Goal: Task Accomplishment & Management: Complete application form

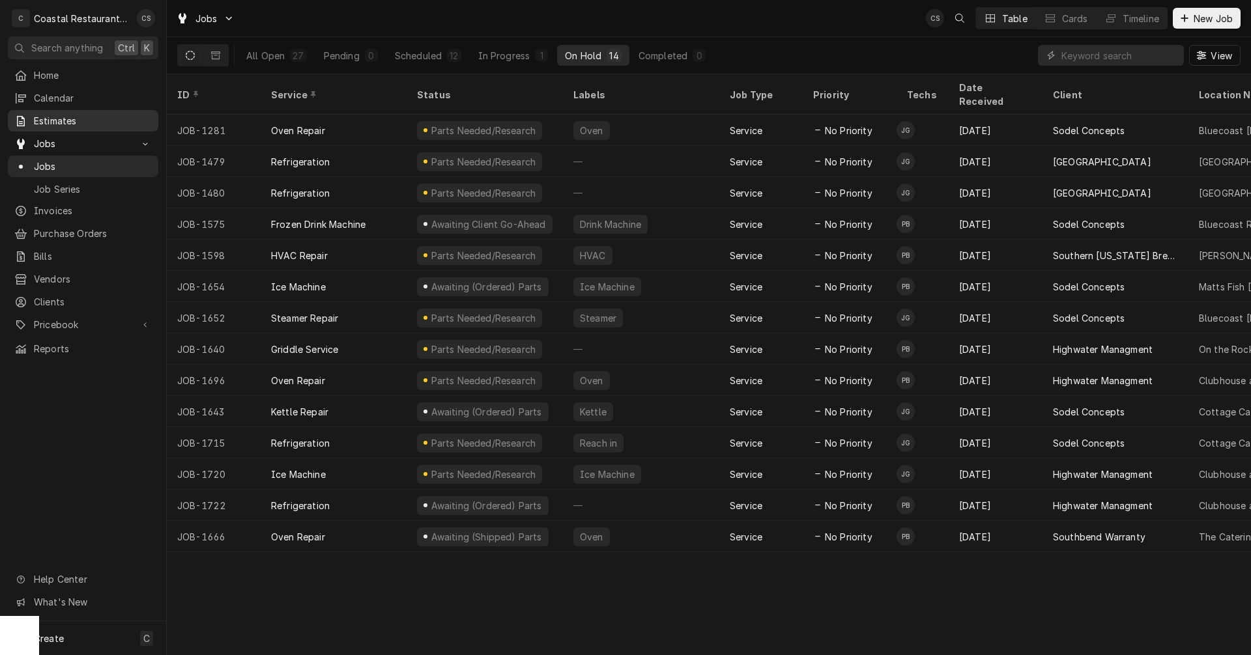
click at [86, 115] on span "Estimates" at bounding box center [93, 121] width 118 height 14
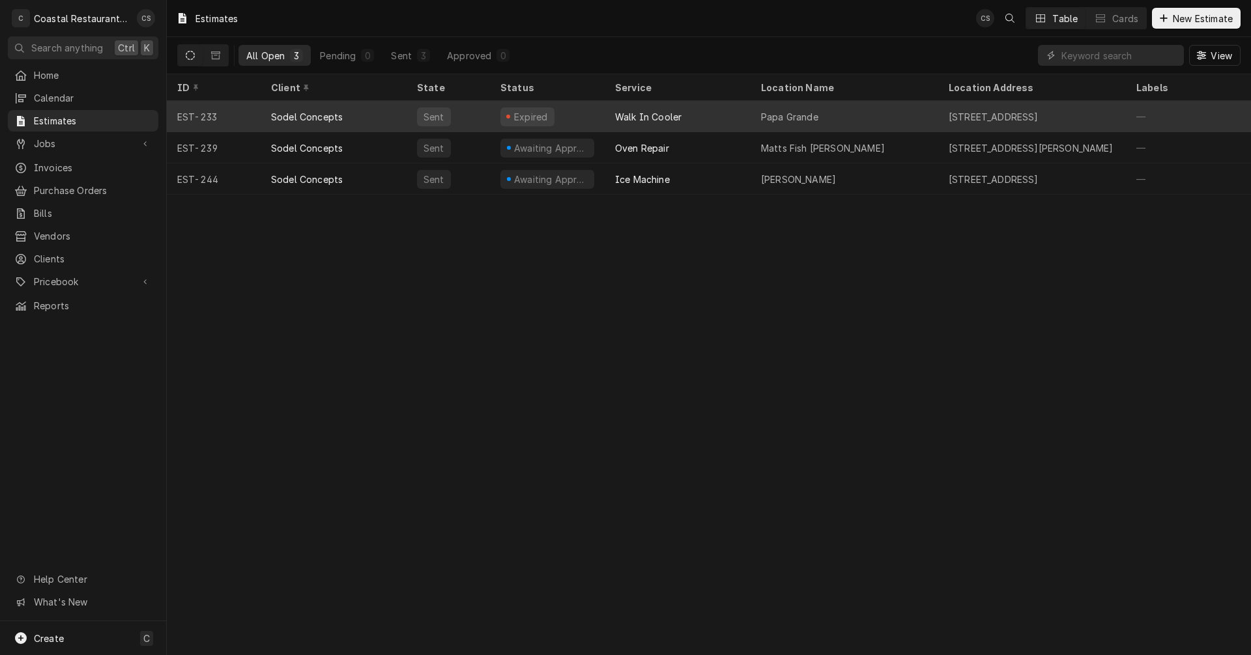
click at [343, 113] on div "Sodel Concepts" at bounding box center [334, 116] width 146 height 31
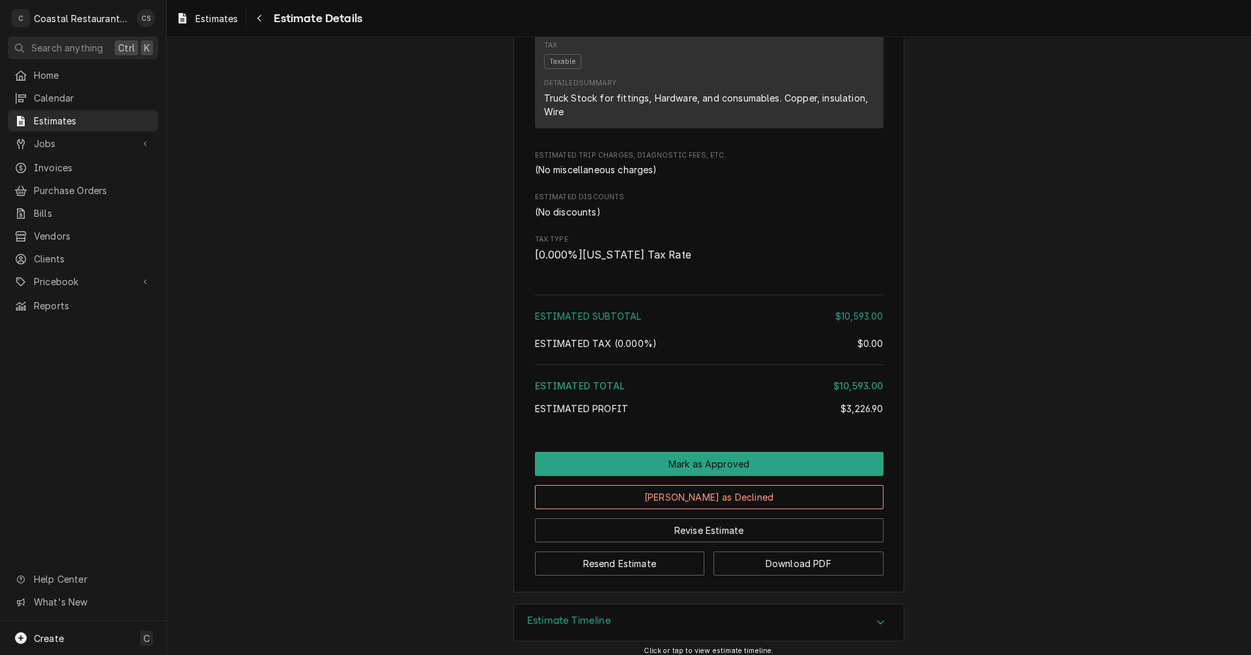
scroll to position [1416, 0]
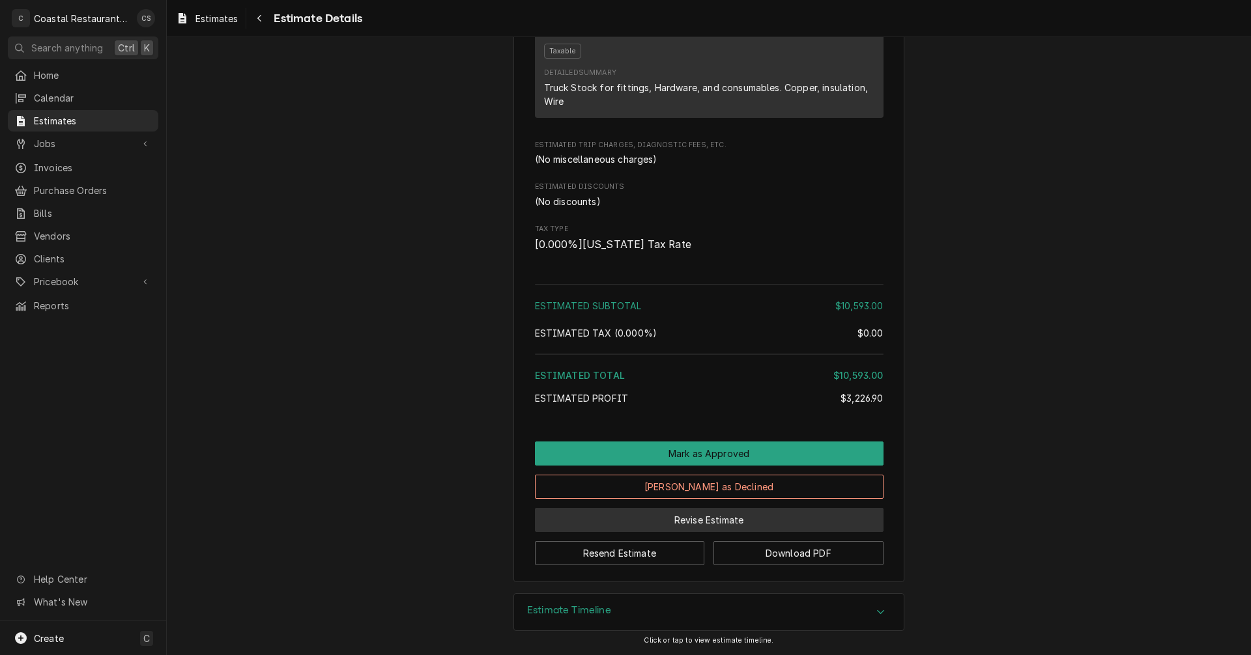
click at [688, 521] on button "Revise Estimate" at bounding box center [709, 520] width 348 height 24
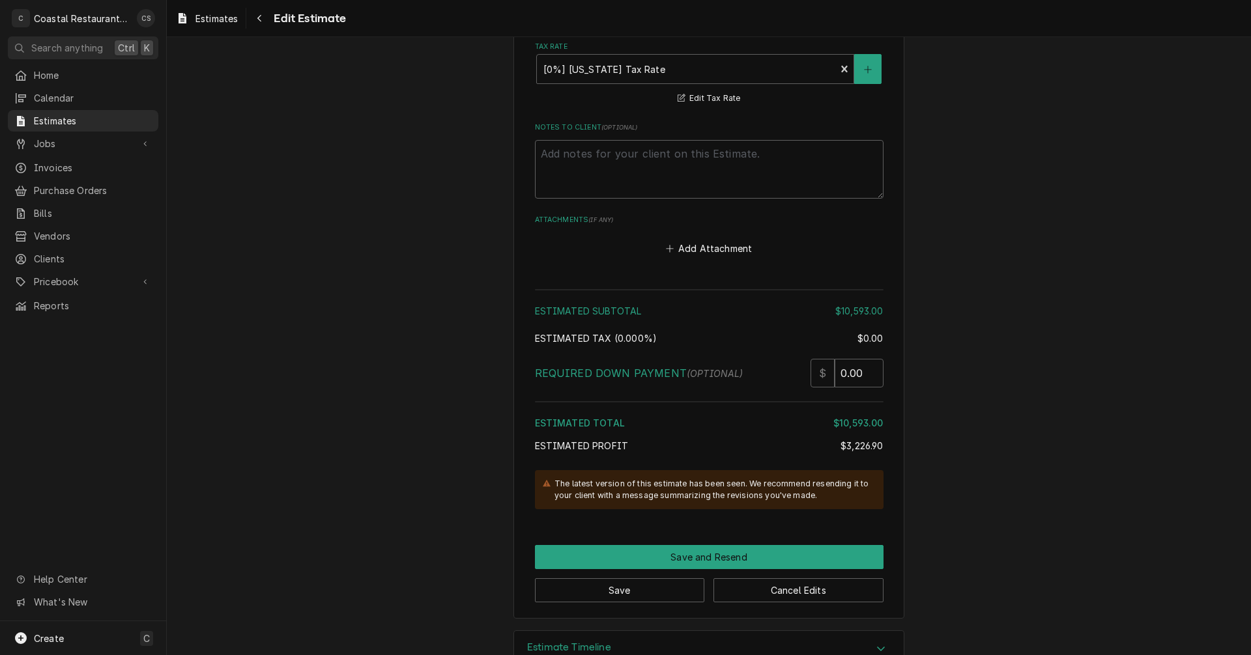
scroll to position [2420, 0]
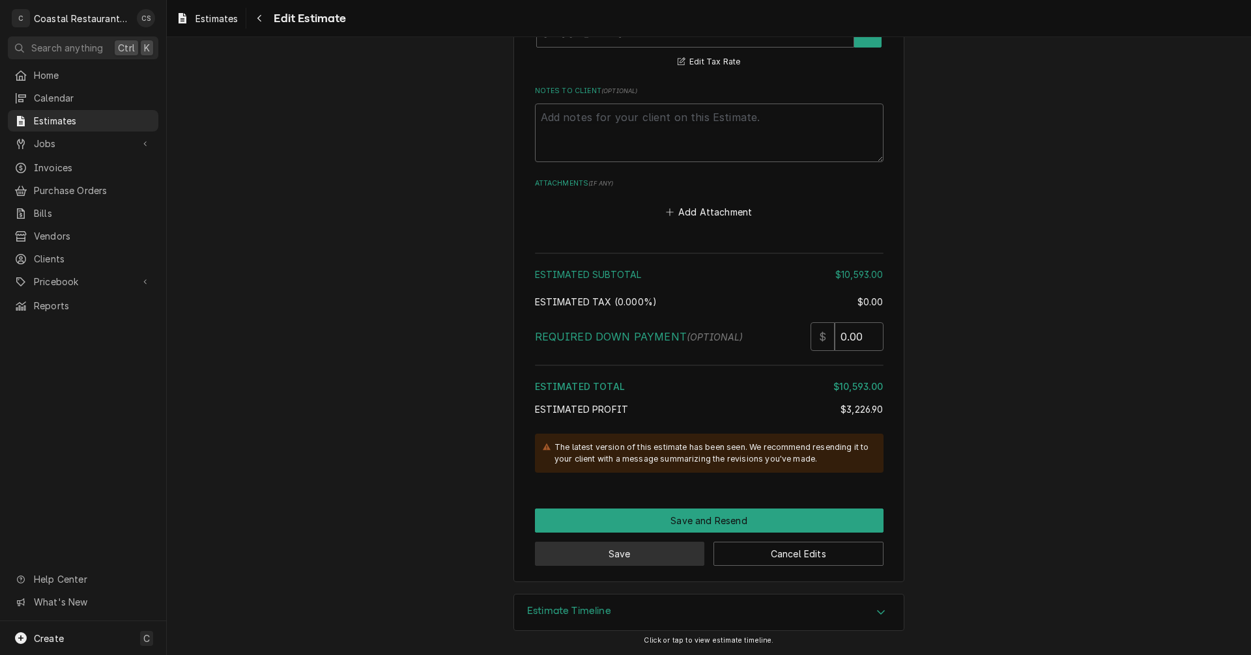
click at [652, 551] on button "Save" at bounding box center [620, 554] width 170 height 24
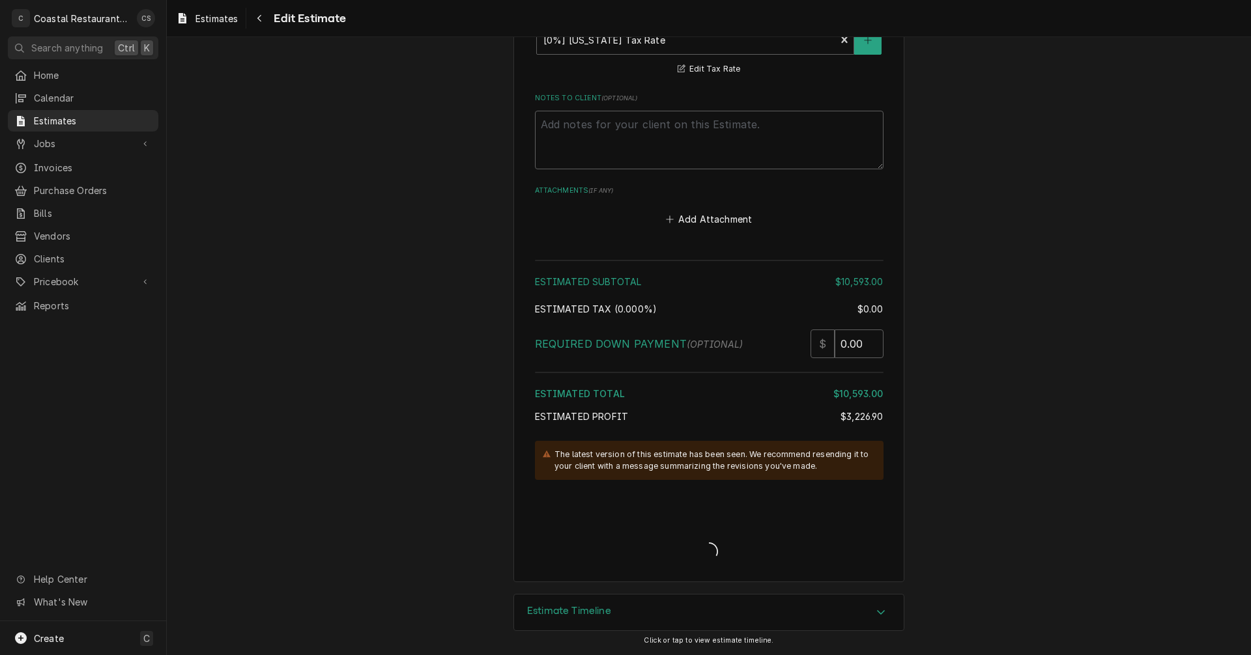
type textarea "x"
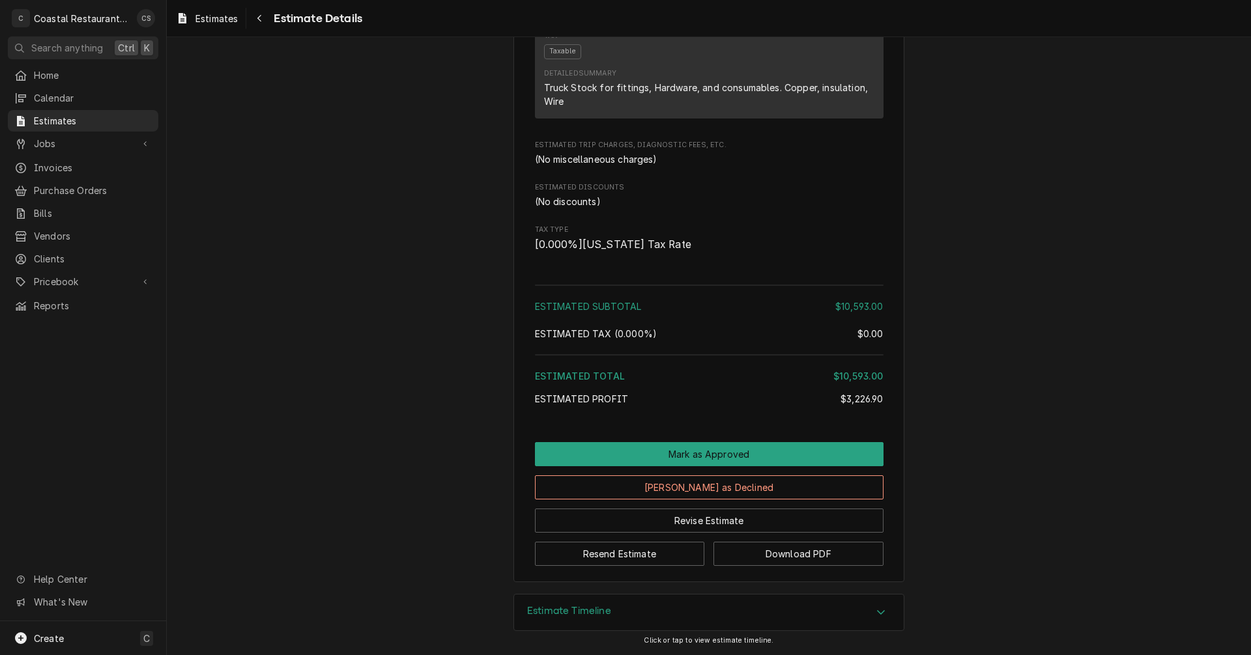
scroll to position [1372, 0]
click at [692, 522] on button "Revise Estimate" at bounding box center [709, 521] width 348 height 24
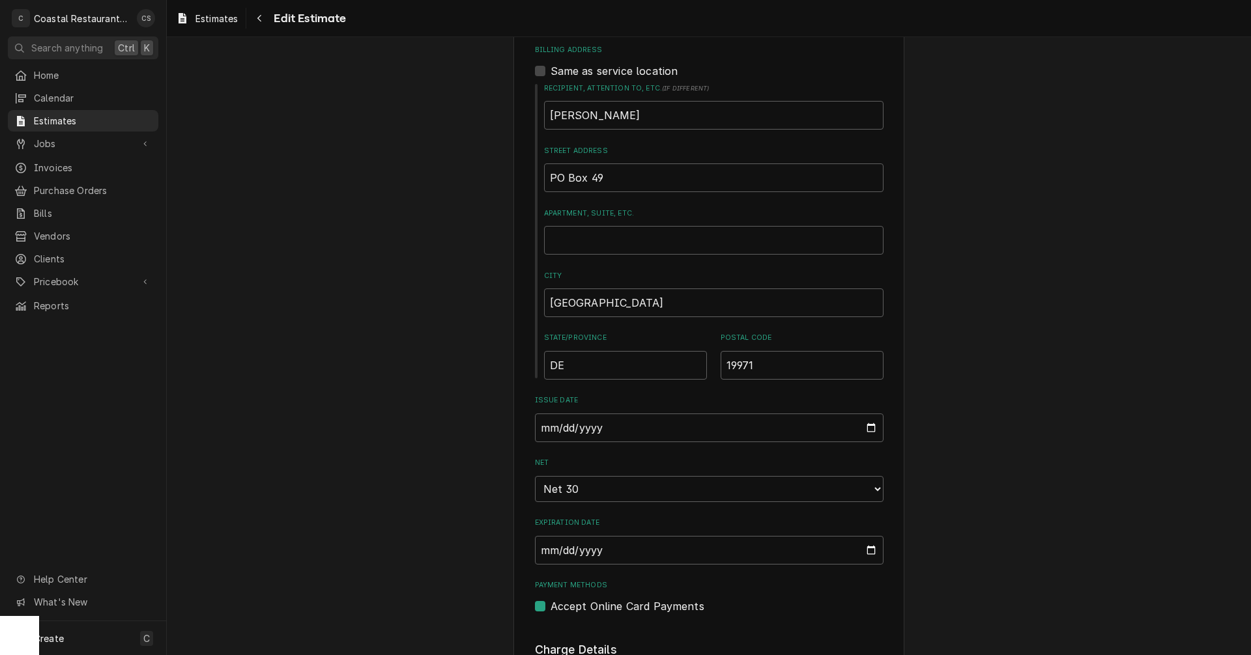
scroll to position [716, 0]
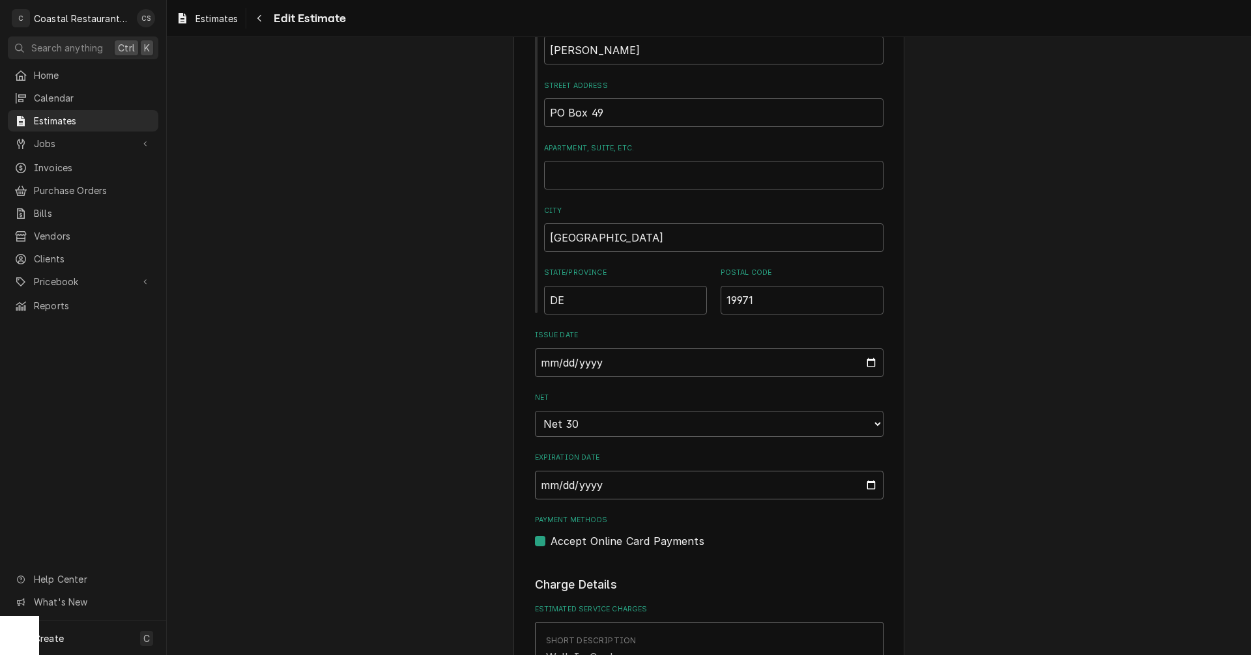
click at [867, 487] on input "2025-10-04" at bounding box center [709, 485] width 348 height 29
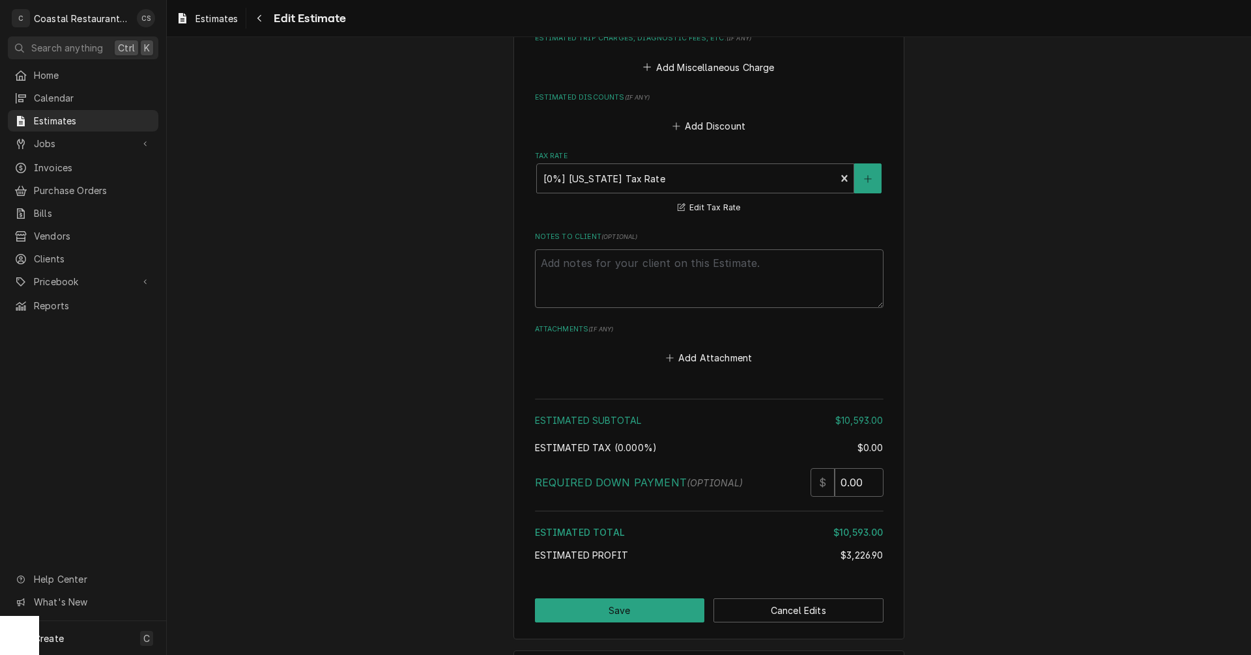
scroll to position [2332, 0]
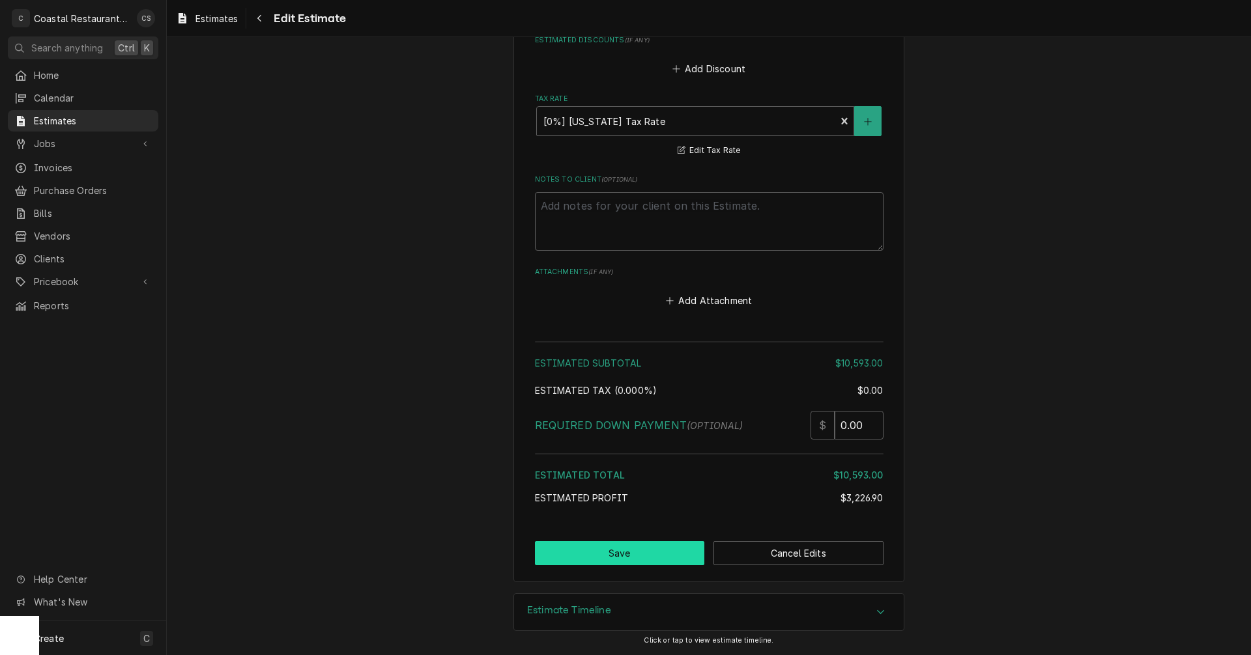
click at [614, 554] on button "Save" at bounding box center [620, 553] width 170 height 24
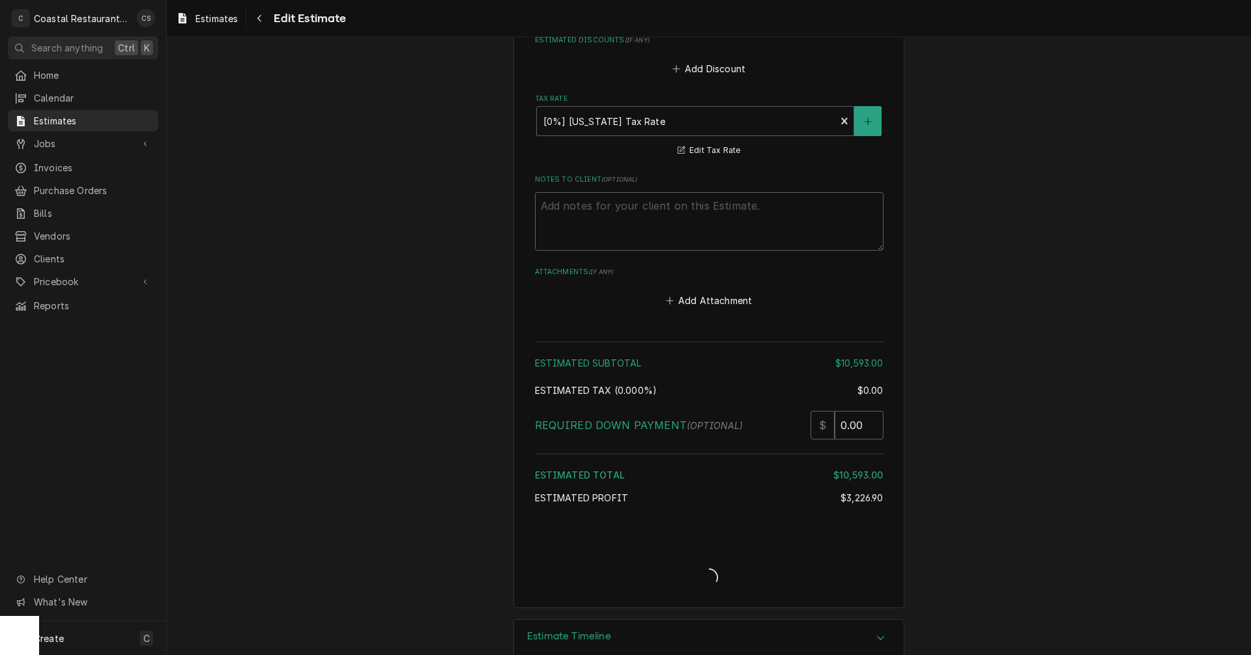
type textarea "x"
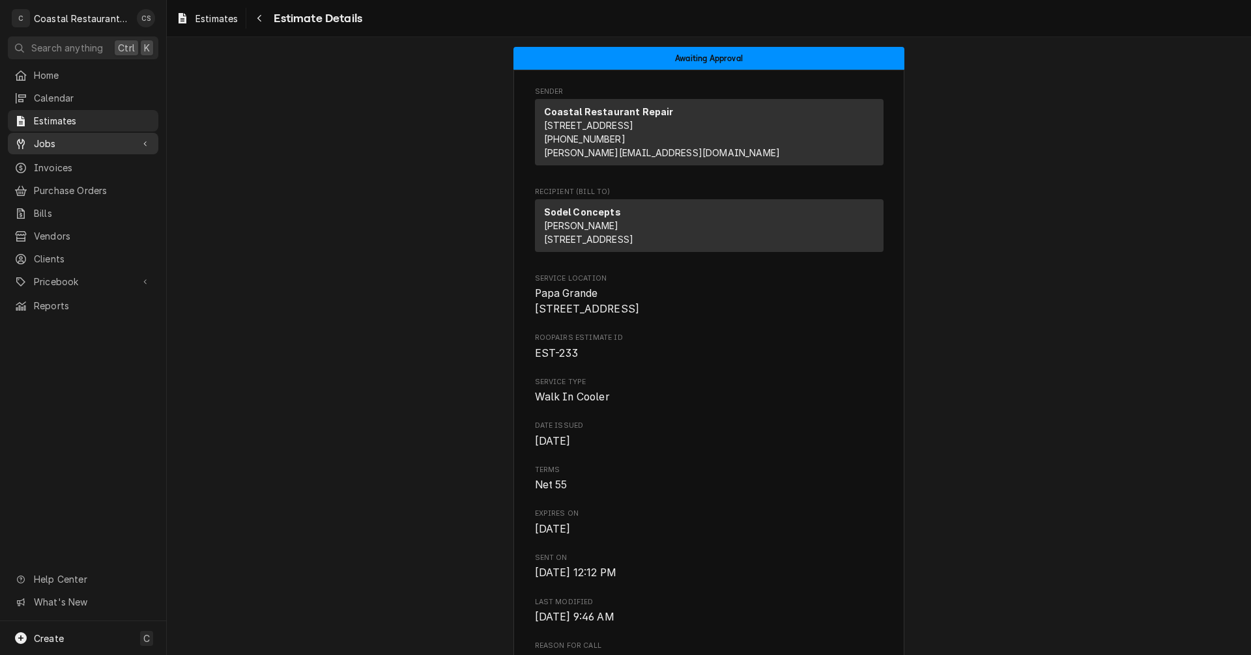
click at [46, 138] on span "Jobs" at bounding box center [83, 144] width 98 height 14
click at [57, 115] on span "Estimates" at bounding box center [93, 121] width 118 height 14
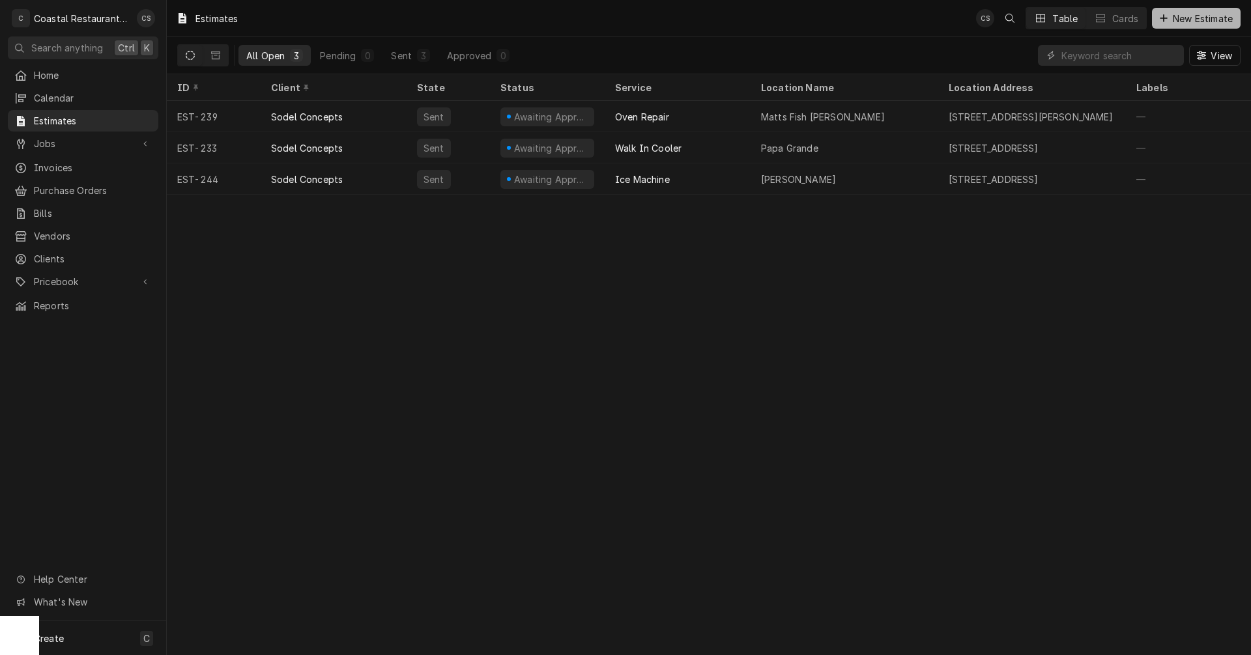
click at [1184, 10] on button "New Estimate" at bounding box center [1196, 18] width 89 height 21
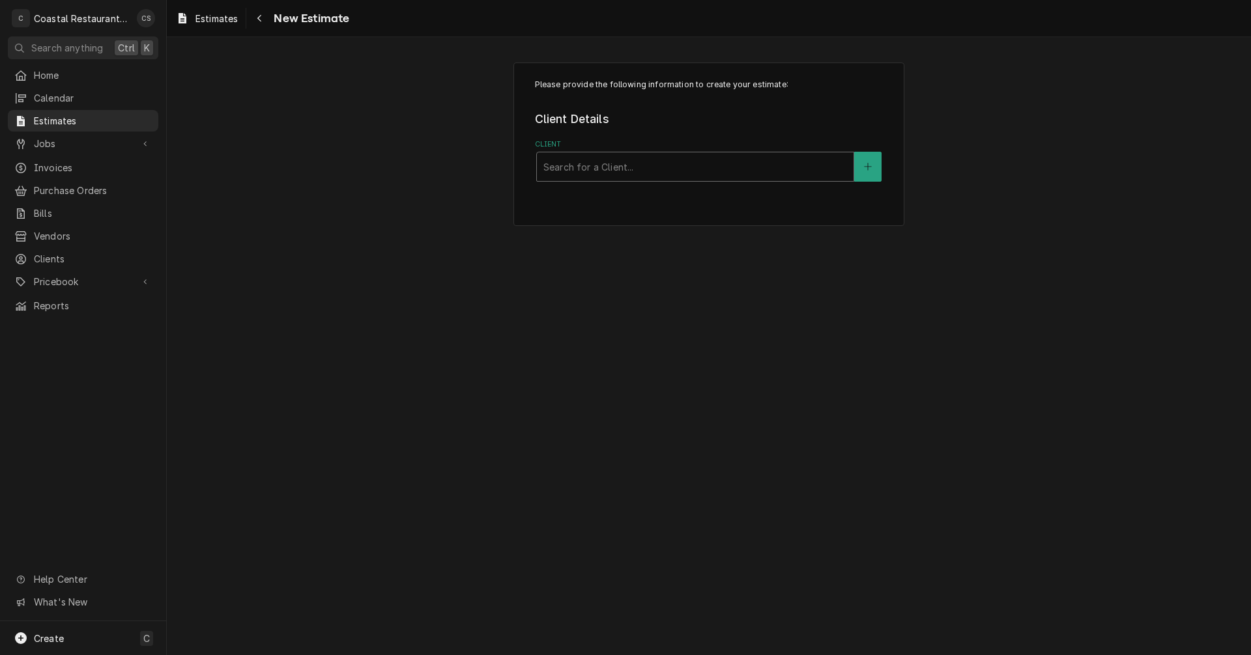
click at [648, 162] on div "Client" at bounding box center [695, 166] width 304 height 23
type input "Cape"
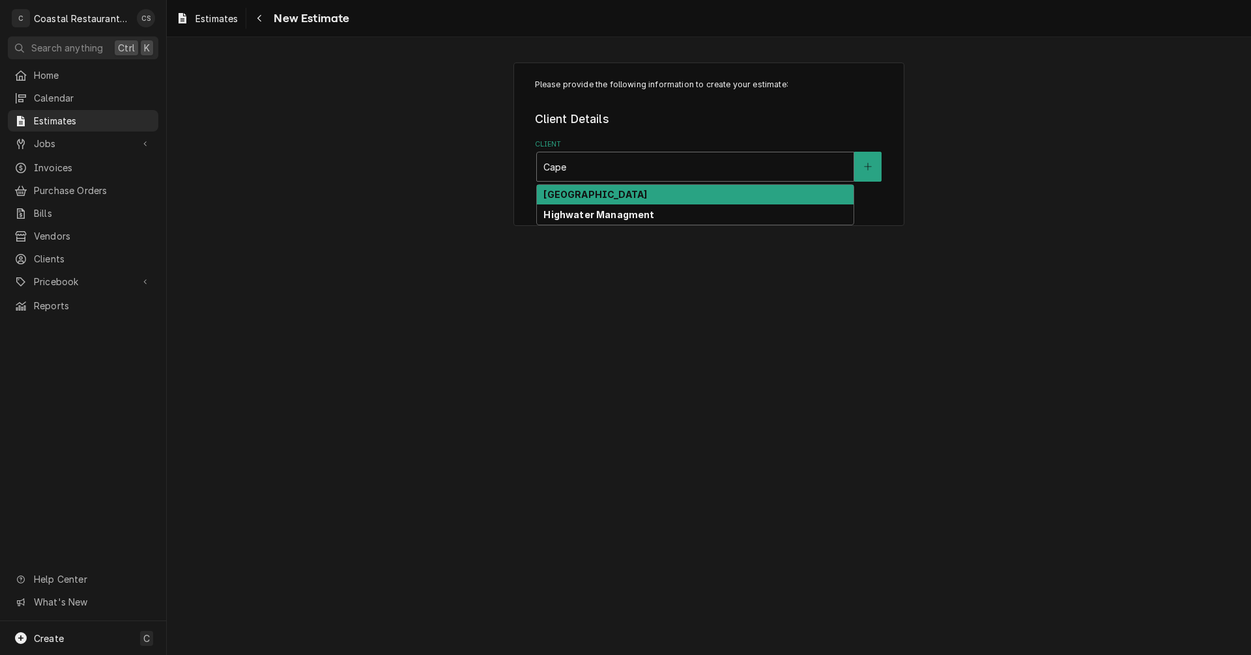
click at [642, 199] on strong "Cape Henlopen School District" at bounding box center [595, 194] width 104 height 11
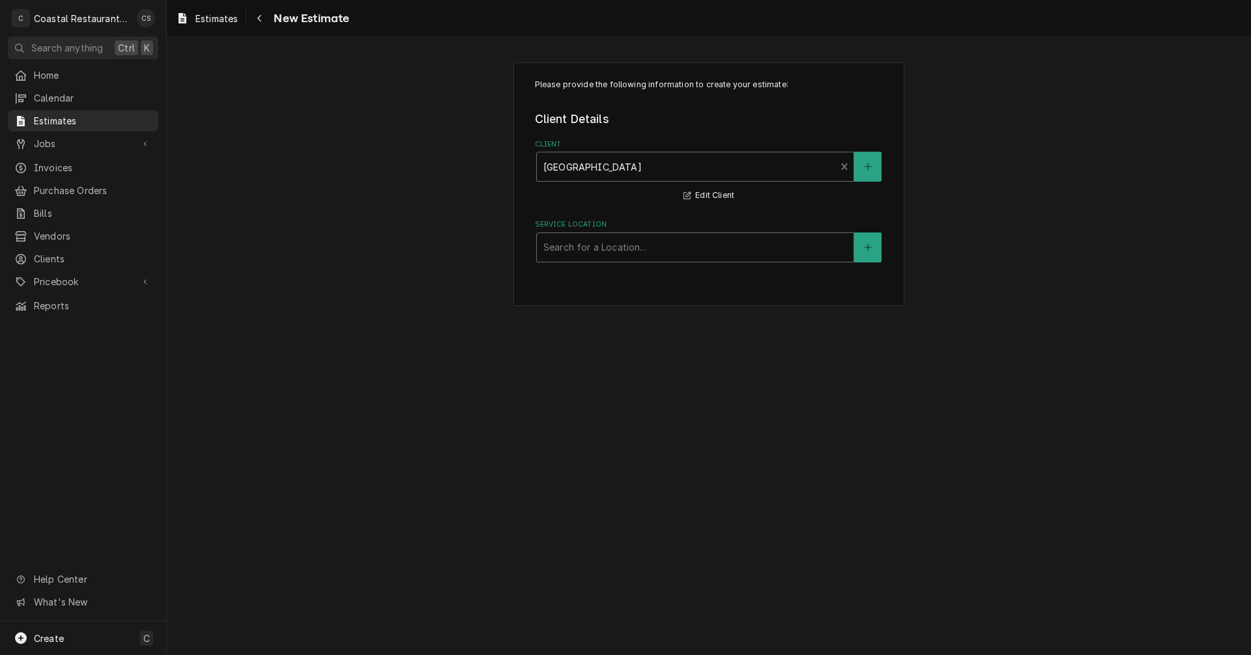
click at [599, 255] on div "Service Location" at bounding box center [695, 247] width 304 height 23
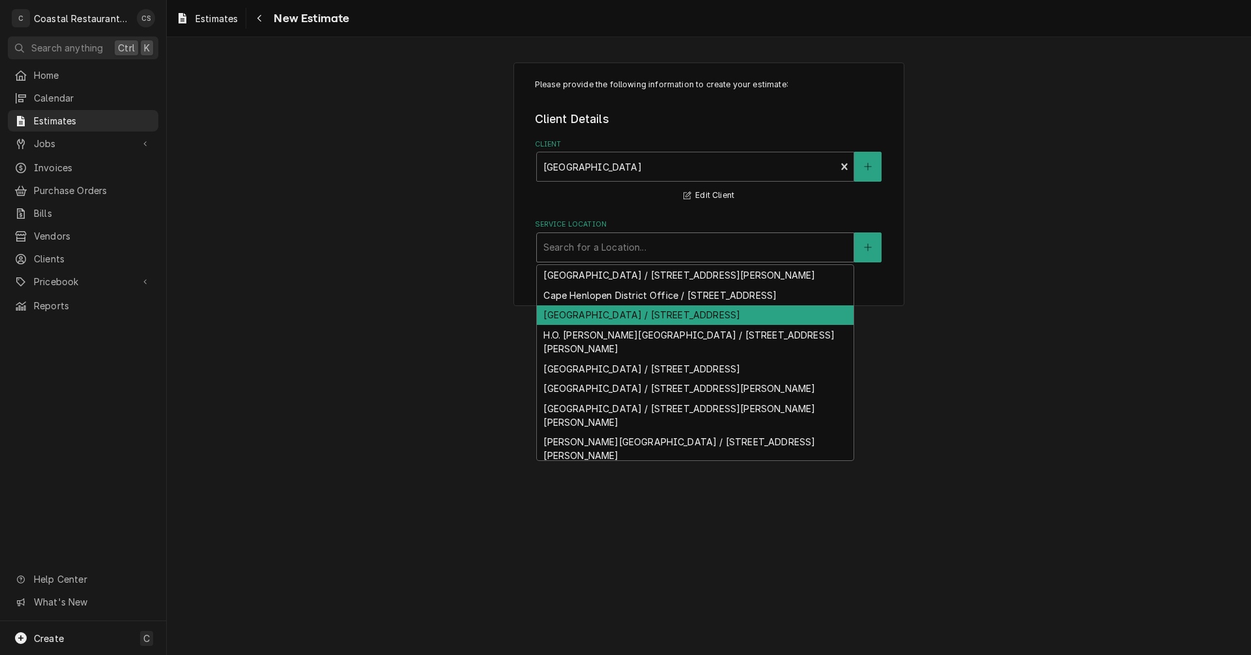
click at [596, 326] on div "Cape Henlopen High School / 1250 Kings Hwy, Lewes, DE 19958" at bounding box center [695, 315] width 317 height 20
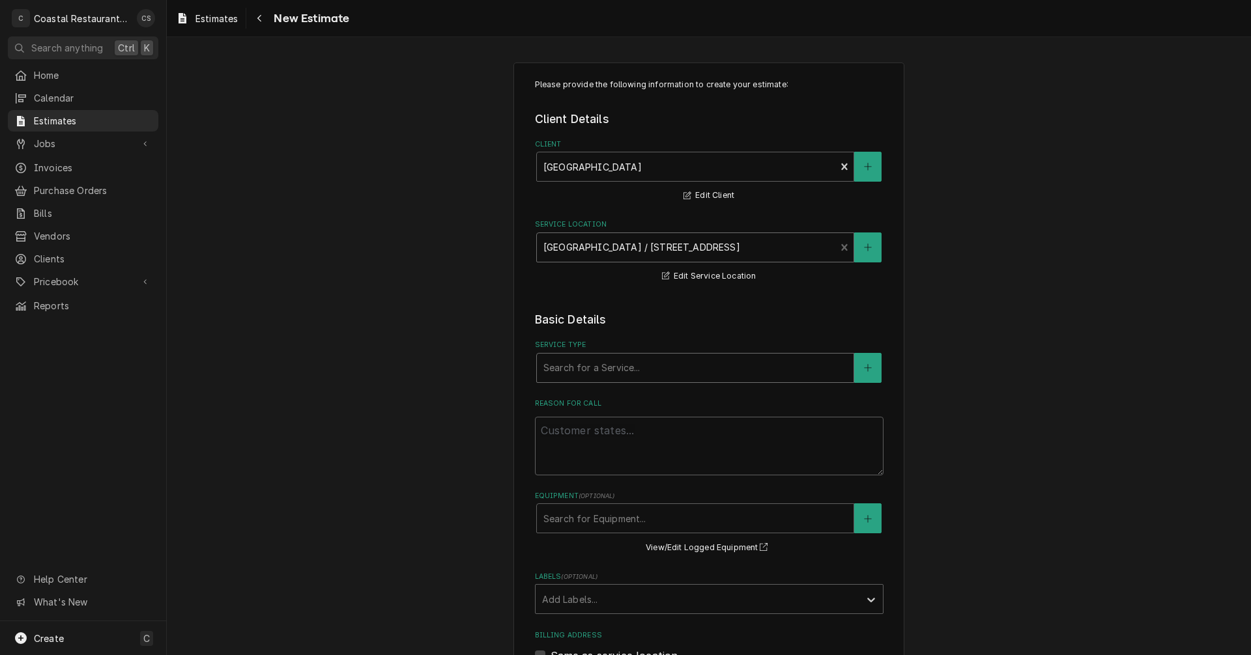
click at [587, 367] on div "Service Type" at bounding box center [695, 367] width 304 height 23
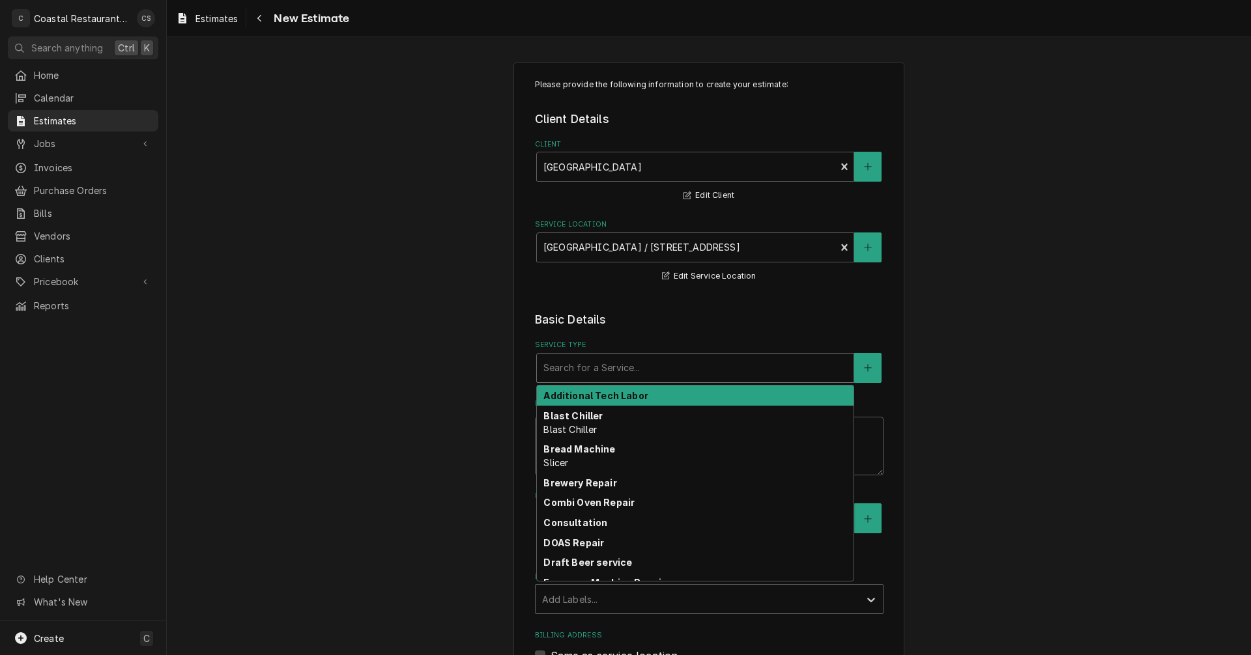
type textarea "x"
type input "R"
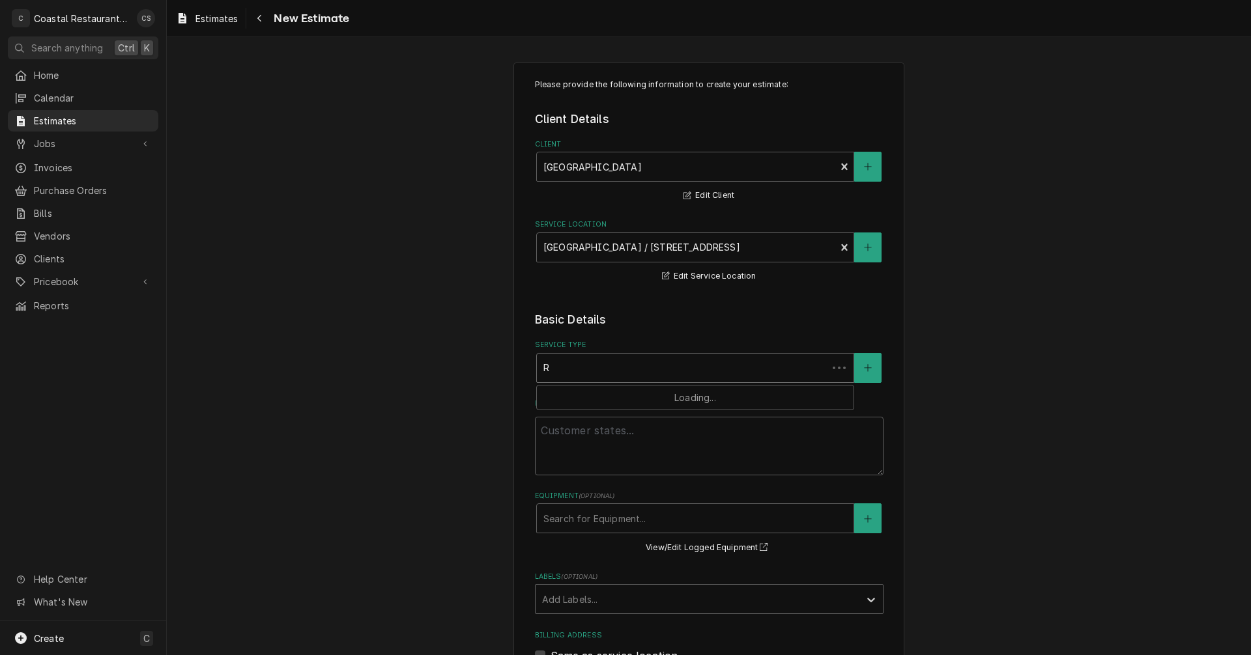
type textarea "x"
type input "Re"
type textarea "x"
type input "Rea"
type textarea "x"
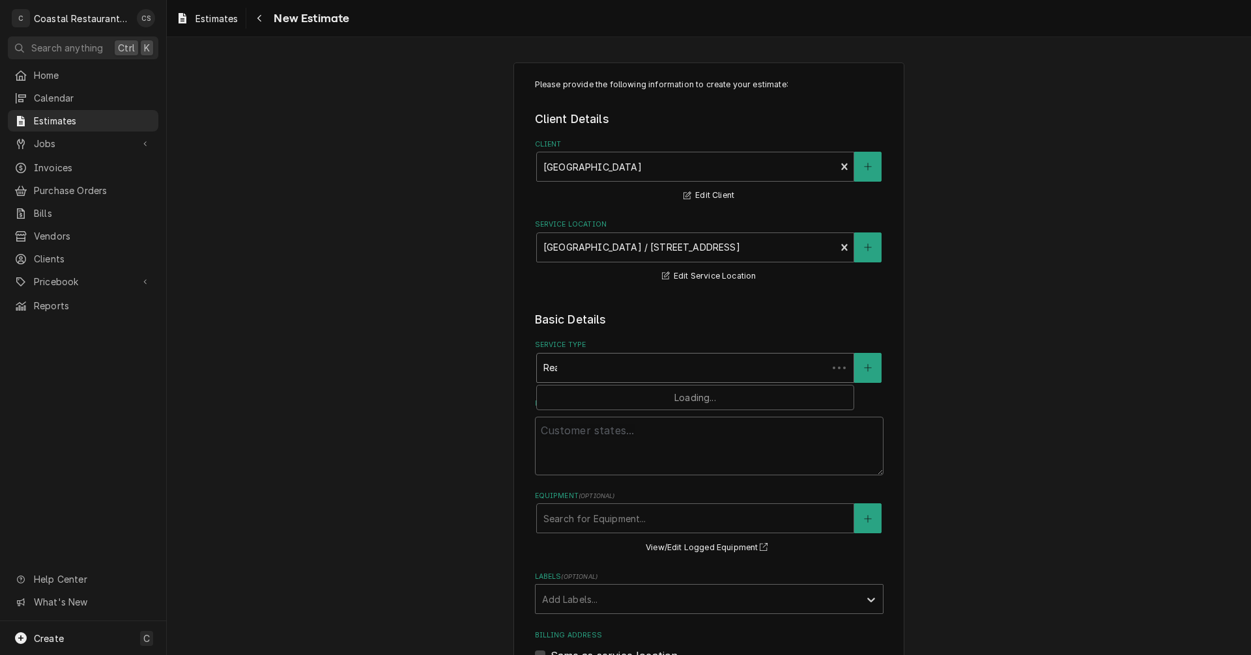
type input "Reac"
type textarea "x"
type input "Reach"
type textarea "x"
type input "Reac"
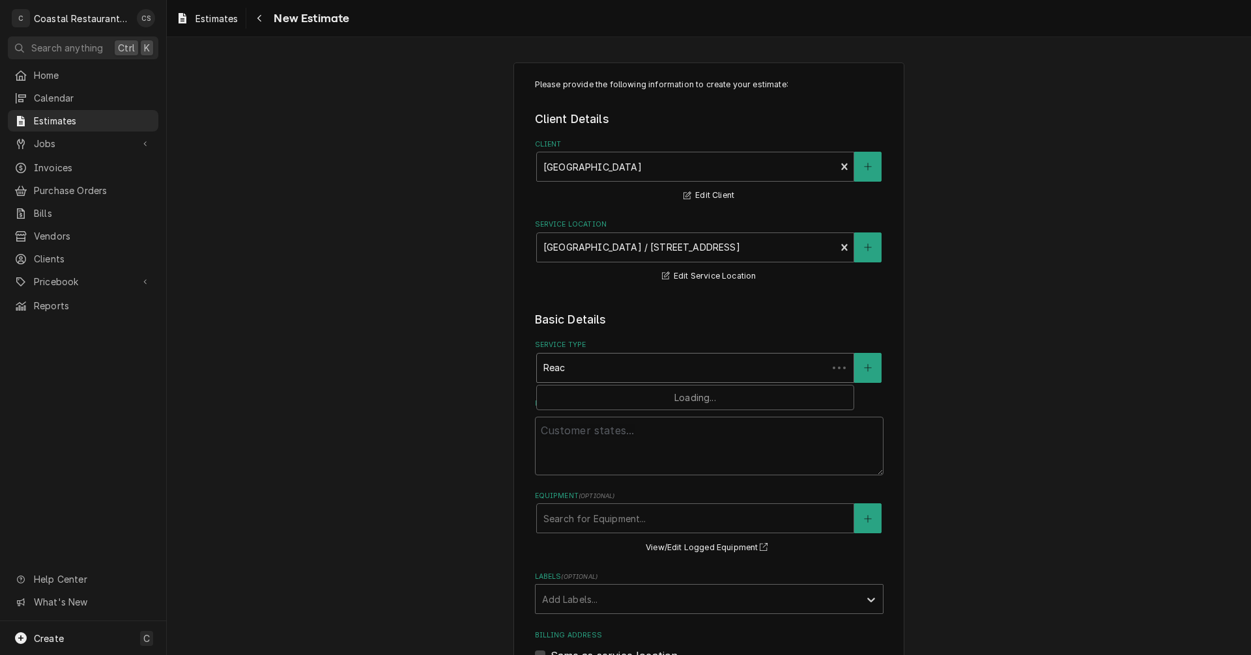
type textarea "x"
type input "Rea"
type textarea "x"
type input "Re"
type textarea "x"
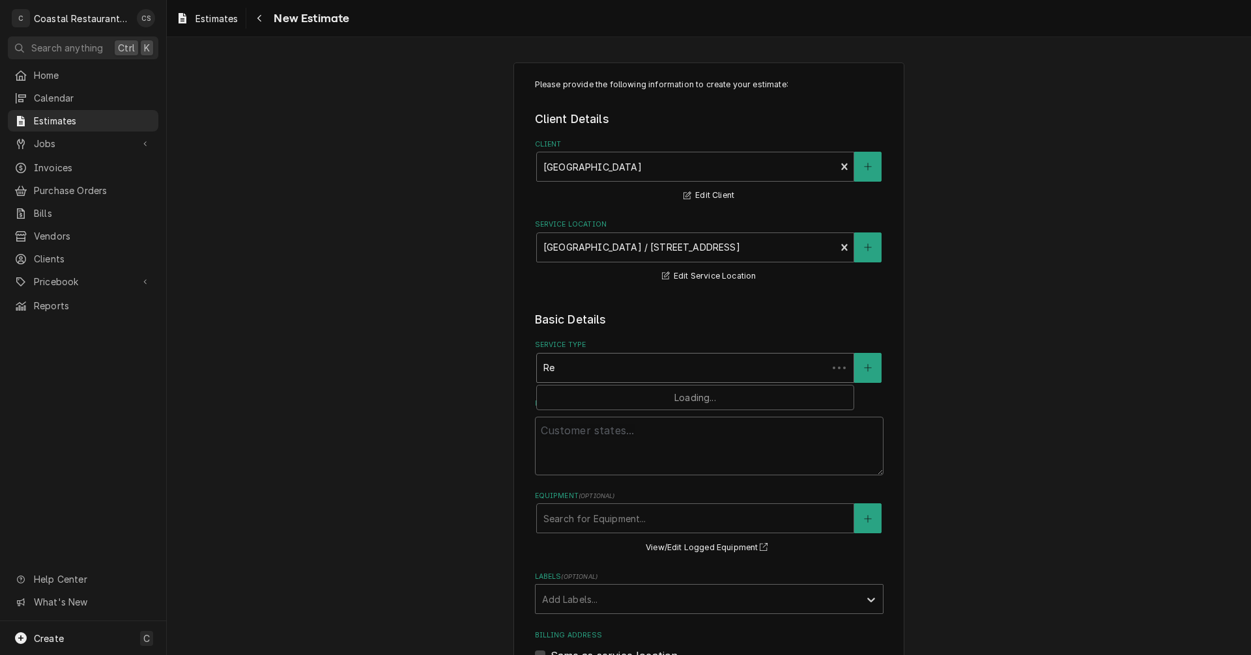
type input "Ref"
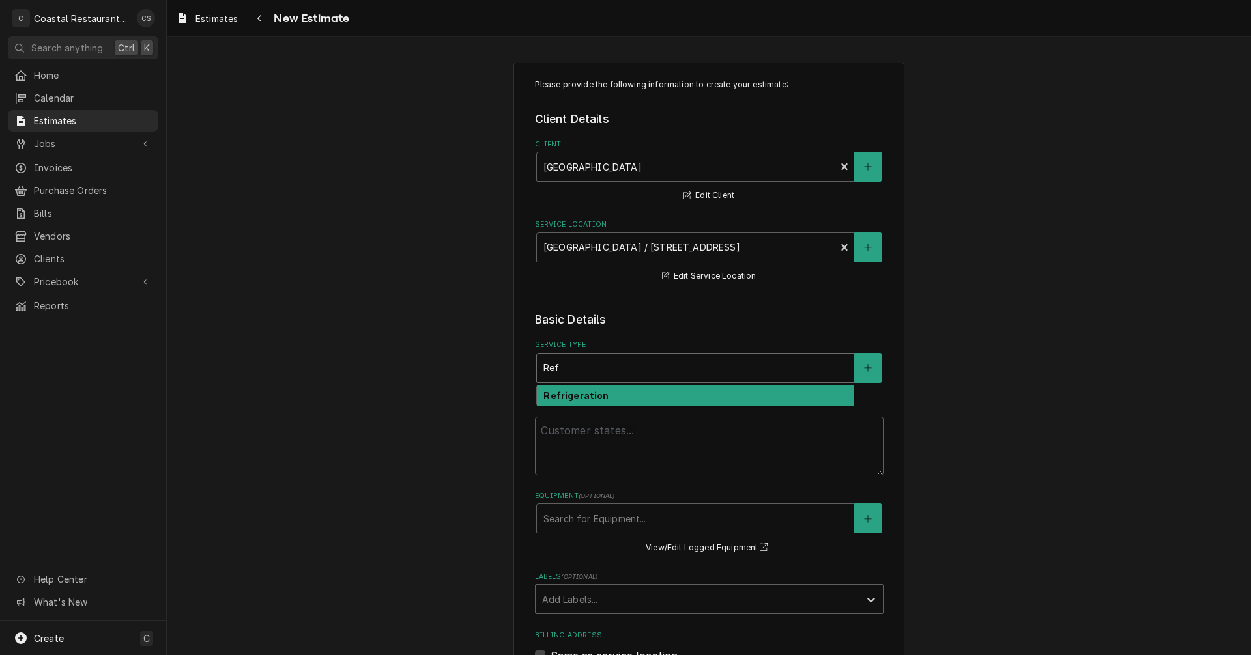
click at [577, 398] on strong "Refrigeration" at bounding box center [575, 395] width 65 height 11
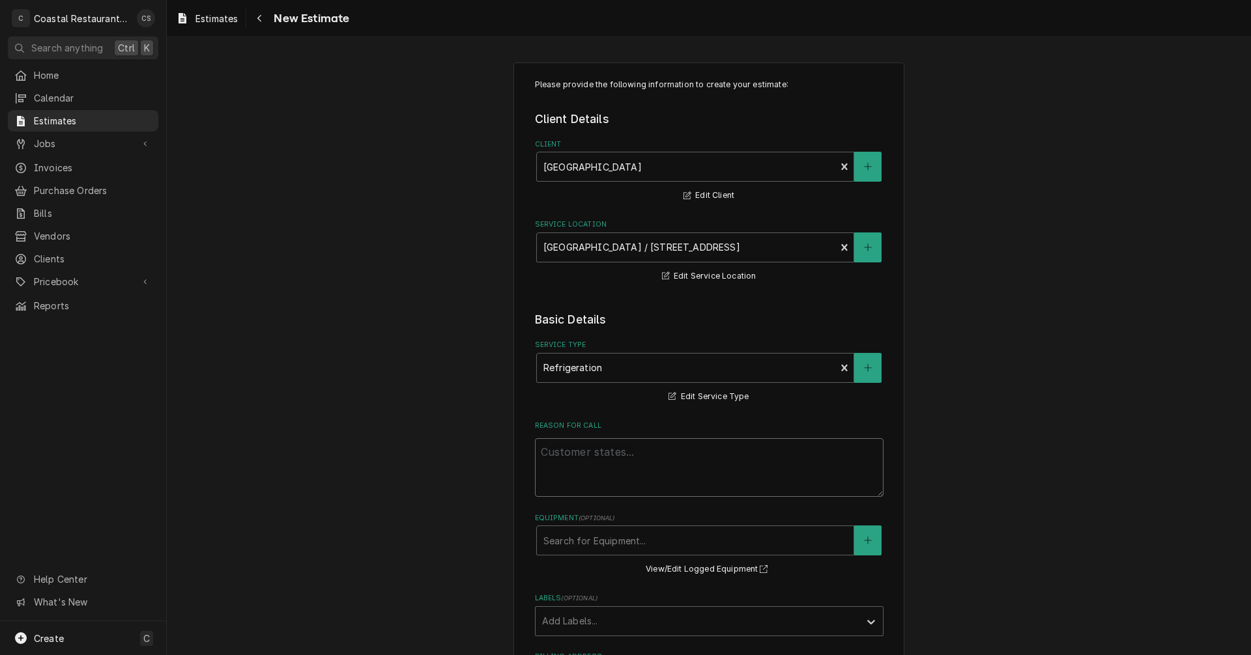
click at [550, 454] on textarea "Reason For Call" at bounding box center [709, 467] width 348 height 59
type textarea "x"
type textarea "R"
type textarea "x"
type textarea "Re"
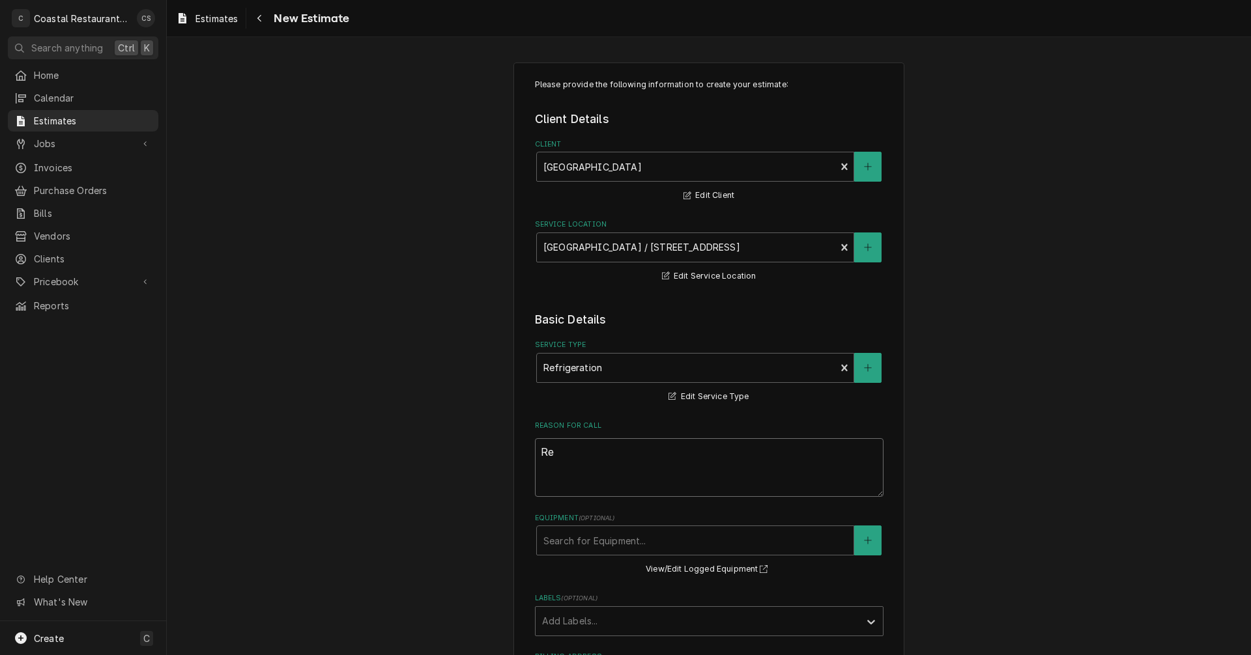
type textarea "x"
type textarea "Rep"
type textarea "x"
type textarea "Repl"
type textarea "x"
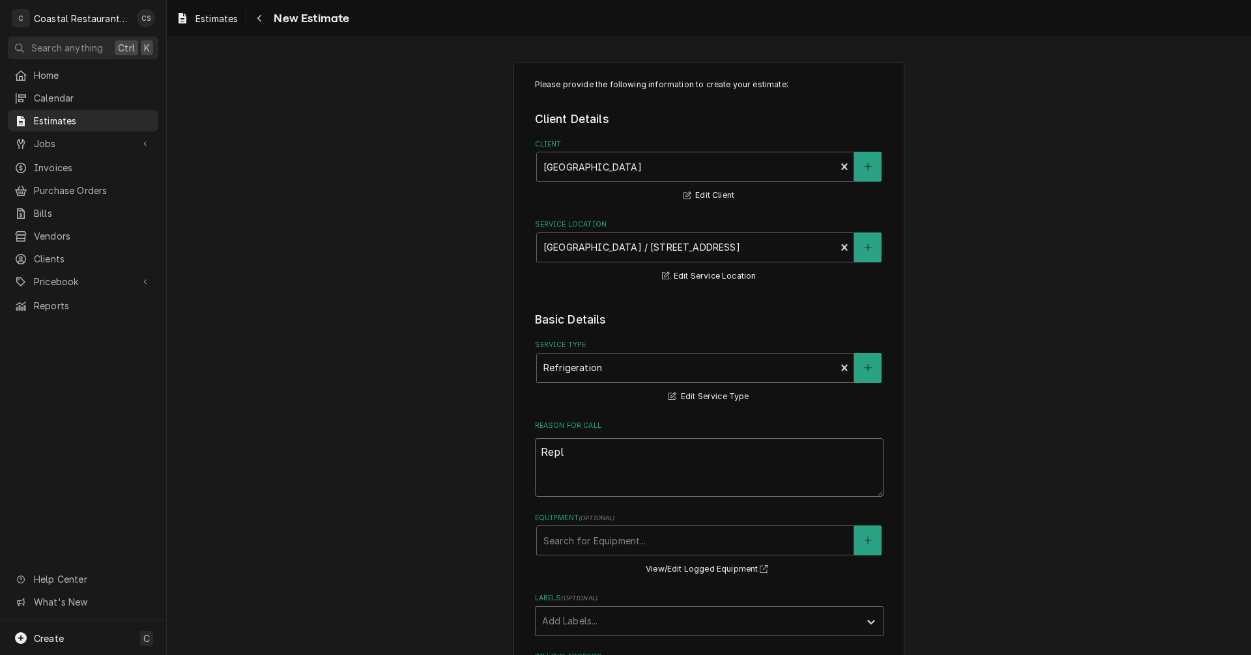
type textarea "Repla"
type textarea "x"
type textarea "Replac"
type textarea "x"
type textarea "Replace"
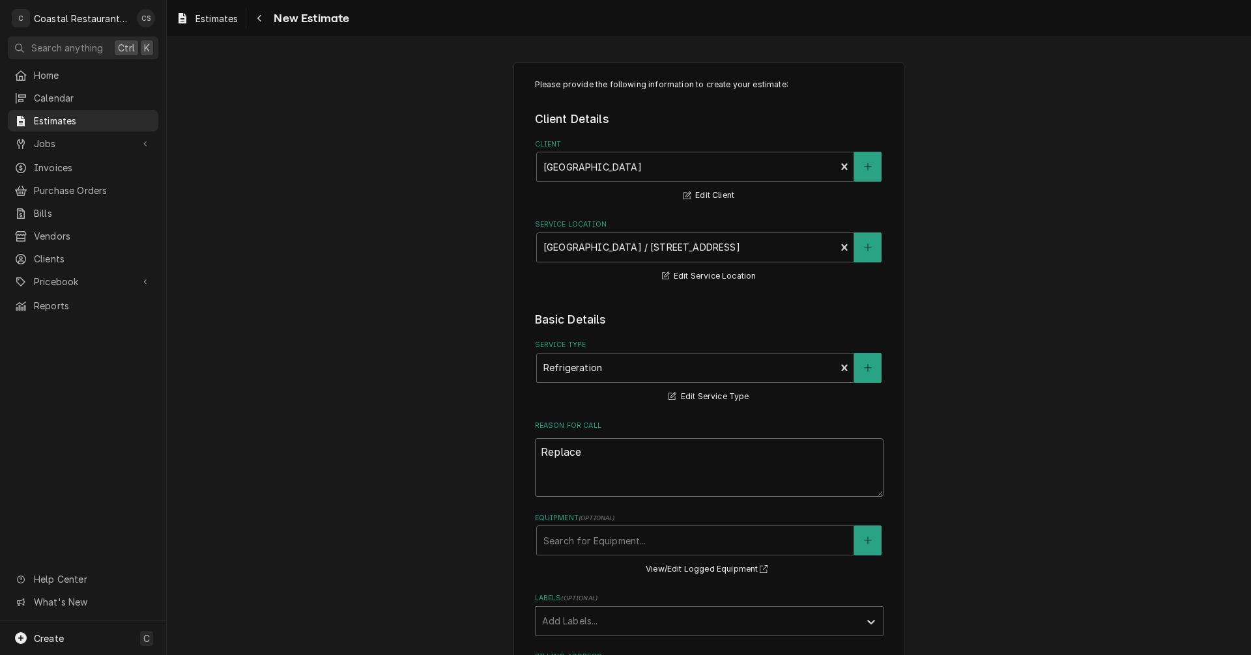
type textarea "x"
type textarea "Replace"
type textarea "x"
type textarea "Replace T"
type textarea "x"
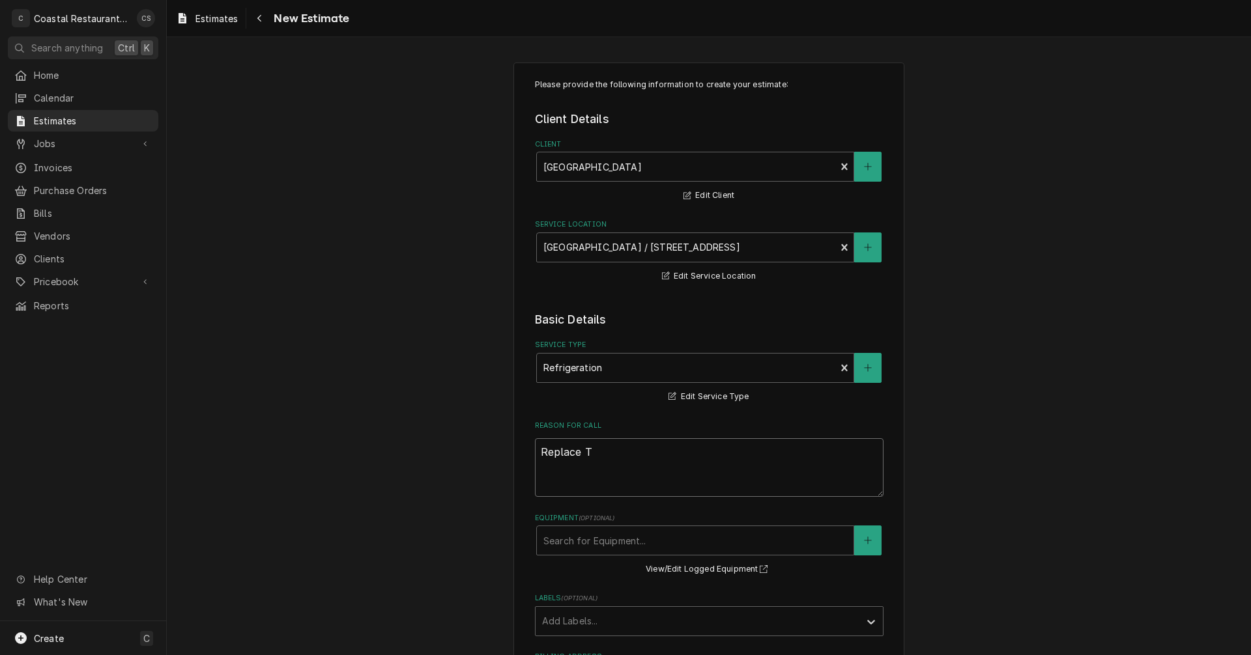
type textarea "Replace Tr"
type textarea "x"
type textarea "Replace Tra"
type textarea "x"
type textarea "Replace Trau"
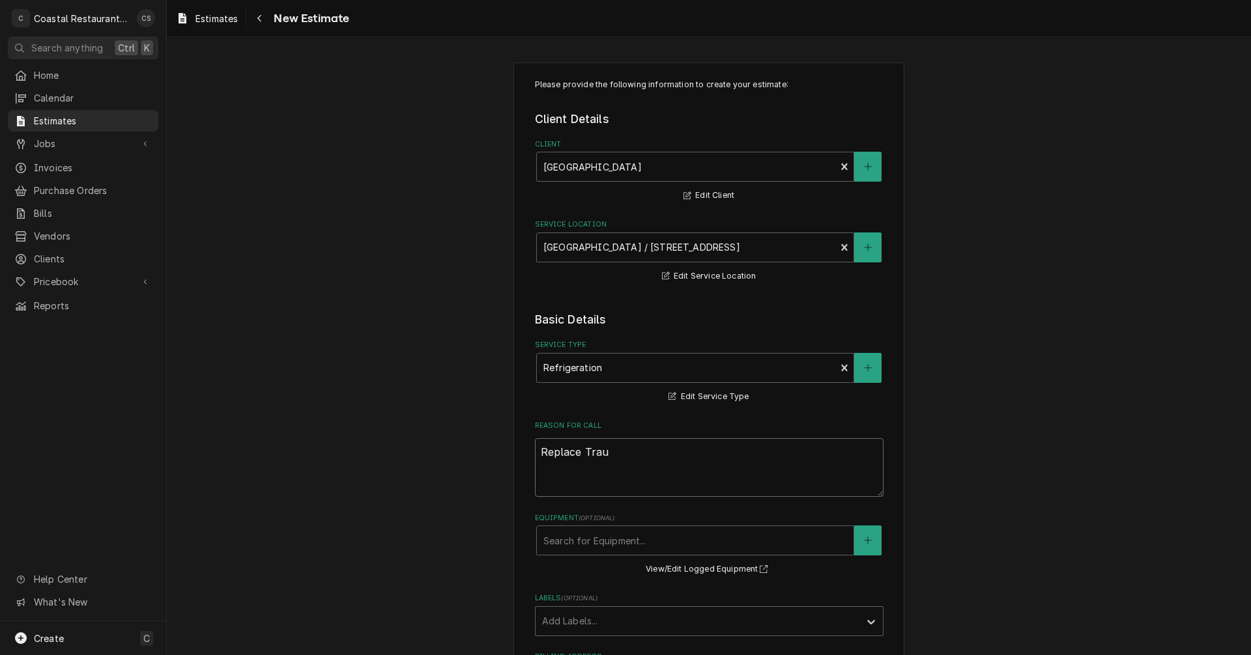
type textarea "x"
type textarea "Replace Traul"
type textarea "x"
type textarea "Replace Traule"
type textarea "x"
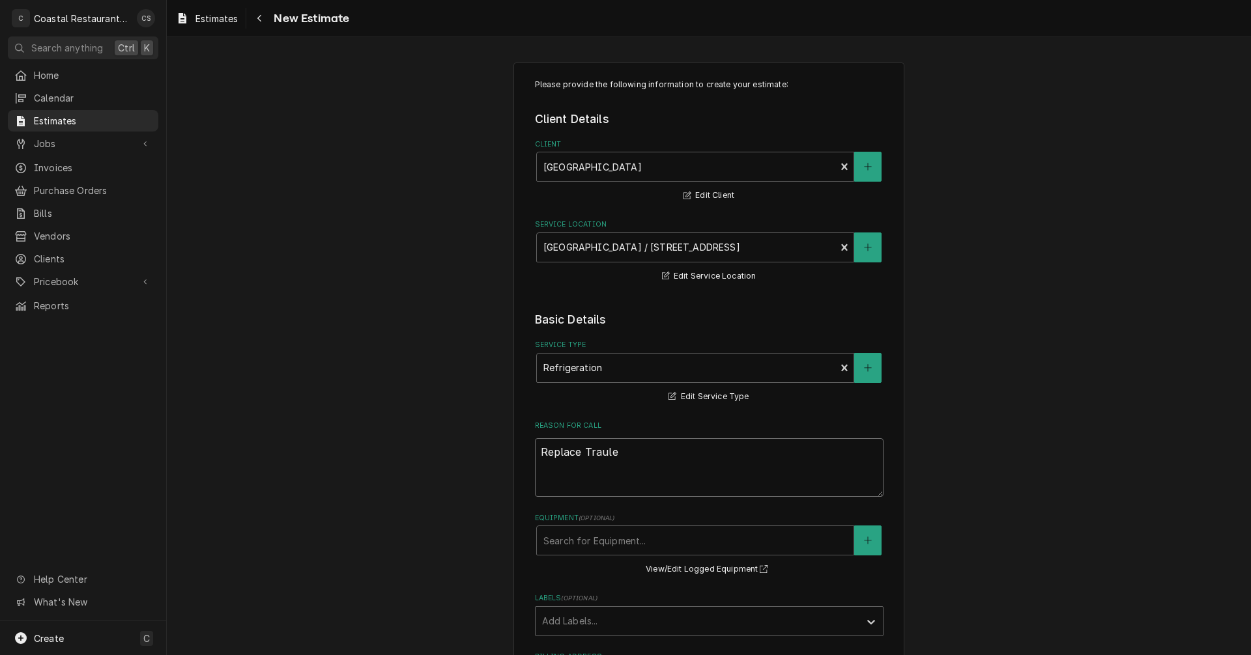
type textarea "Replace Traul"
type textarea "x"
type textarea "Replace Trauls"
type textarea "x"
type textarea "Replace Traulse"
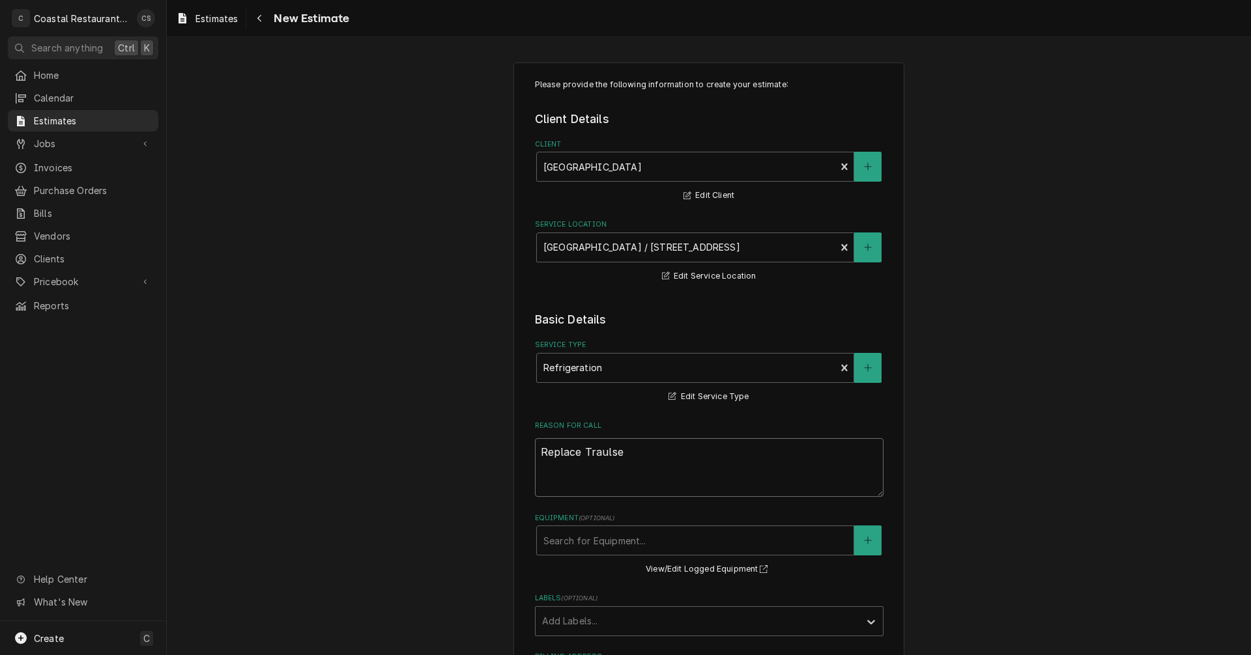
type textarea "x"
type textarea "Replace Traulsen"
type textarea "x"
type textarea "Replace Traulsen"
type textarea "x"
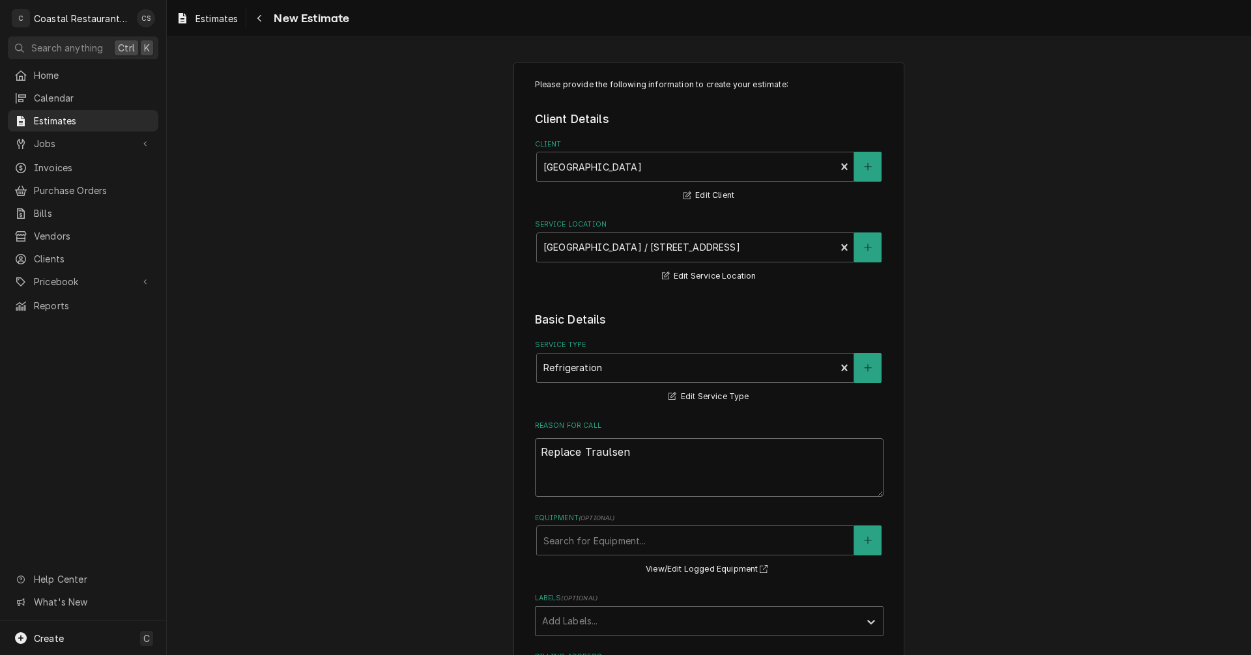
type textarea "Replace Traulsen c"
type textarea "x"
type textarea "Replace Traulsen co"
type textarea "x"
type textarea "Replace Traulsen coo"
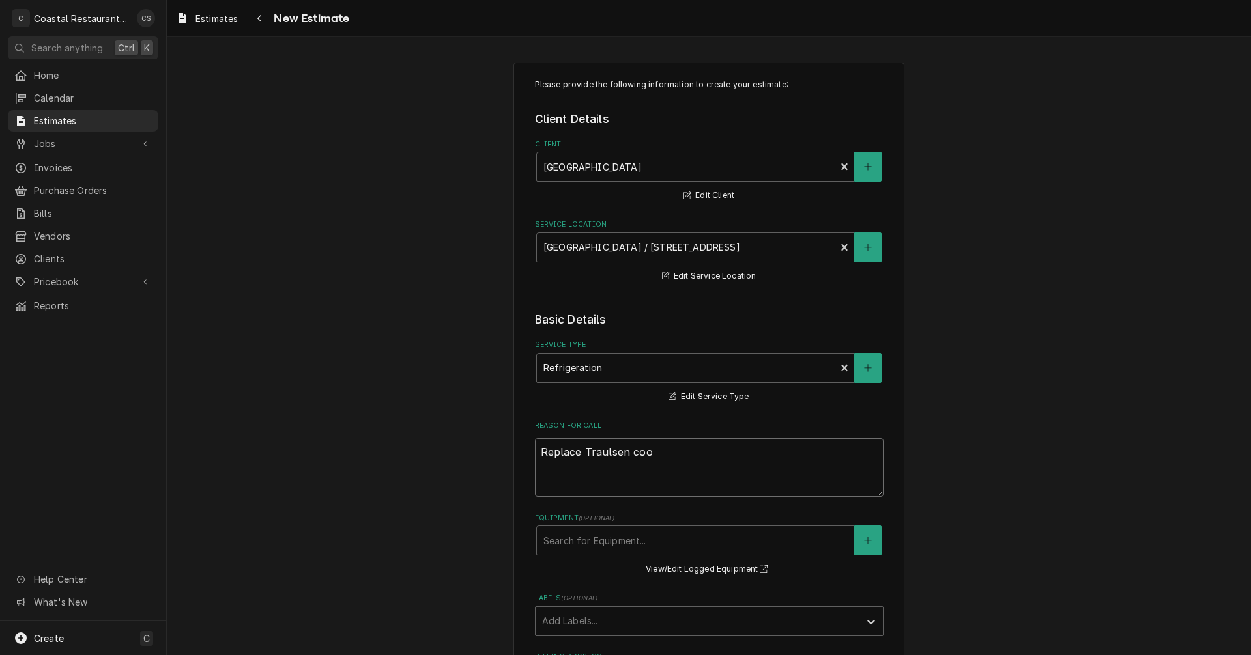
type textarea "x"
type textarea "Replace Traulsen cool"
type textarea "x"
type textarea "Replace Traulsen coole"
type textarea "x"
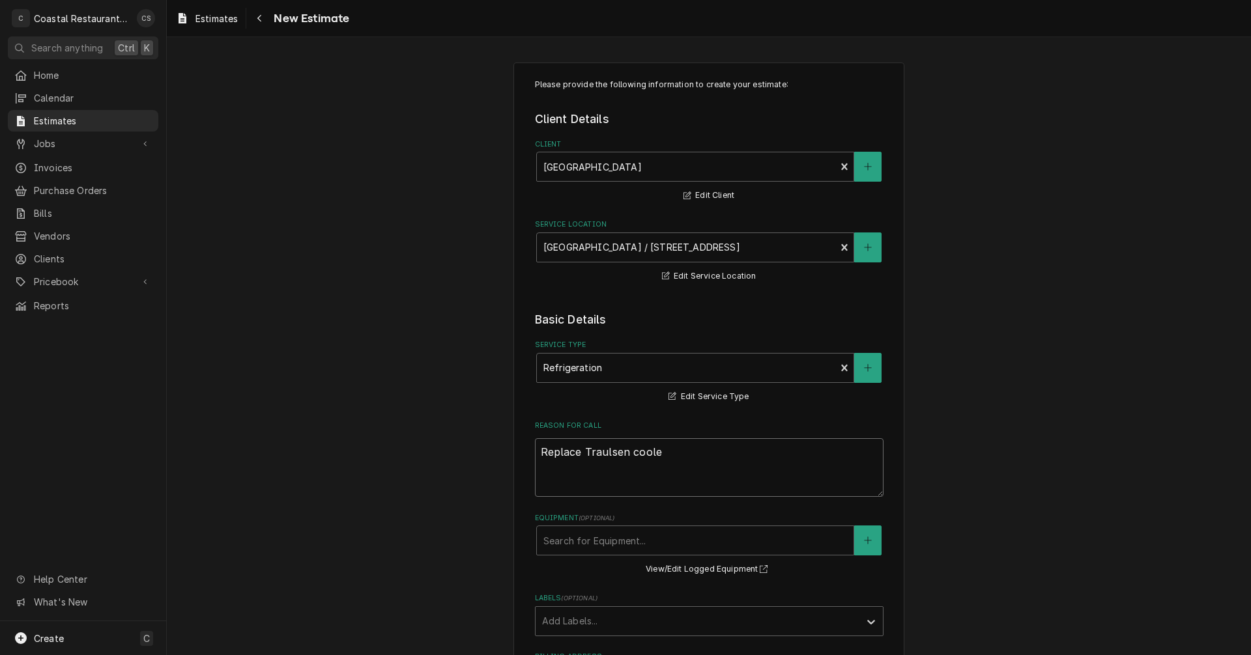
type textarea "Replace Traulsen cooler"
type textarea "x"
click at [659, 478] on textarea "Replace Traulsen cooler" at bounding box center [709, 467] width 348 height 59
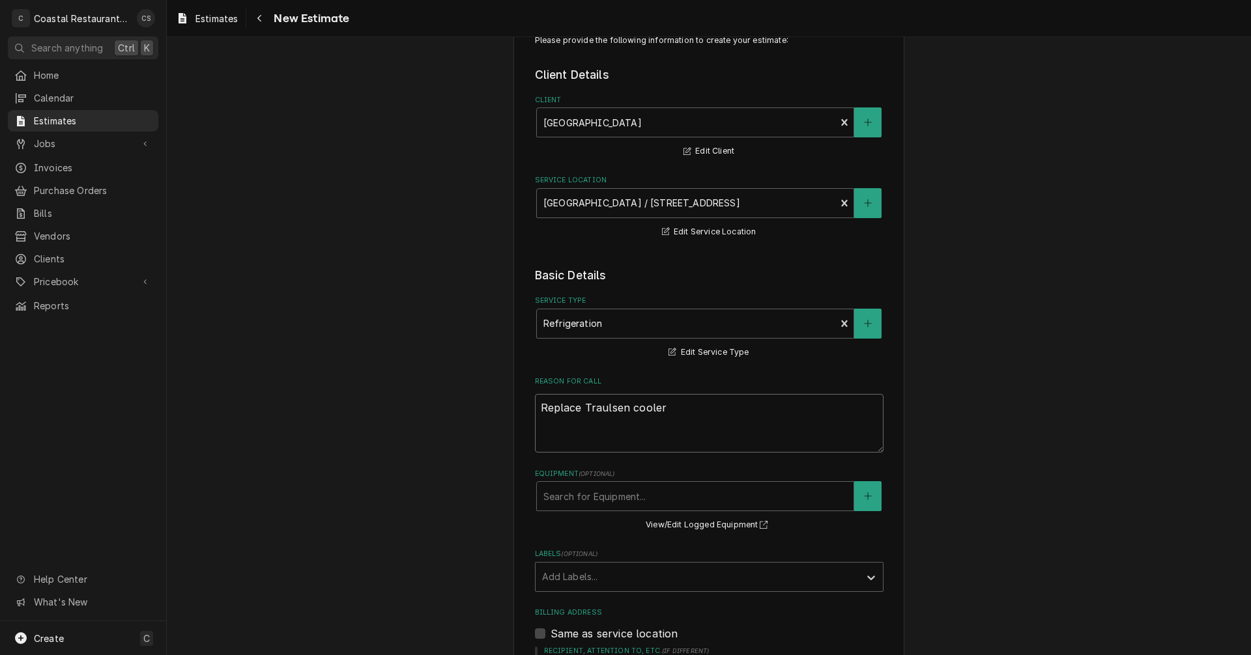
scroll to position [130, 0]
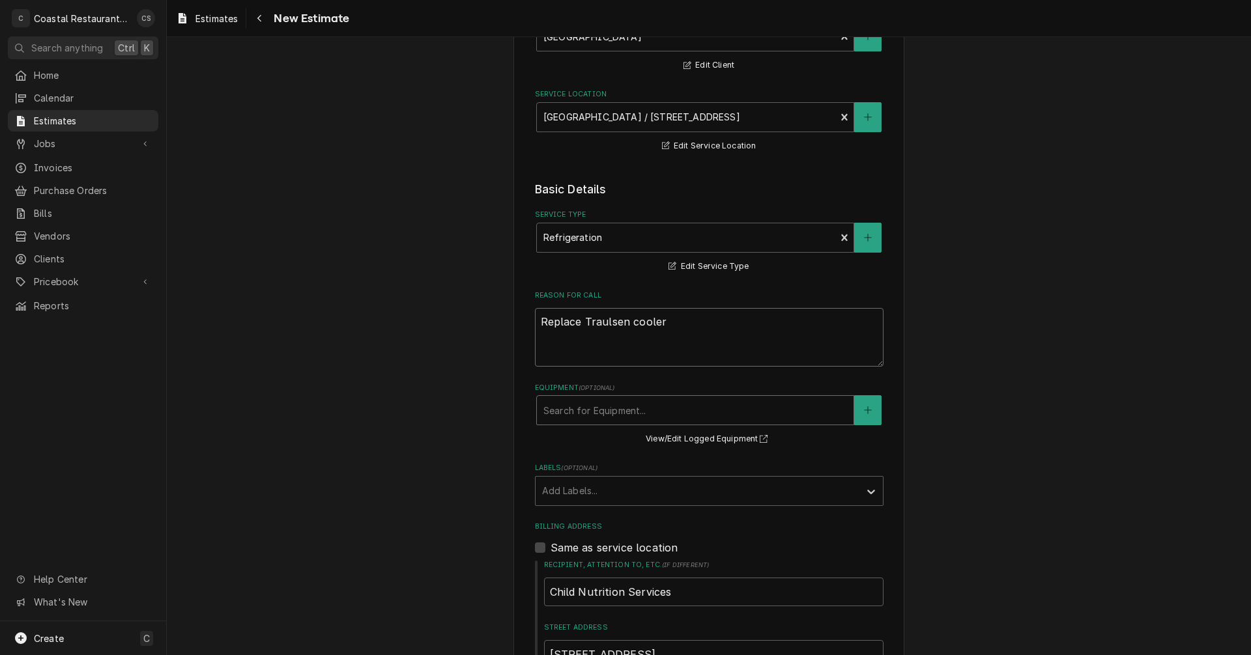
type textarea "Replace Traulsen cooler"
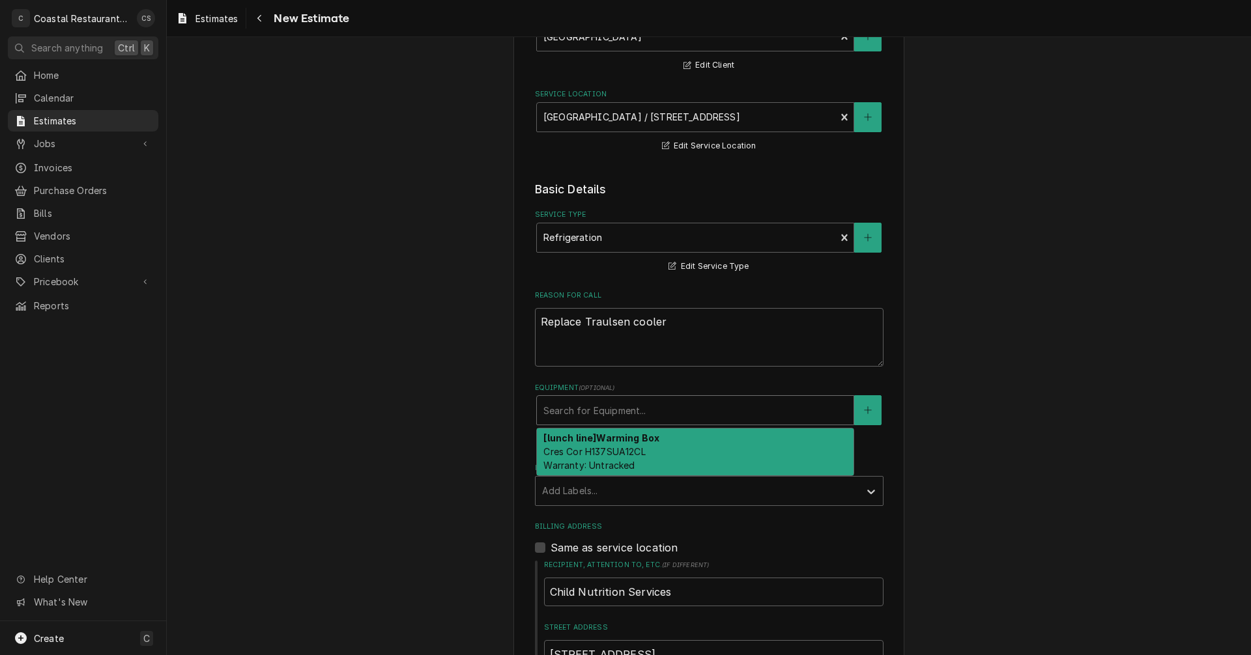
click at [574, 416] on div "Equipment" at bounding box center [695, 410] width 304 height 23
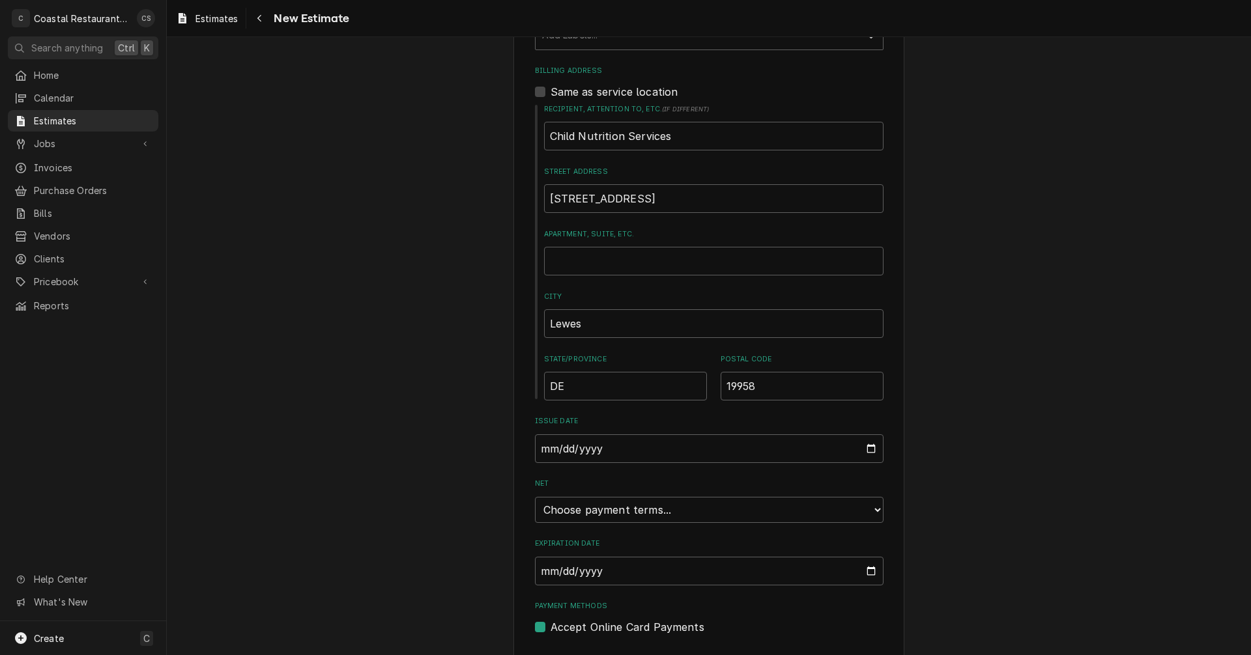
scroll to position [621, 0]
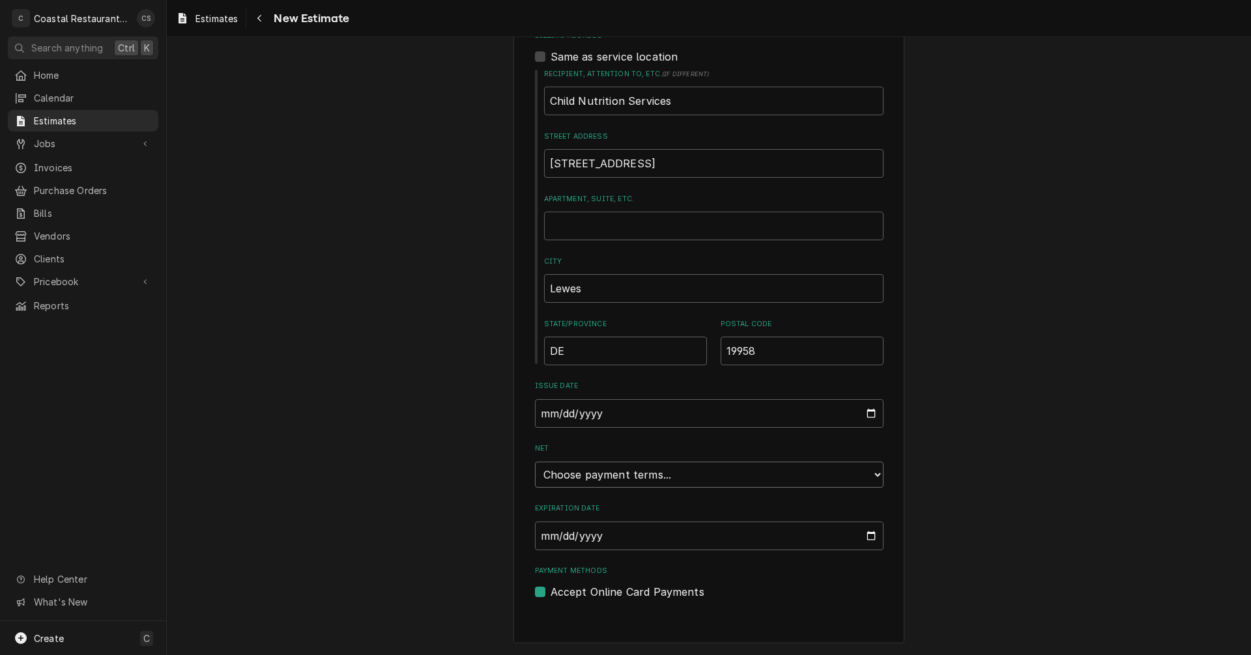
click at [625, 479] on select "Choose payment terms... Same Day Net 7 Net 14 Net 21 Net 30 Net 45 Net 60 Net 90" at bounding box center [709, 475] width 348 height 26
type textarea "x"
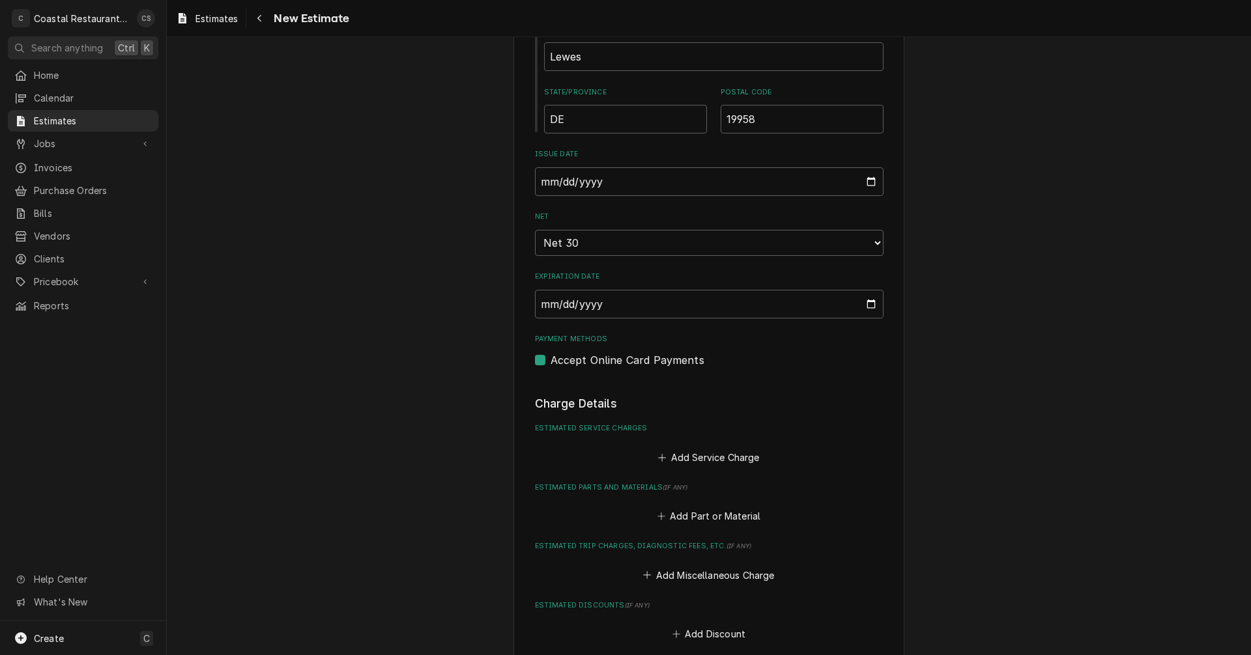
scroll to position [882, 0]
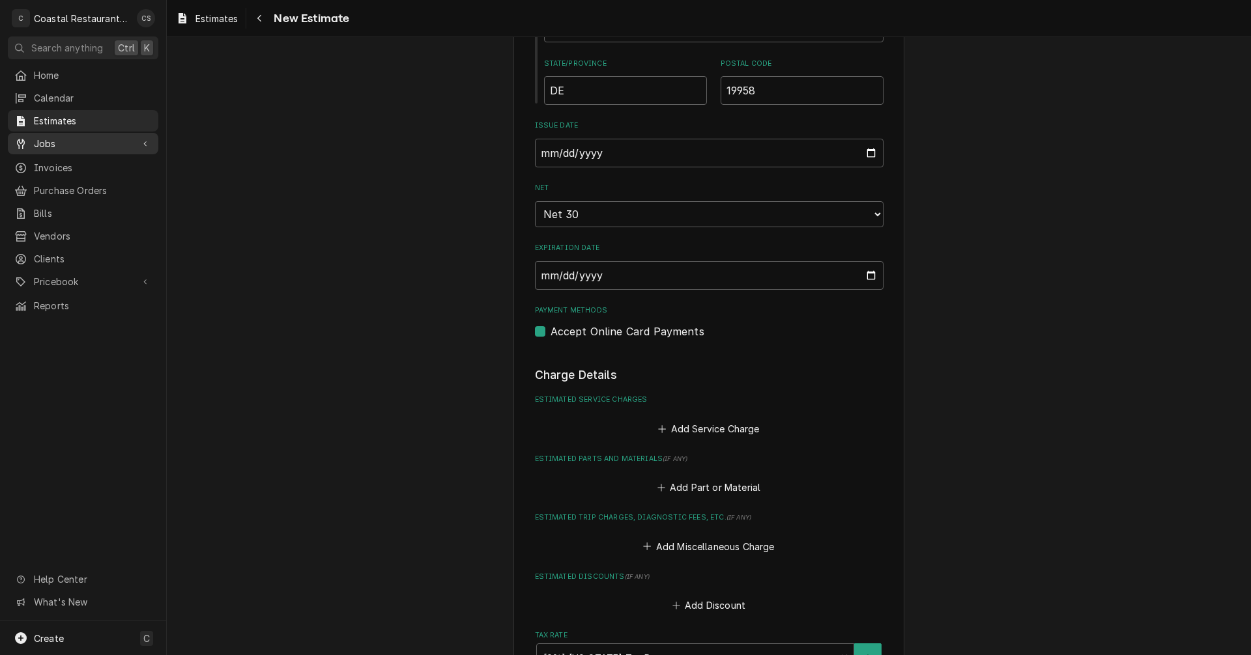
click at [72, 138] on span "Jobs" at bounding box center [83, 144] width 98 height 14
click at [64, 204] on span "Invoices" at bounding box center [93, 211] width 118 height 14
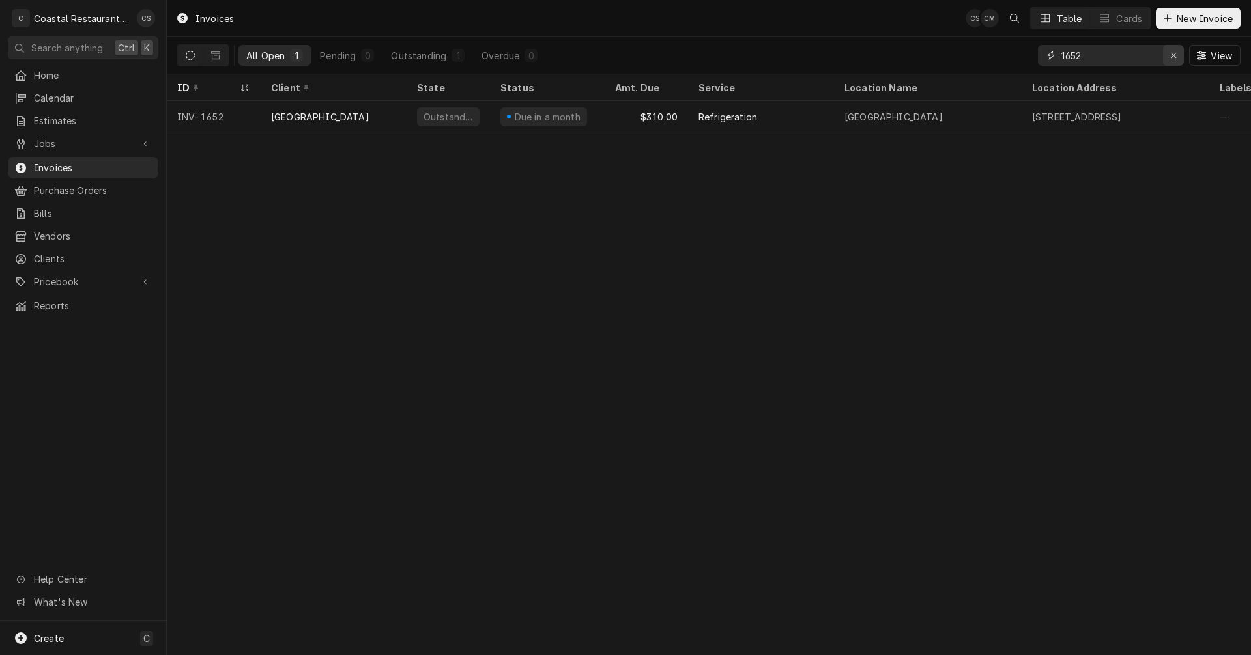
click at [1172, 53] on icon "Erase input" at bounding box center [1173, 55] width 7 height 9
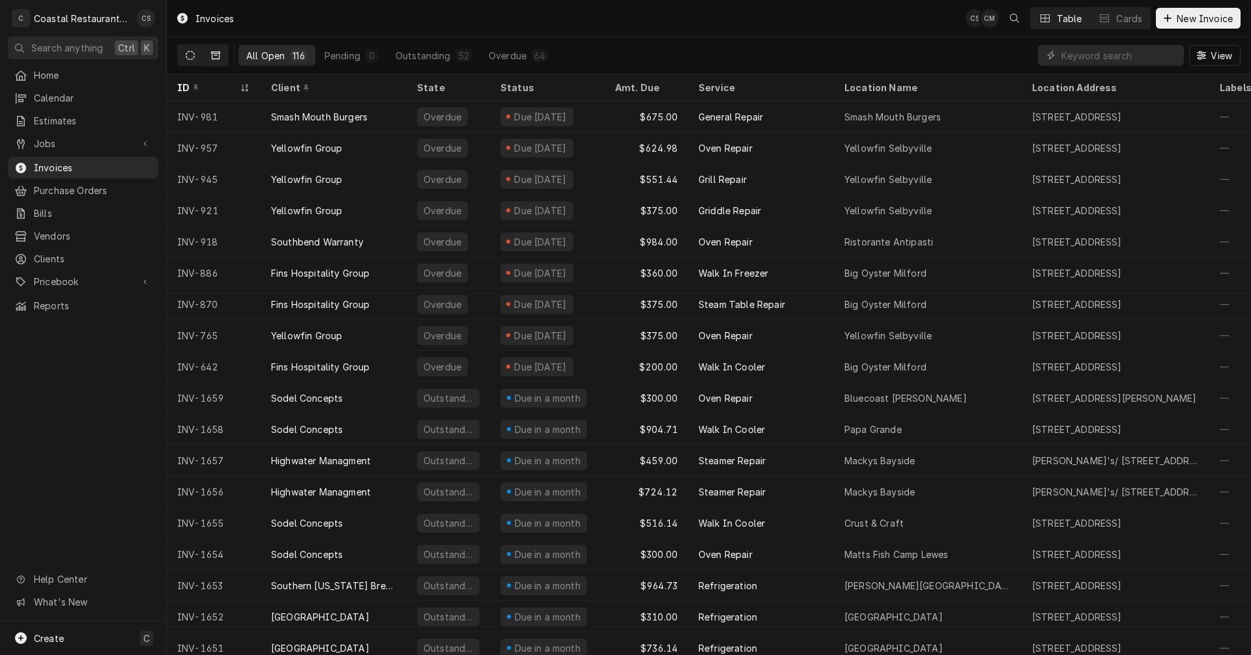
click at [219, 55] on icon "Dynamic Content Wrapper" at bounding box center [215, 55] width 9 height 8
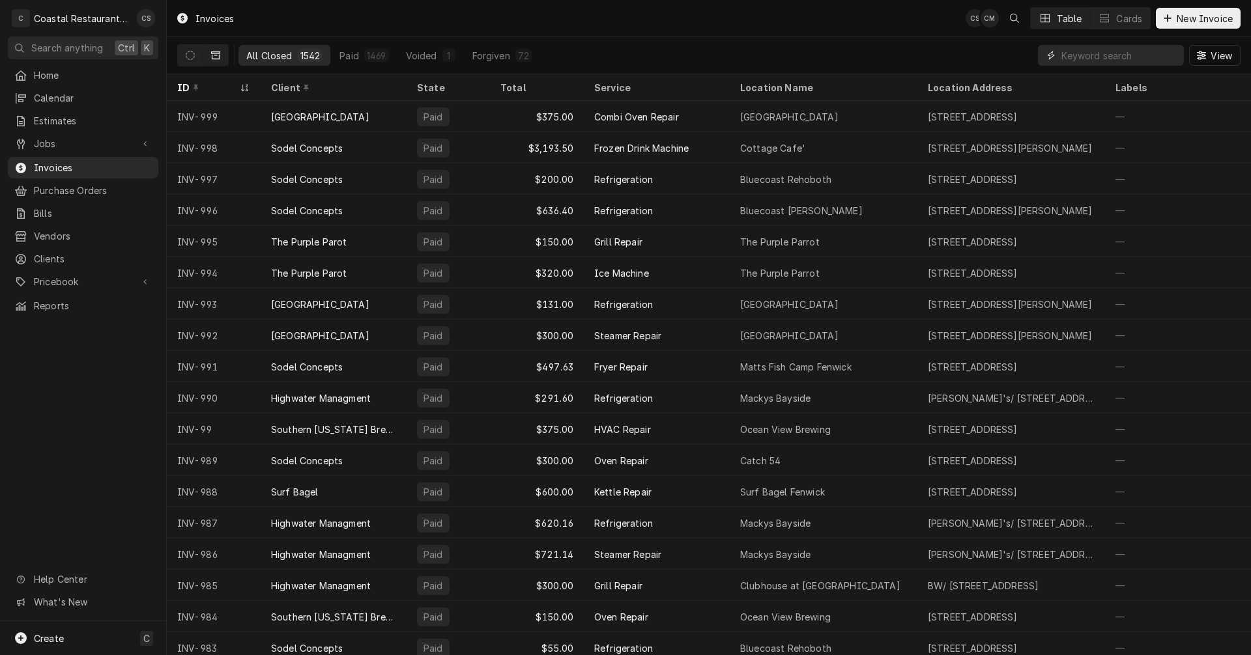
click at [1088, 55] on input "Dynamic Content Wrapper" at bounding box center [1119, 55] width 116 height 21
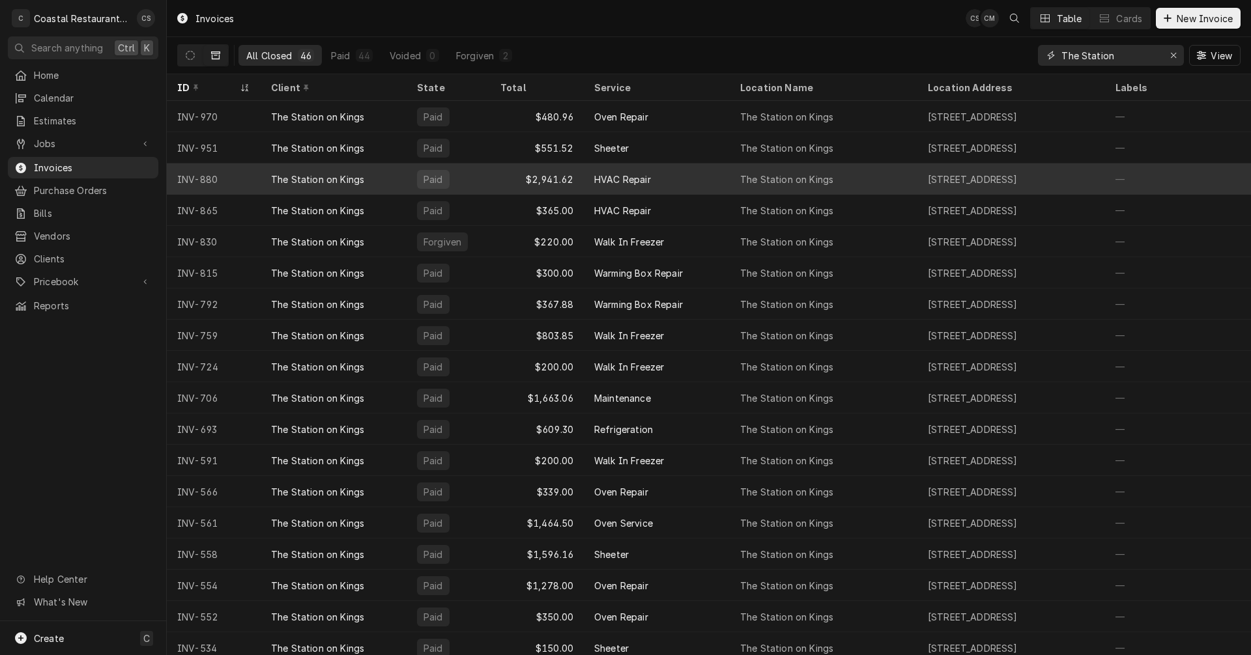
type input "The Station"
click at [636, 178] on div "HVAC Repair" at bounding box center [622, 180] width 57 height 14
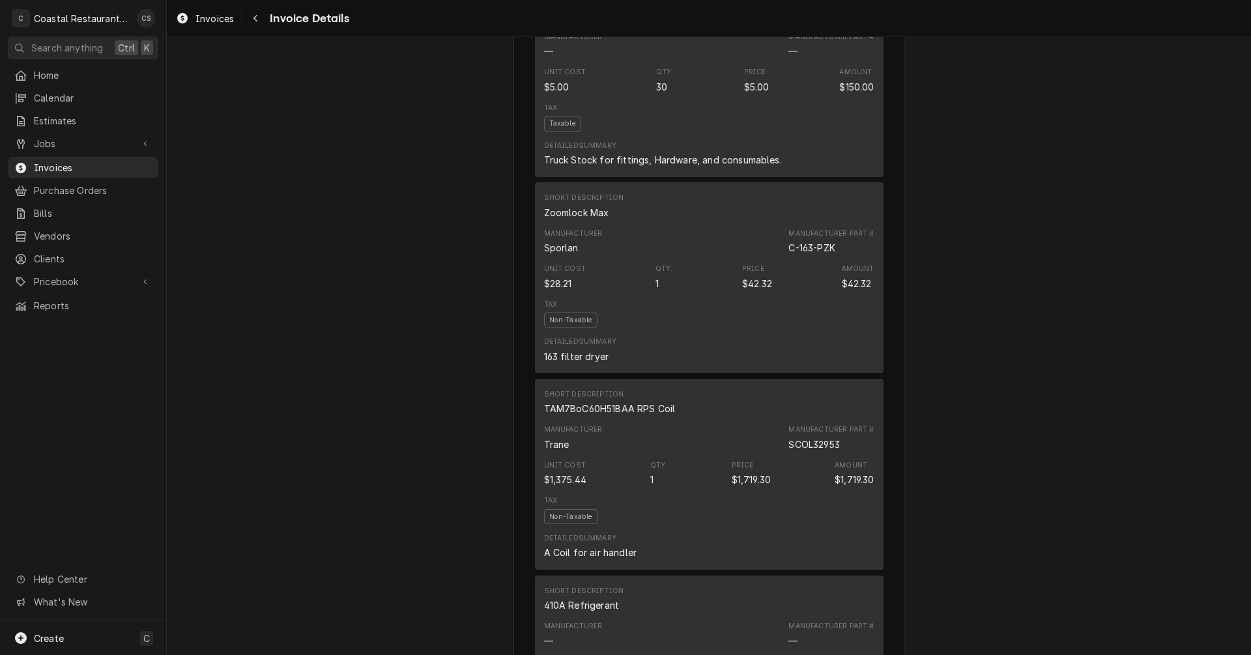
scroll to position [1172, 0]
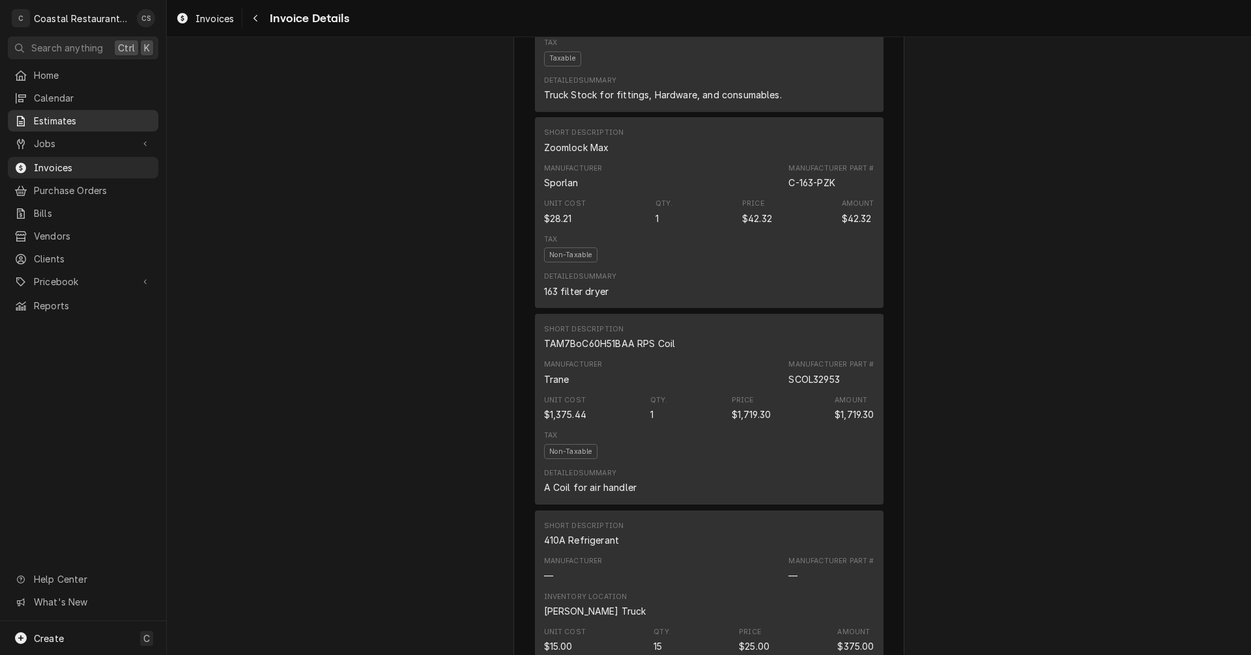
click at [84, 117] on span "Estimates" at bounding box center [93, 121] width 118 height 14
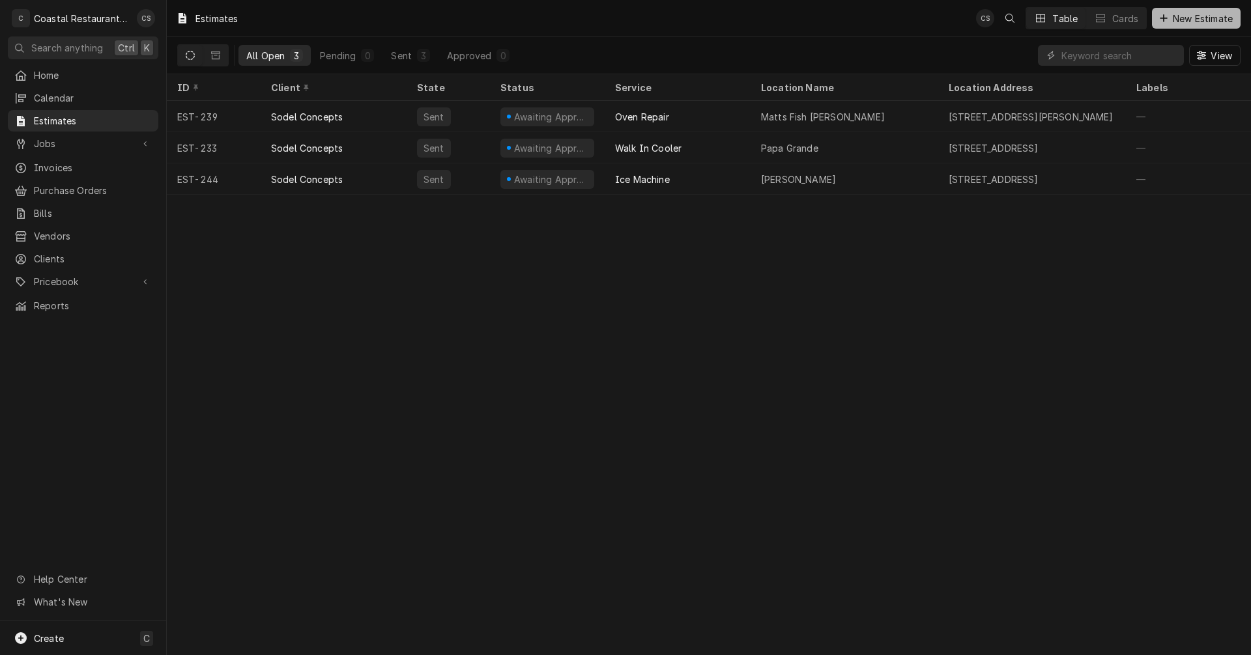
click at [1198, 16] on span "New Estimate" at bounding box center [1202, 19] width 65 height 14
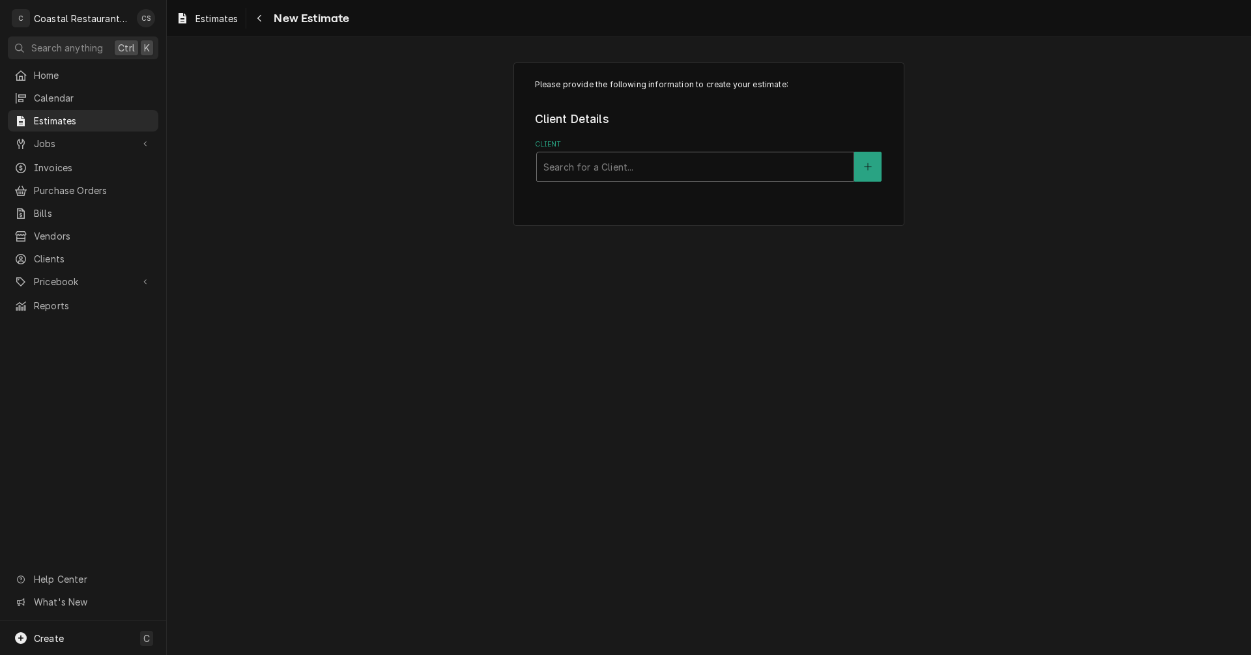
click at [672, 169] on div "Client" at bounding box center [695, 166] width 304 height 23
type input "Cape"
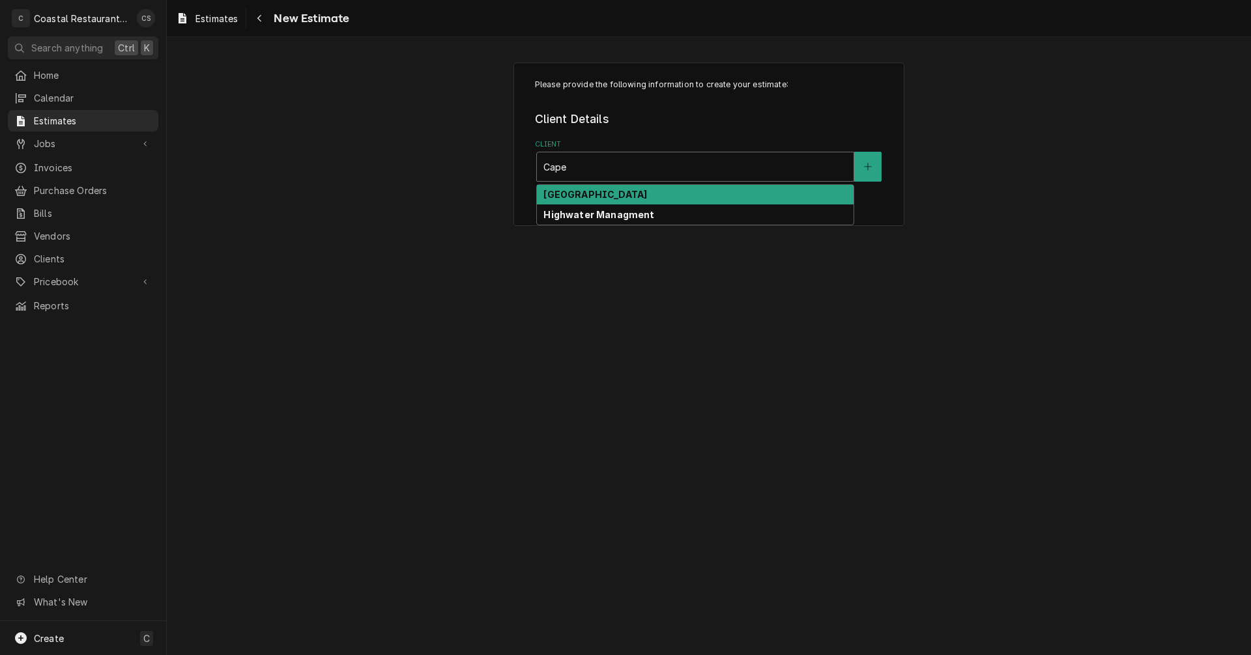
drag, startPoint x: 627, startPoint y: 196, endPoint x: 636, endPoint y: 197, distance: 9.1
click at [631, 197] on strong "[GEOGRAPHIC_DATA]" at bounding box center [595, 194] width 104 height 11
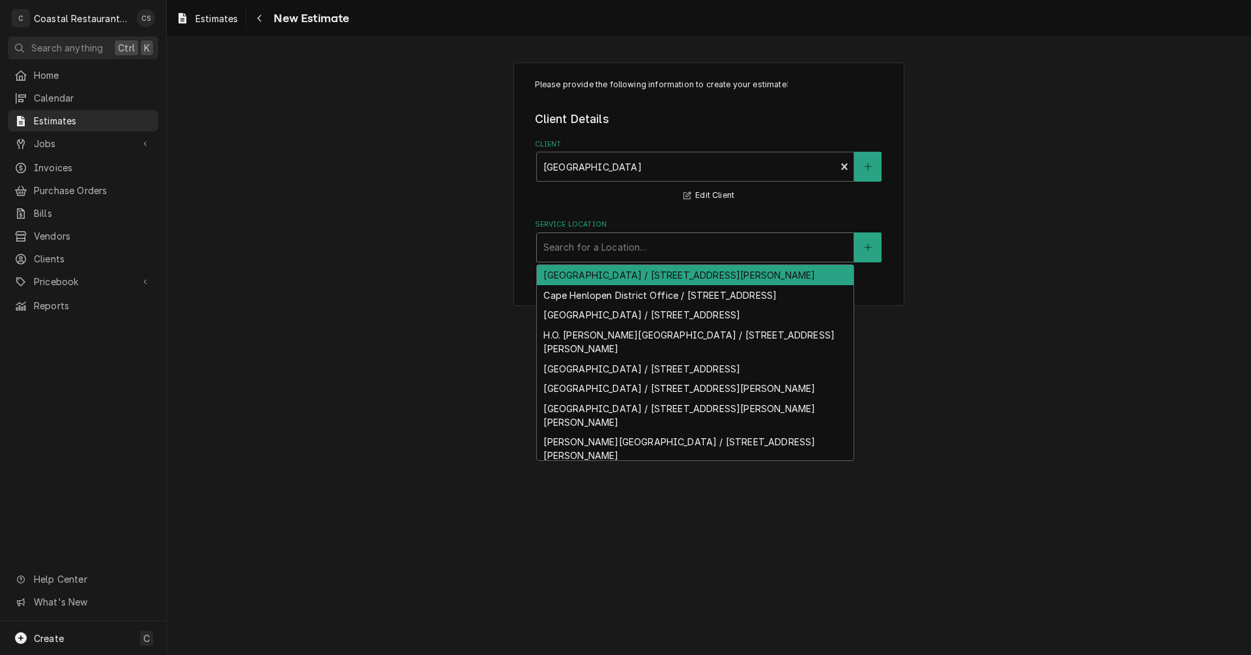
click at [610, 251] on div "Service Location" at bounding box center [695, 247] width 304 height 23
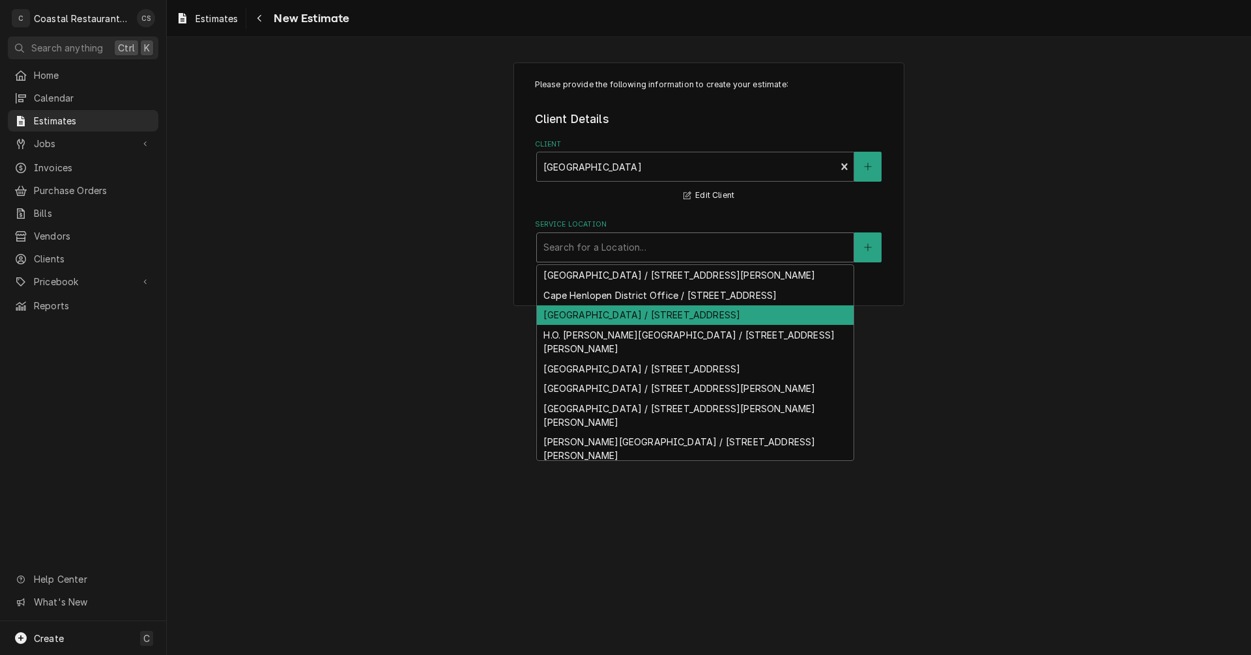
click at [616, 326] on div "[GEOGRAPHIC_DATA] / [STREET_ADDRESS]" at bounding box center [695, 315] width 317 height 20
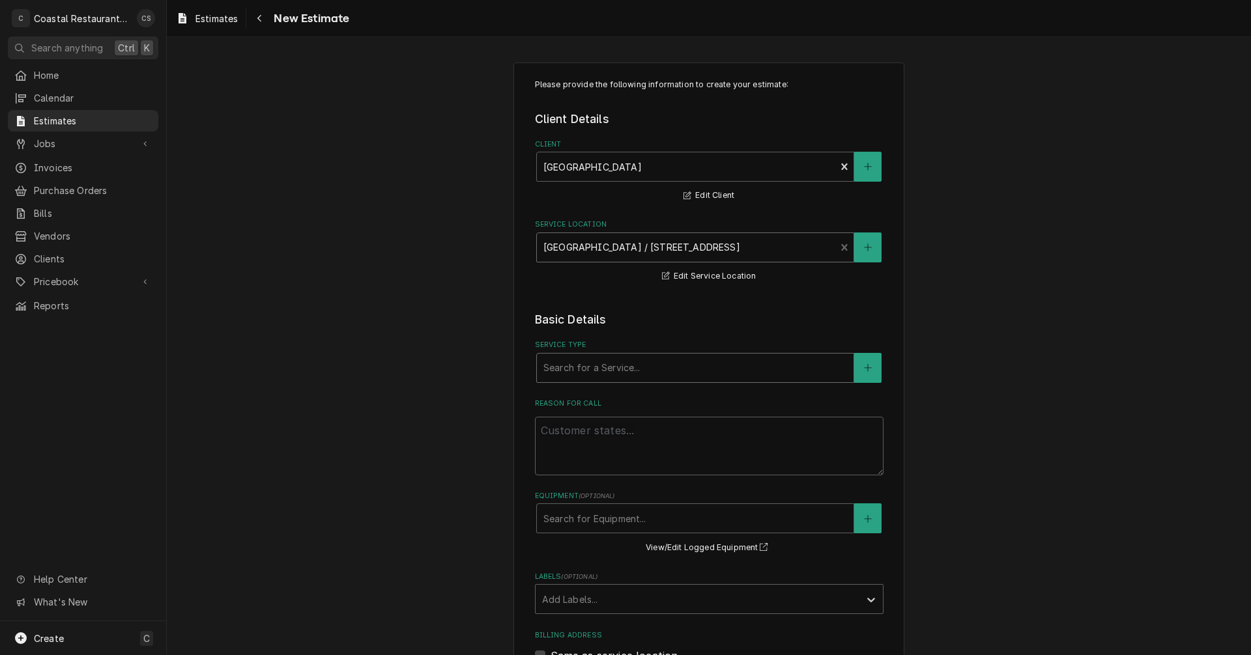
click at [582, 367] on div "Service Type" at bounding box center [695, 367] width 304 height 23
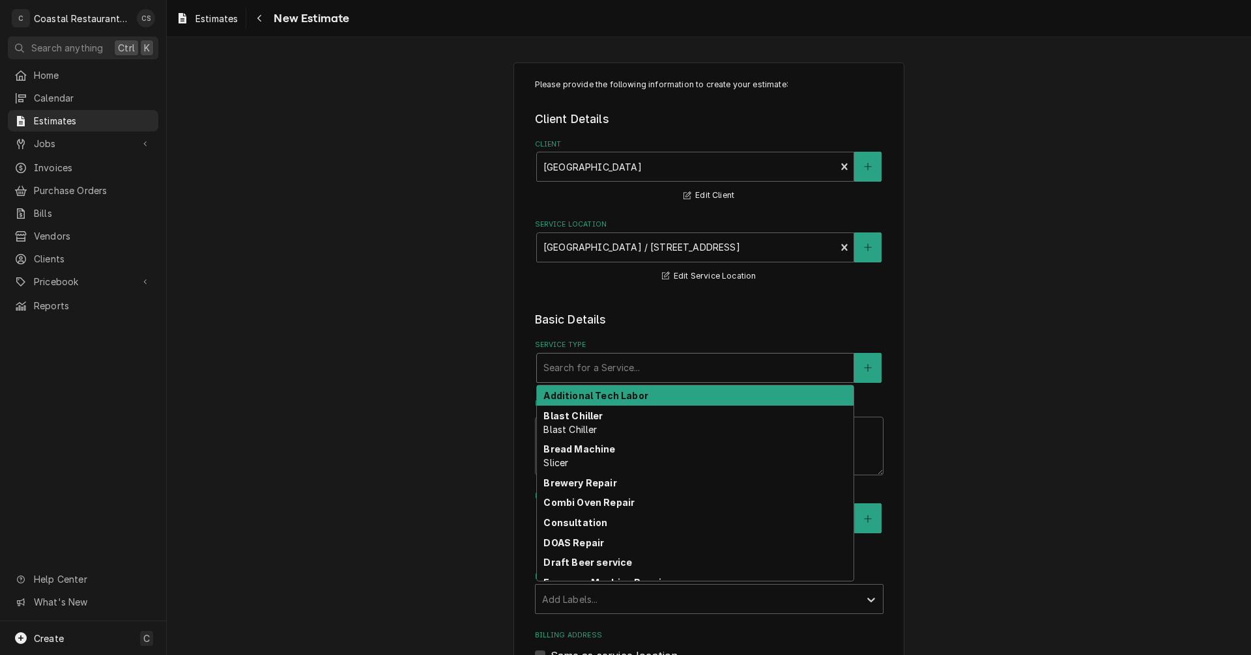
type textarea "x"
type input "r"
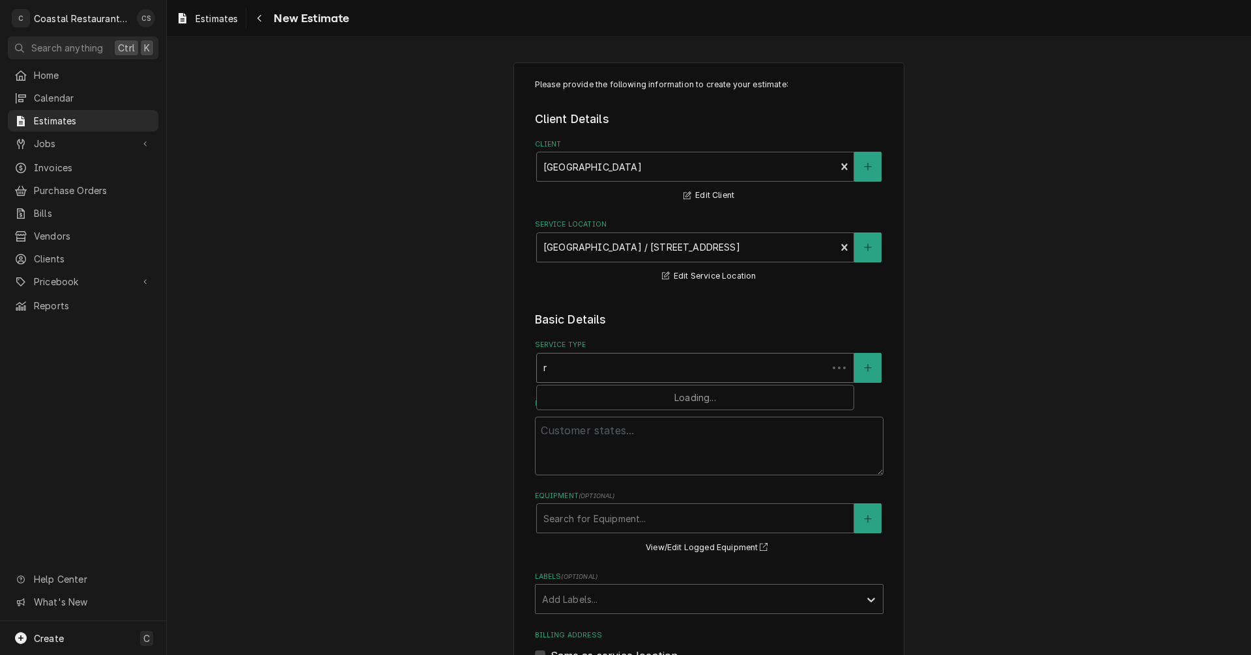
type textarea "x"
type input "re"
type textarea "x"
type input "ref"
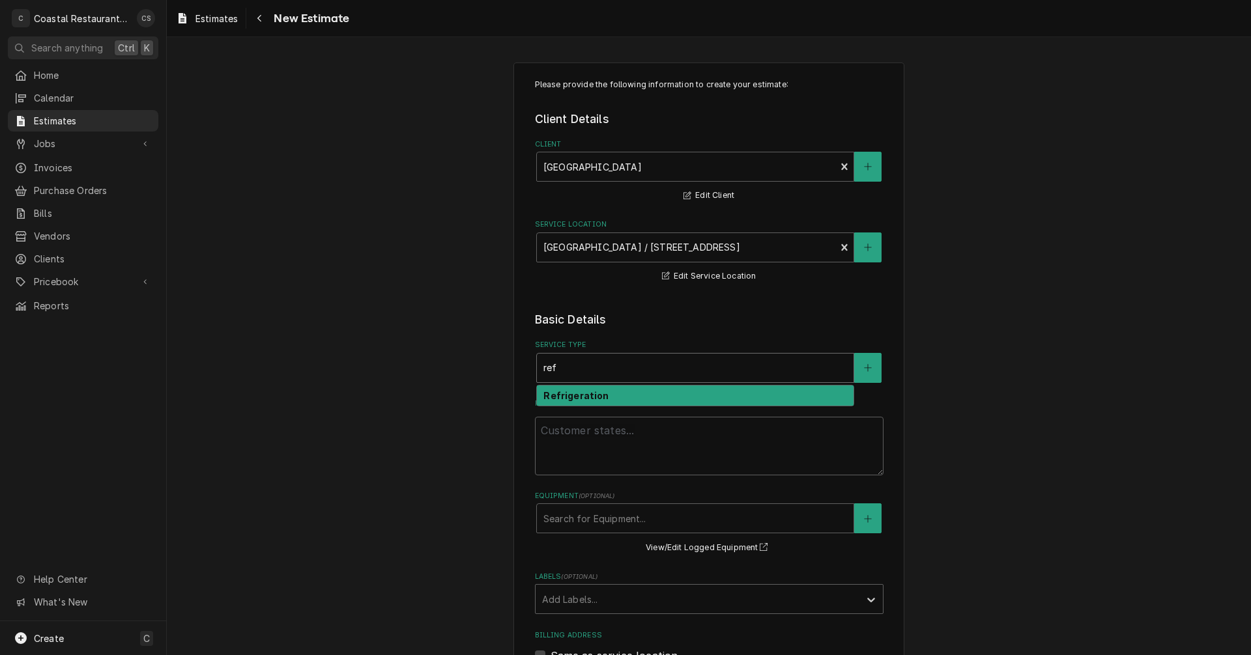
click at [582, 399] on strong "Refrigeration" at bounding box center [575, 395] width 65 height 11
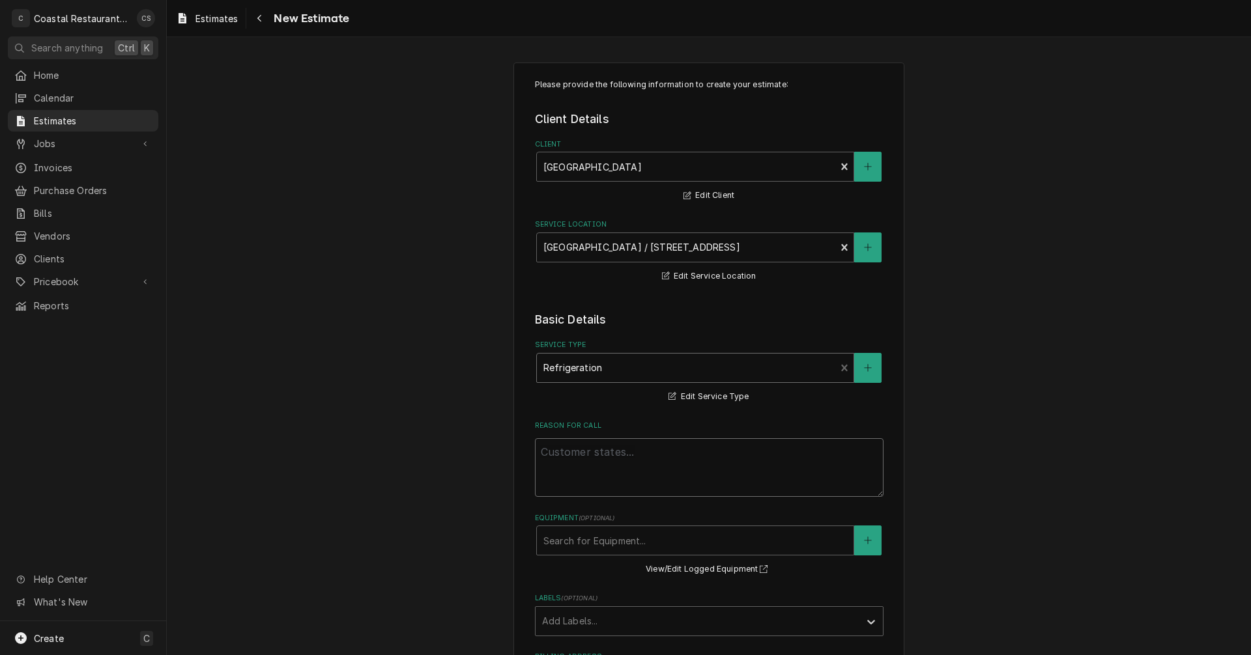
click at [574, 457] on textarea "Reason For Call" at bounding box center [709, 467] width 348 height 59
type textarea "x"
type textarea "R"
type textarea "x"
type textarea "Rp"
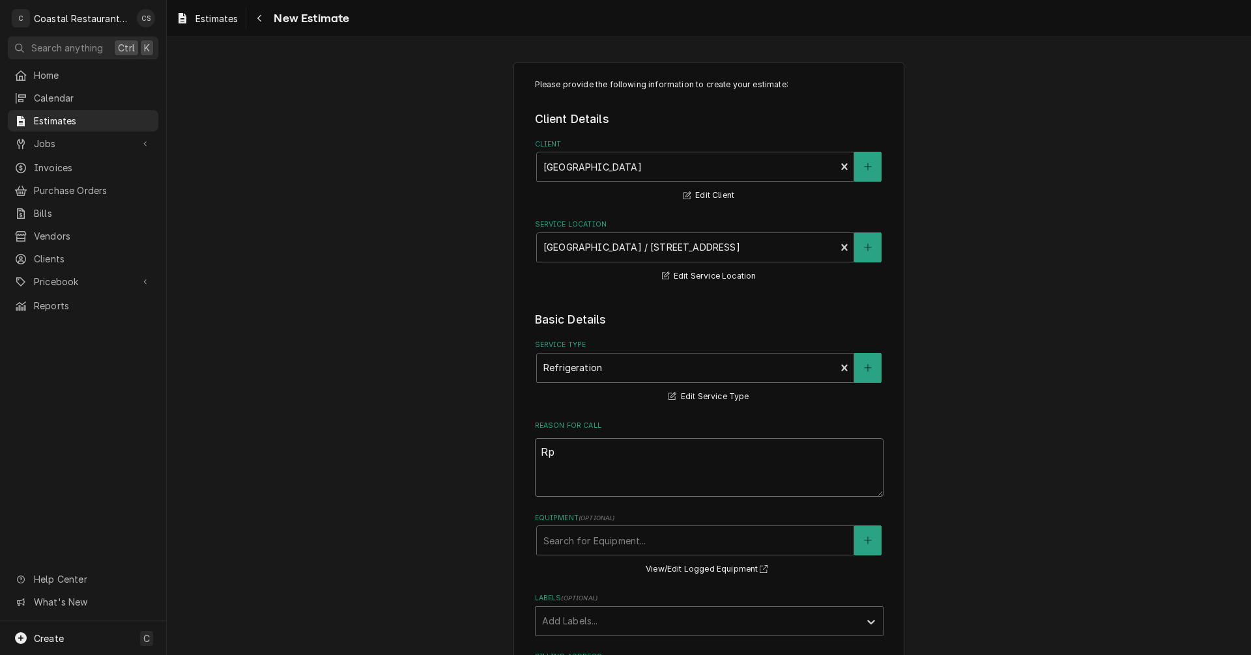
type textarea "x"
type textarea "R"
type textarea "x"
type textarea "Re"
type textarea "x"
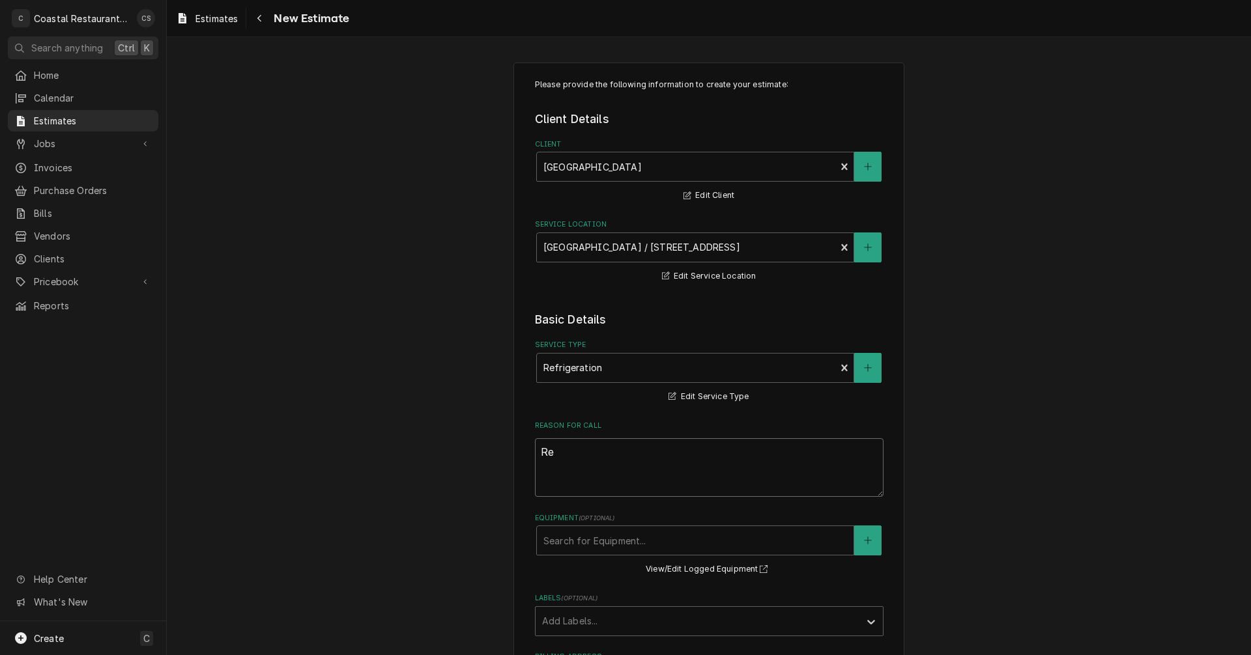
type textarea "Rep"
type textarea "x"
type textarea "Repl"
type textarea "x"
type textarea "Repla"
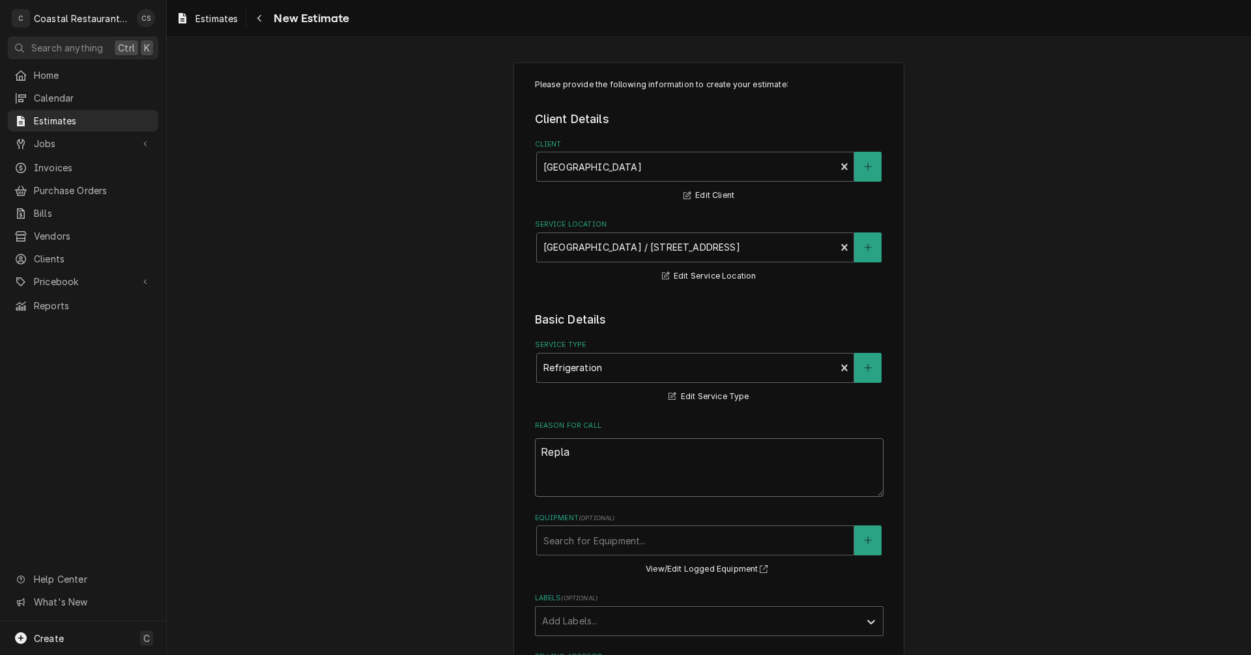
type textarea "x"
type textarea "Replac"
type textarea "x"
type textarea "Replace"
type textarea "x"
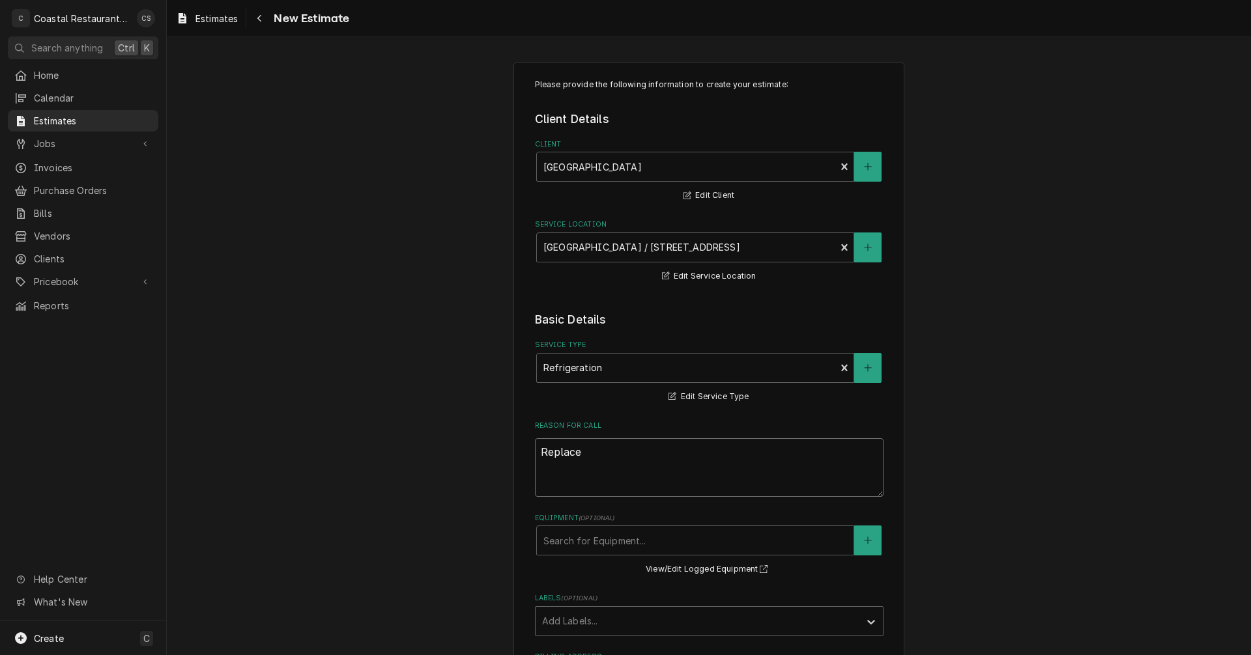
type textarea "Replace"
type textarea "x"
type textarea "Replace o"
type textarea "x"
type textarea "Replace ol"
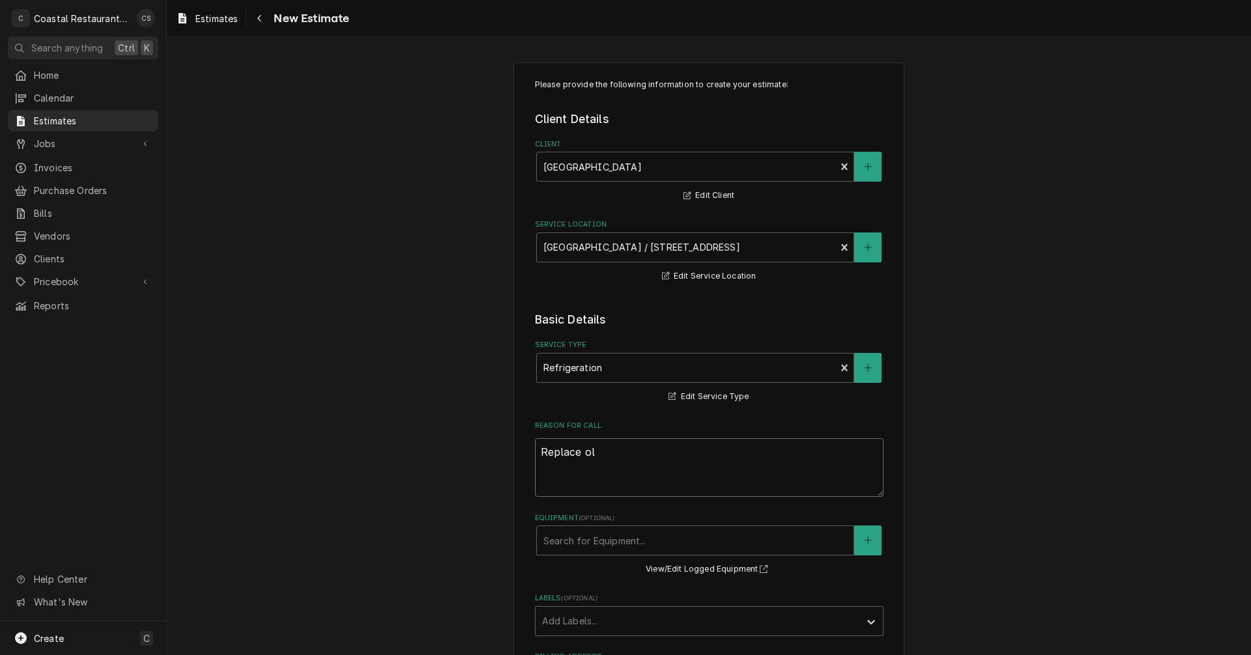
type textarea "x"
type textarea "Replace old"
type textarea "x"
type textarea "Replace old"
type textarea "x"
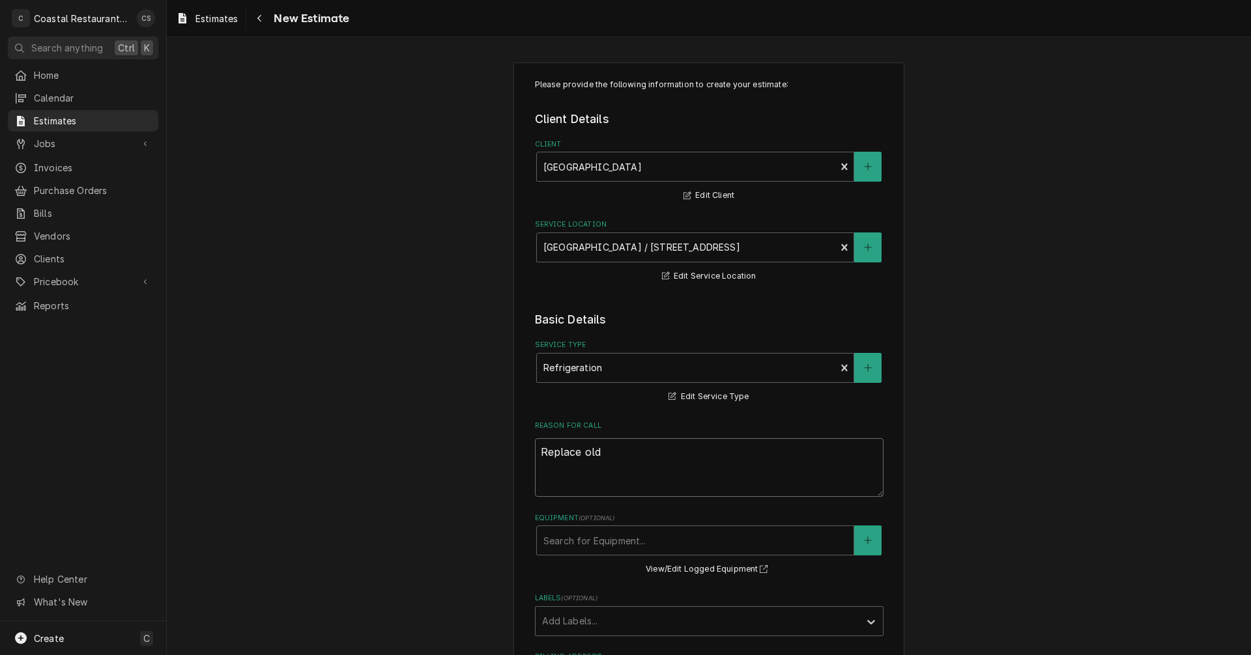
type textarea "Replace old T"
type textarea "x"
type textarea "Replace old Tr"
type textarea "x"
type textarea "Replace old Tra"
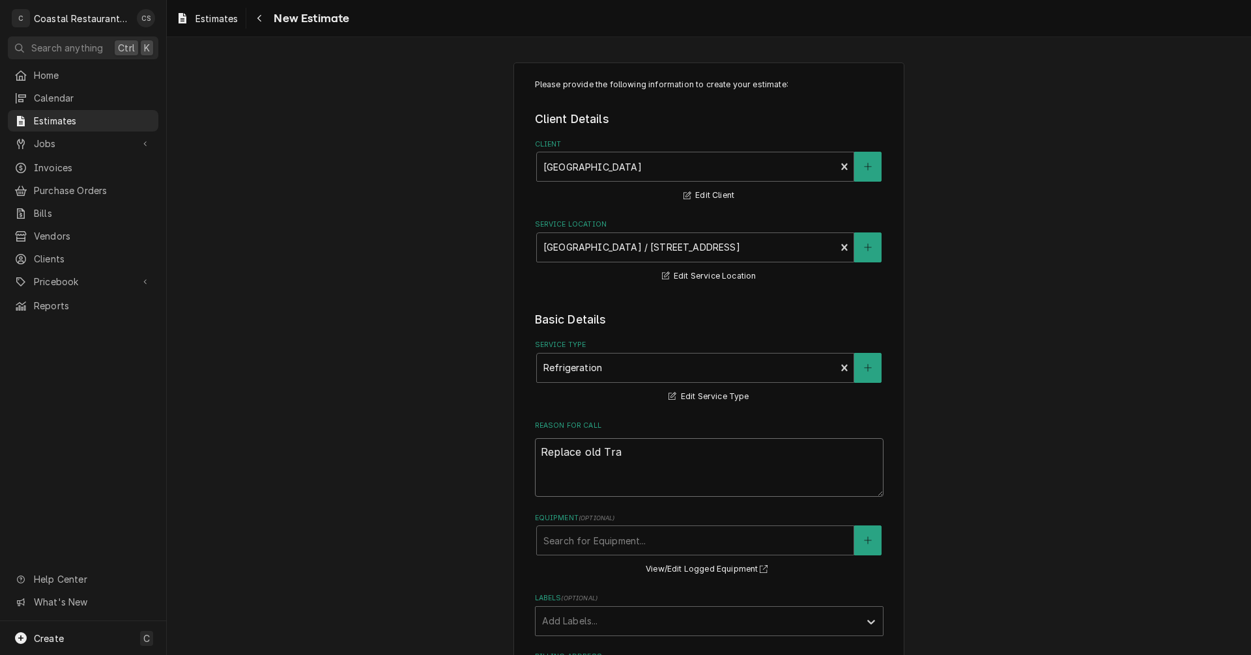
type textarea "x"
type textarea "Replace old Trau"
type textarea "x"
type textarea "Replace old Traul"
type textarea "x"
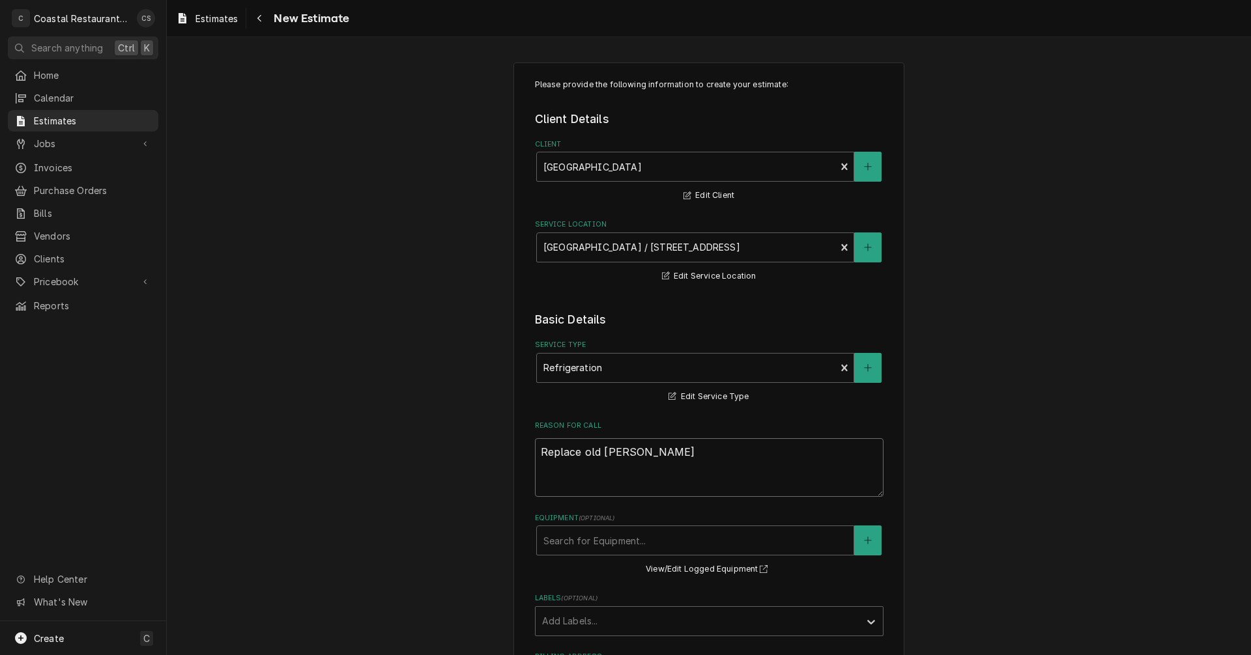
type textarea "Replace old Traule"
type textarea "x"
type textarea "Replace old Traul"
type textarea "x"
type textarea "Replace old Trauls"
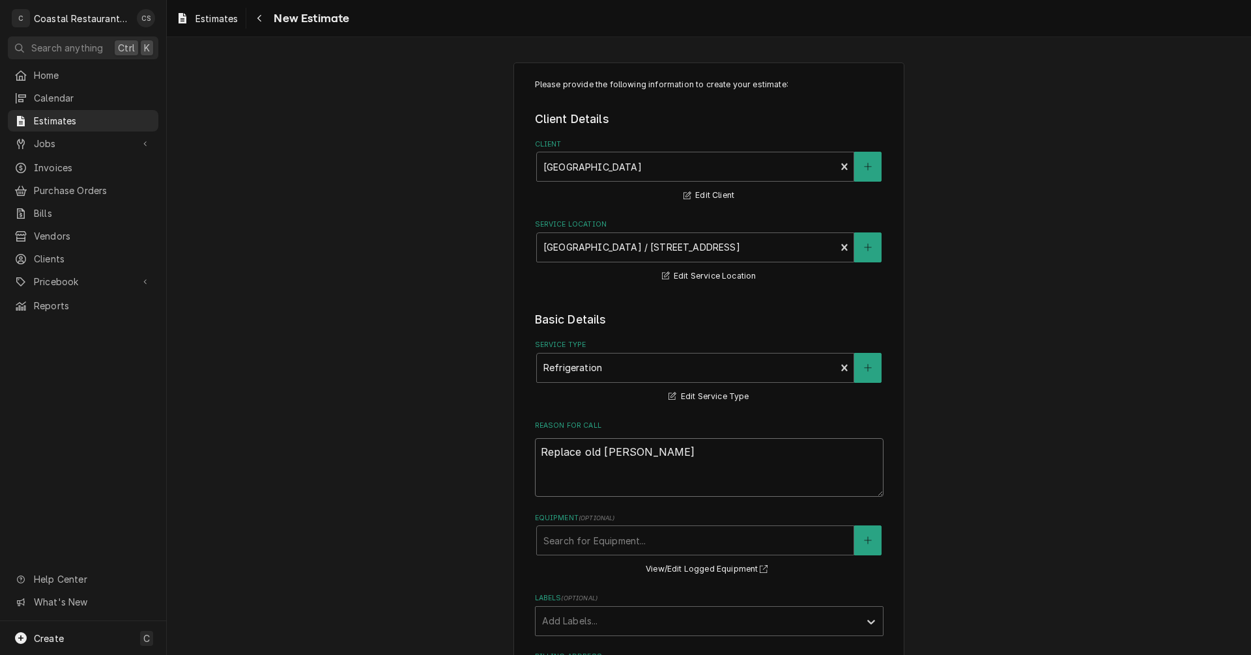
type textarea "x"
type textarea "Replace old Traulse"
type textarea "x"
type textarea "Replace old Traulsen"
type textarea "x"
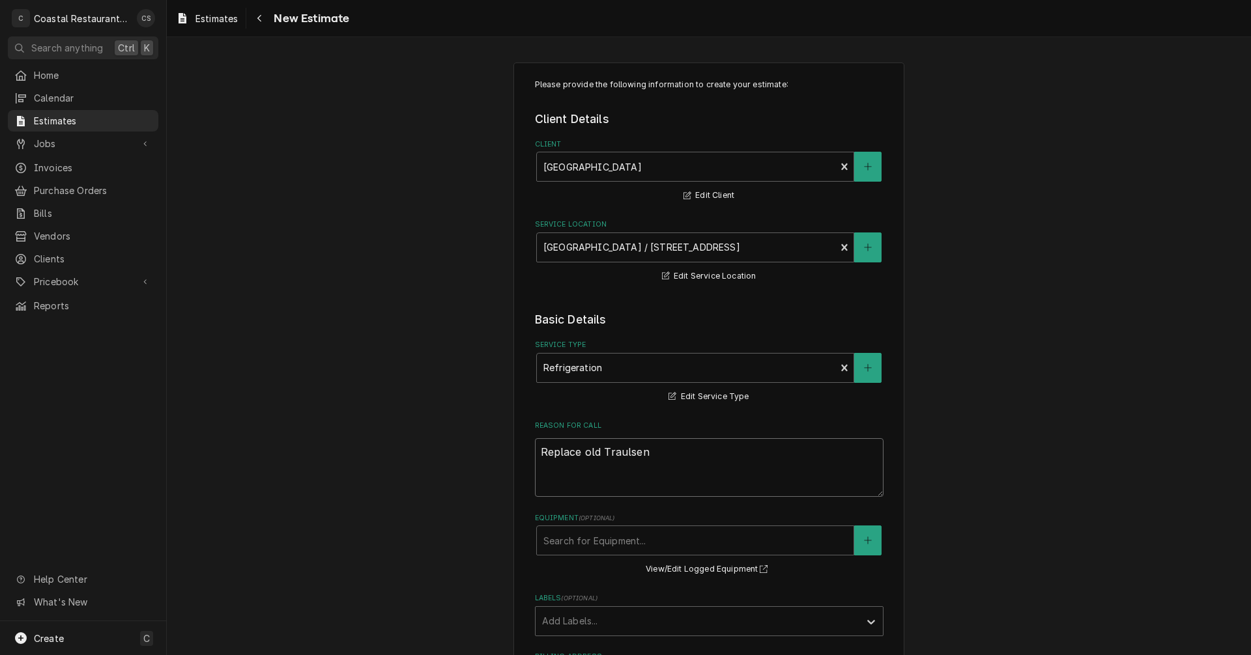
type textarea "Replace old Traulsen"
type textarea "x"
type textarea "Replace old Traulsen 3"
type textarea "x"
type textarea "Replace old Traulsen 3"
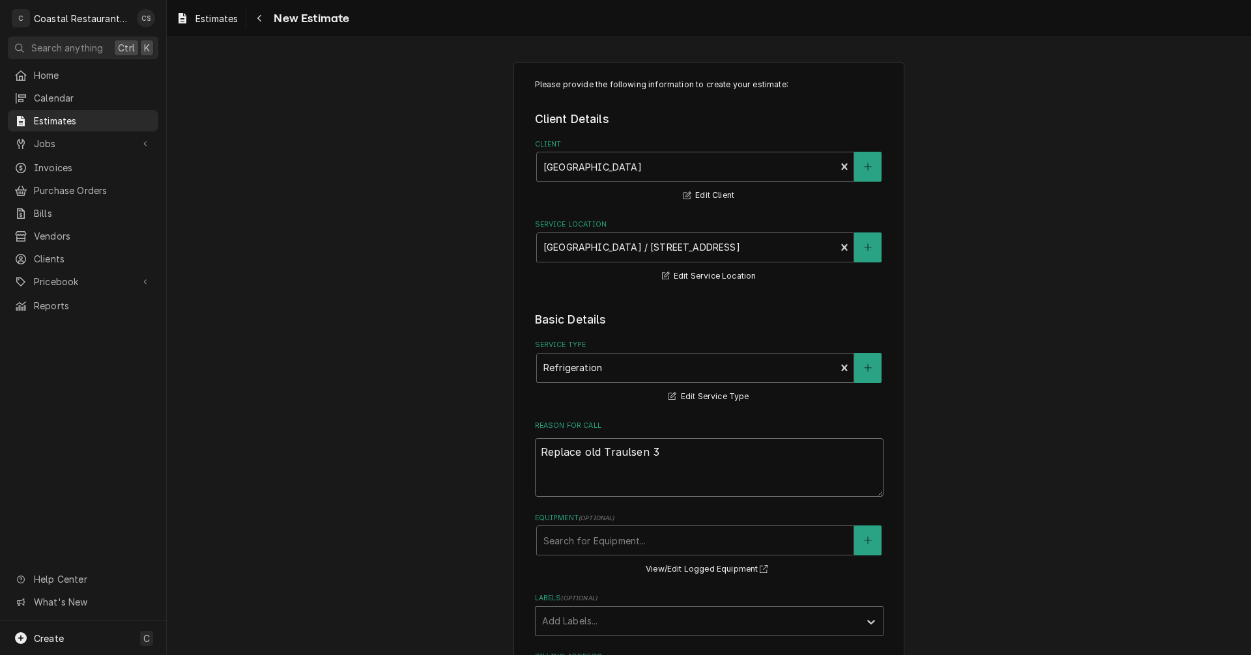
type textarea "x"
type textarea "Replace old Traulsen 3 d"
type textarea "x"
type textarea "Replace old Traulsen 3 do"
type textarea "x"
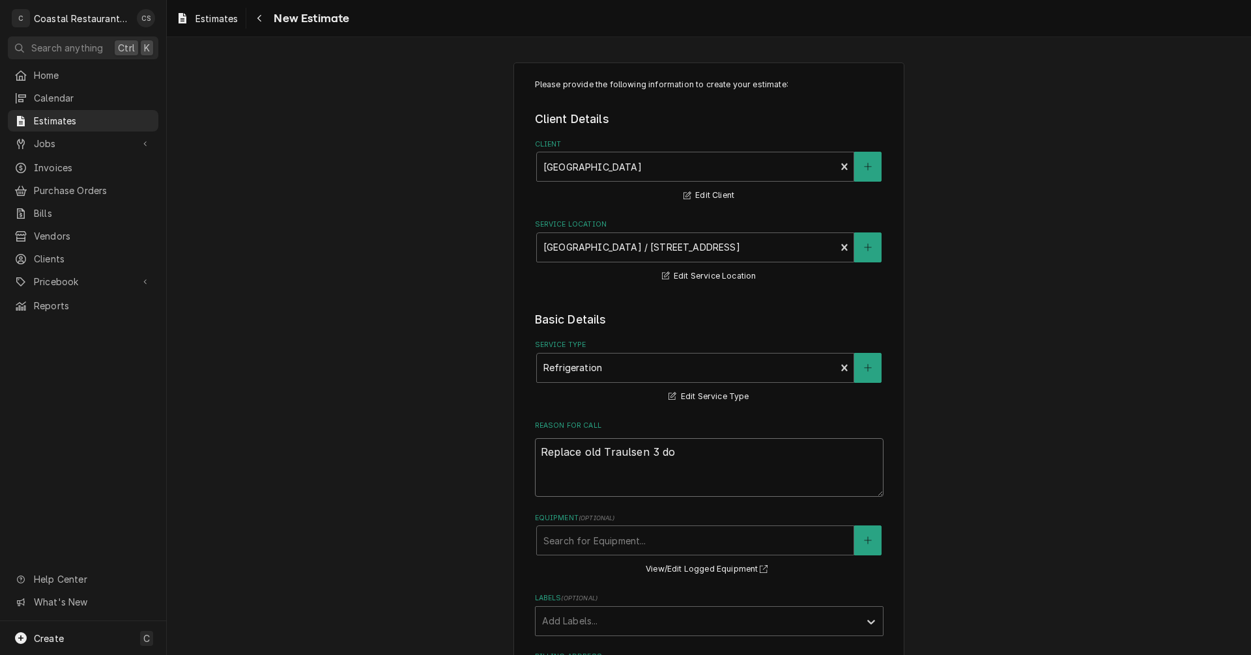
type textarea "Replace old Traulsen 3 doo"
type textarea "x"
type textarea "Replace old Traulsen 3 door"
type textarea "x"
type textarea "Replace old Traulsen 3 door"
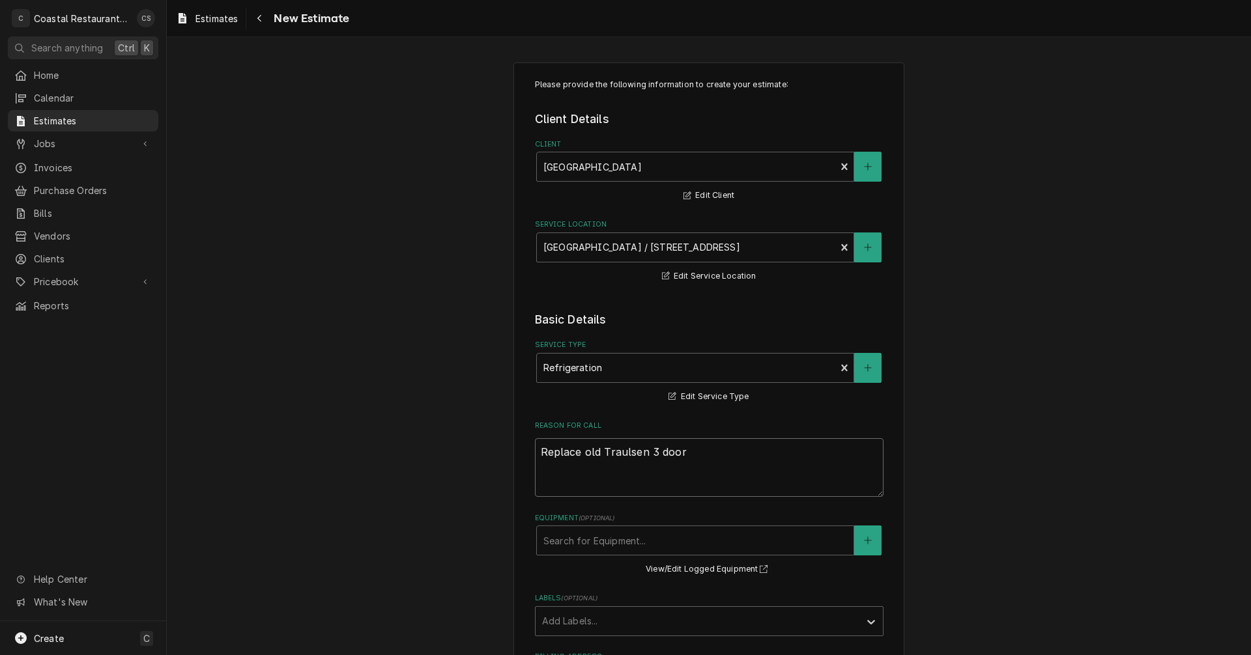
type textarea "x"
type textarea "Replace old Traulsen 3 door"
type textarea "x"
type textarea "Replace old Traulsen 3 doo"
type textarea "x"
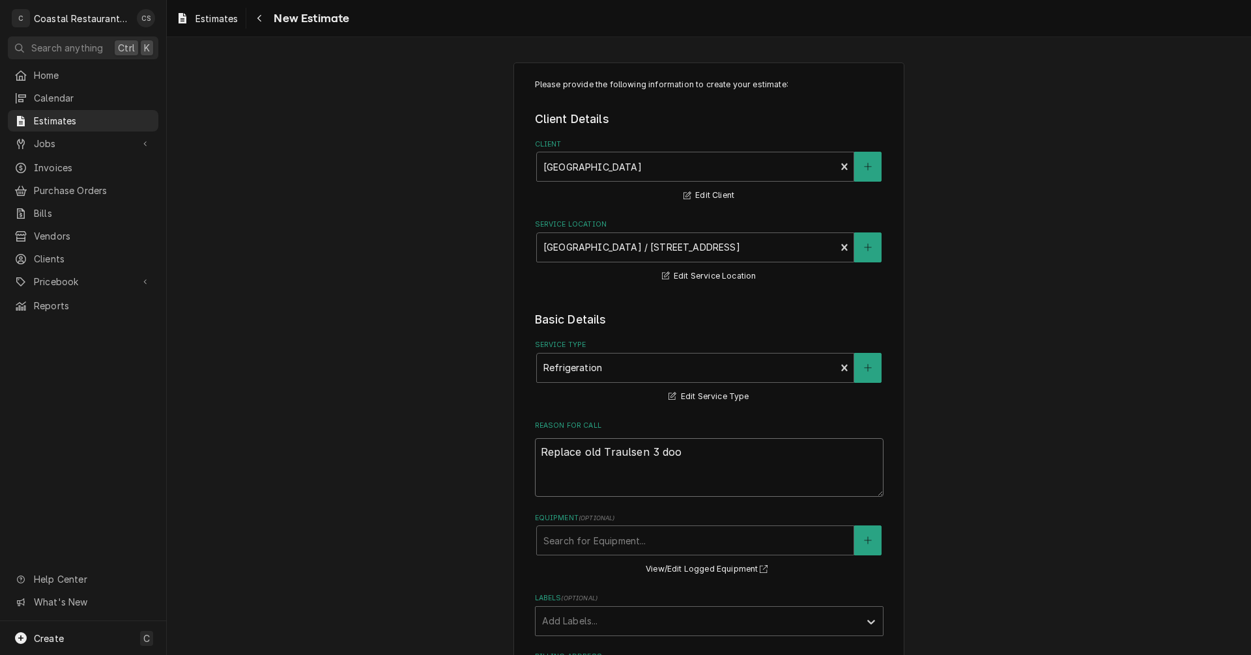
type textarea "Replace old Traulsen 3 do"
type textarea "x"
type textarea "Replace old Traulsen 3 d"
type textarea "x"
type textarea "Replace old Traulsen 3"
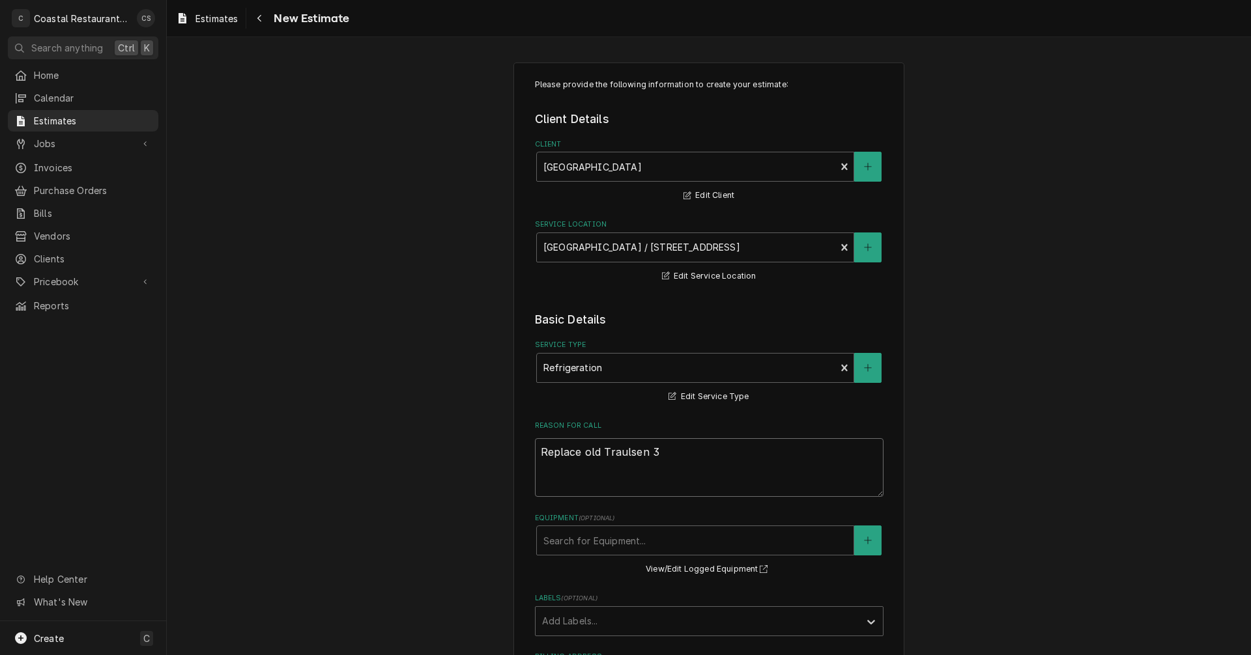
type textarea "x"
type textarea "Replace old Traulsen 3 s"
type textarea "x"
type textarea "Replace old Traulsen 3 se"
type textarea "x"
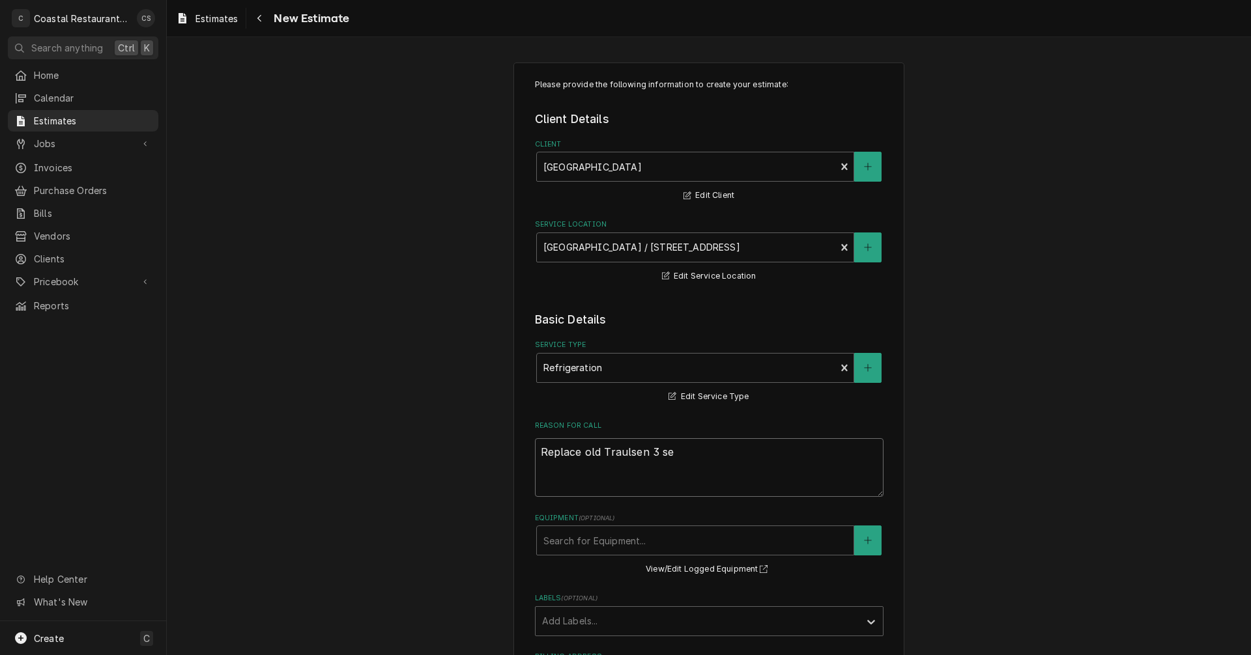
type textarea "Replace old Traulsen 3 sec"
type textarea "x"
type textarea "Replace old Traulsen 3 sect"
type textarea "x"
type textarea "Replace old Traulsen 3 secti"
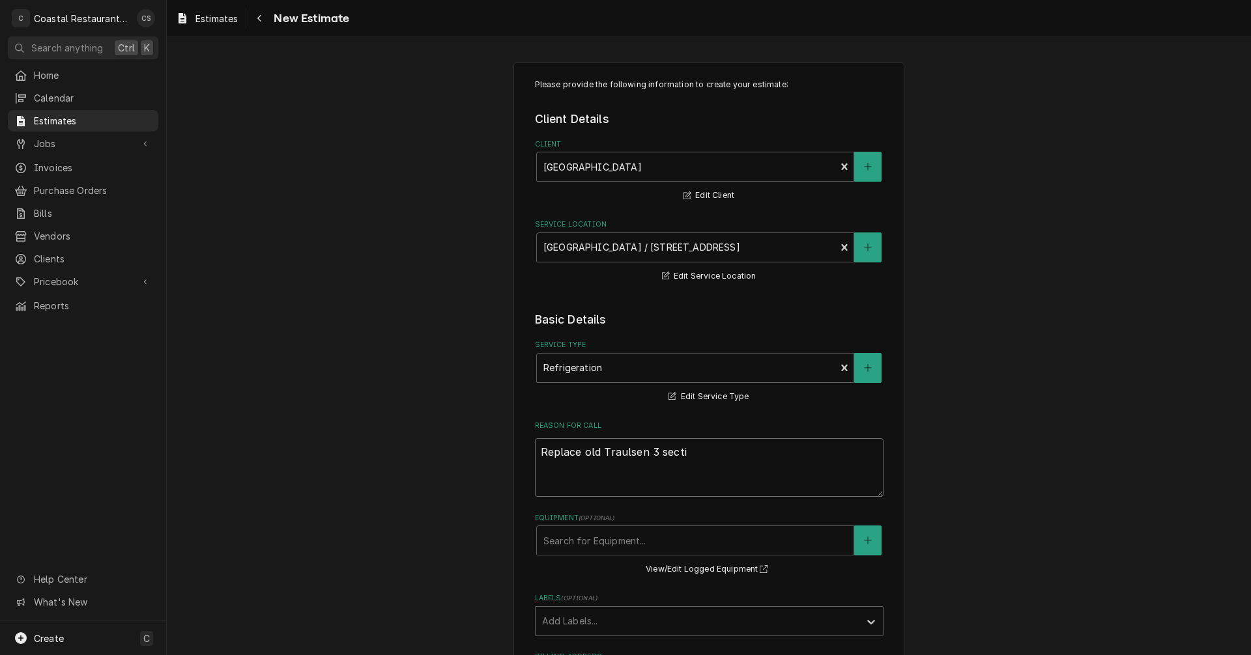
type textarea "x"
type textarea "Replace old Traulsen 3 sectio"
type textarea "x"
type textarea "Replace old Traulsen 3 section"
type textarea "x"
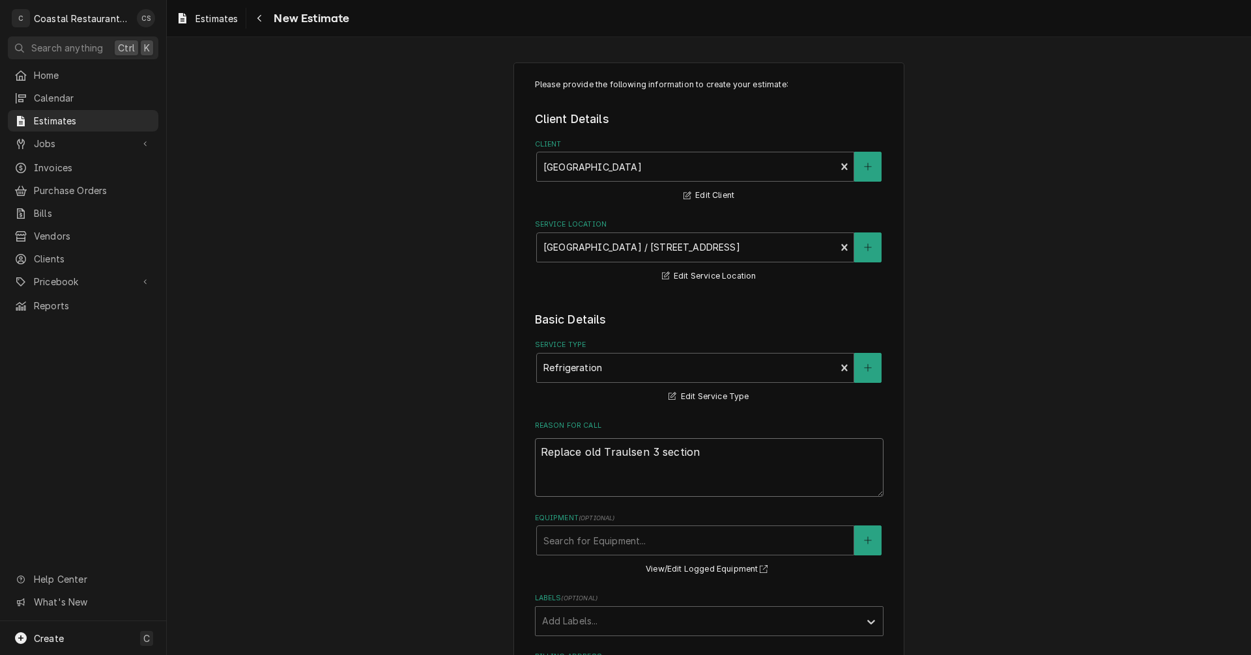
type textarea "Replace old Traulsen 3 section"
type textarea "x"
type textarea "Replace old Traulsen 3 section c"
type textarea "x"
type textarea "Replace old Traulsen 3 section co"
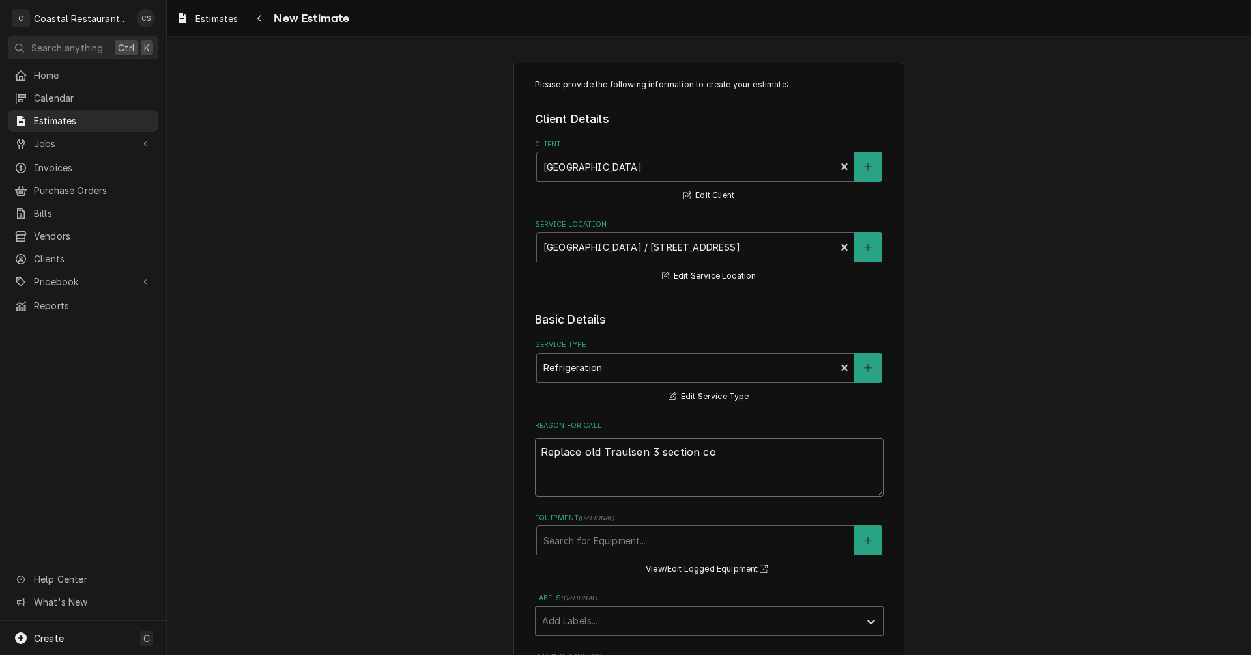
type textarea "x"
type textarea "Replace old Traulsen 3 section coo"
type textarea "x"
type textarea "Replace old Traulsen 3 section cool"
type textarea "x"
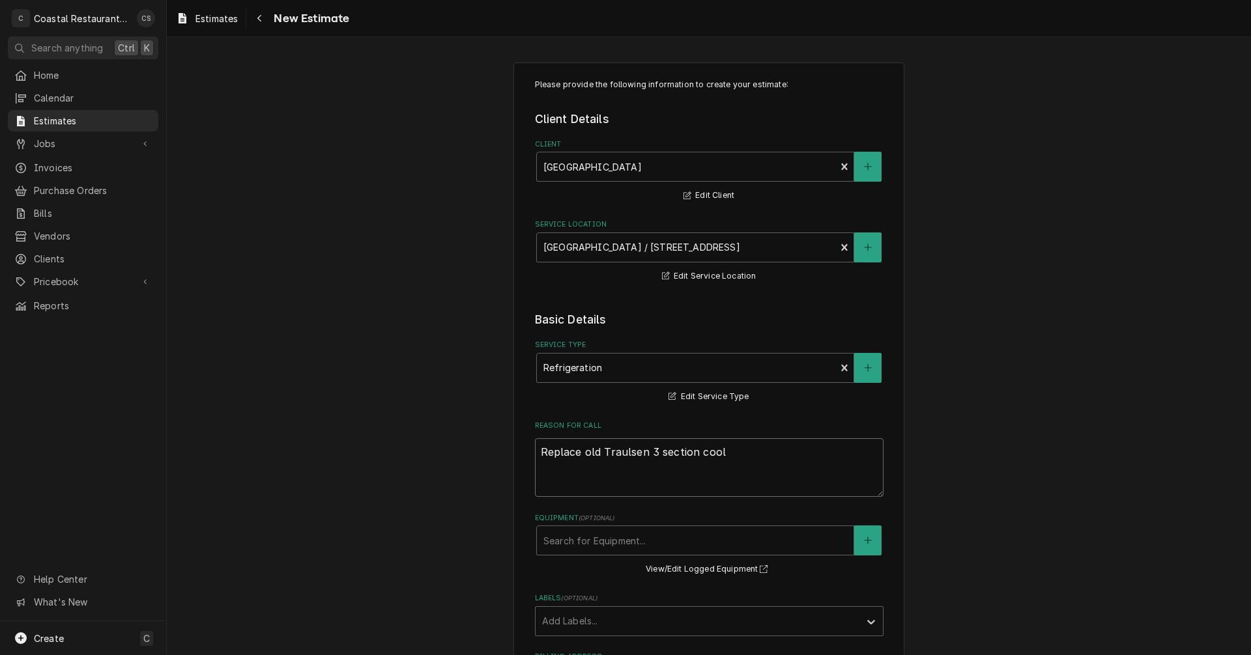
type textarea "Replace old Traulsen 3 section coole"
type textarea "x"
type textarea "Replace old Traulsen 3 section cooler"
type textarea "x"
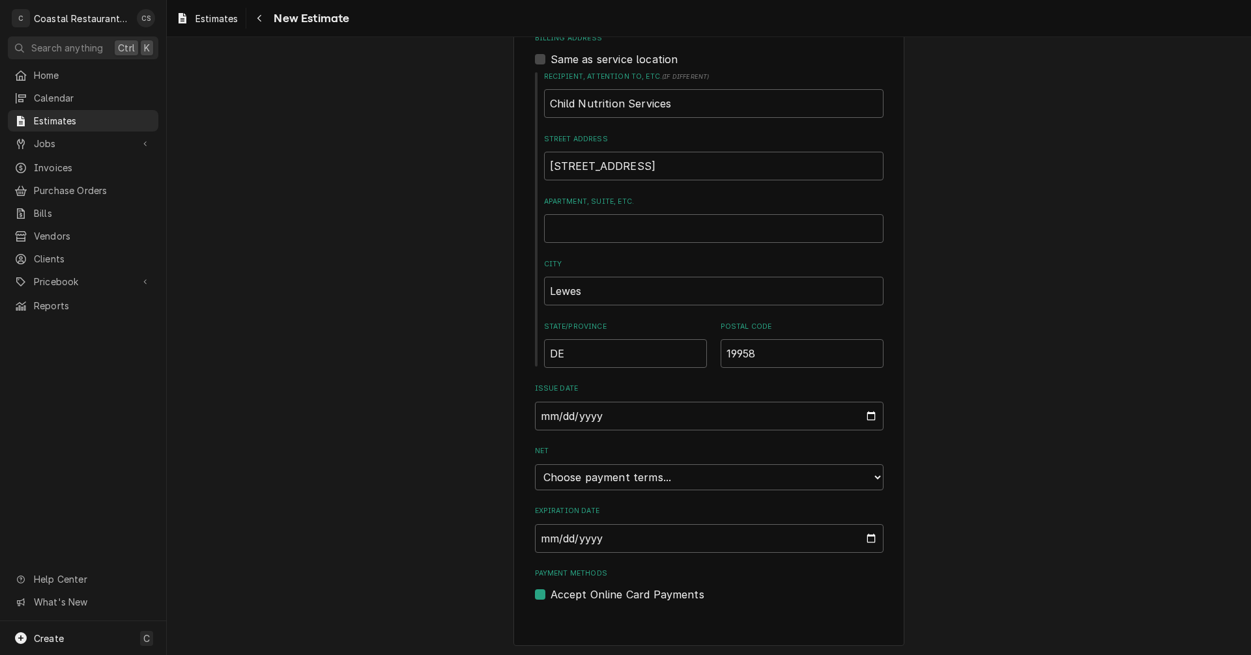
scroll to position [621, 0]
type textarea "Replace old Traulsen 3 section cooler"
click at [640, 477] on select "Choose payment terms... Same Day Net 7 Net 14 Net 21 Net 30 Net 45 Net 60 Net 90" at bounding box center [709, 475] width 348 height 26
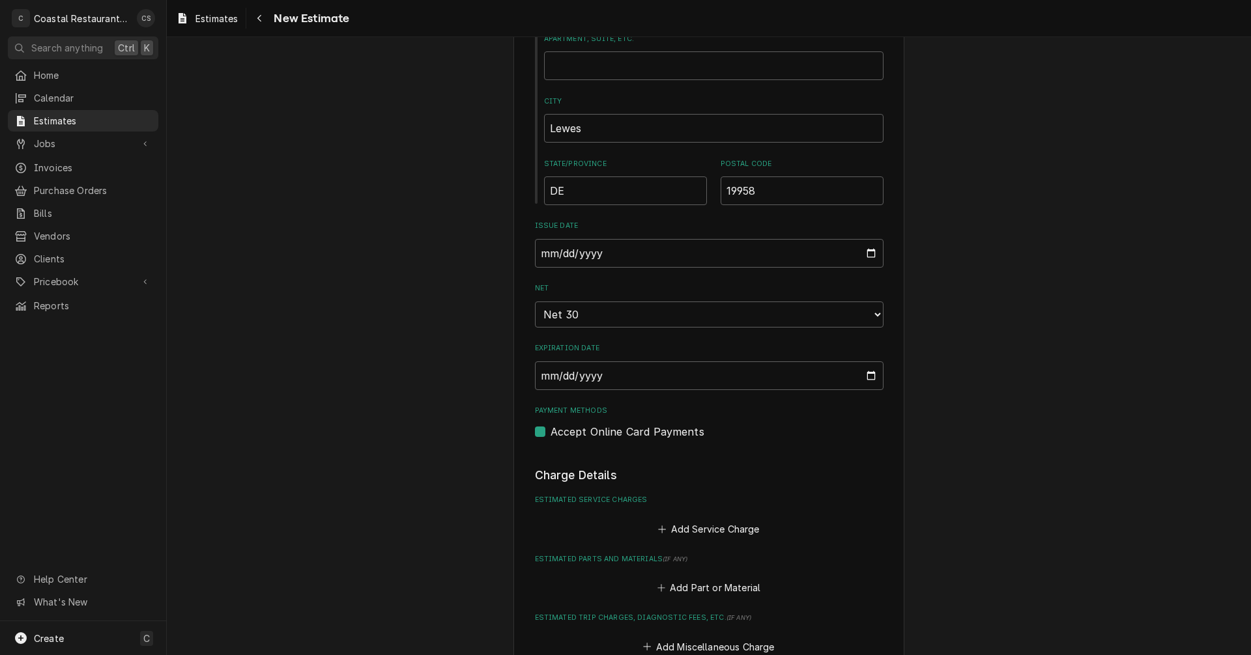
type textarea "x"
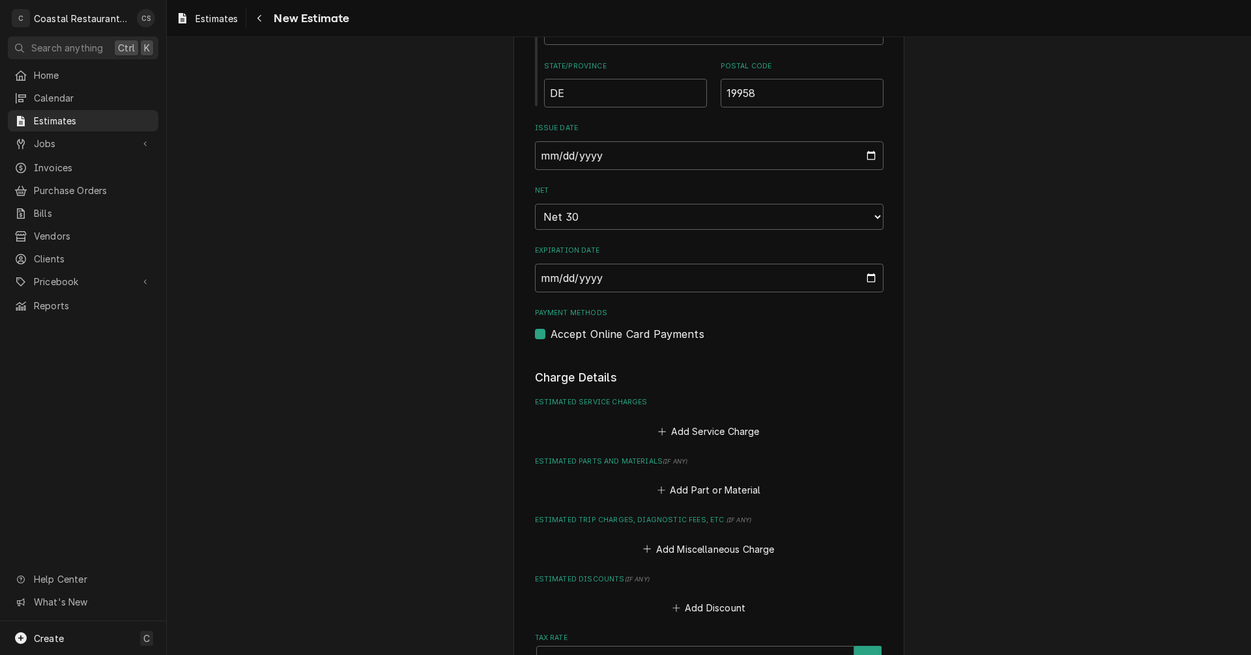
scroll to position [882, 0]
click at [715, 428] on button "Add Service Charge" at bounding box center [709, 428] width 106 height 18
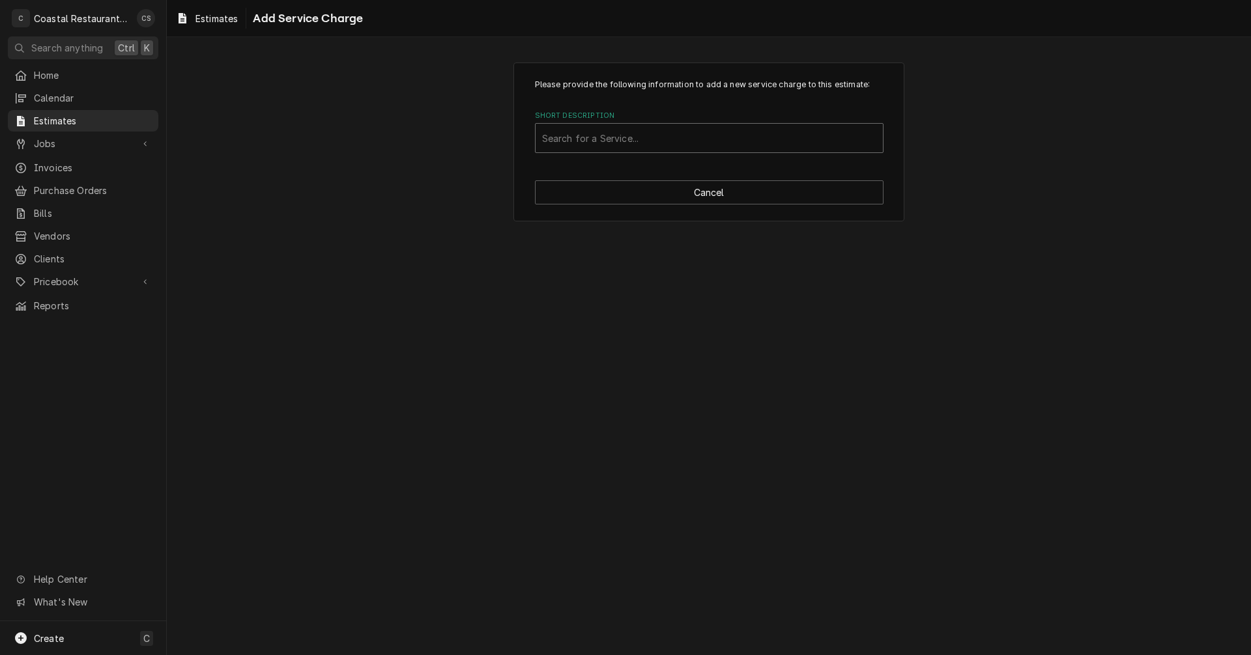
click at [574, 135] on div "Short Description" at bounding box center [709, 137] width 334 height 23
type input "In"
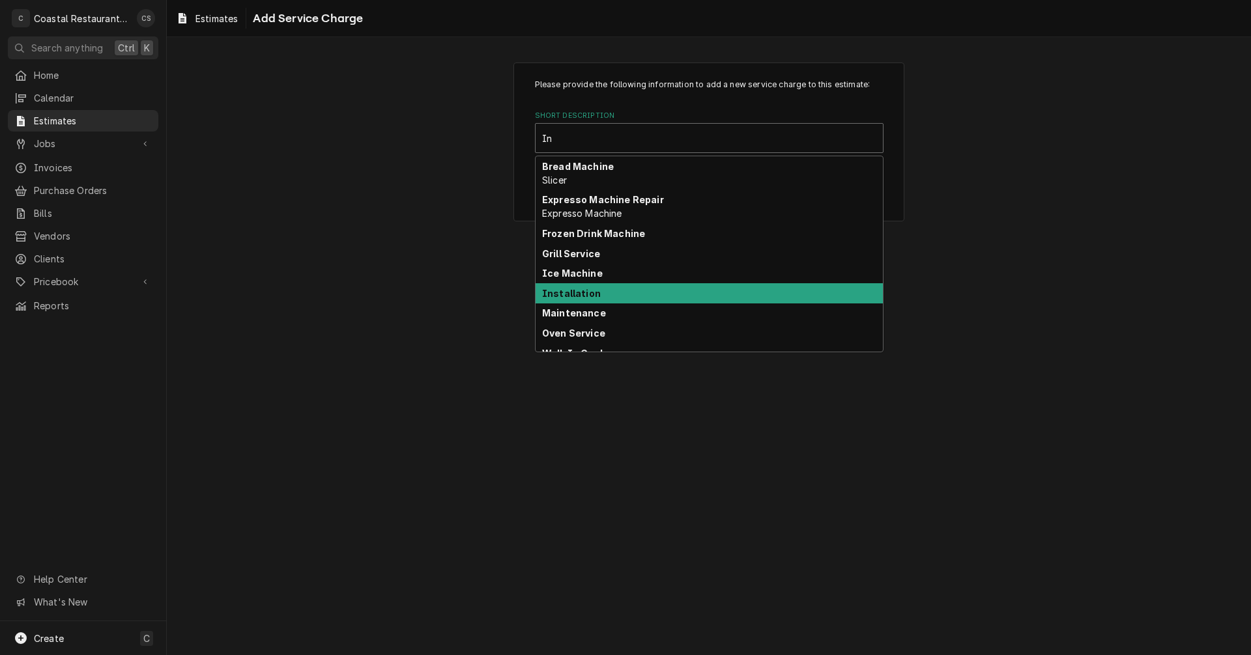
click at [572, 294] on strong "Installation" at bounding box center [571, 293] width 59 height 11
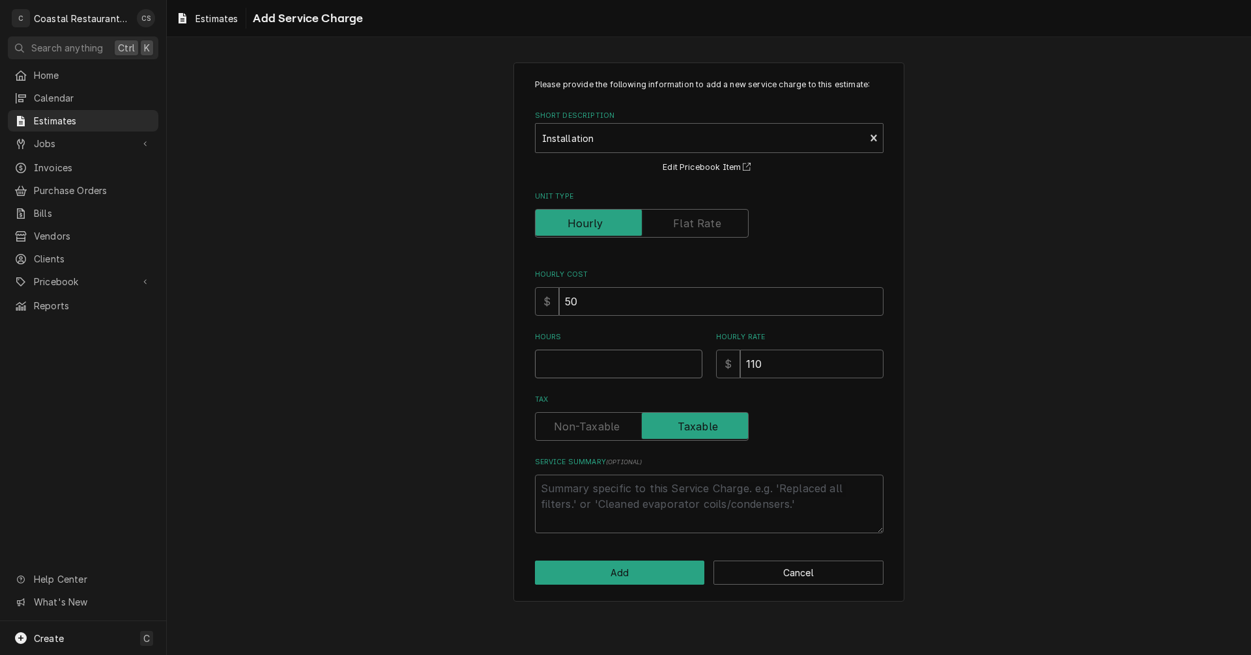
click at [574, 365] on input "Hours" at bounding box center [618, 364] width 167 height 29
type textarea "x"
type input "2"
type textarea "x"
type input "2"
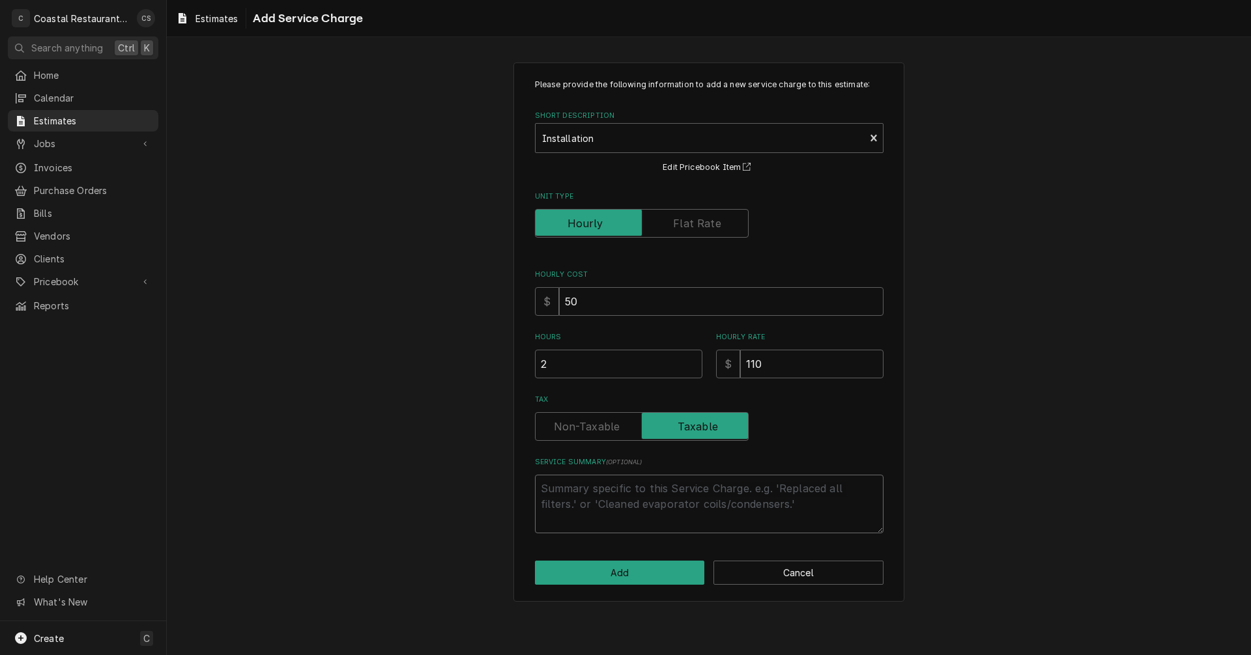
click at [578, 489] on textarea "Service Summary ( optional )" at bounding box center [709, 504] width 348 height 59
type textarea "x"
type textarea "R"
type textarea "x"
type textarea "Re"
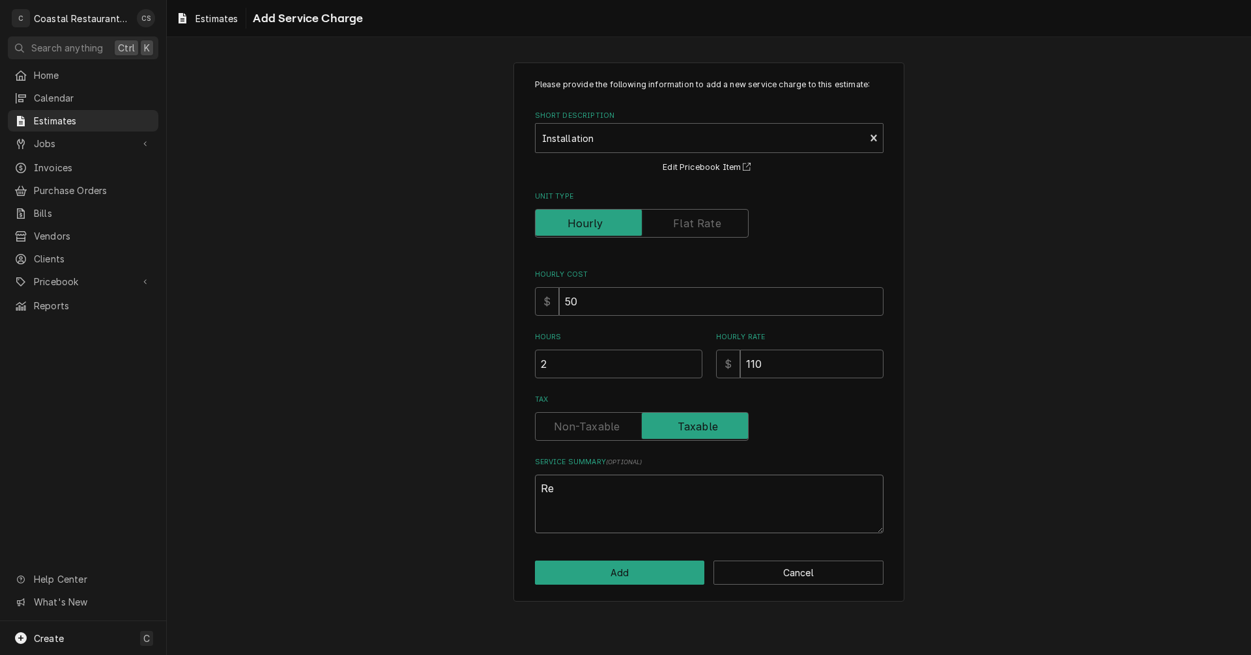
type textarea "x"
type textarea "Rem"
type textarea "x"
type textarea "Remo"
type textarea "x"
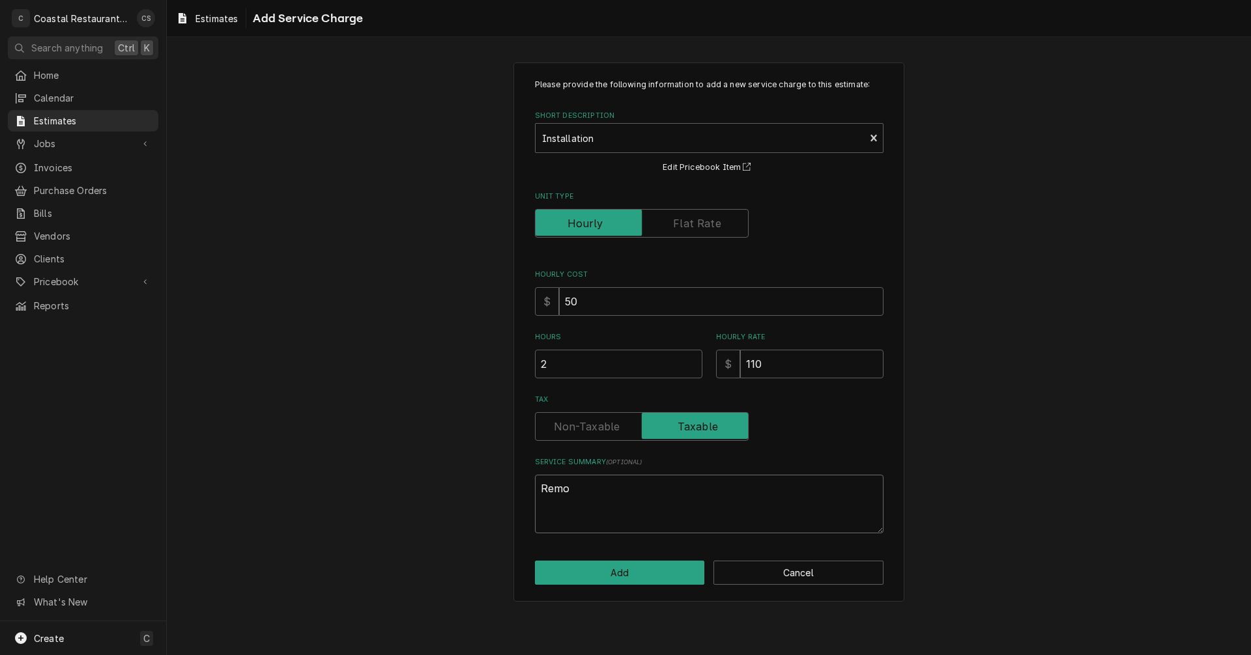
type textarea "Remov"
type textarea "x"
type textarea "Remove"
type textarea "x"
type textarea "Remove"
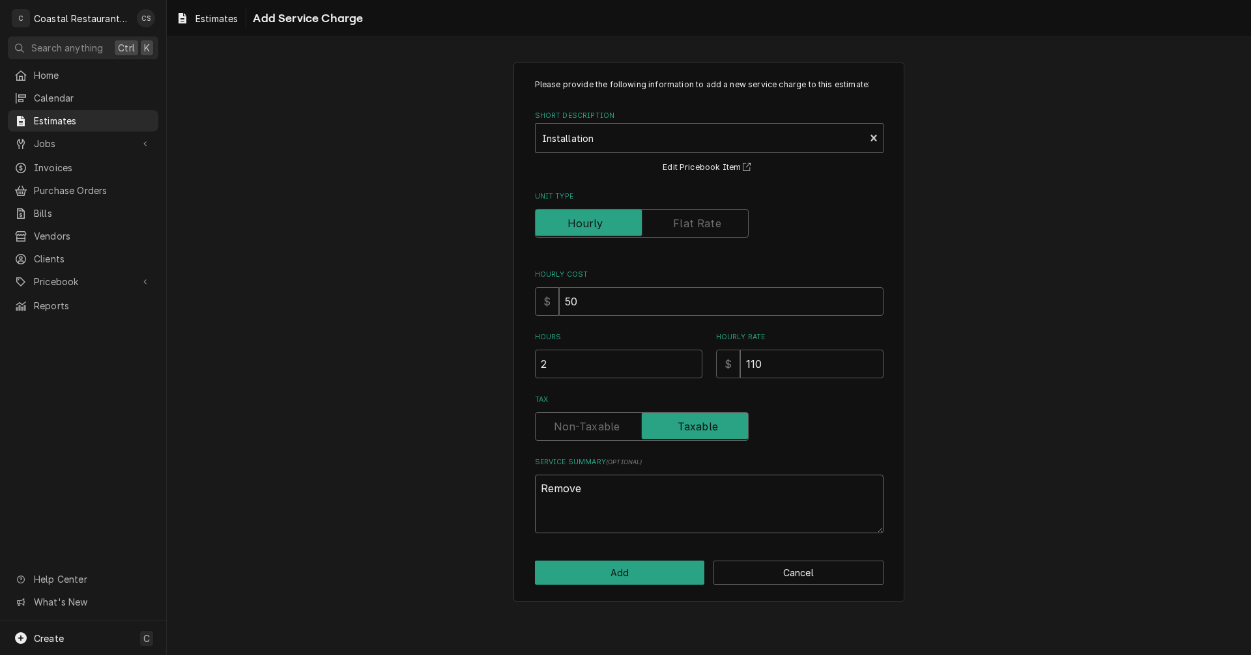
type textarea "x"
type textarea "Remove a"
type textarea "x"
type textarea "Remove an"
type textarea "x"
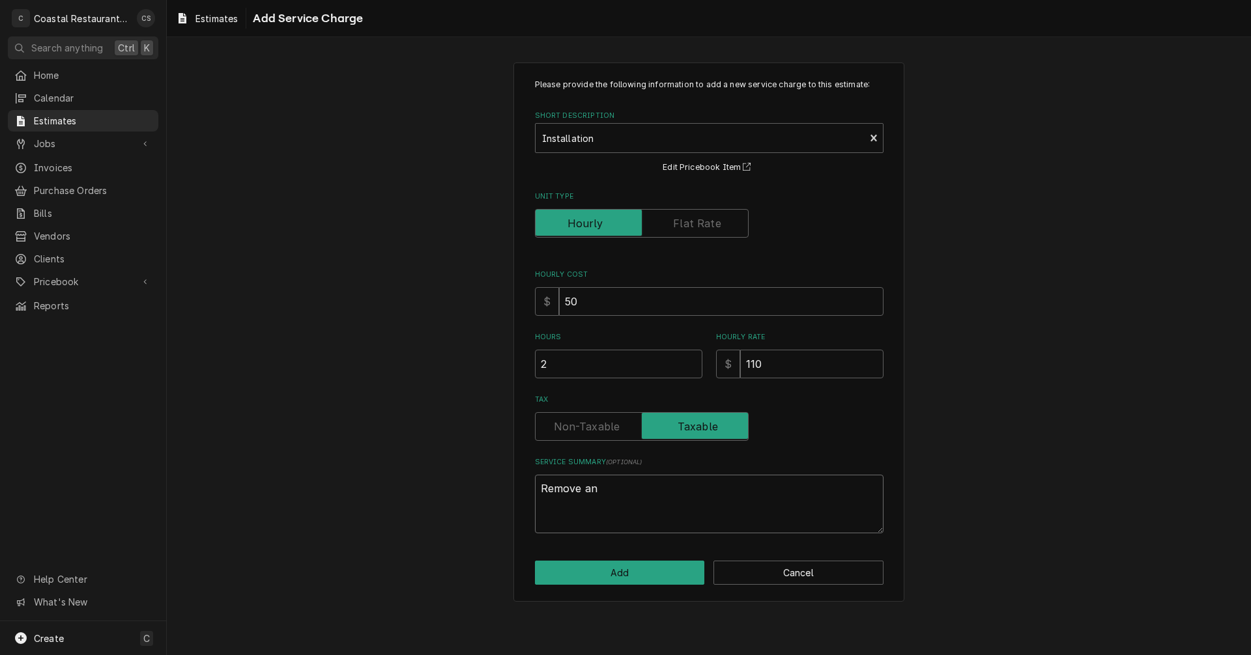
type textarea "Remove and"
type textarea "x"
type textarea "Remove and"
type textarea "x"
type textarea "Remove and r"
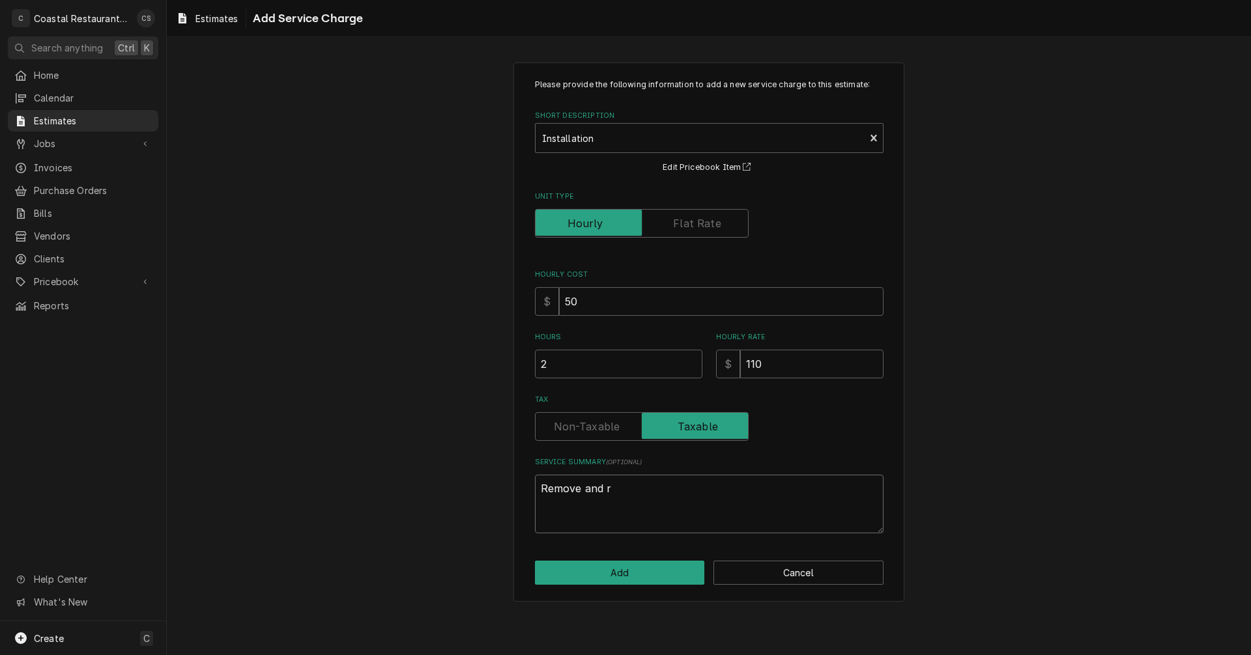
type textarea "x"
type textarea "Remove and re"
type textarea "x"
type textarea "Remove and rec"
type textarea "x"
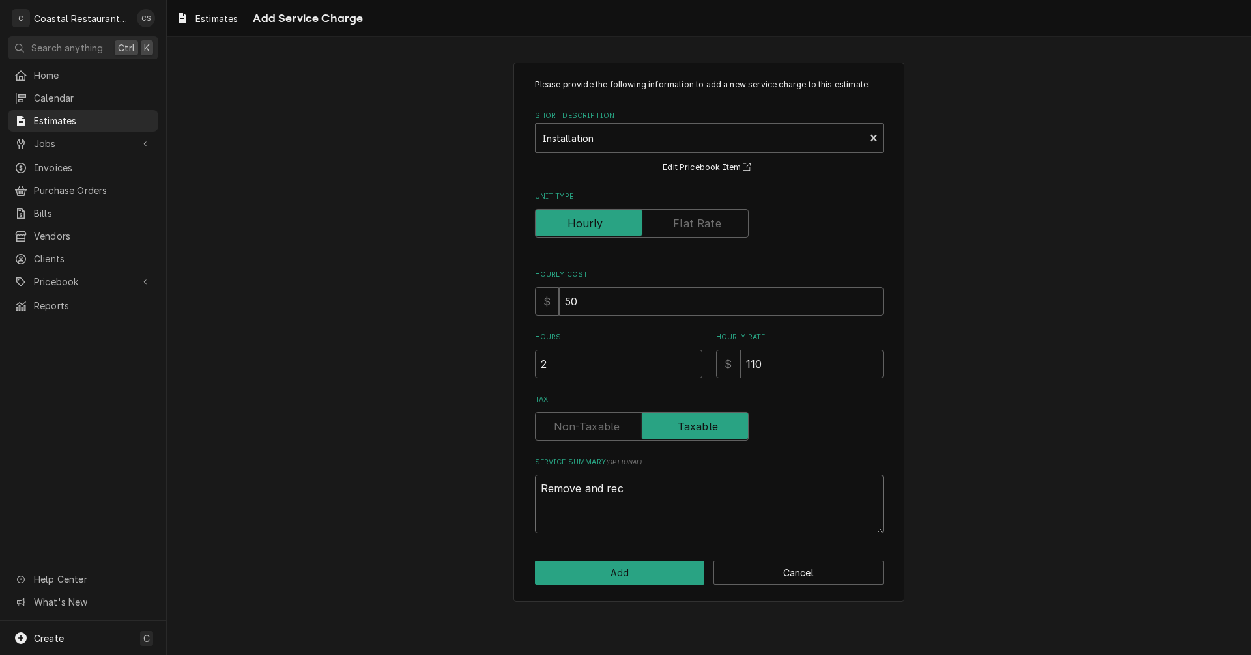
type textarea "Remove and recy"
type textarea "x"
type textarea "Remove and recyc"
type textarea "x"
type textarea "Remove and recycl"
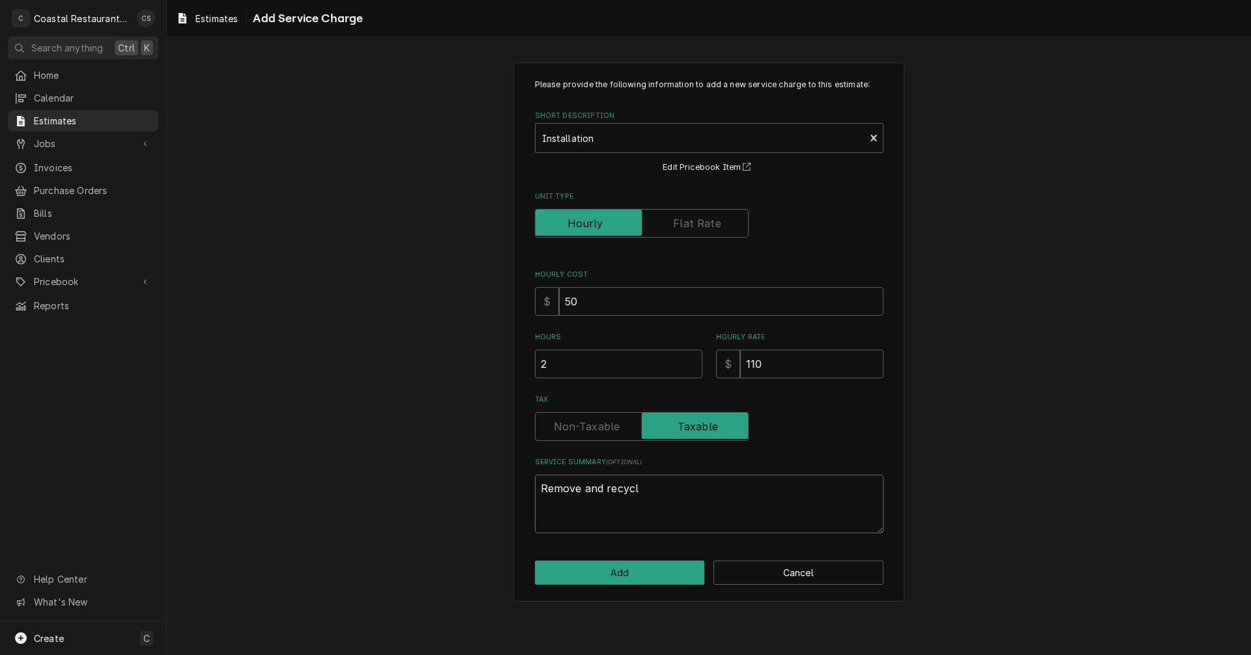
type textarea "x"
type textarea "Remove and recycle"
type textarea "x"
type textarea "Remove and recycle"
type textarea "x"
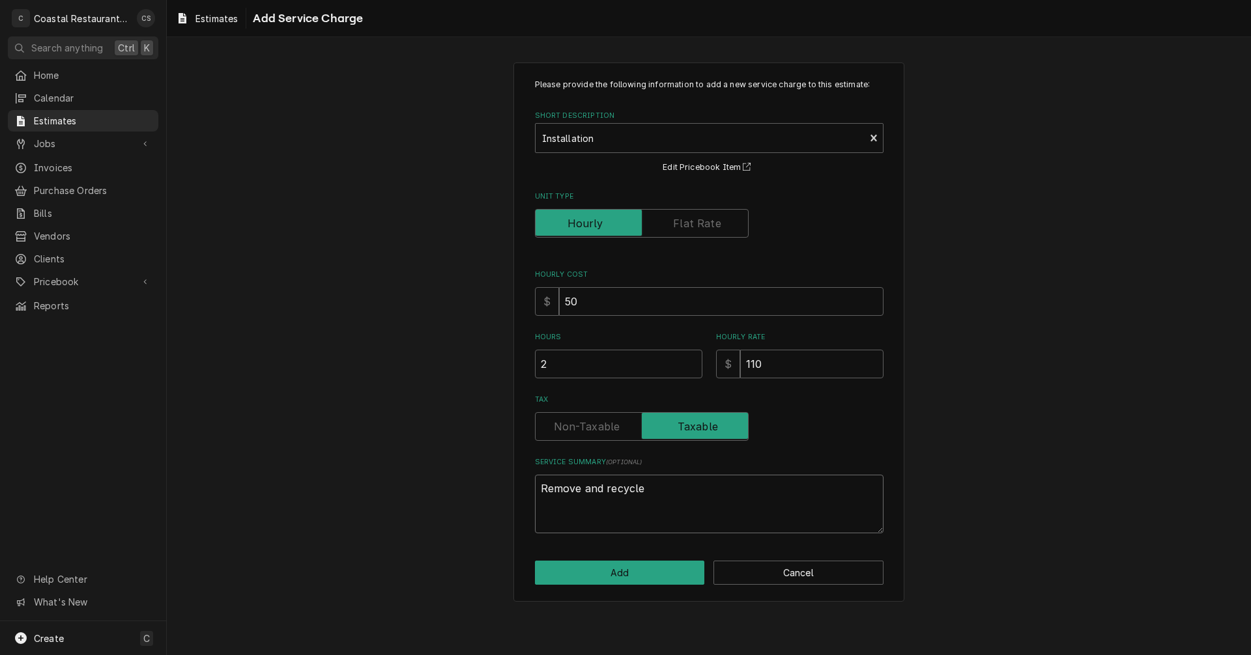
type textarea "Remove and recycle o"
type textarea "x"
type textarea "Remove and recycle ol"
type textarea "x"
type textarea "Remove and recycle old"
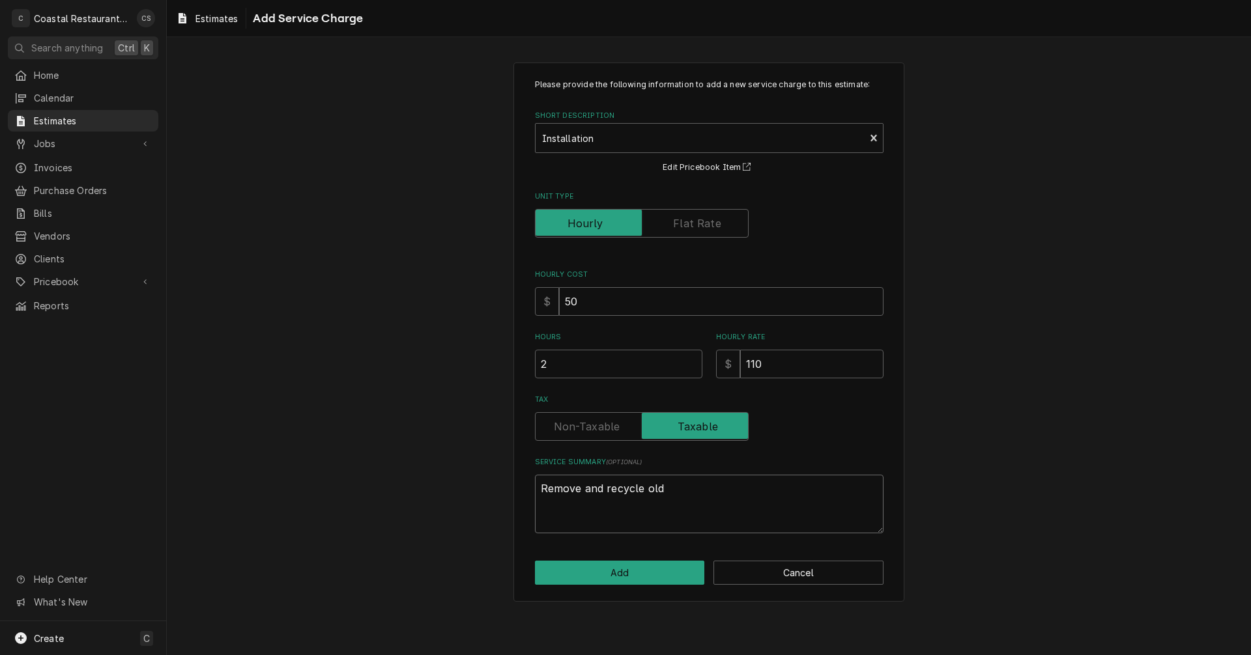
type textarea "x"
type textarea "Remove and recycle old"
type textarea "x"
type textarea "Remove and recycle old T"
type textarea "x"
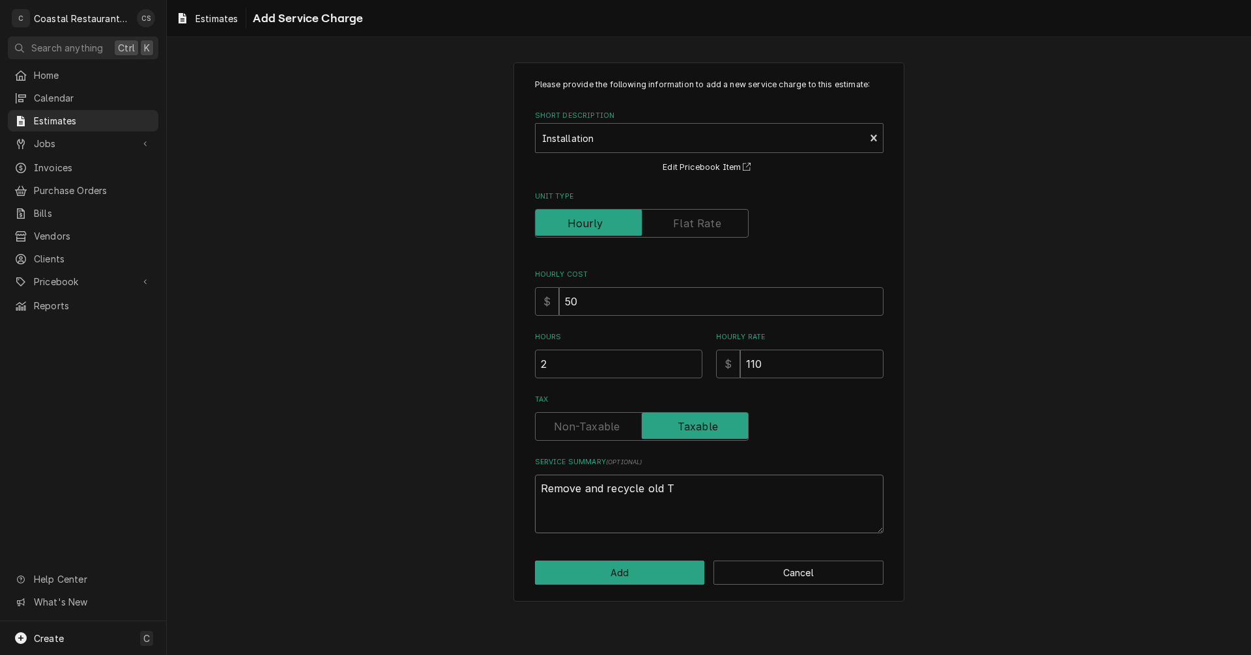
type textarea "Remove and recycle old Tr"
type textarea "x"
type textarea "Remove and recycle old Tra"
type textarea "x"
type textarea "Remove and recycle old Trau"
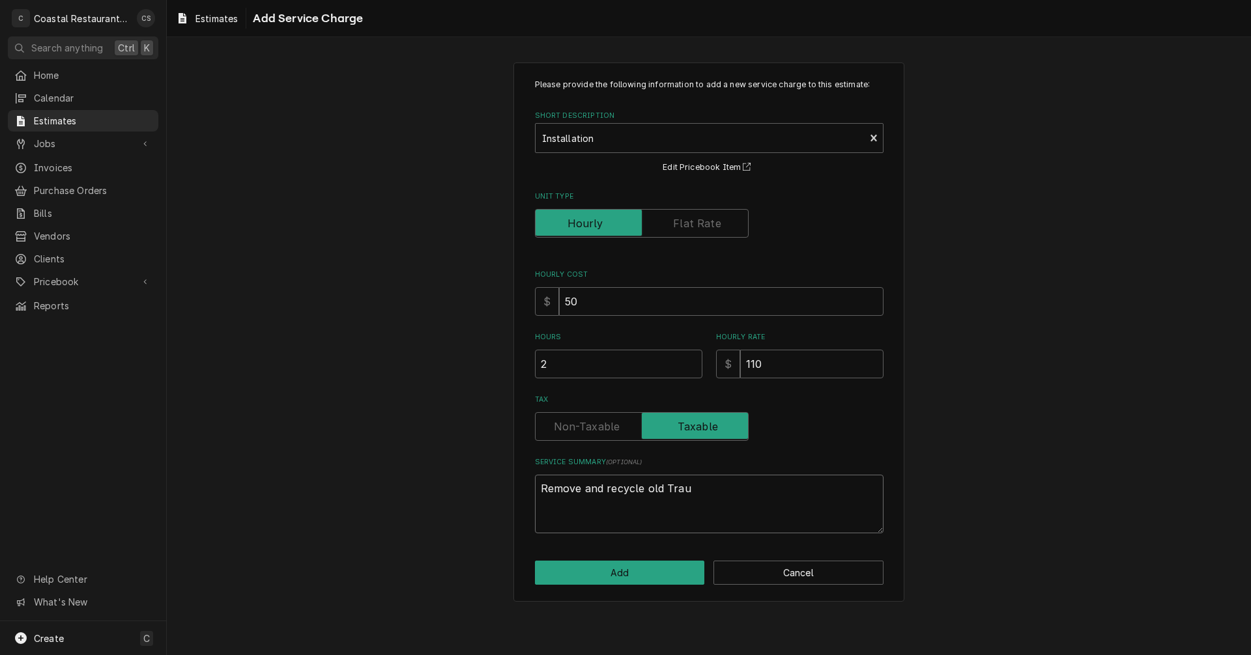
type textarea "x"
type textarea "Remove and recycle old Traul"
type textarea "x"
type textarea "Remove and recycle old Traule"
type textarea "x"
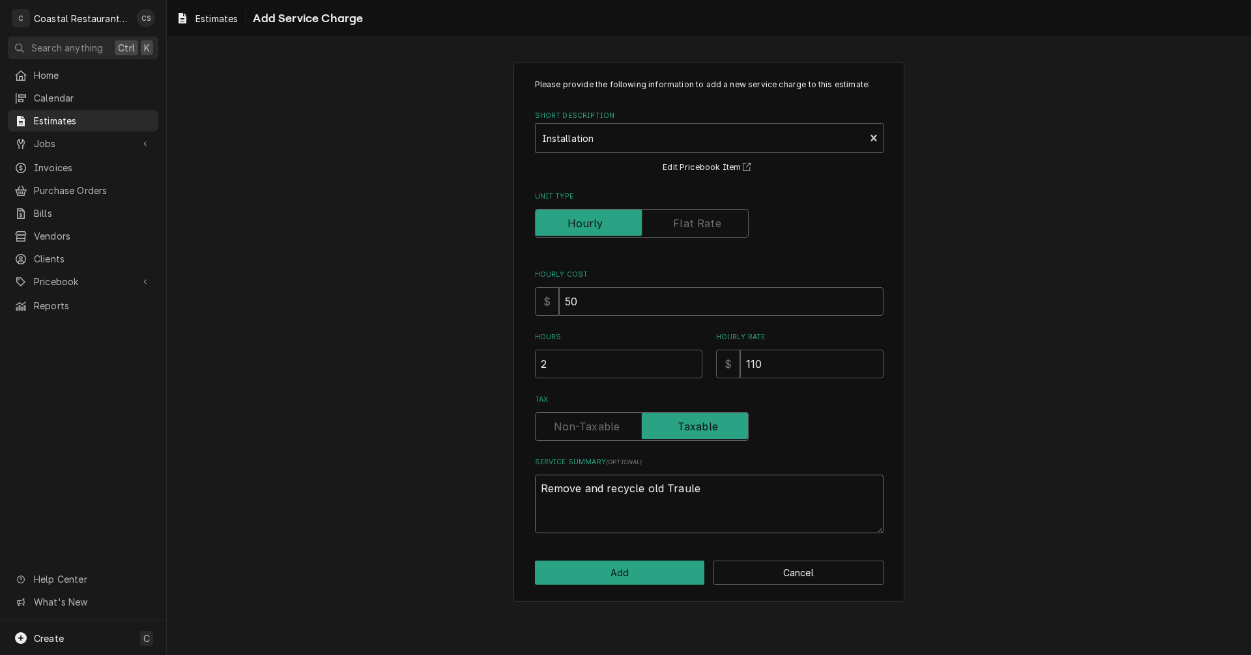
type textarea "Remove and recycle old Traul"
type textarea "x"
type textarea "Remove and recycle old Trauls"
type textarea "x"
type textarea "Remove and recycle old Traulse"
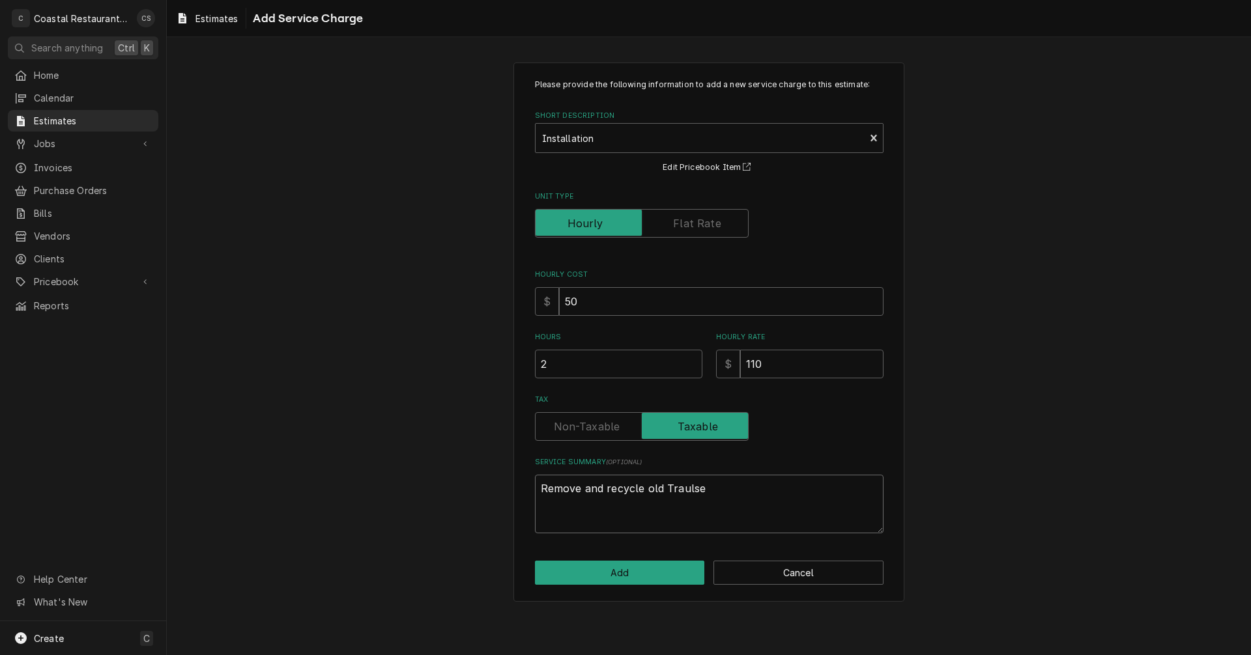
type textarea "x"
type textarea "Remove and recycle old Traulsen"
type textarea "x"
type textarea "Remove and recycle old Traulsen"
type textarea "x"
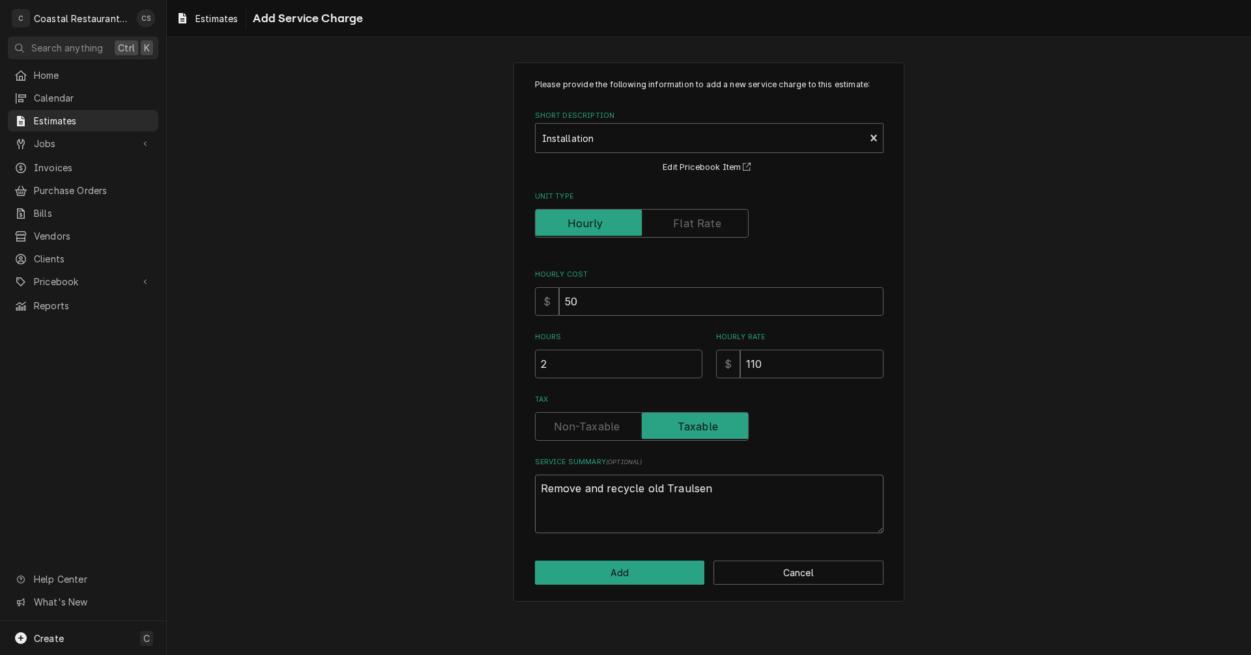
type textarea "Remove and recycle old Traulsen"
type textarea "x"
type textarea "Remove and recycle old Traulsen"
type textarea "x"
type textarea "Remove and recycle old Traulsen 3"
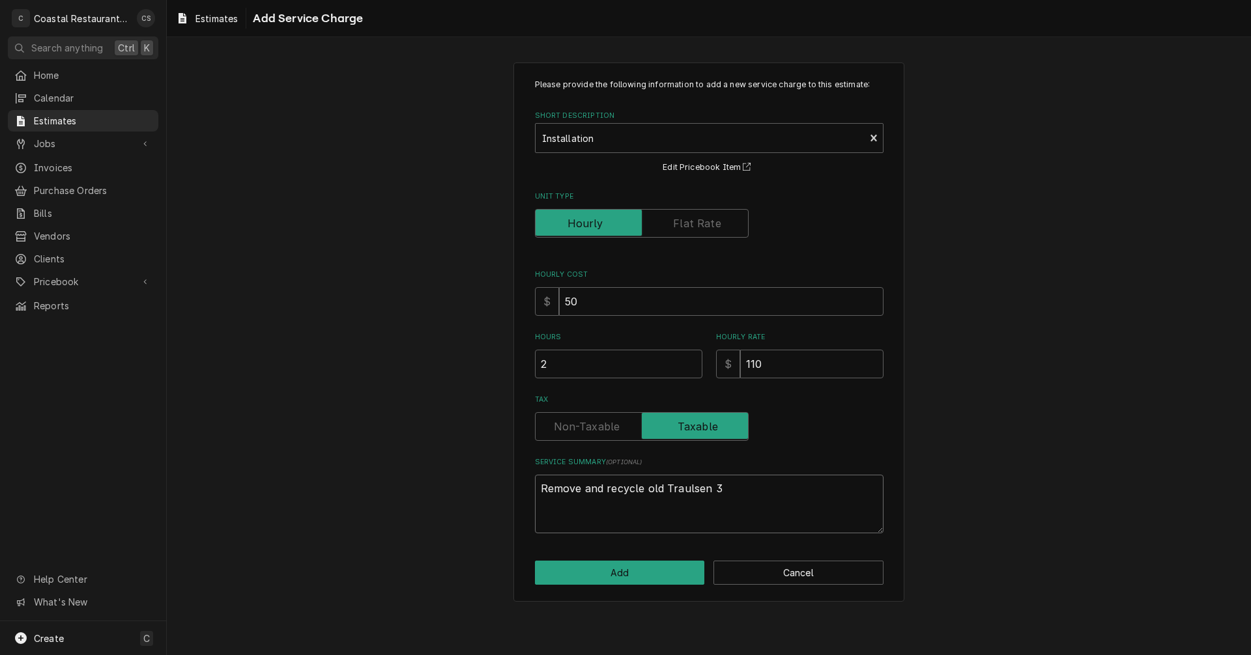
type textarea "x"
type textarea "Remove and recycle old Traulsen 3"
type textarea "x"
type textarea "Remove and recycle old Traulsen 3 d"
type textarea "x"
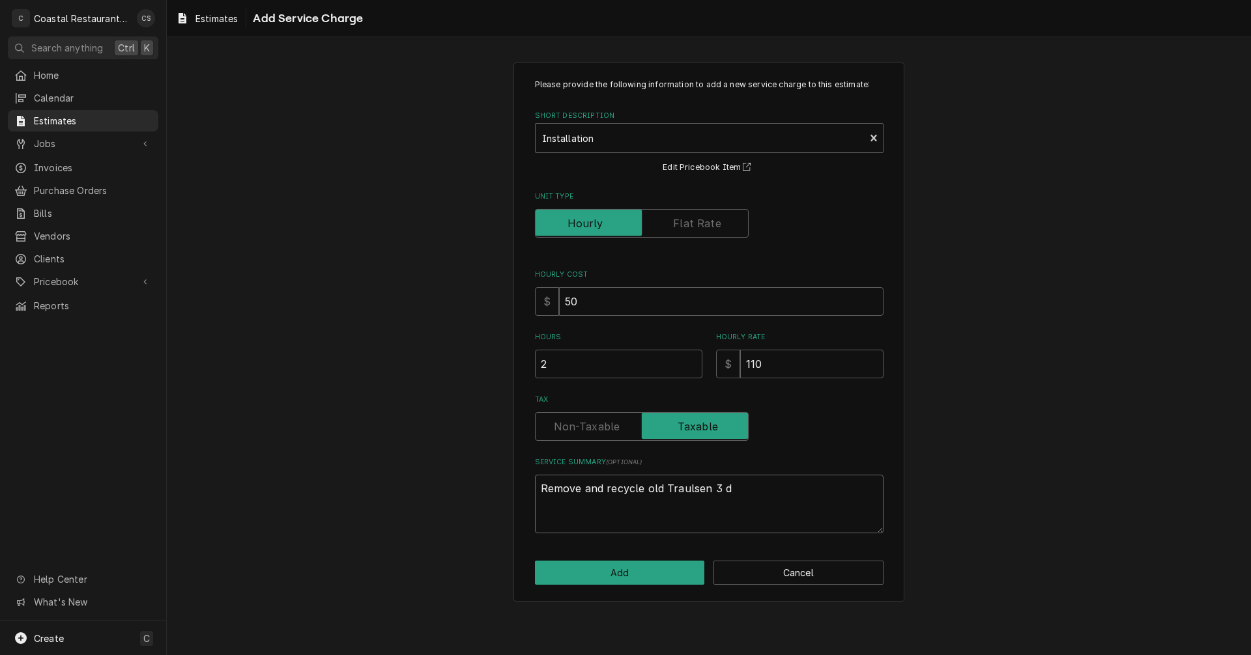
type textarea "Remove and recycle old Traulsen 3 do"
click at [617, 571] on button "Add" at bounding box center [620, 573] width 170 height 24
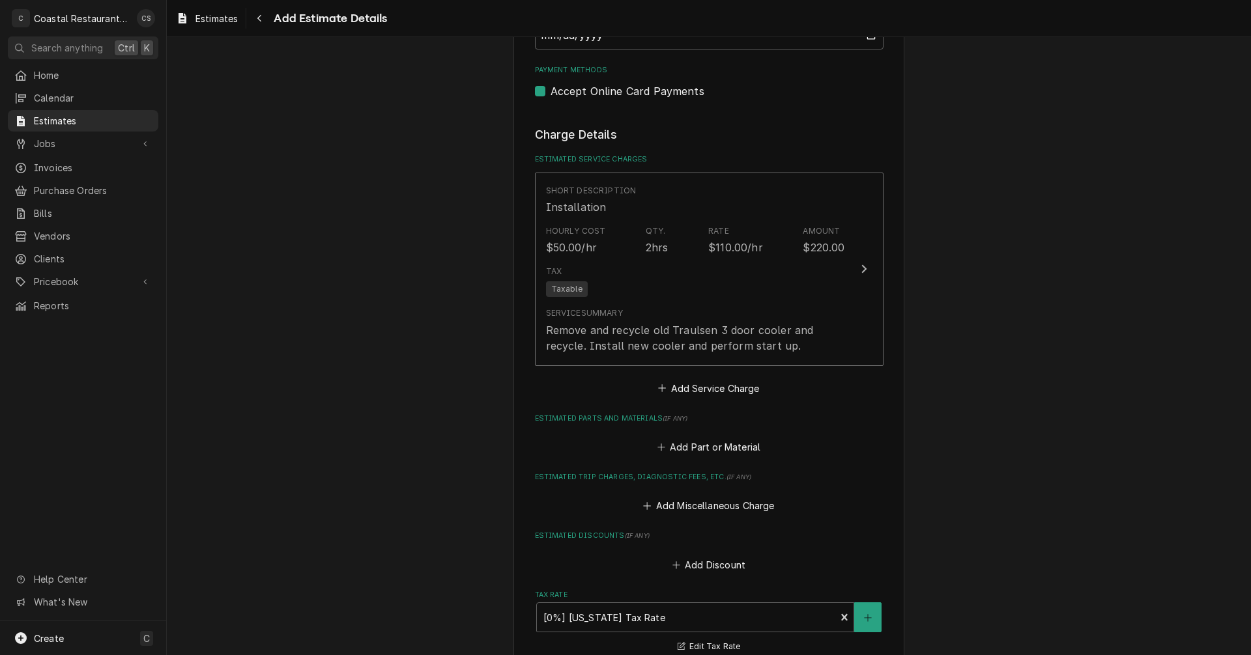
scroll to position [1127, 0]
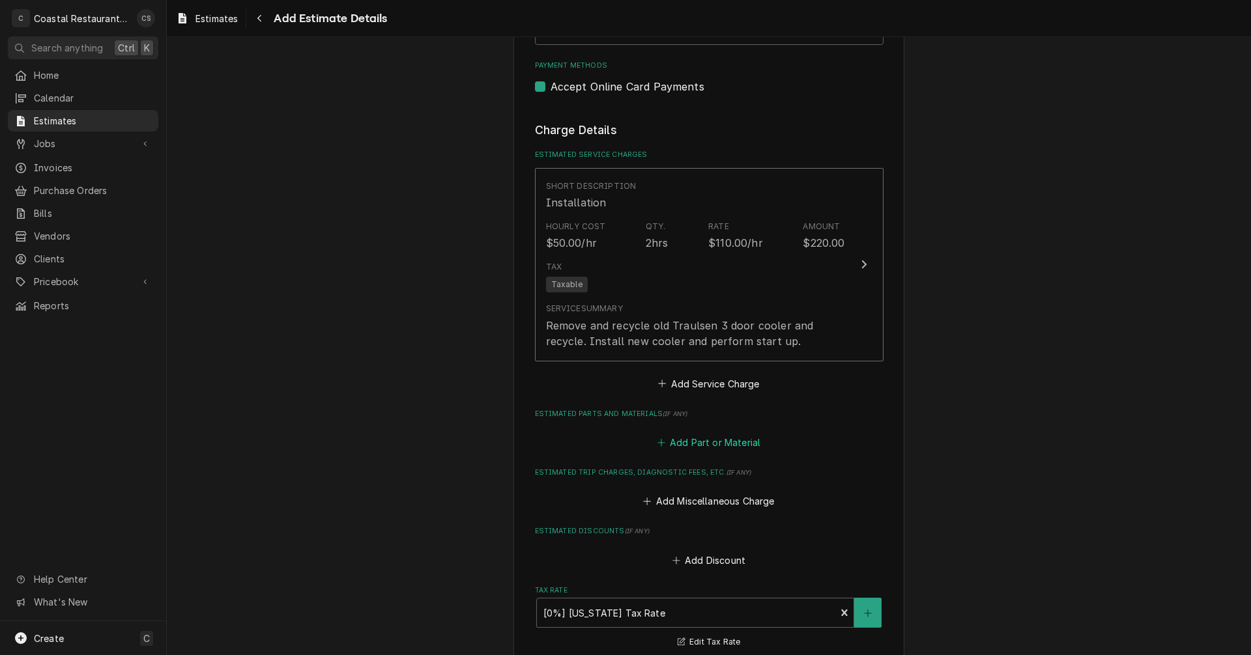
click at [703, 442] on button "Add Part or Material" at bounding box center [708, 443] width 107 height 18
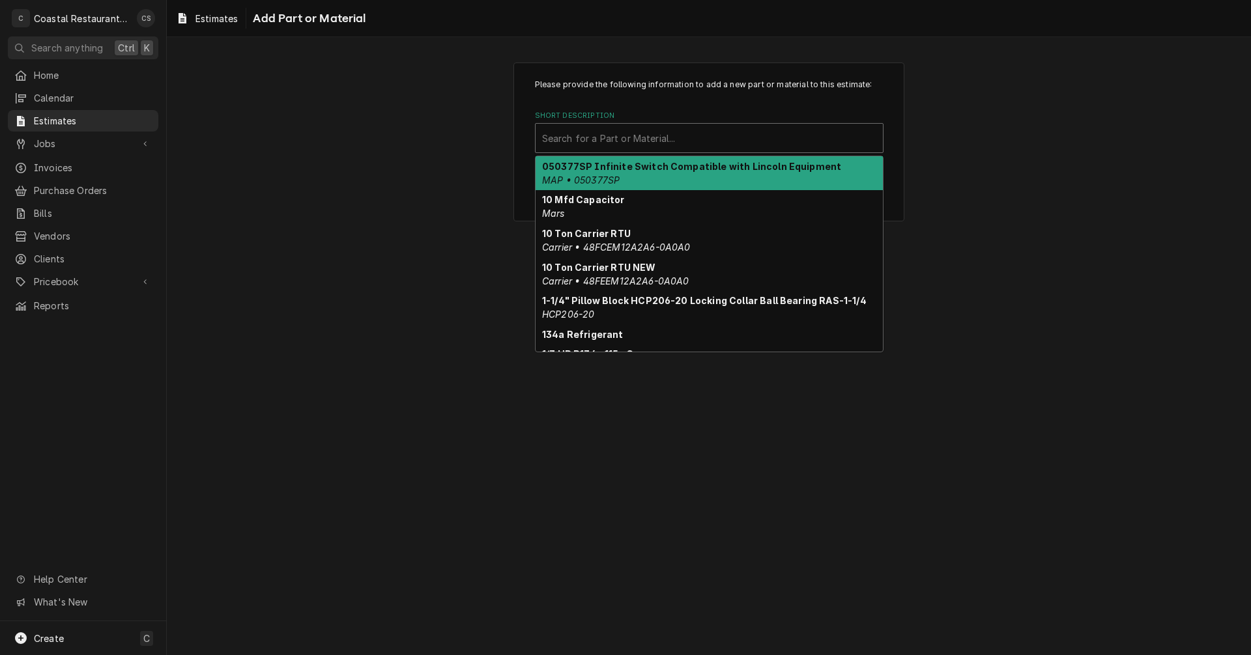
click at [588, 139] on div "Short Description" at bounding box center [709, 137] width 334 height 23
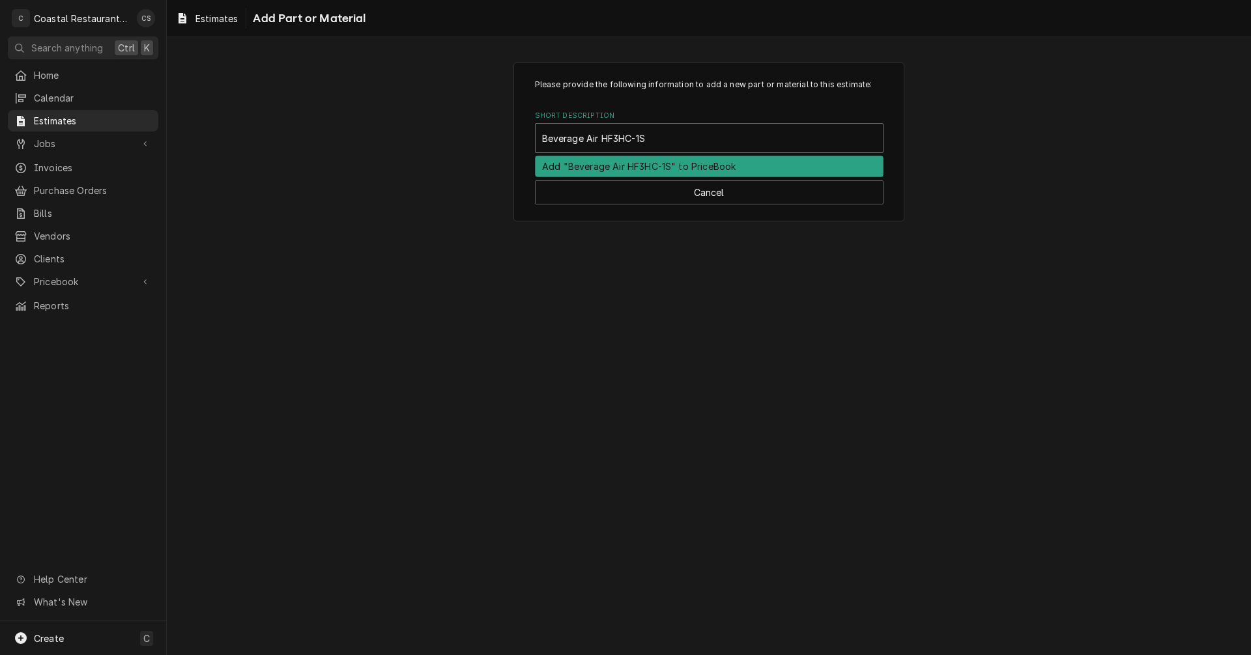
click at [645, 167] on div "Add "Beverage Air HF3HC-1S" to PriceBook" at bounding box center [708, 166] width 347 height 20
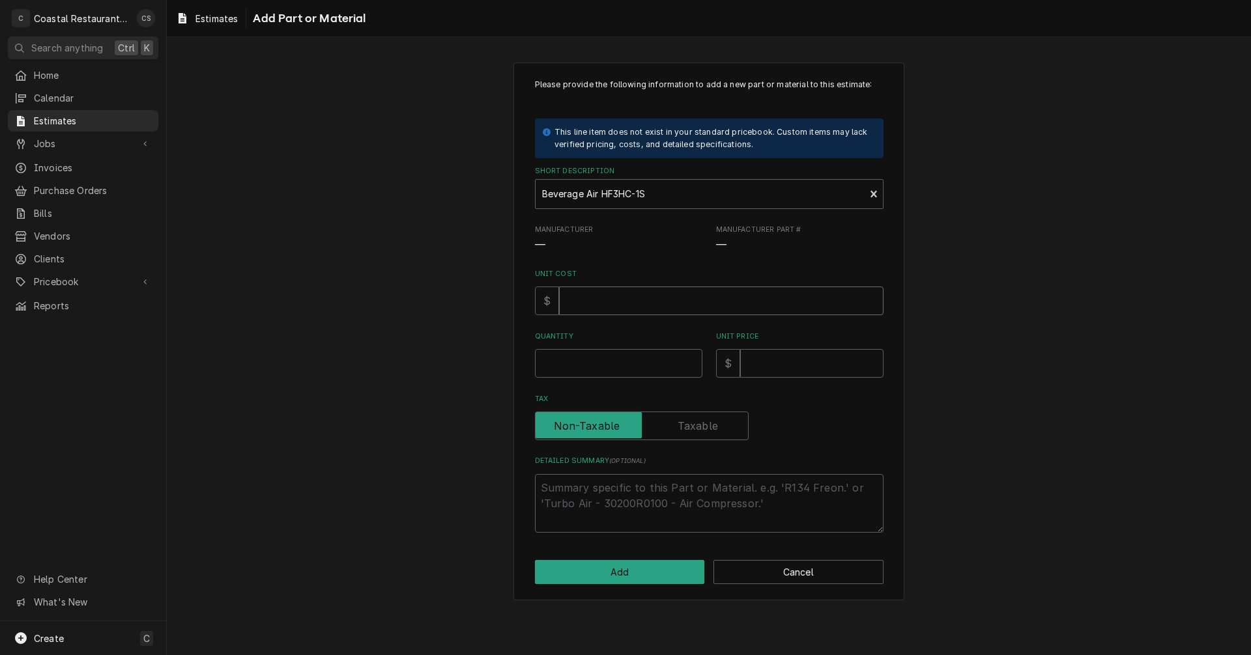
click at [602, 298] on input "Unit Cost" at bounding box center [721, 301] width 324 height 29
click at [578, 367] on input "Quantity" at bounding box center [618, 363] width 167 height 29
click at [770, 366] on input "Unit Price" at bounding box center [811, 363] width 143 height 29
click at [768, 363] on input "Unit Price" at bounding box center [811, 363] width 143 height 29
click at [701, 424] on label "Tax" at bounding box center [642, 426] width 214 height 29
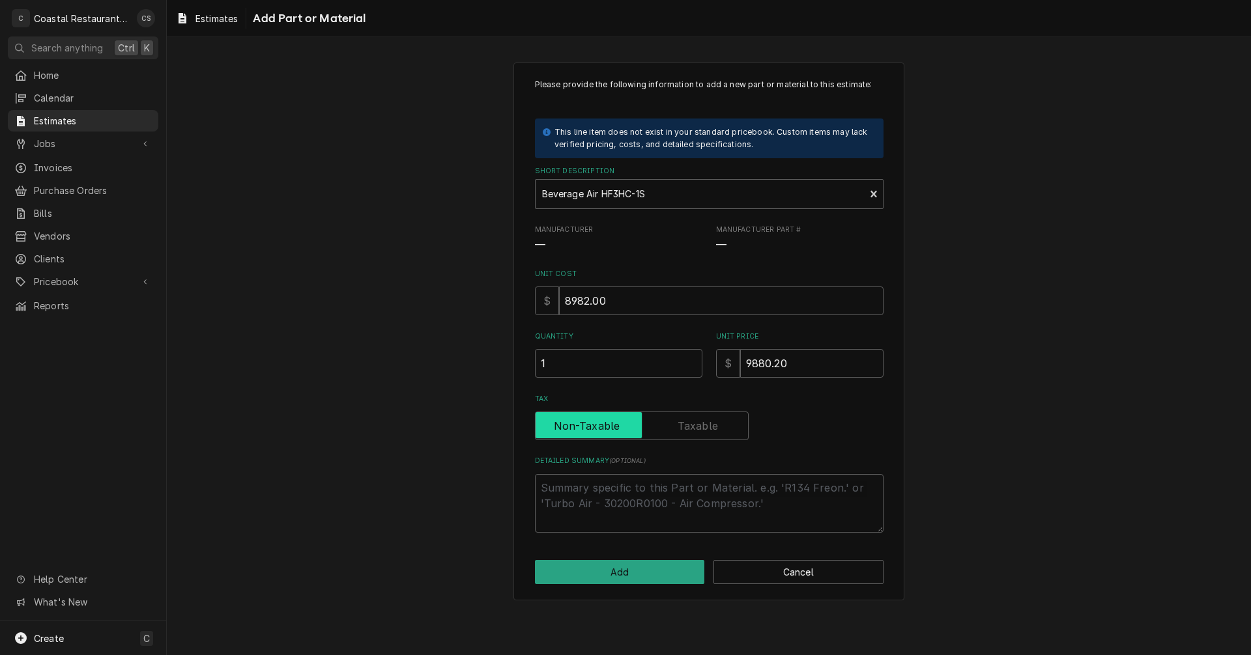
click at [701, 424] on input "Tax" at bounding box center [642, 426] width 202 height 29
click at [651, 489] on textarea "Detailed Summary ( optional )" at bounding box center [709, 503] width 348 height 59
click at [595, 490] on textarea "Detailed Summary ( optional )" at bounding box center [709, 503] width 348 height 59
paste textarea "Horizon Series Freezer, reach-in, three-section, 78"W, 85" H, 69.1 cu. ft. capa…"
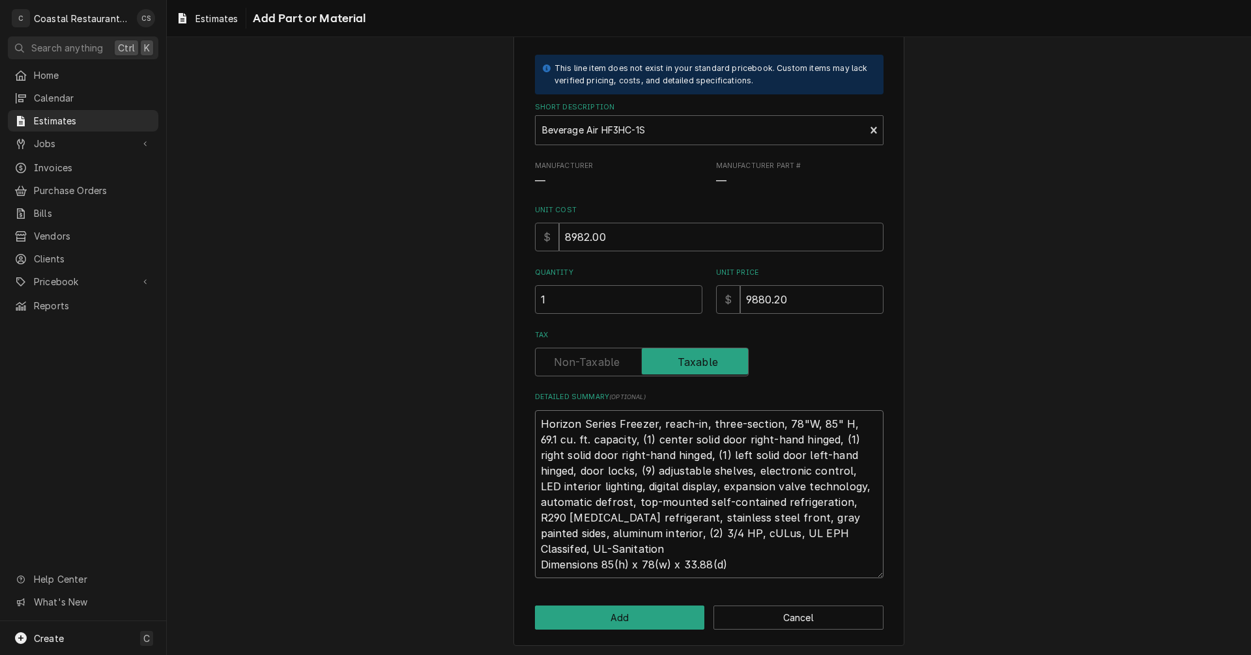
scroll to position [66, 0]
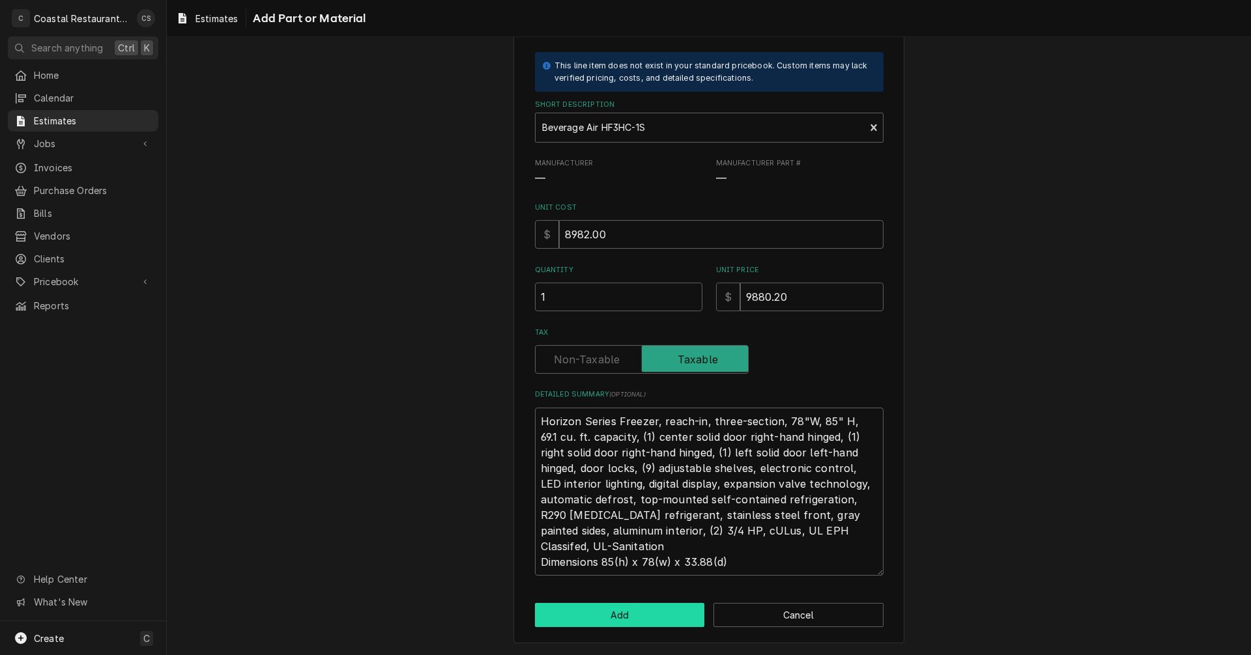
click at [652, 614] on button "Add" at bounding box center [620, 615] width 170 height 24
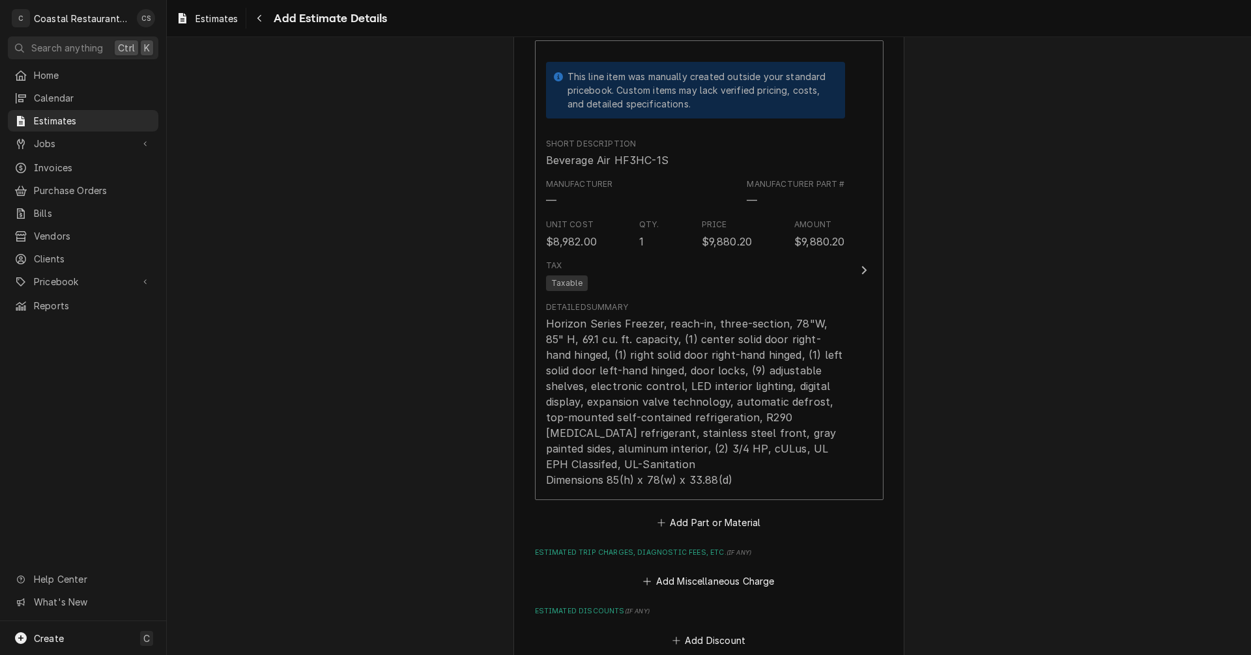
scroll to position [1632, 0]
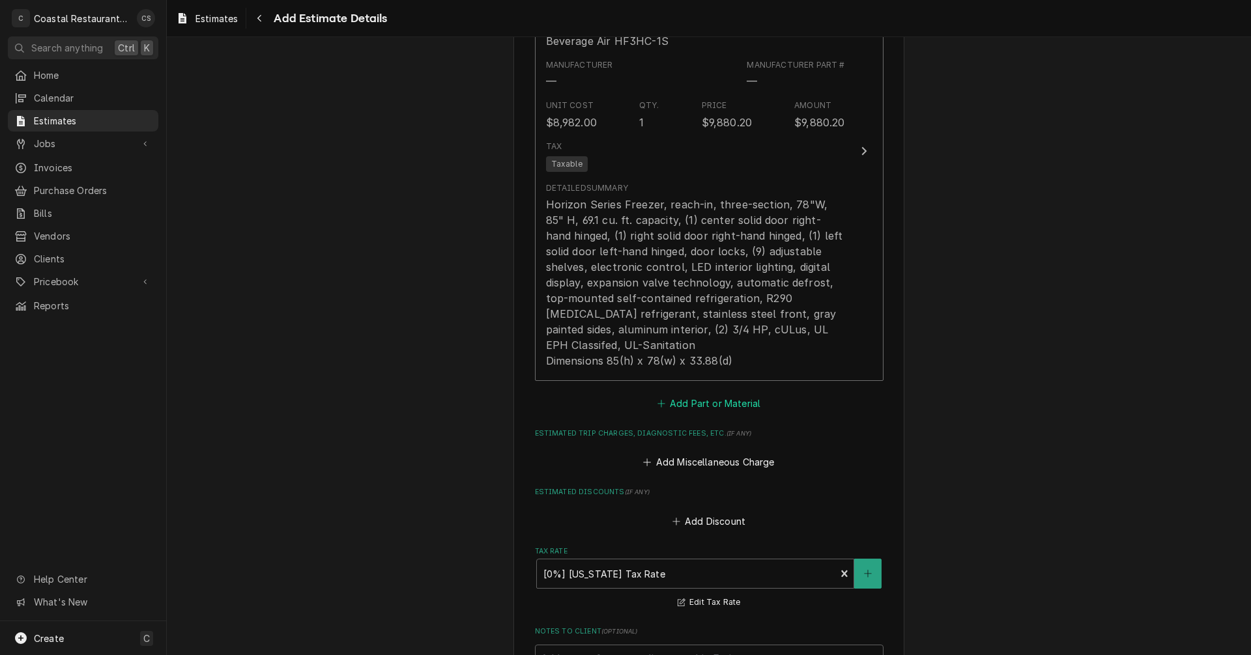
click at [732, 403] on button "Add Part or Material" at bounding box center [708, 403] width 107 height 18
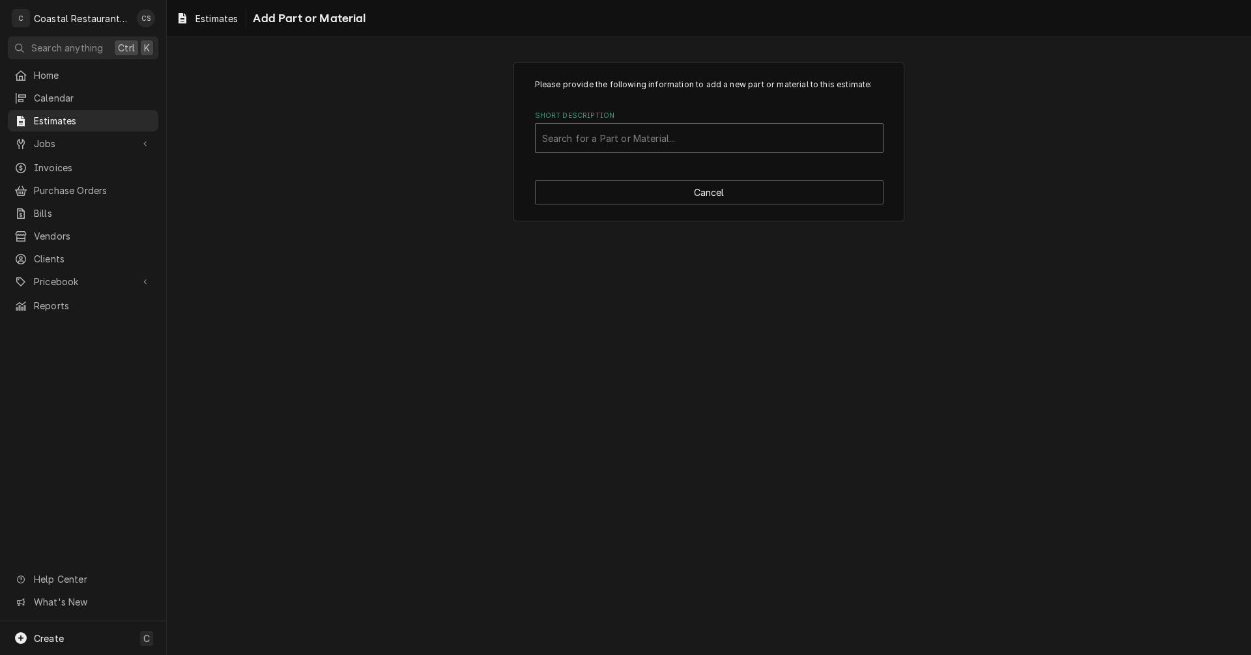
click at [616, 137] on div "Short Description" at bounding box center [709, 137] width 334 height 23
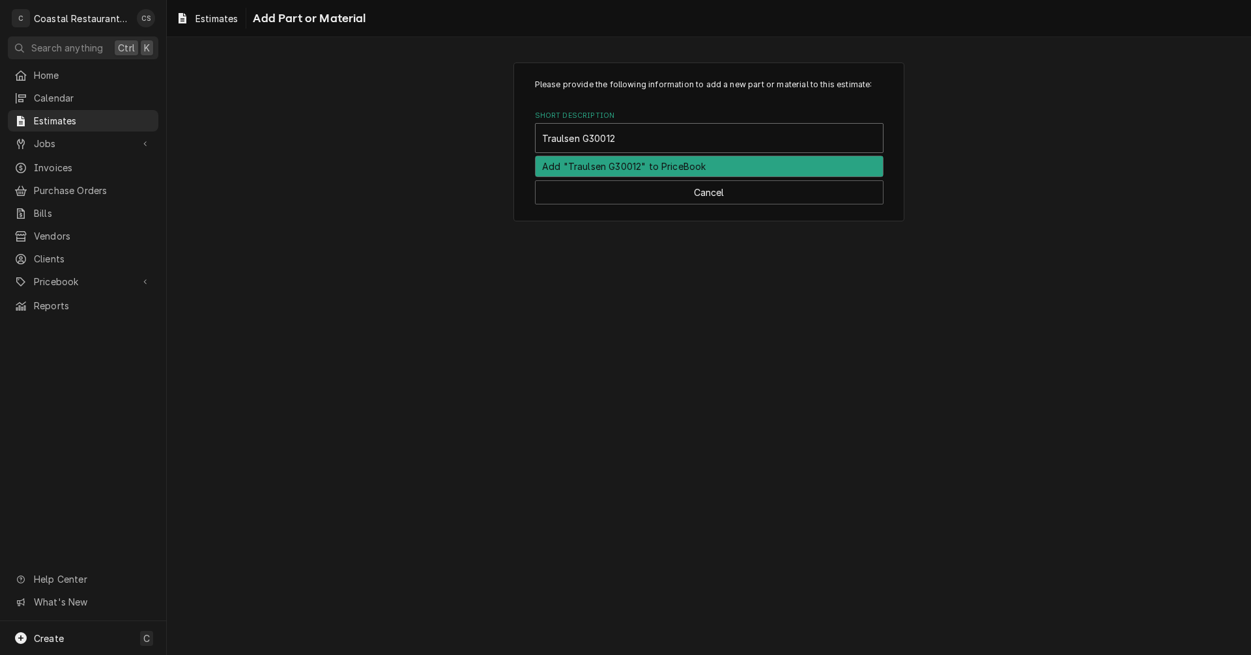
click at [625, 165] on div "Add "Traulsen G30012" to PriceBook" at bounding box center [708, 166] width 347 height 20
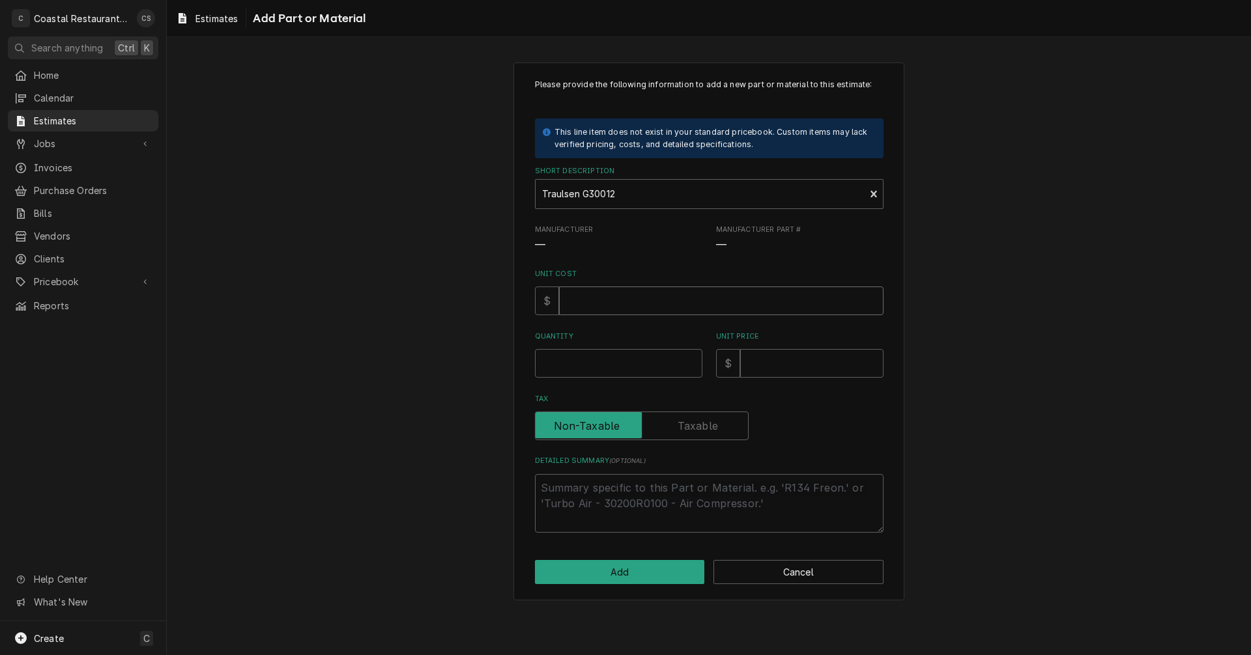
click at [584, 300] on input "Unit Cost" at bounding box center [721, 301] width 324 height 29
click at [597, 363] on input "Quantity" at bounding box center [618, 363] width 167 height 29
click at [755, 365] on input "Unit Price" at bounding box center [811, 363] width 143 height 29
click at [776, 362] on input "Unit Price" at bounding box center [811, 363] width 143 height 29
click at [715, 429] on label "Tax" at bounding box center [642, 426] width 214 height 29
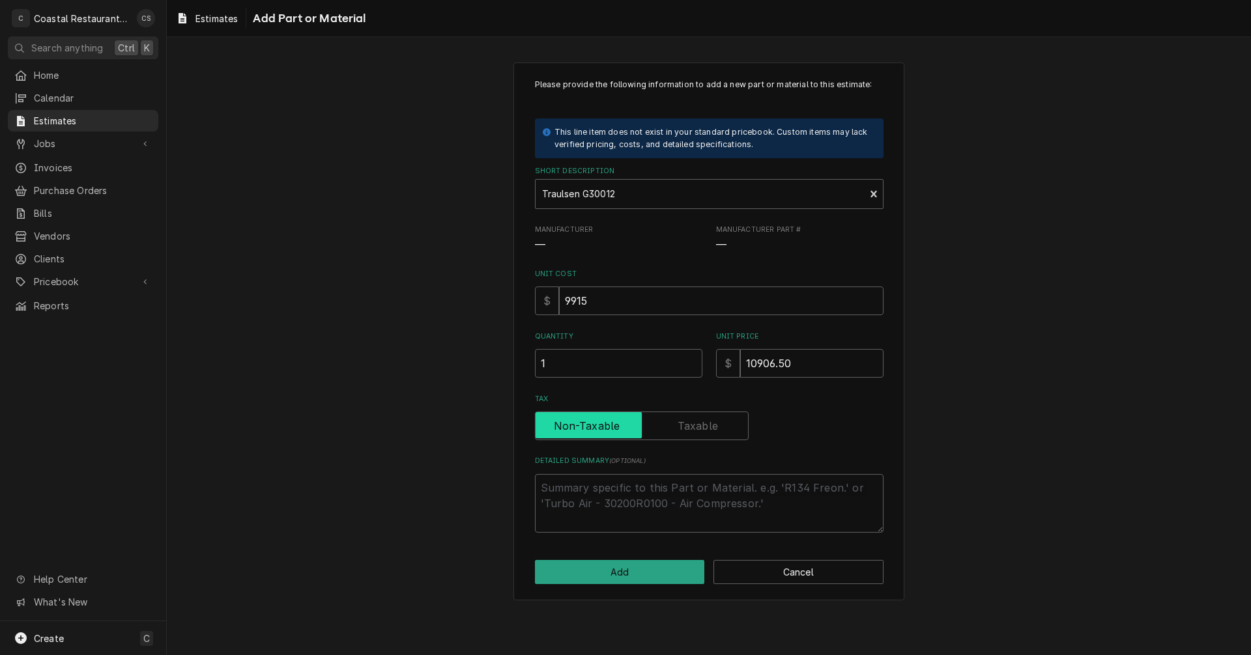
click at [715, 429] on input "Tax" at bounding box center [642, 426] width 202 height 29
click at [666, 488] on textarea "Detailed Summary ( optional )" at bounding box center [709, 503] width 348 height 59
click at [606, 488] on textarea "Detailed Summary ( optional )" at bounding box center [709, 503] width 348 height 59
paste textarea "Dealer's Choice Refrigerator, Reach-in, three-section, 69.1 cu. ft., self-conta…"
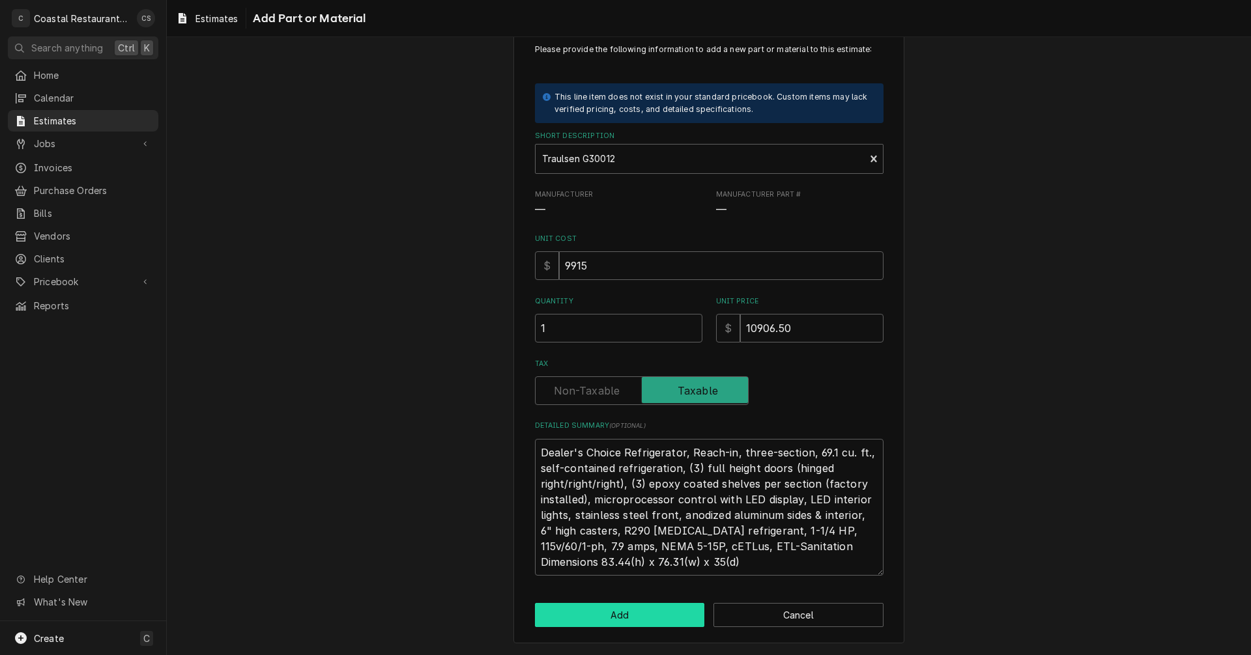
click at [627, 612] on button "Add" at bounding box center [620, 615] width 170 height 24
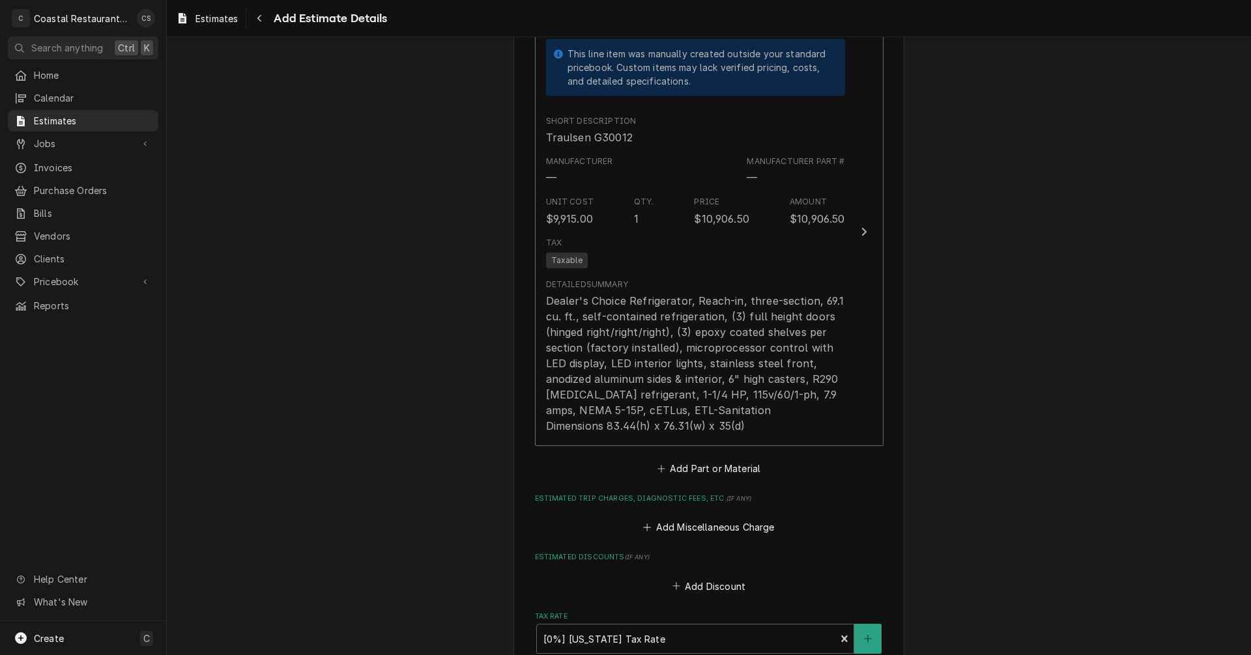
scroll to position [2073, 0]
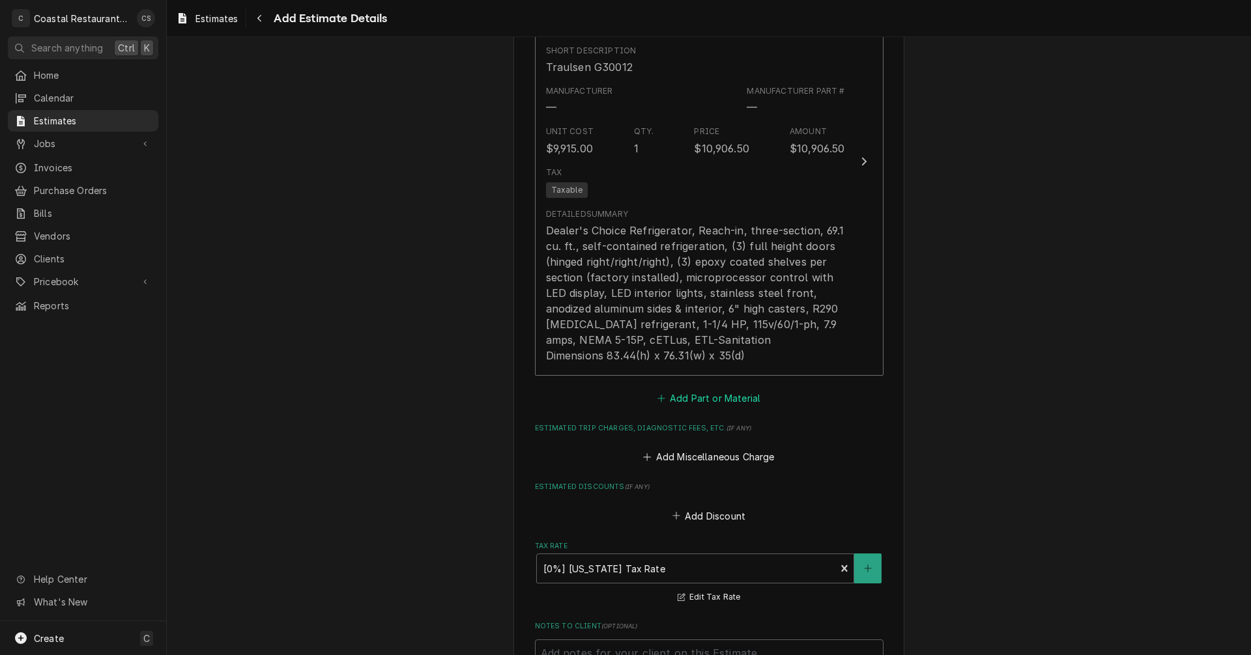
click at [736, 399] on button "Add Part or Material" at bounding box center [708, 398] width 107 height 18
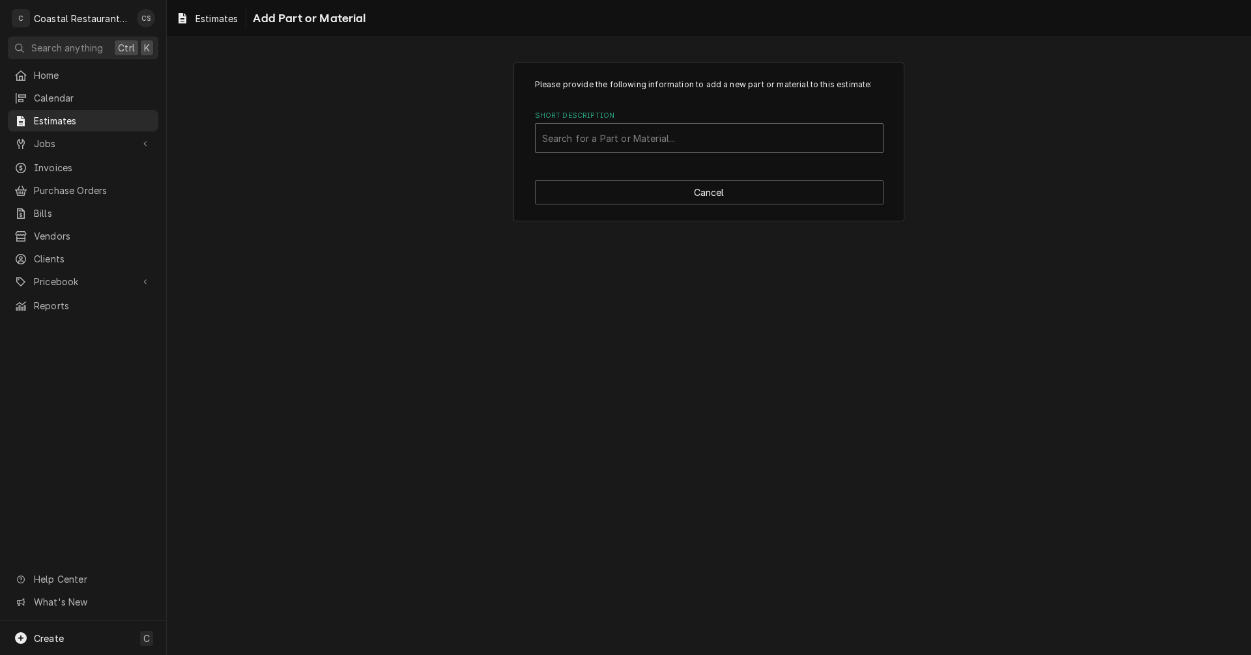
click at [553, 134] on div "Short Description" at bounding box center [709, 137] width 334 height 23
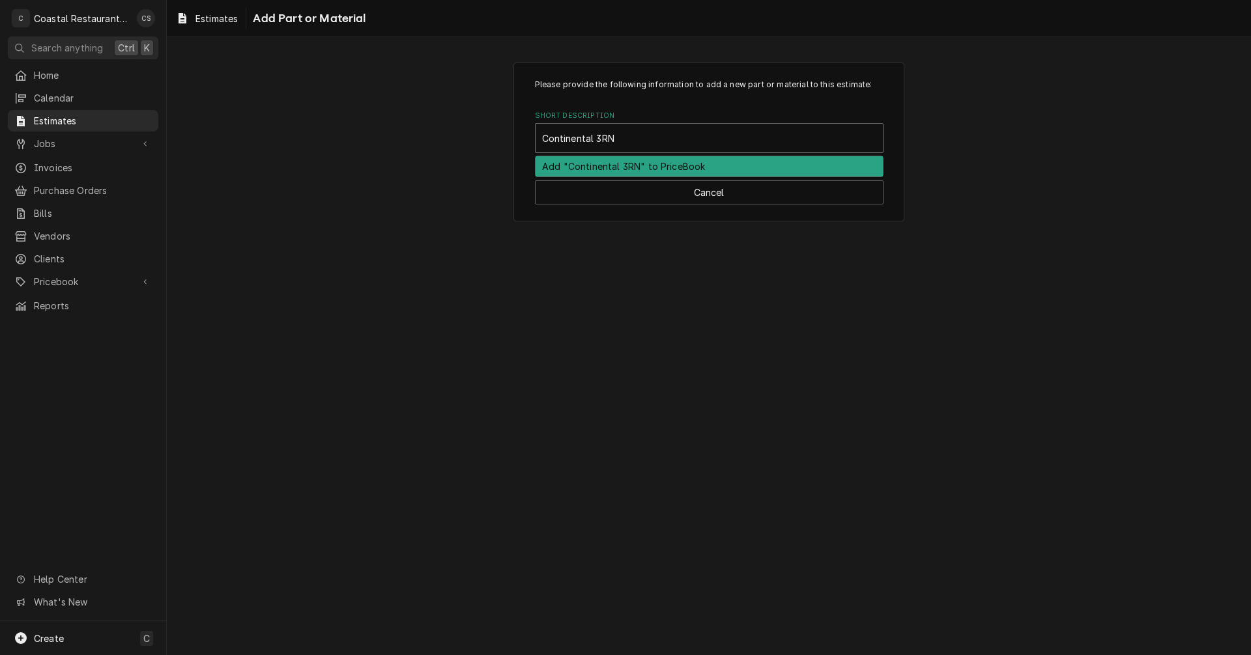
click at [594, 167] on div "Add "Continental 3RN" to PriceBook" at bounding box center [708, 166] width 347 height 20
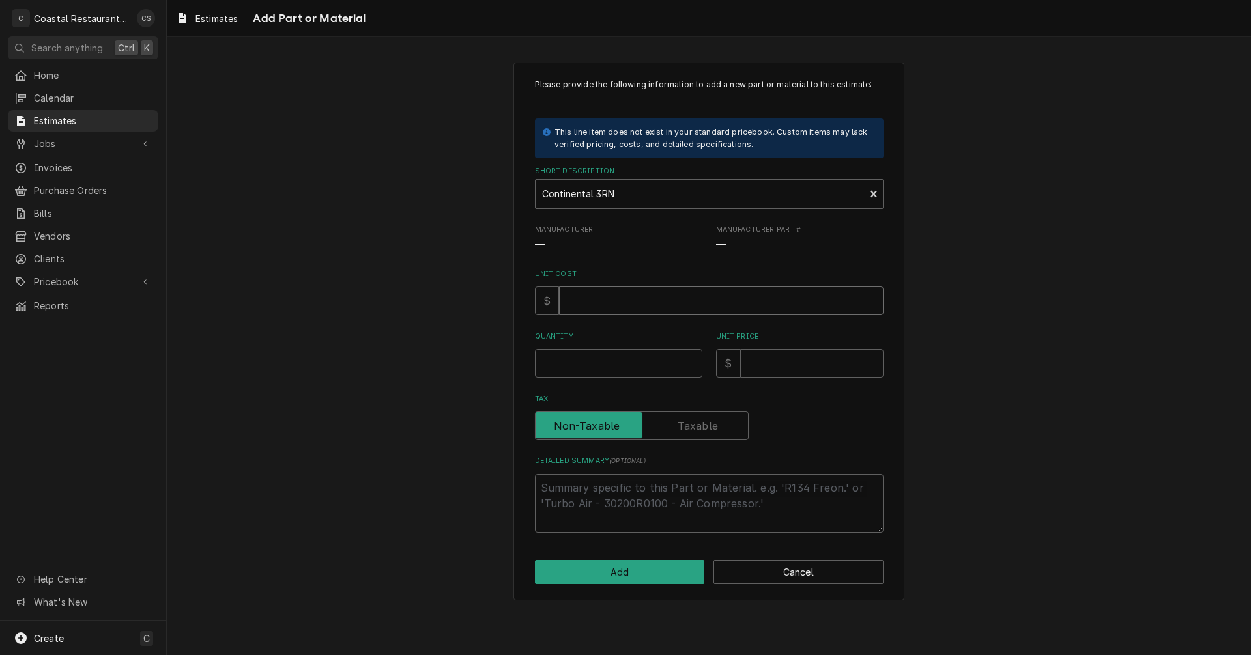
click at [588, 302] on input "Unit Cost" at bounding box center [721, 301] width 324 height 29
click at [585, 366] on input "Quantity" at bounding box center [618, 363] width 167 height 29
click at [780, 364] on input "Unit Price" at bounding box center [811, 363] width 143 height 29
click at [784, 366] on input "Unit Price" at bounding box center [811, 363] width 143 height 29
click at [724, 420] on input "Tax" at bounding box center [642, 426] width 202 height 29
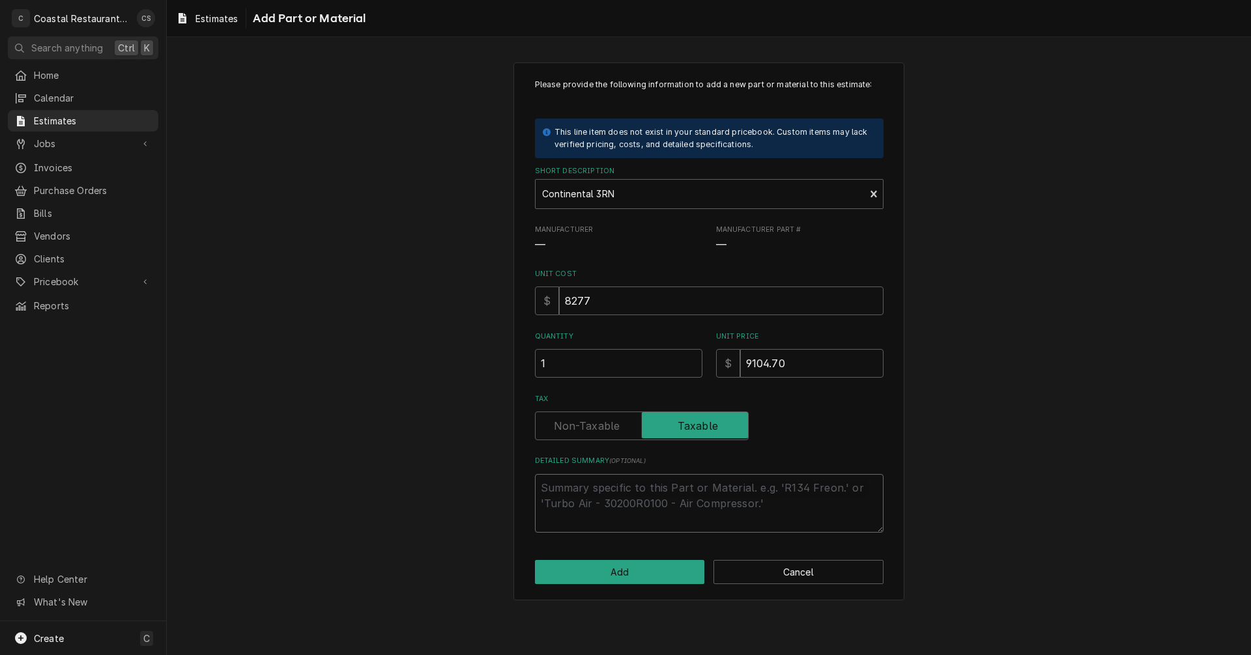
click at [659, 489] on textarea "Detailed Summary ( optional )" at bounding box center [709, 503] width 348 height 59
paste textarea "Refrigerator, reach-in, three-section, self-contained refrigeration, stainless …"
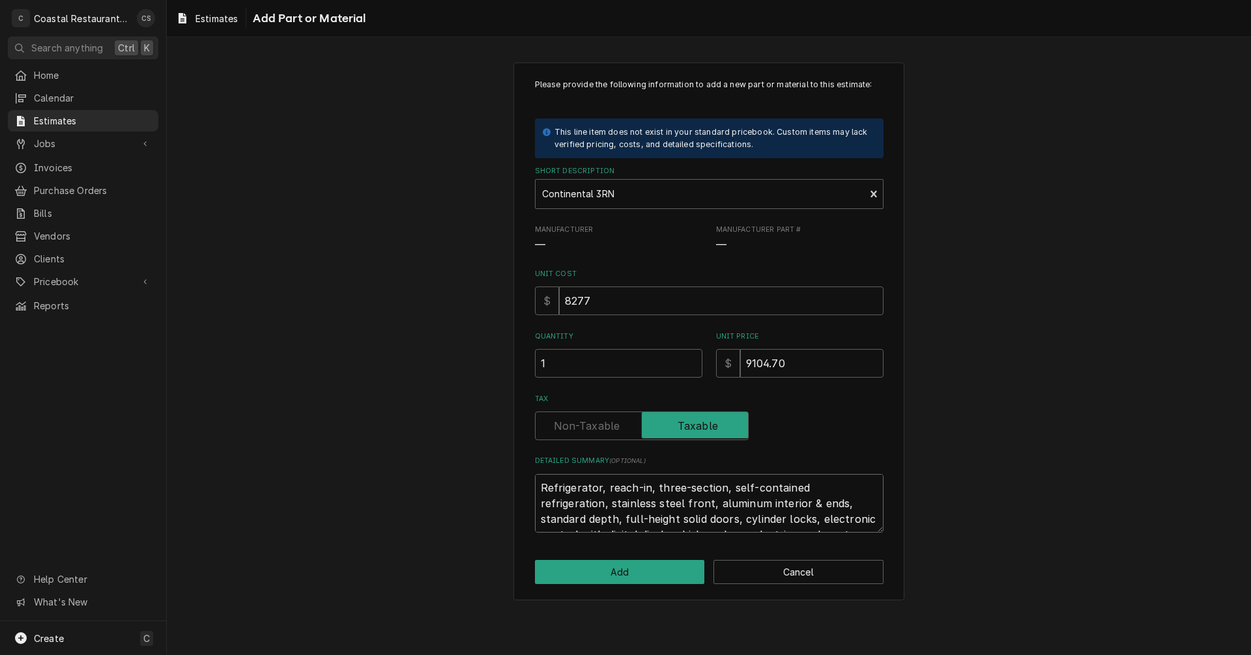
scroll to position [9, 0]
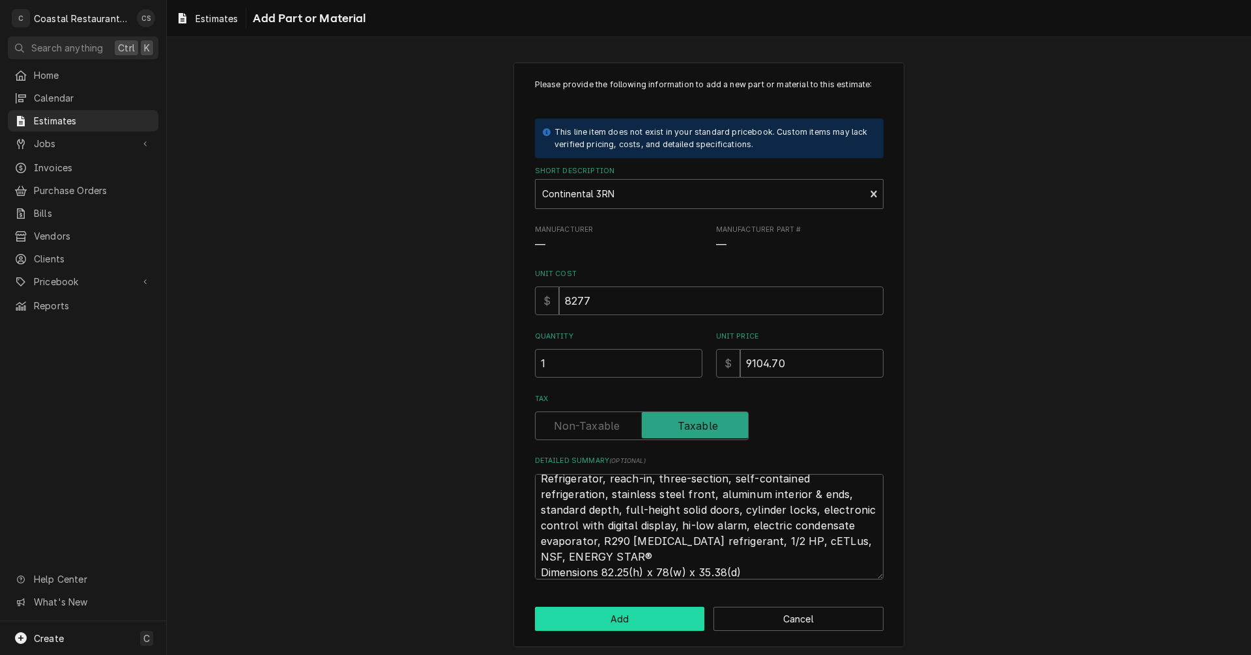
click at [659, 620] on button "Add" at bounding box center [620, 619] width 170 height 24
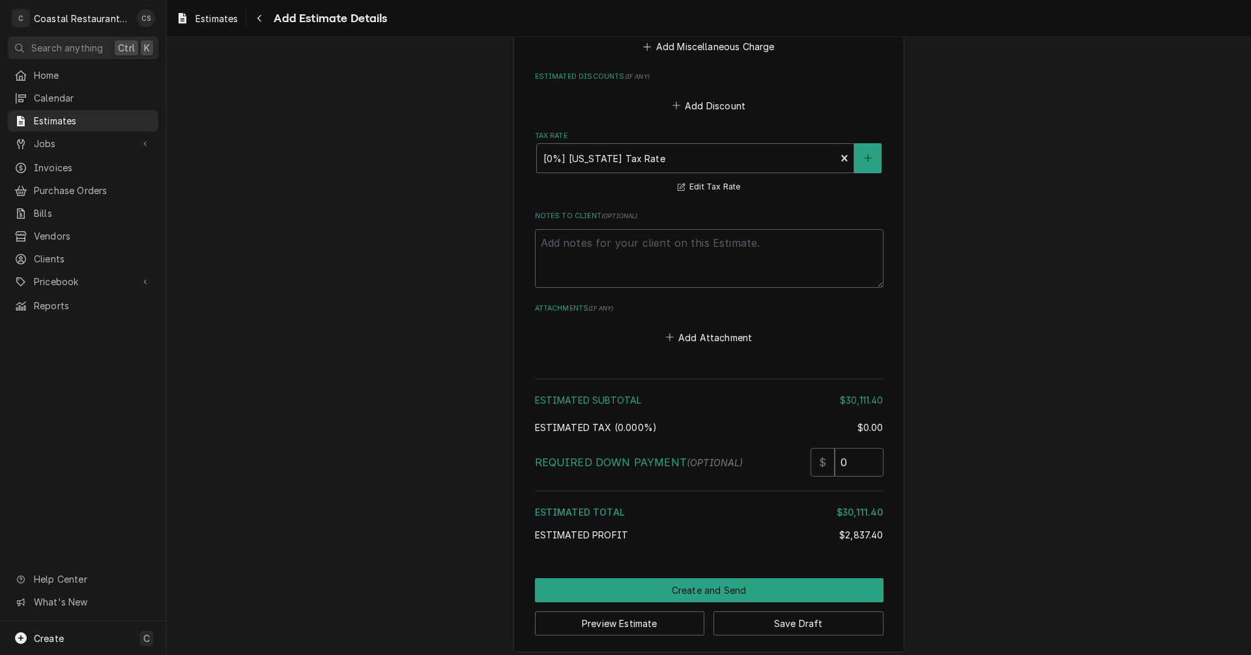
scroll to position [2895, 0]
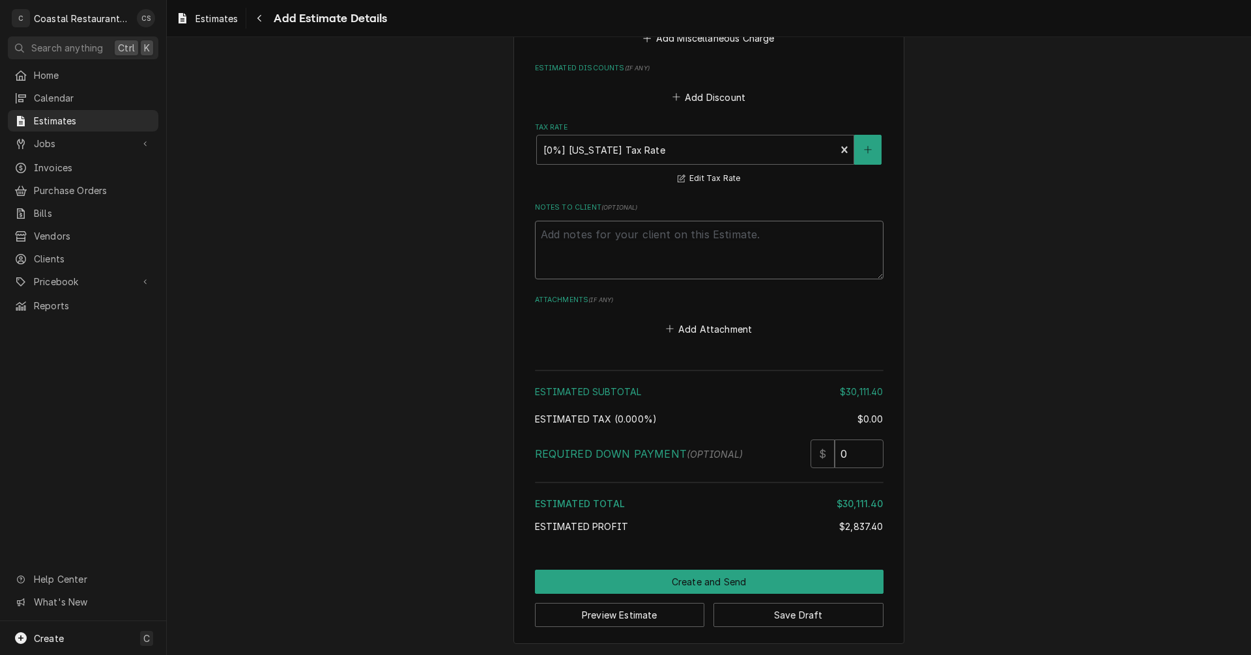
click at [617, 235] on textarea "Notes to Client ( optional )" at bounding box center [709, 250] width 348 height 59
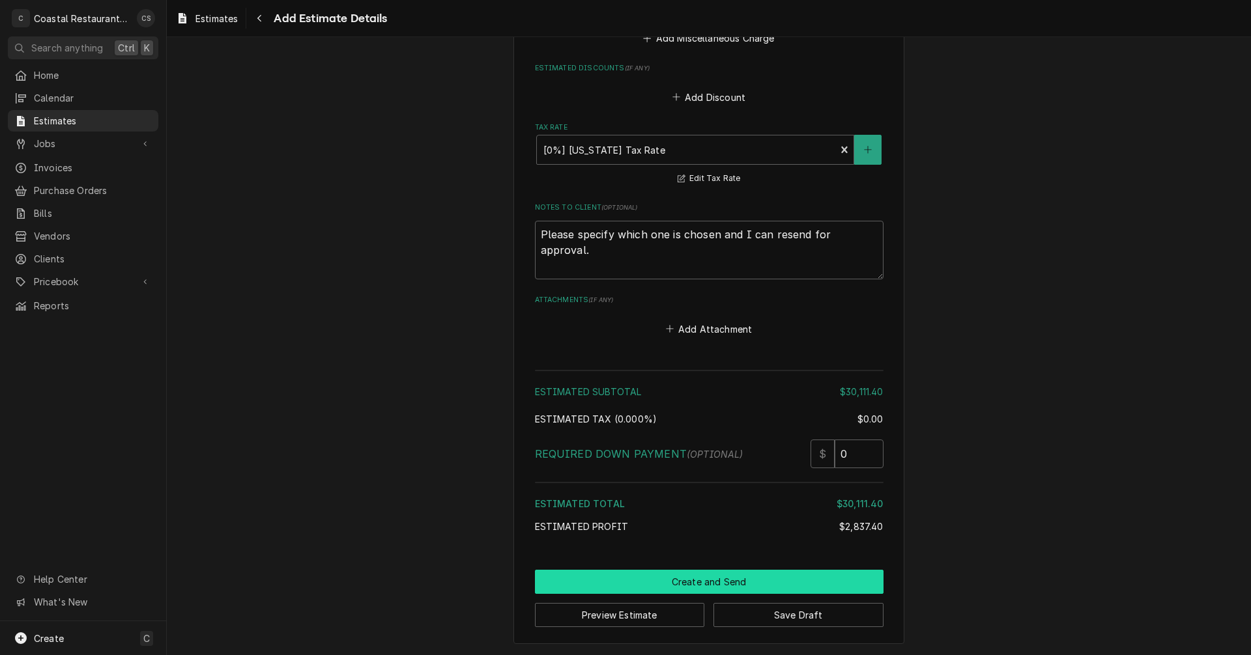
click at [715, 579] on button "Create and Send" at bounding box center [709, 582] width 348 height 24
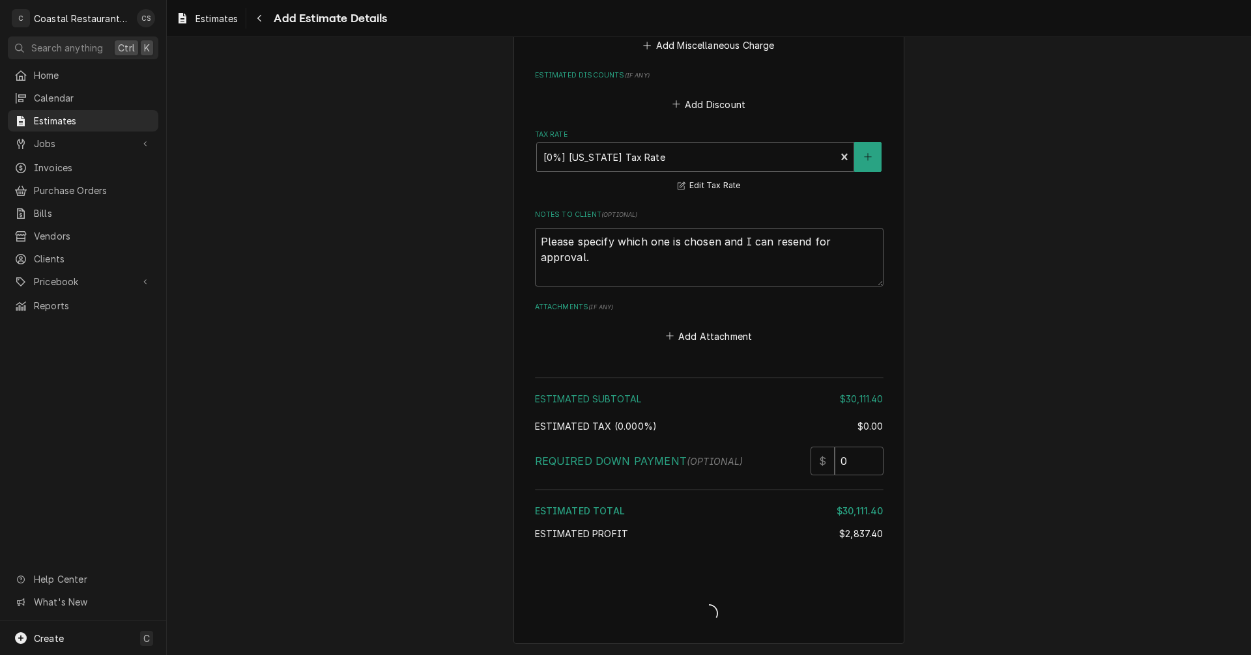
scroll to position [2888, 0]
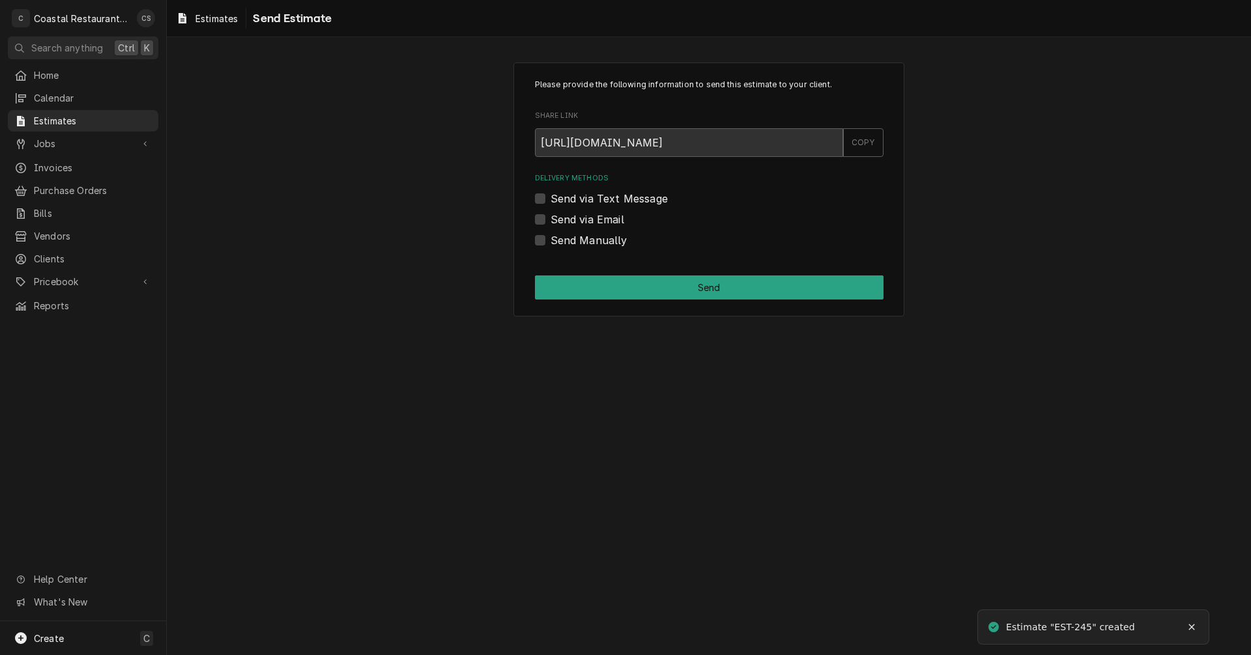
click at [550, 216] on label "Send via Email" at bounding box center [587, 220] width 74 height 16
click at [550, 216] on input "Send via Email" at bounding box center [724, 226] width 348 height 29
checkbox input "true"
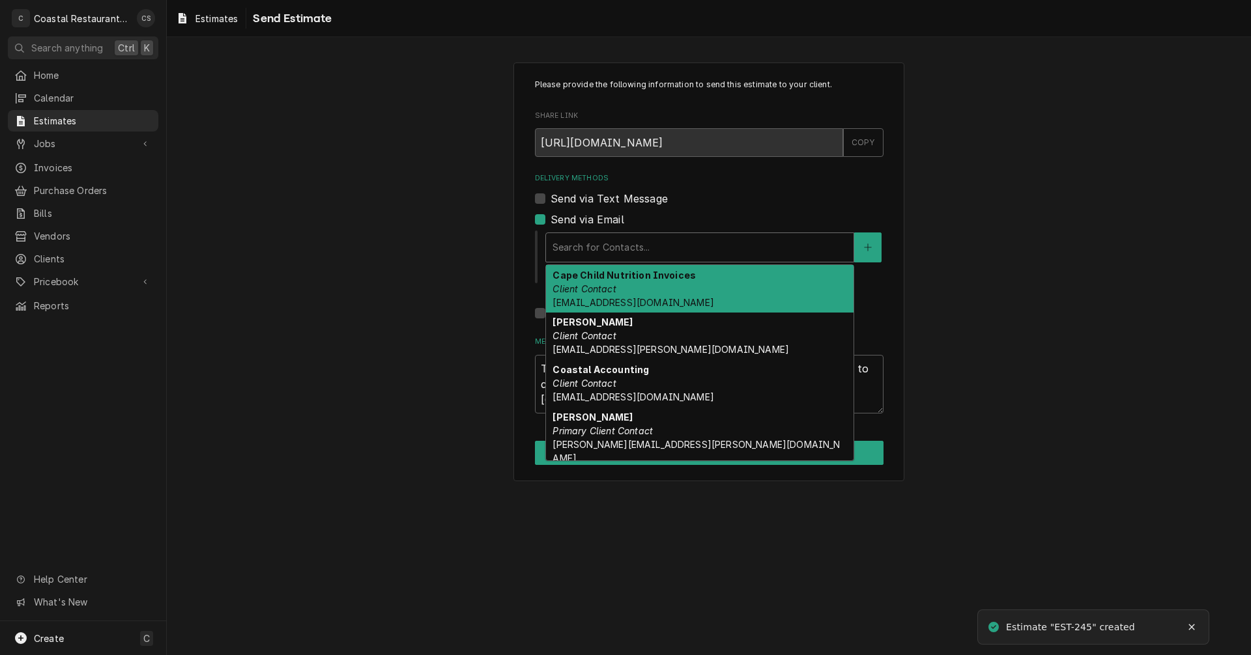
click at [586, 244] on div "Delivery Methods" at bounding box center [699, 247] width 294 height 23
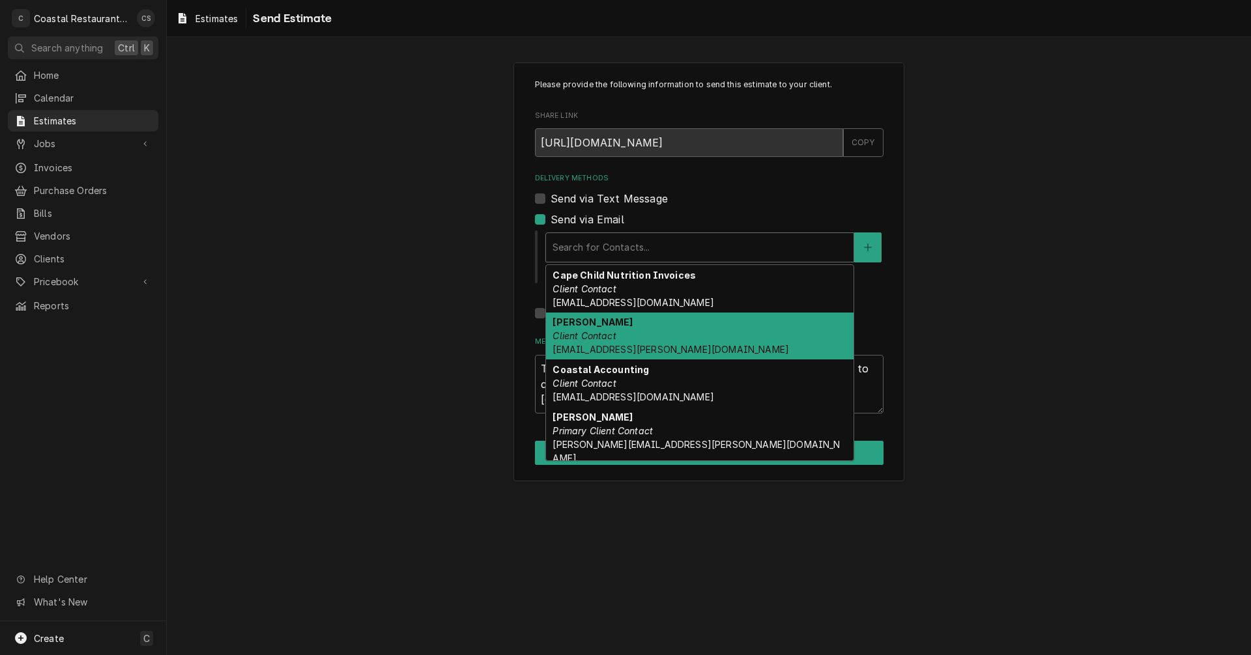
click at [595, 329] on div "Cheyenne Rivera Client Contact cheyenne.rivera@cape.k12.de.us" at bounding box center [699, 337] width 307 height 48
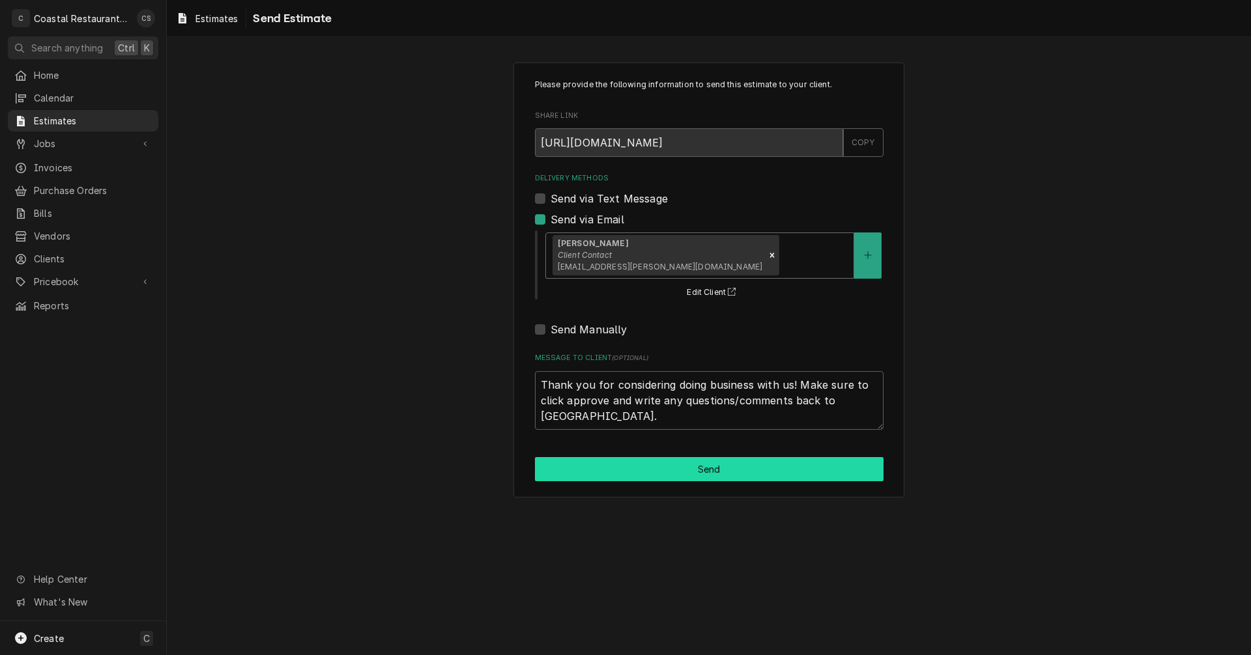
click at [685, 471] on button "Send" at bounding box center [709, 469] width 348 height 24
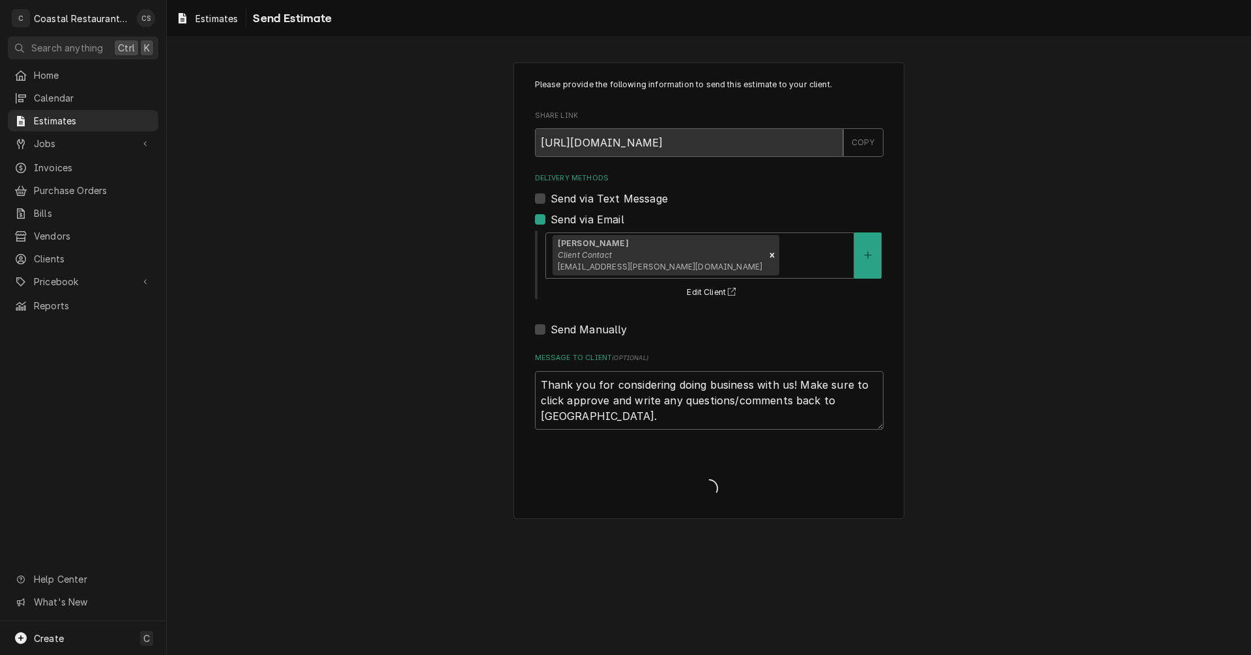
type textarea "x"
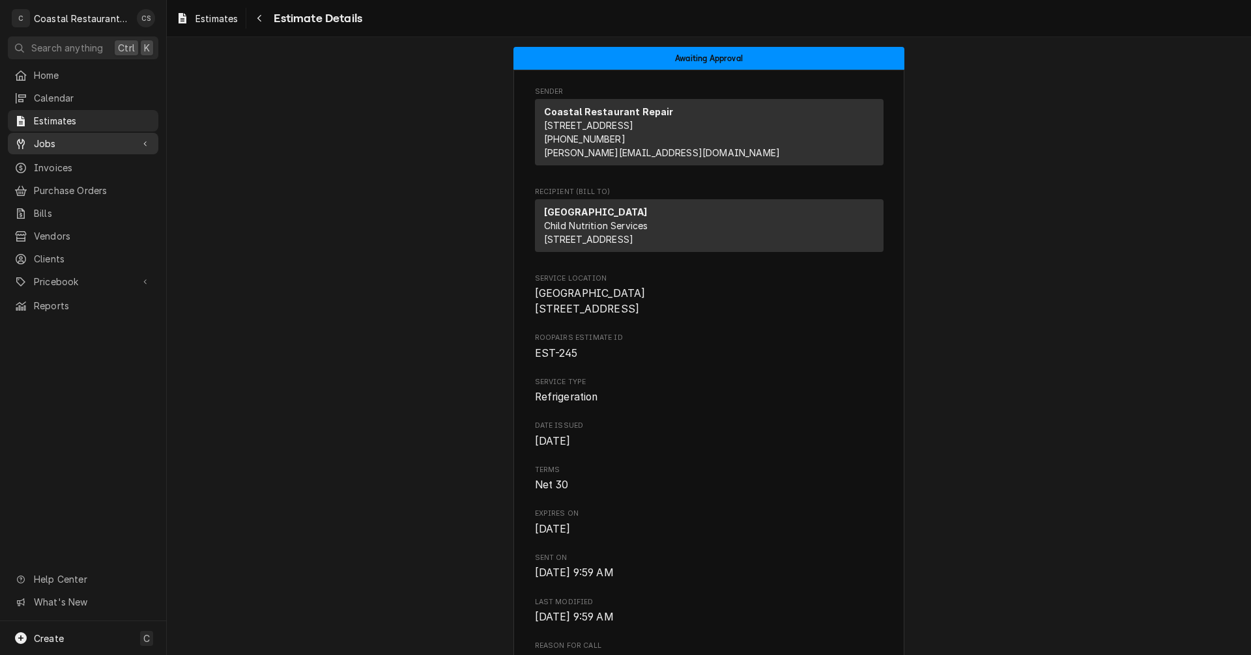
click at [83, 137] on span "Jobs" at bounding box center [83, 144] width 98 height 14
click at [66, 160] on span "Jobs" at bounding box center [93, 167] width 118 height 14
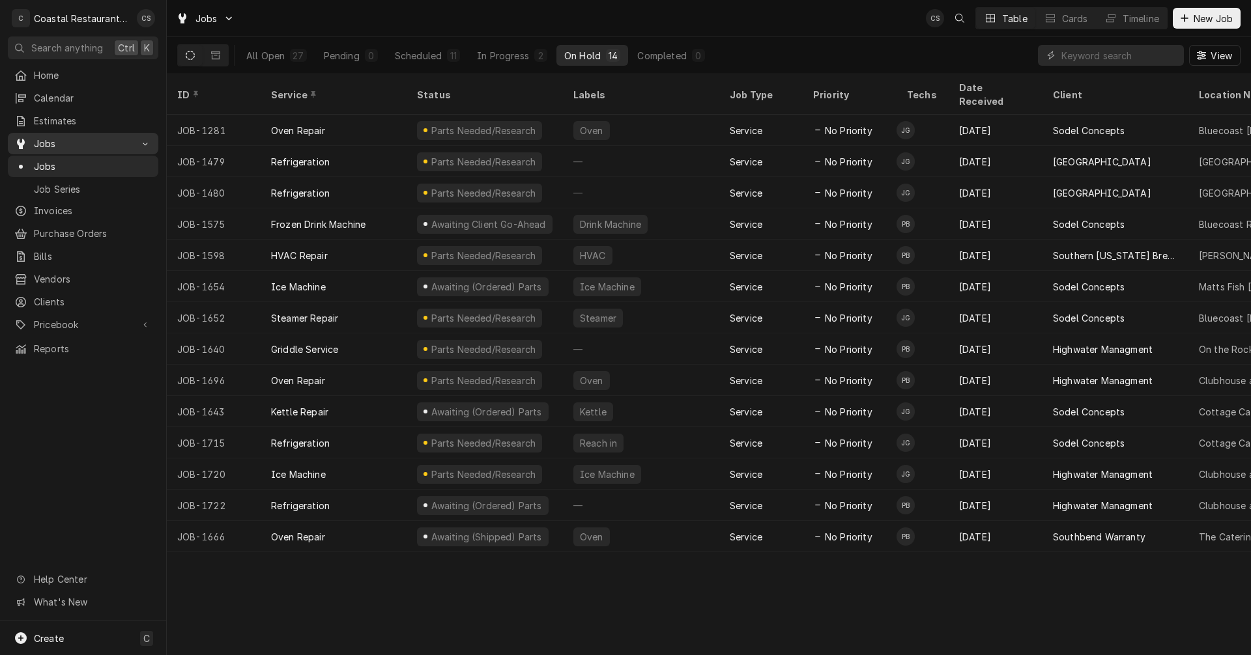
click at [55, 145] on span "Jobs" at bounding box center [83, 144] width 98 height 14
click at [59, 143] on span "Jobs" at bounding box center [83, 144] width 98 height 14
click at [1111, 14] on icon "Dynamic Content Wrapper" at bounding box center [1110, 18] width 9 height 8
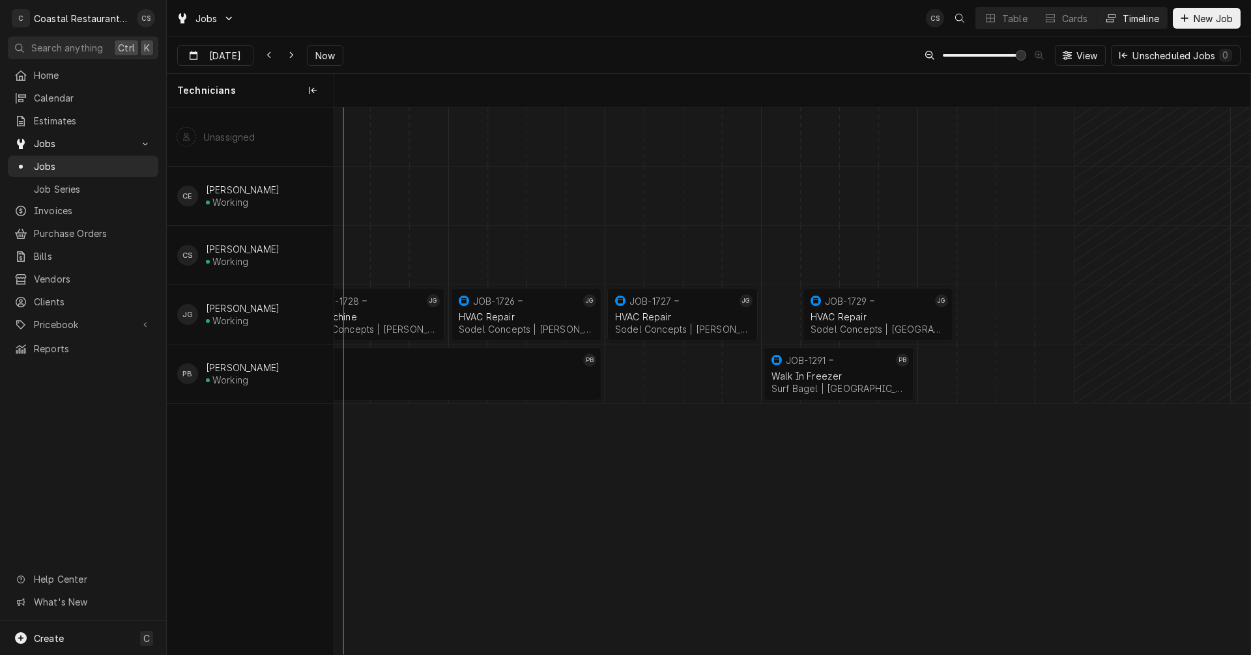
scroll to position [0, 18137]
click at [285, 57] on div "Dynamic Content Wrapper" at bounding box center [291, 55] width 13 height 13
type input "[DATE]"
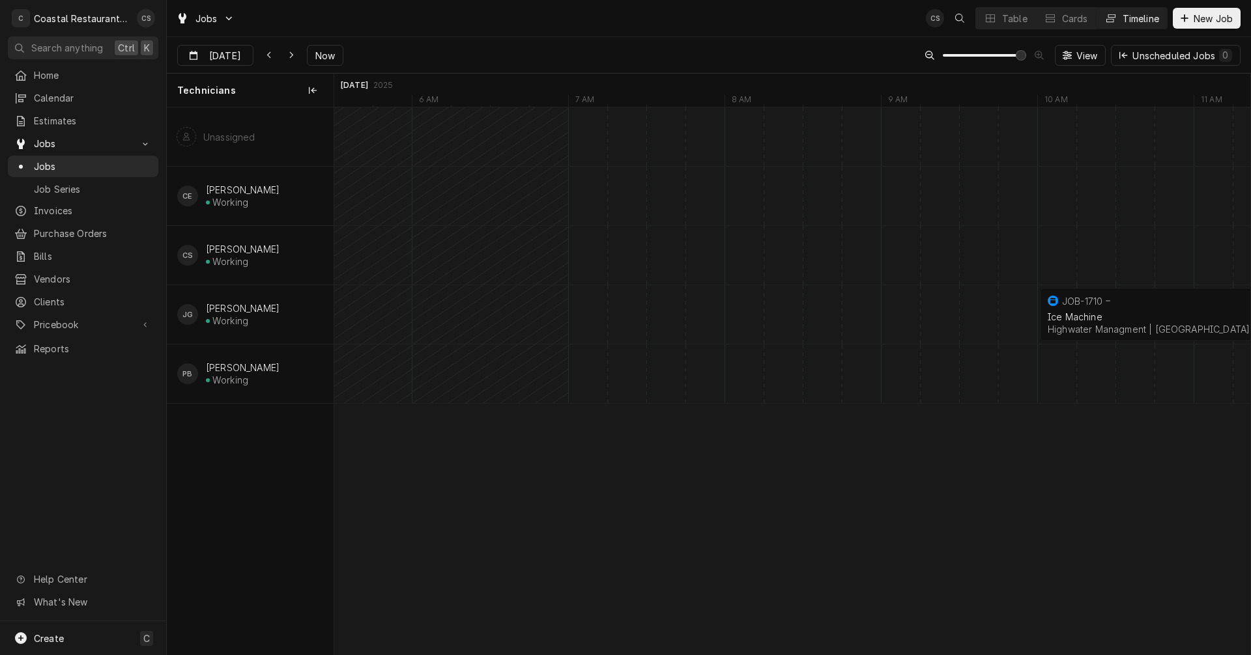
scroll to position [0, 21169]
drag, startPoint x: 932, startPoint y: 319, endPoint x: 853, endPoint y: 149, distance: 186.8
click at [853, 149] on div "11:00 AM 12:00 PM JOB-1726 JG HVAC Repair Sodel Concepts | Bethany Beach, 19930…" at bounding box center [792, 380] width 916 height 547
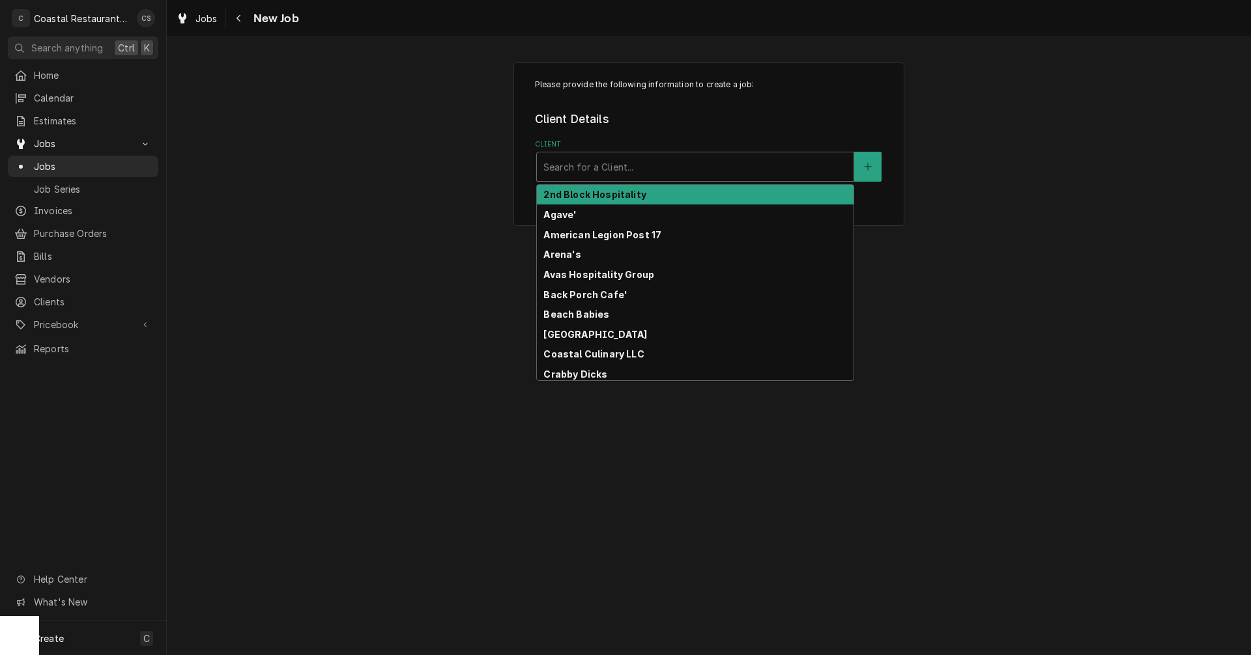
click at [580, 167] on div "Client" at bounding box center [695, 166] width 304 height 23
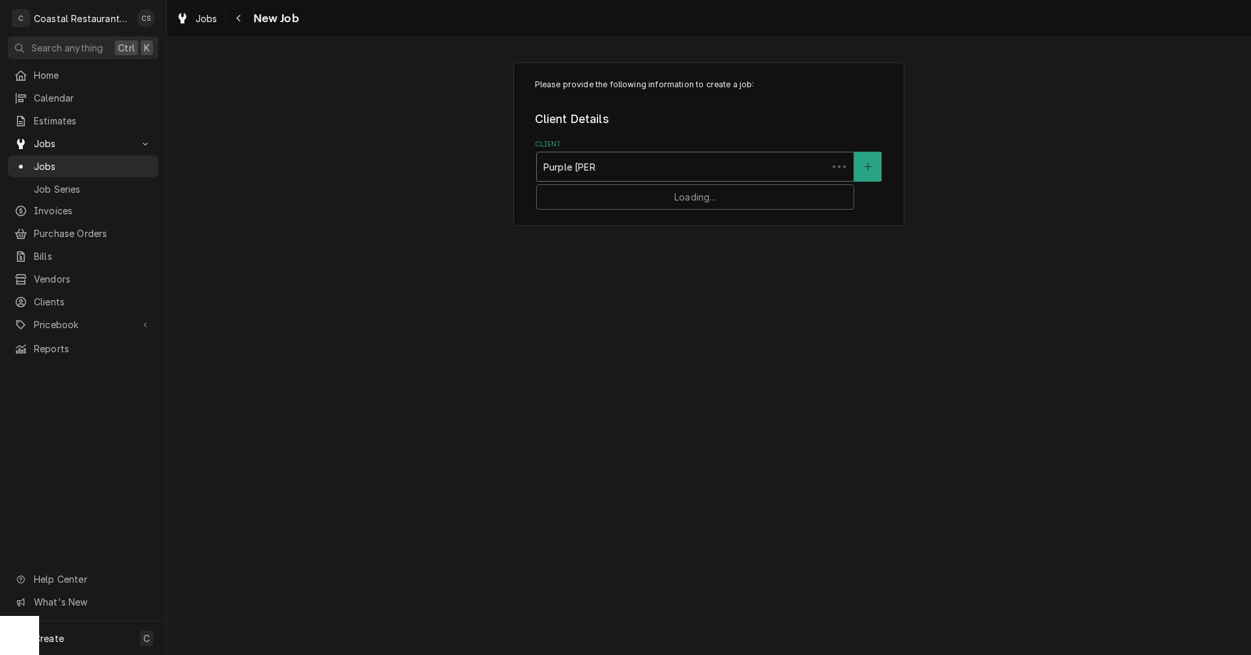
type input "Purple [PERSON_NAME]"
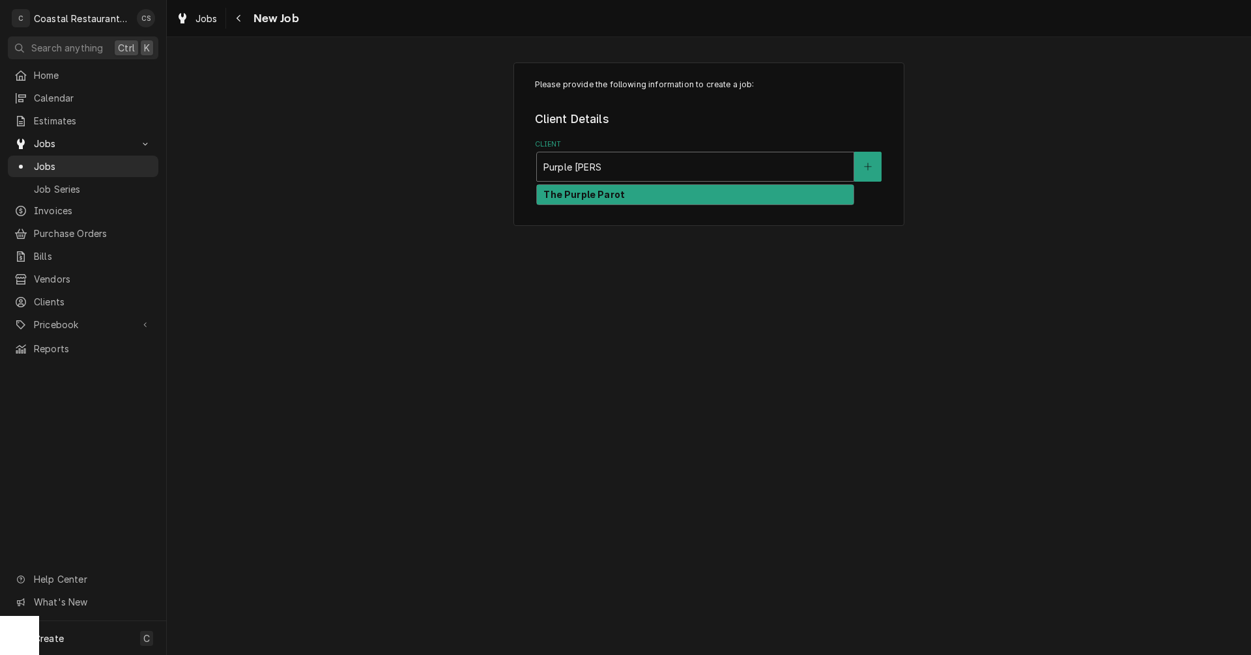
click at [636, 184] on div "The Purple Parot" at bounding box center [695, 194] width 318 height 21
click at [595, 185] on div "The Purple Parot" at bounding box center [695, 195] width 317 height 20
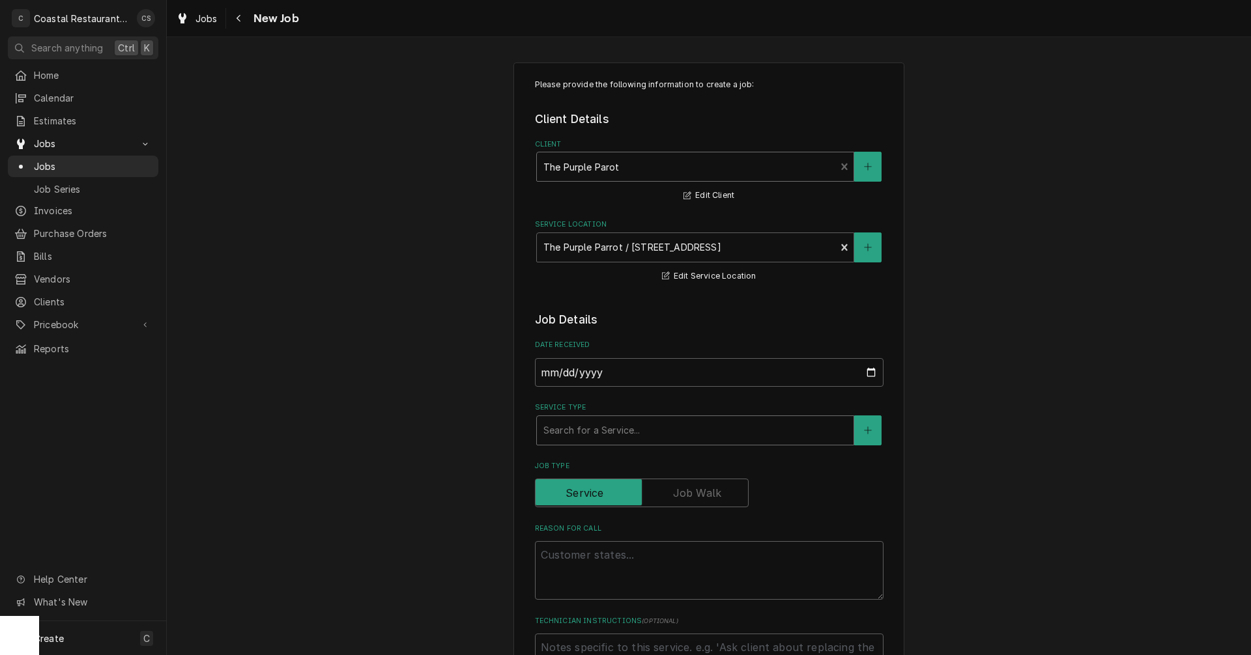
click at [586, 432] on div "Service Type" at bounding box center [695, 430] width 304 height 23
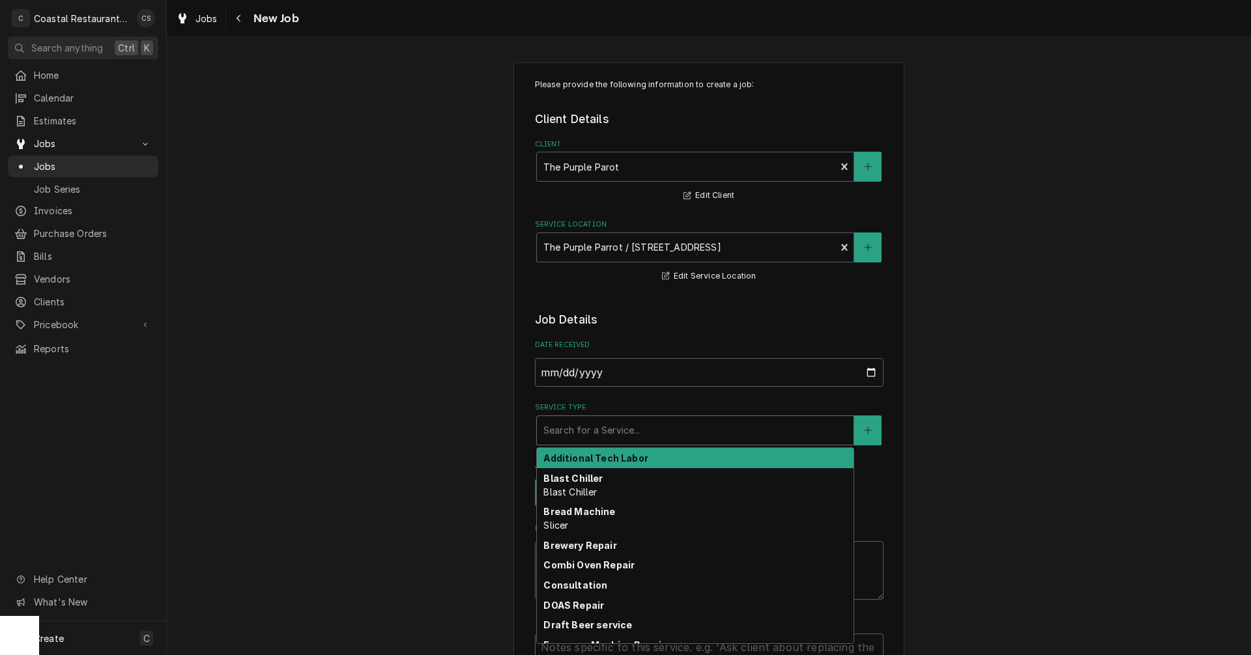
type textarea "x"
type input "O"
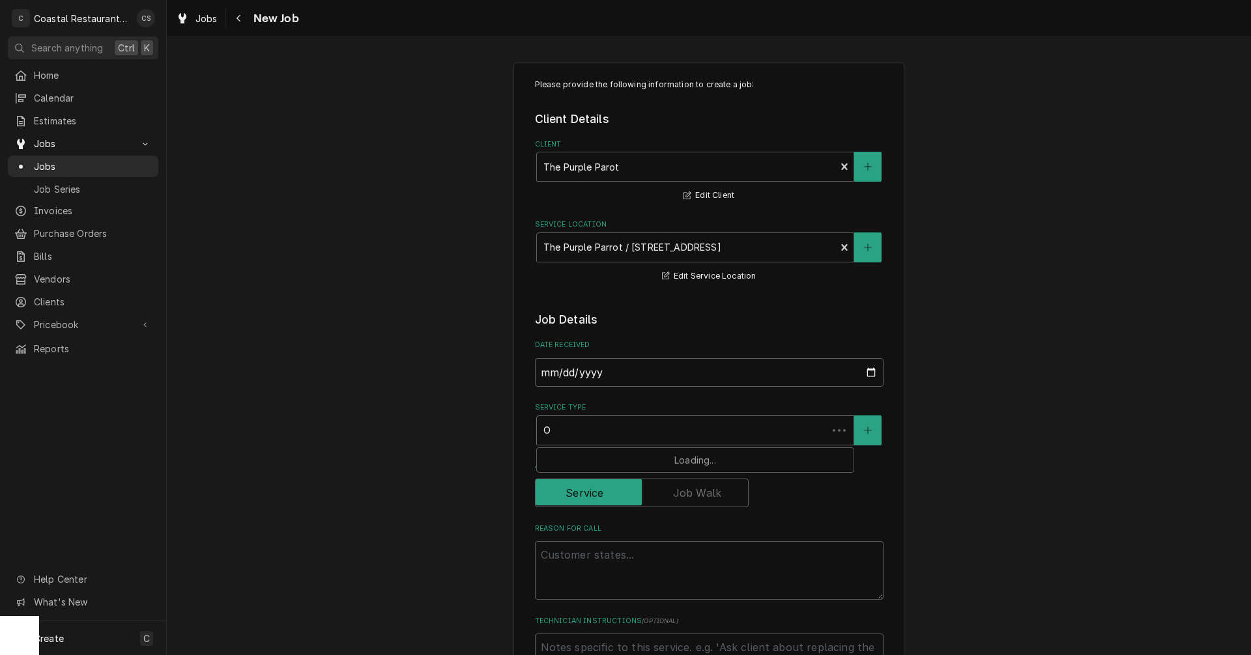
type textarea "x"
type input "Ov"
type textarea "x"
type input "Ove"
type textarea "x"
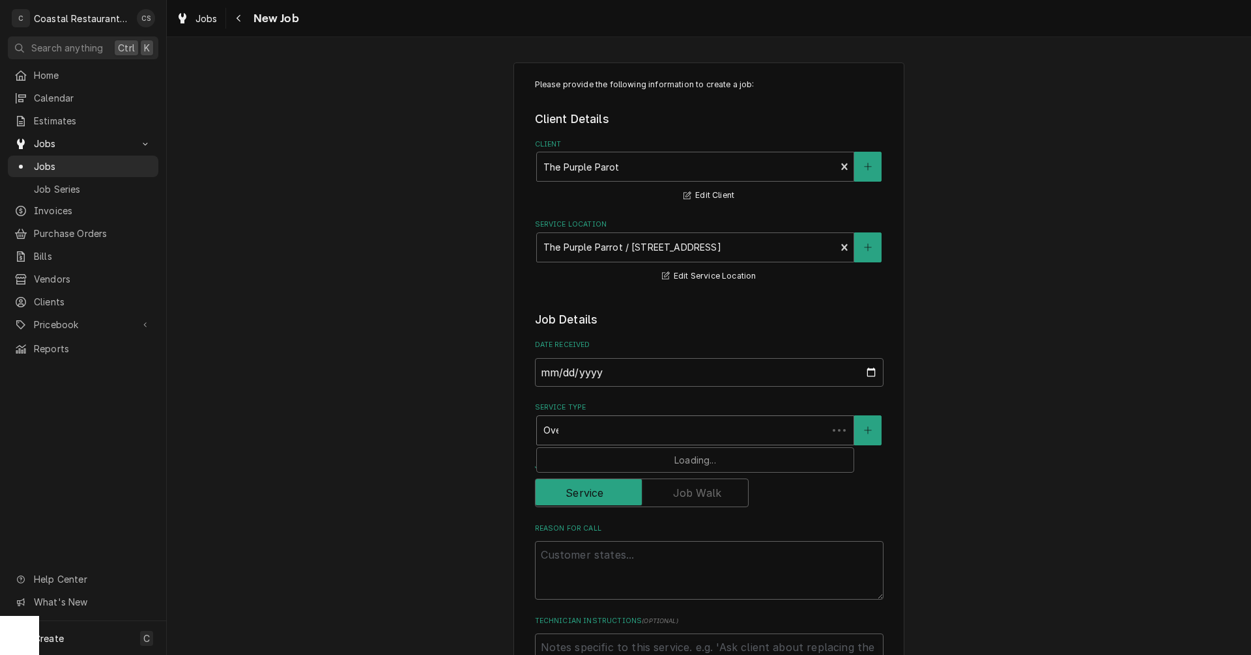
type input "Oven"
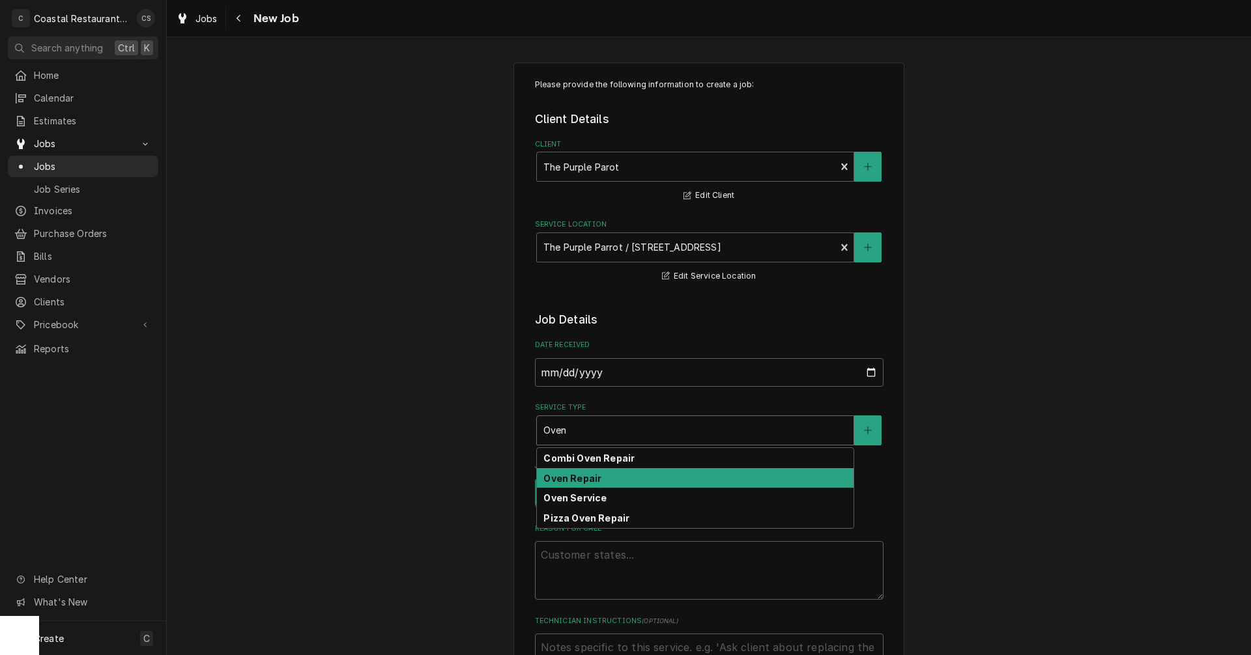
click at [572, 479] on strong "Oven Repair" at bounding box center [572, 478] width 58 height 11
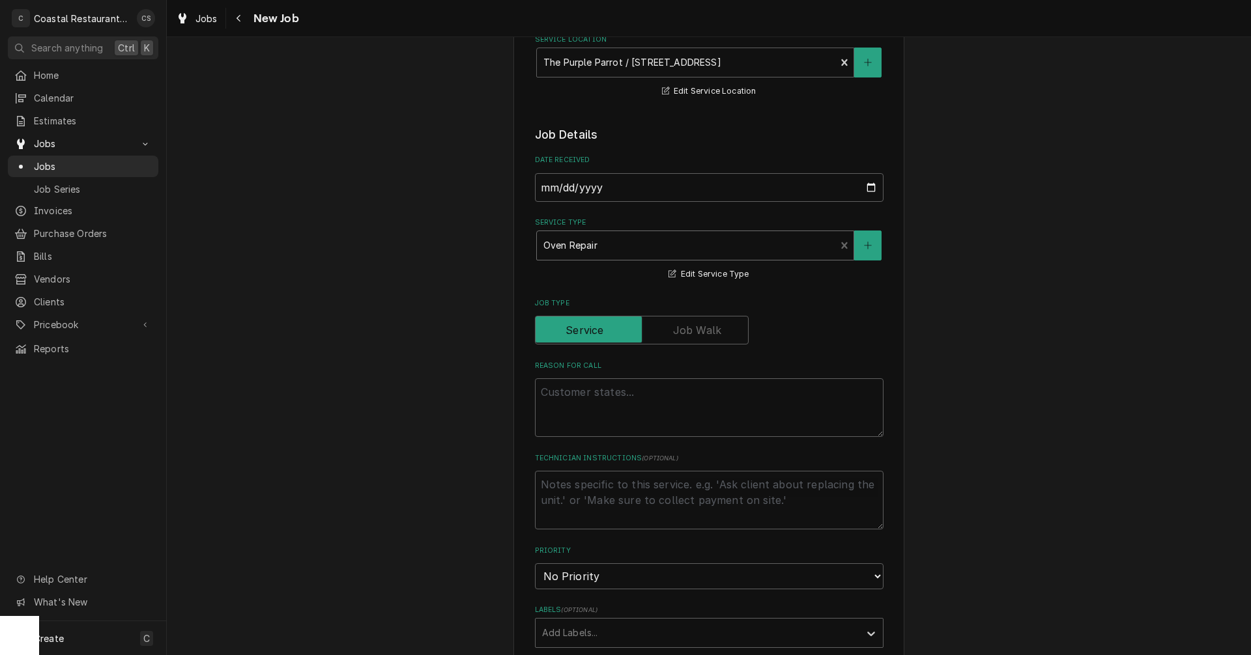
scroll to position [195, 0]
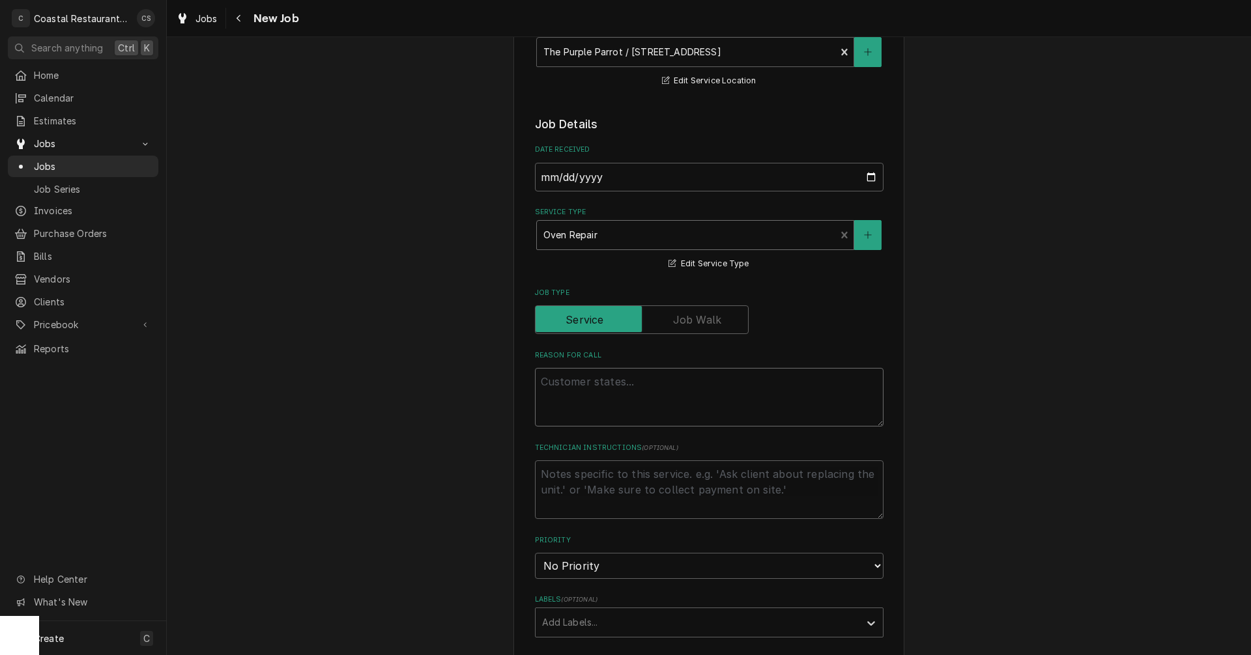
click at [582, 381] on textarea "Reason For Call" at bounding box center [709, 397] width 348 height 59
type textarea "x"
type textarea "T"
type textarea "x"
type textarea "To"
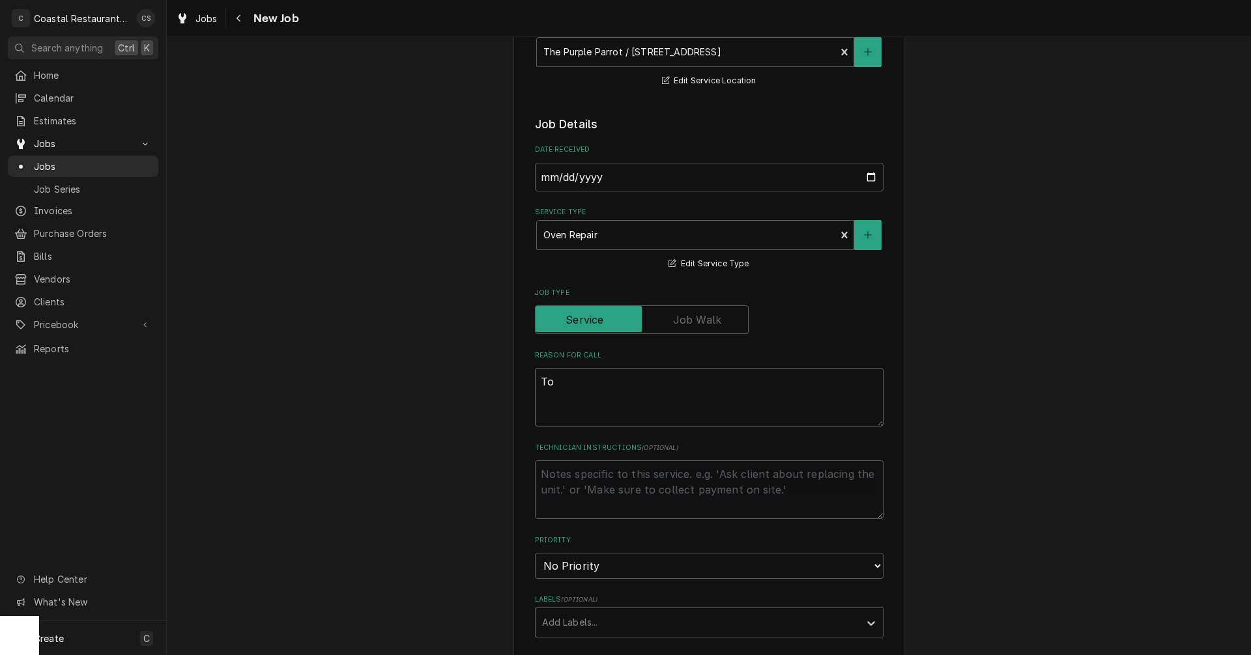
type textarea "x"
type textarea "Top"
type textarea "x"
type textarea "Top"
type textarea "x"
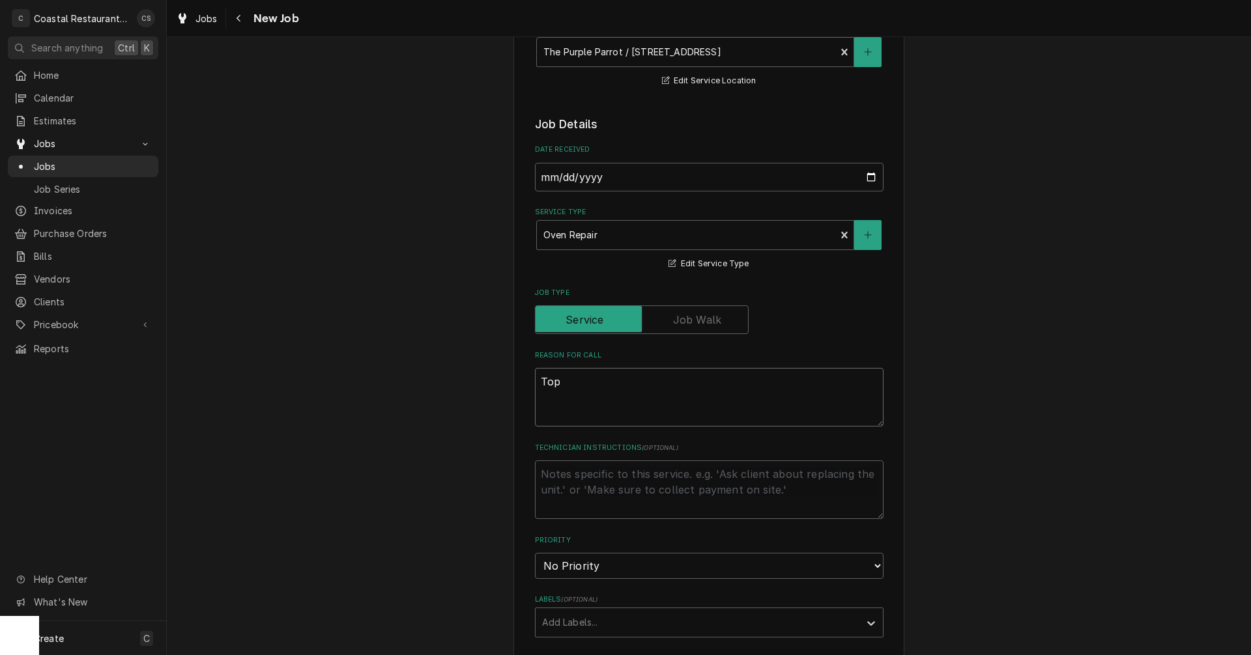
type textarea "Top C"
type textarea "x"
type textarea "Top Co"
type textarea "x"
type textarea "Top Con"
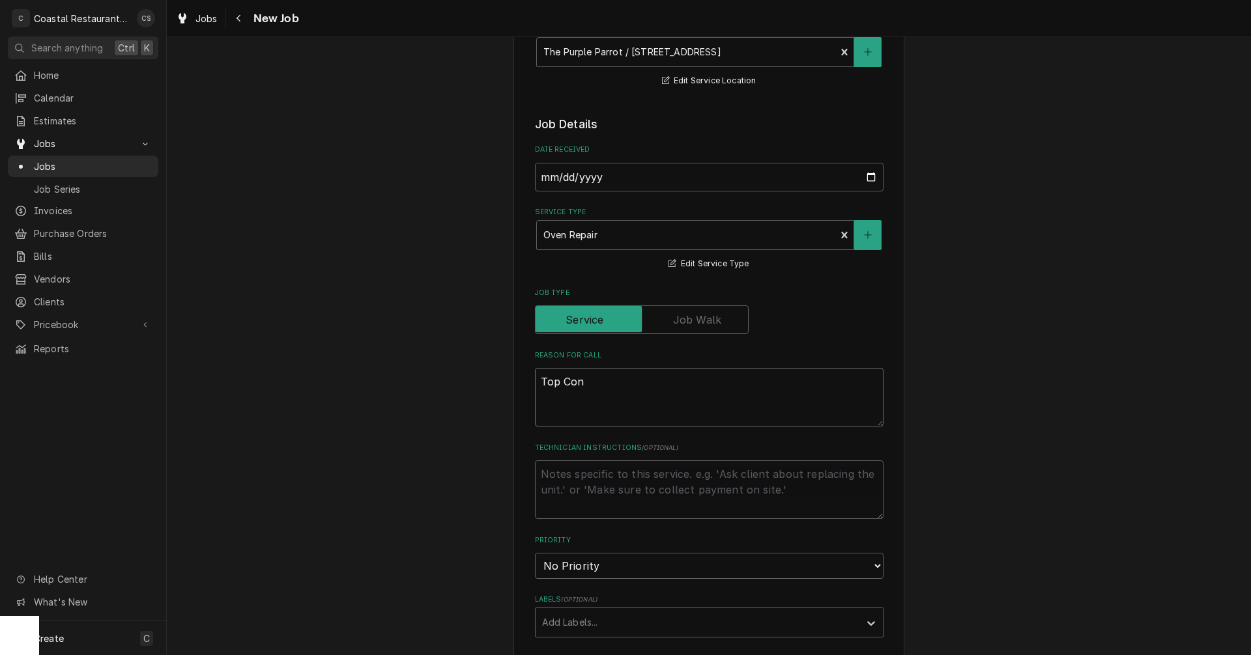
type textarea "x"
type textarea "Top Conc"
type textarea "x"
type textarea "Top Con"
type textarea "x"
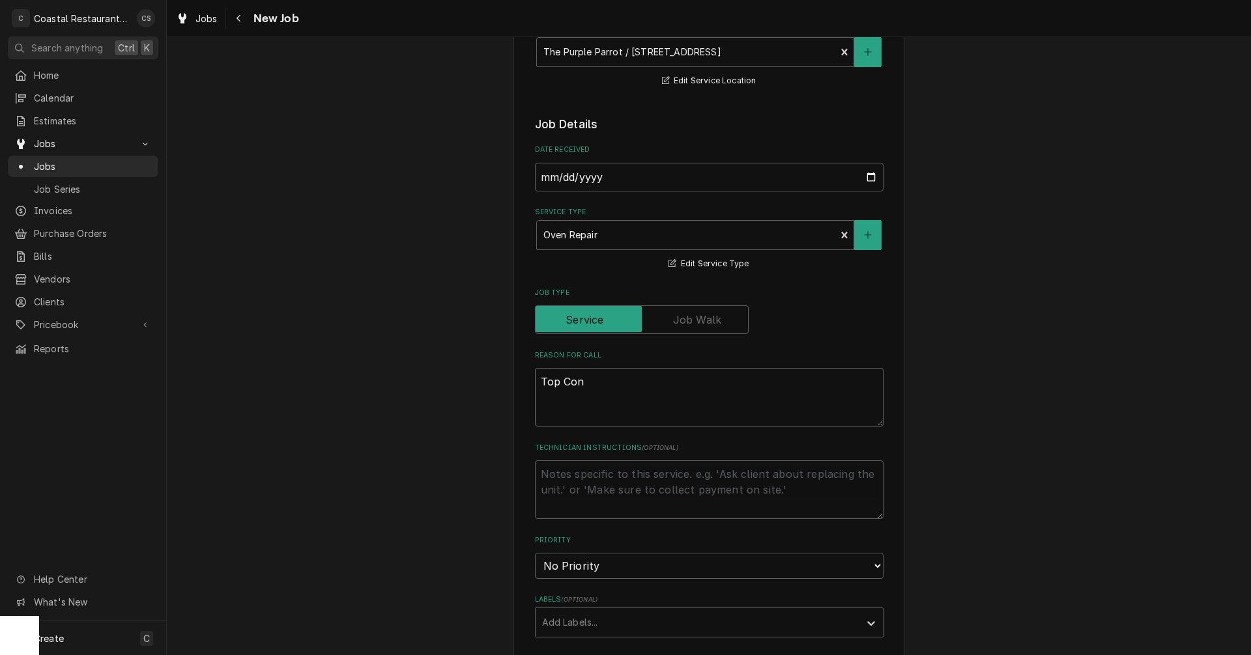
type textarea "Top Conv"
type textarea "x"
type textarea "Top Conve"
type textarea "x"
type textarea "Top Convec"
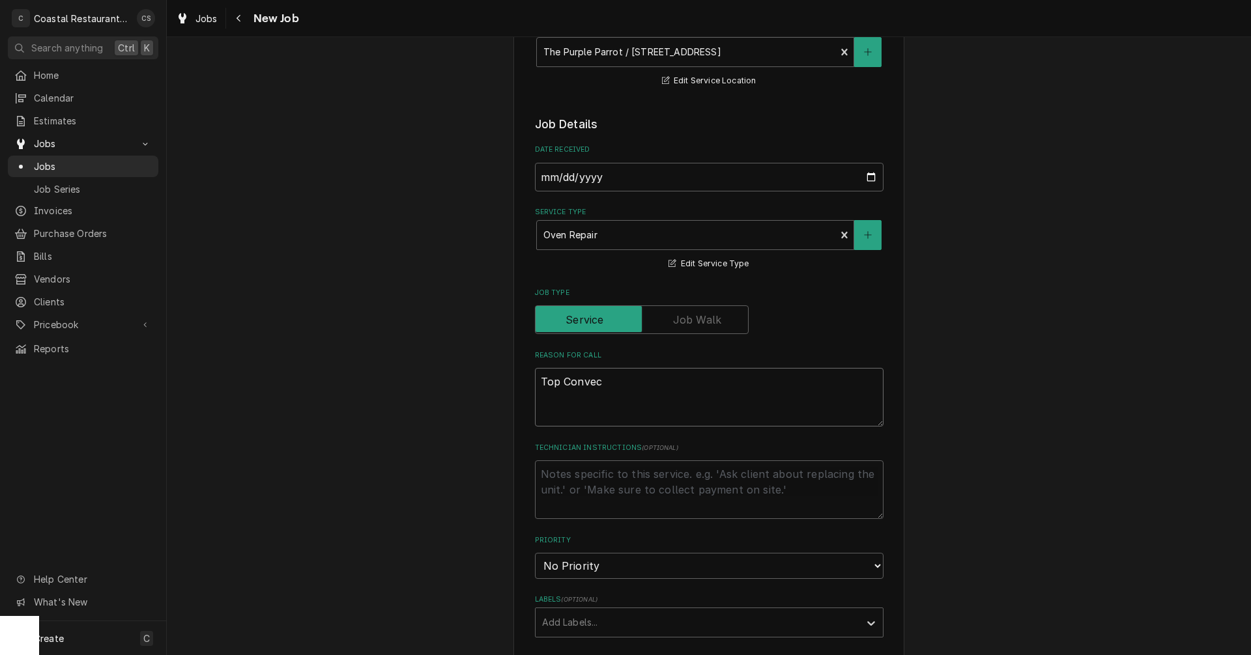
type textarea "x"
type textarea "Top Convect"
type textarea "x"
type textarea "Top Convecti"
type textarea "x"
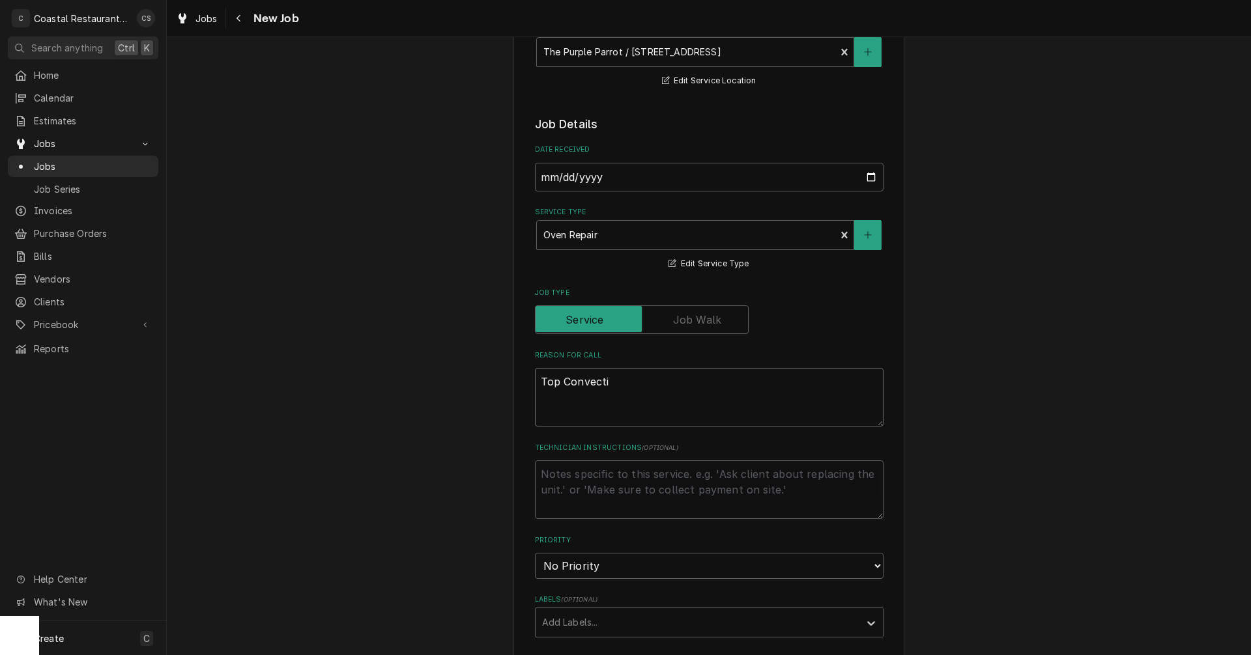
type textarea "Top Convectio"
type textarea "x"
type textarea "Top Convection"
type textarea "x"
type textarea "Top Convection"
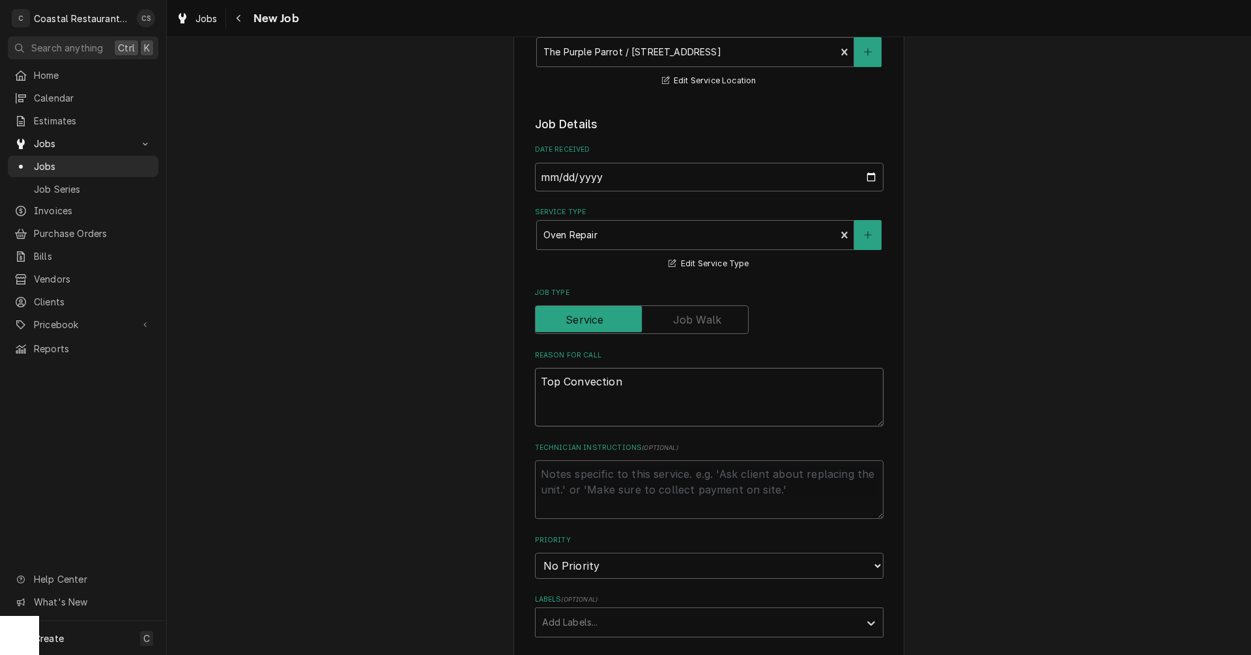
type textarea "x"
type textarea "Top Convection O"
type textarea "x"
type textarea "Top Convection Ov"
type textarea "x"
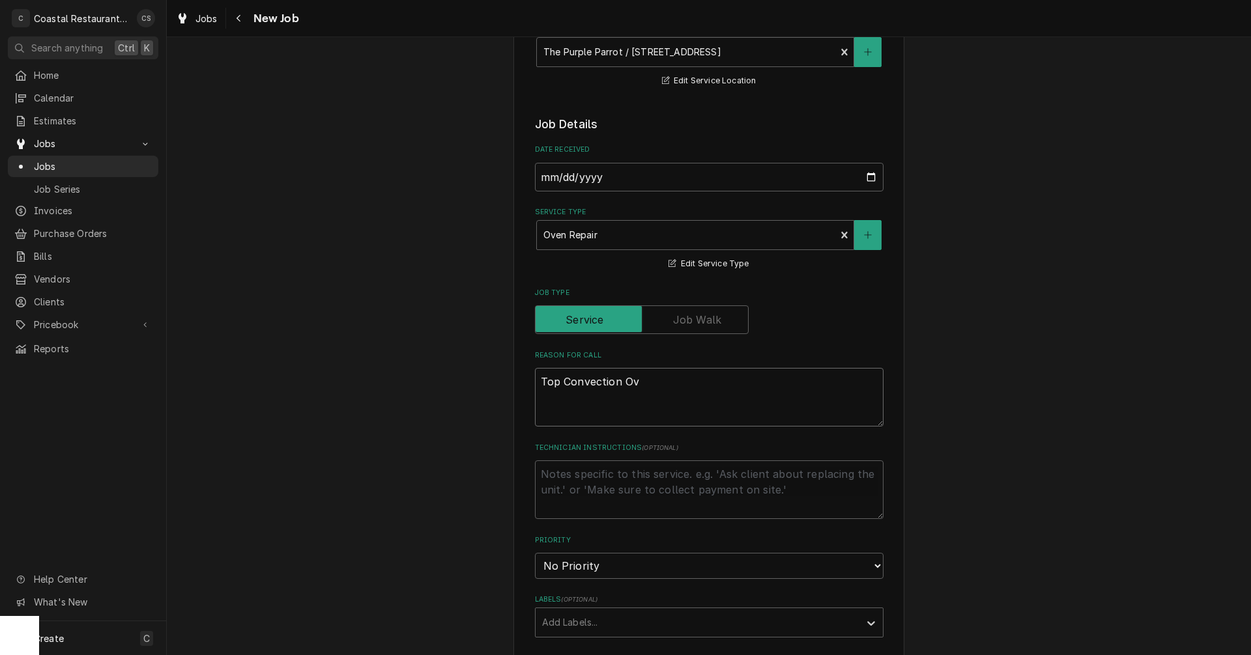
type textarea "Top Convection Ove"
type textarea "x"
type textarea "Top Convection Oven"
type textarea "x"
type textarea "Top Convection Oven"
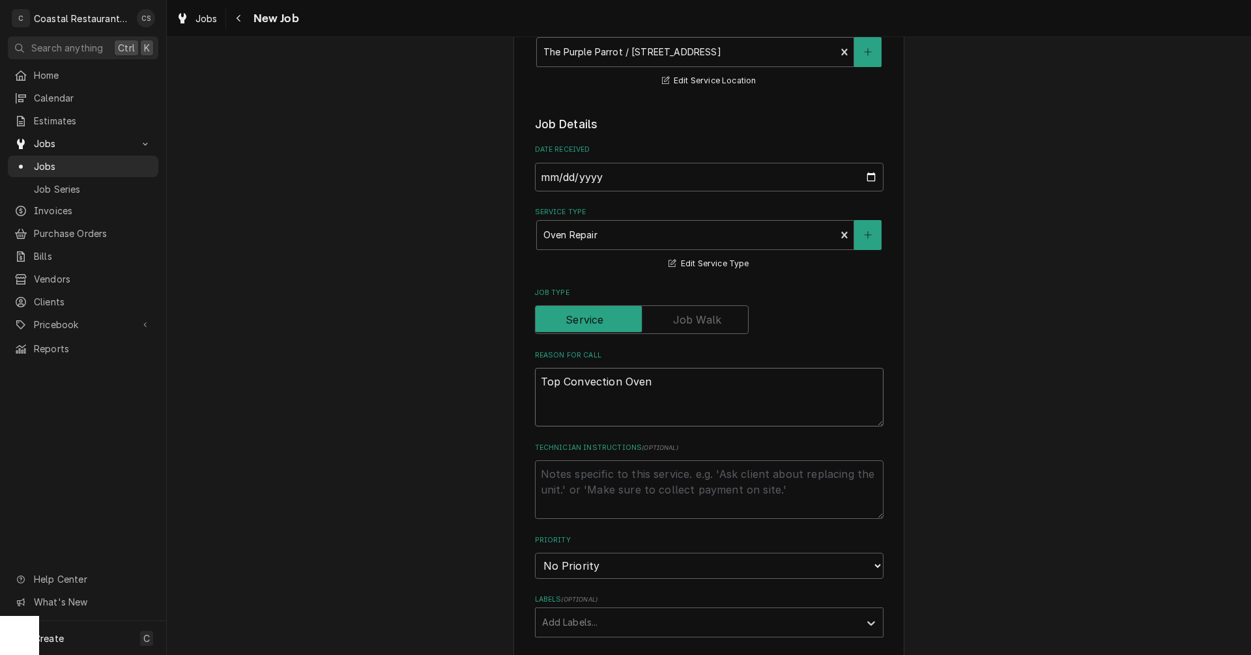
type textarea "x"
type textarea "Top Convection Oven d"
type textarea "x"
type textarea "Top Convection Oven do"
type textarea "x"
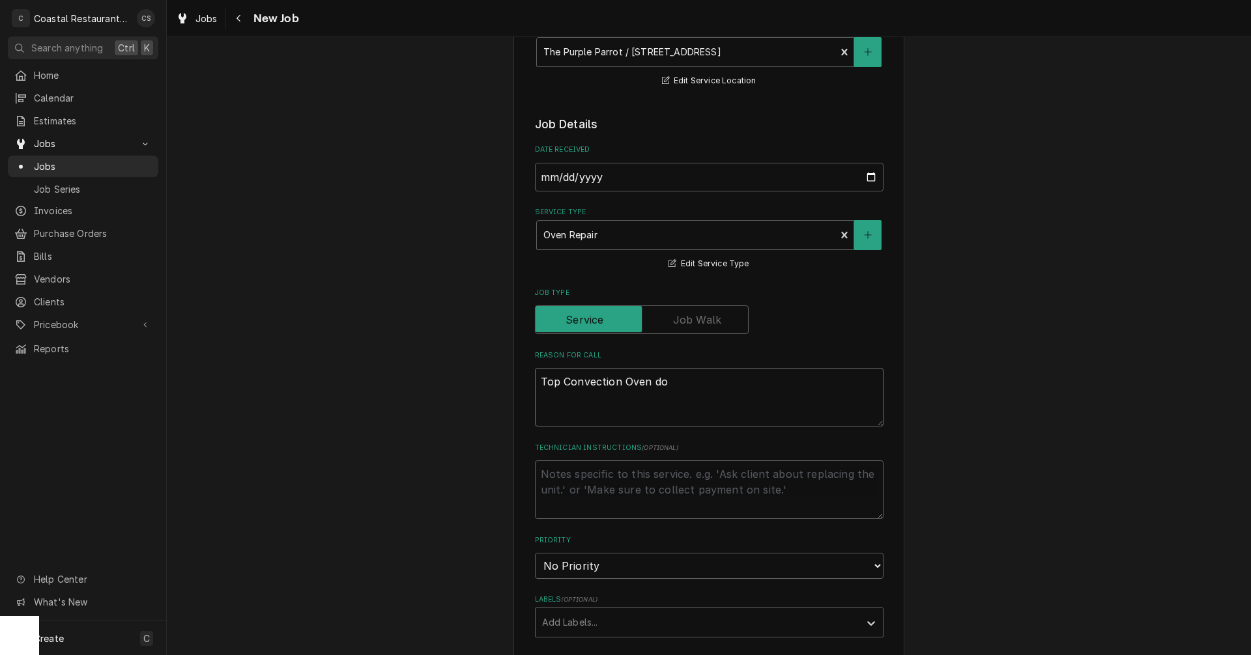
type textarea "Top Convection Oven doo"
type textarea "x"
type textarea "Top Convection Oven door"
type textarea "x"
type textarea "Top Convection Oven doors"
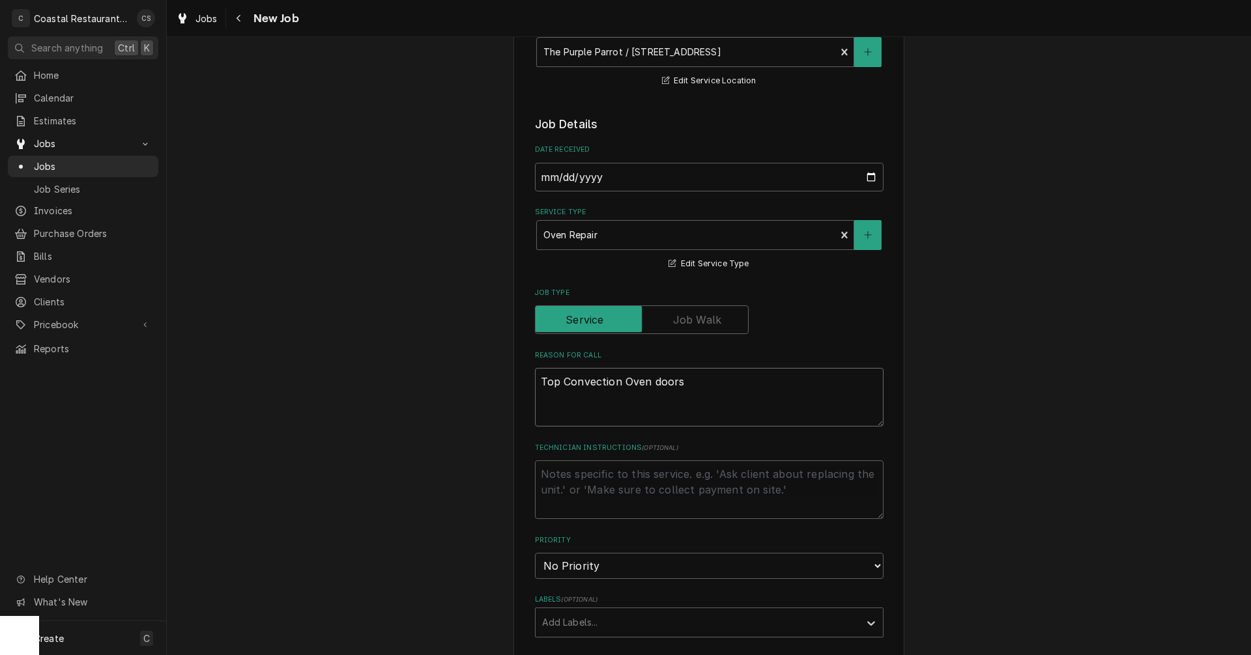
type textarea "x"
type textarea "Top Convection Oven doors"
type textarea "x"
type textarea "Top Convection Oven doors n"
type textarea "x"
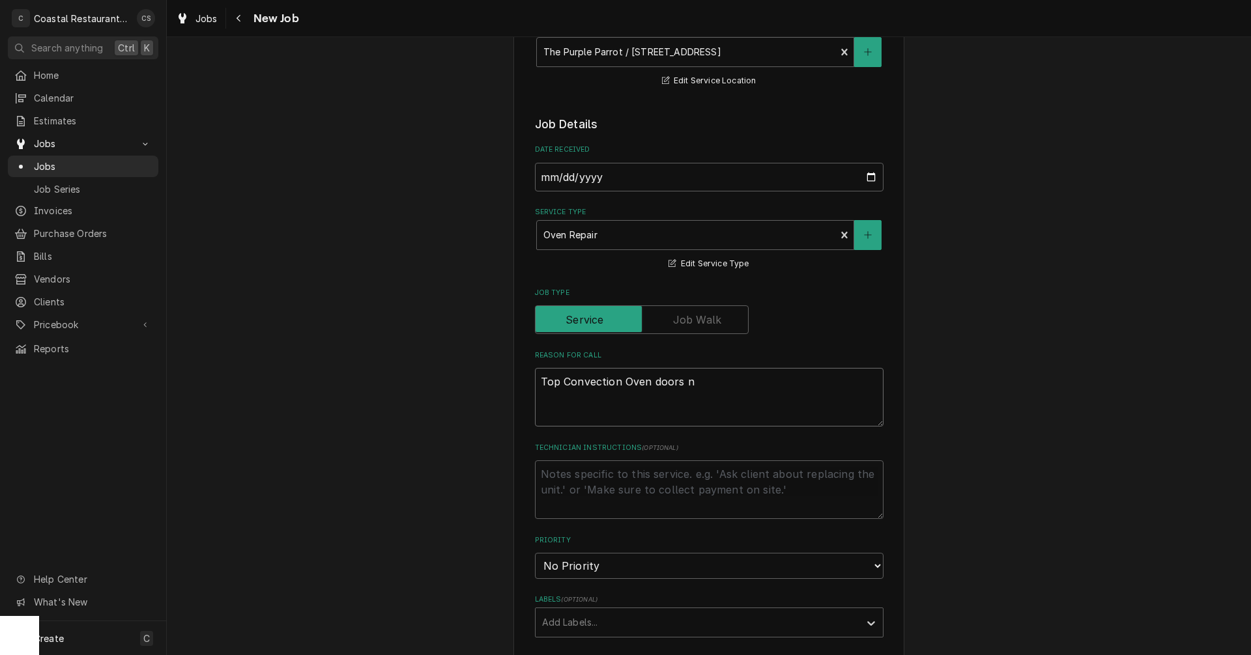
type textarea "Top Convection Oven doors no"
type textarea "x"
type textarea "Top Convection Oven doors not"
type textarea "x"
type textarea "Top Convection Oven doors not"
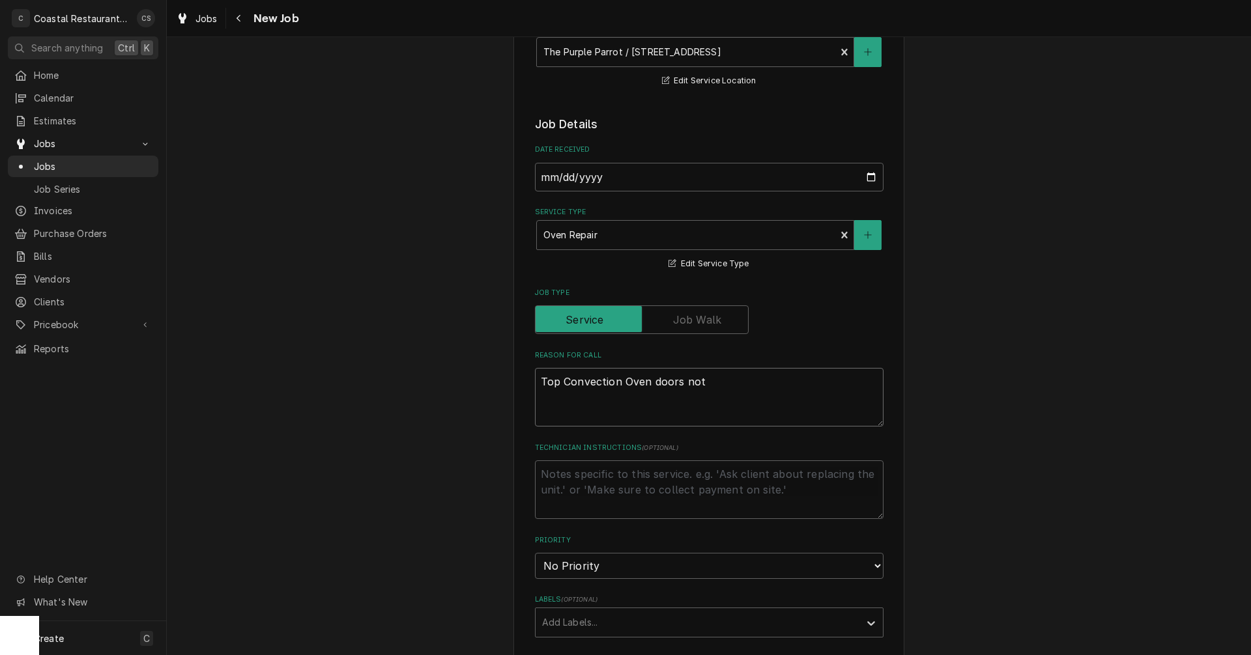
type textarea "x"
type textarea "Top Convection Oven doors not s"
type textarea "x"
type textarea "Top Convection Oven doors not sh"
type textarea "x"
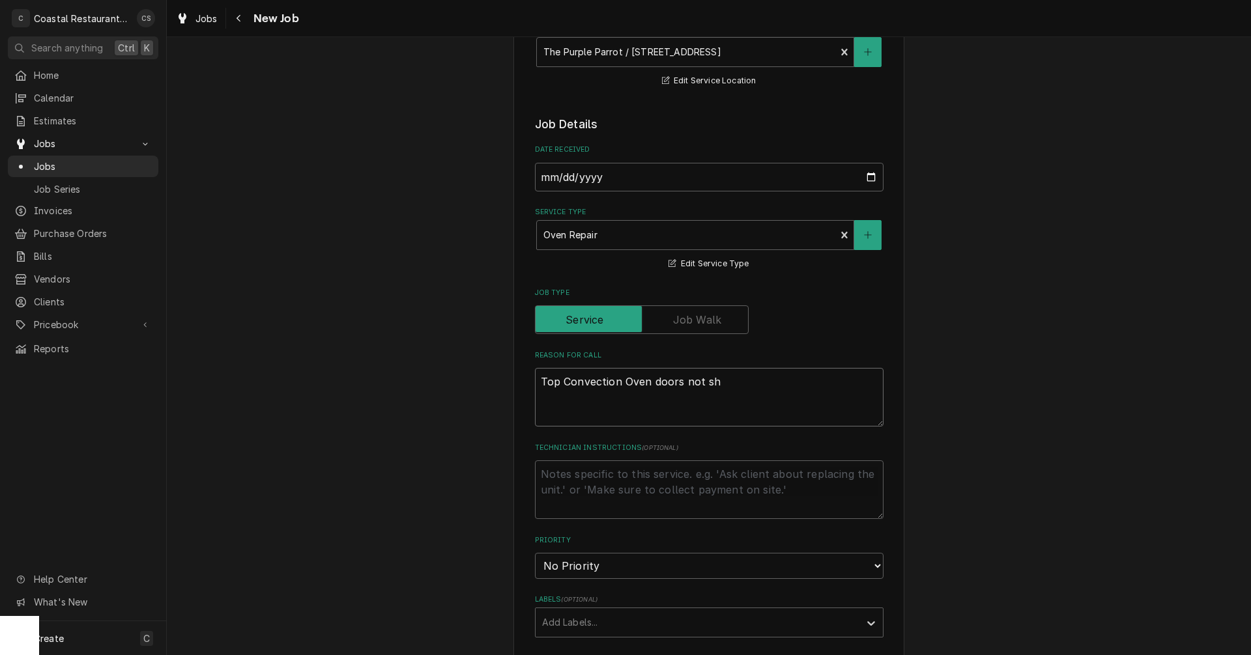
type textarea "Top Convection Oven doors not shu"
type textarea "x"
type textarea "Top Convection Oven doors not shut"
type textarea "x"
type textarea "Top Convection Oven doors not shutt"
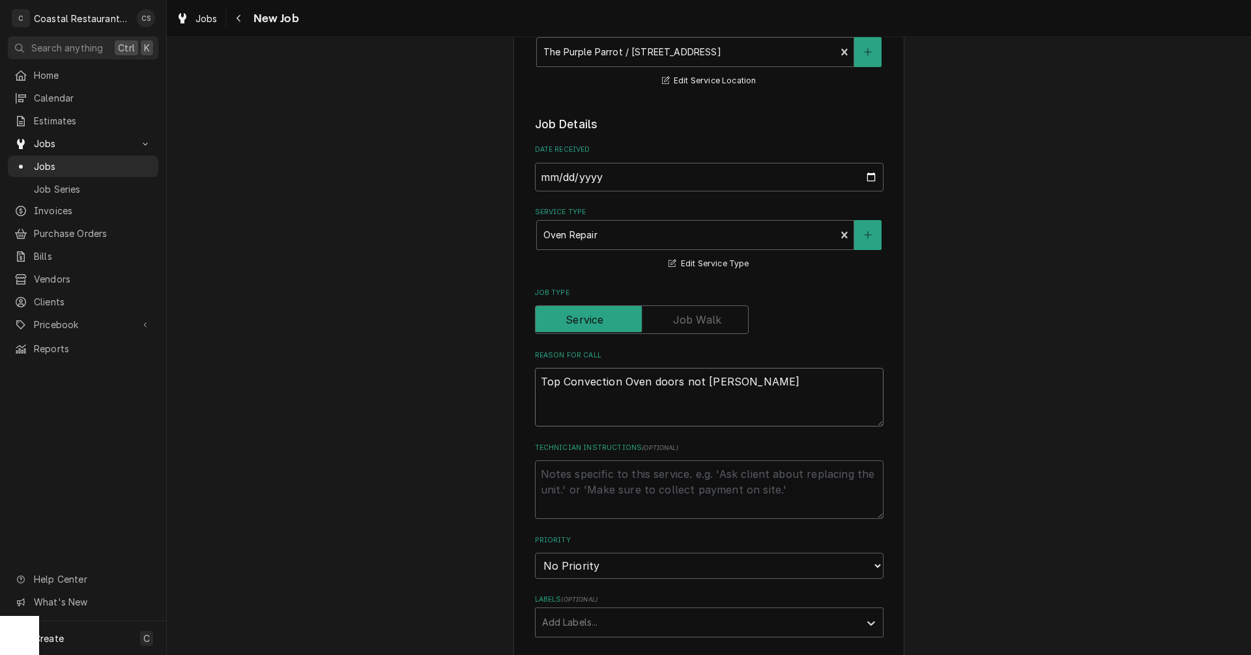
type textarea "x"
type textarea "Top Convection Oven doors not shutti"
type textarea "x"
type textarea "Top Convection Oven doors not shuttin"
type textarea "x"
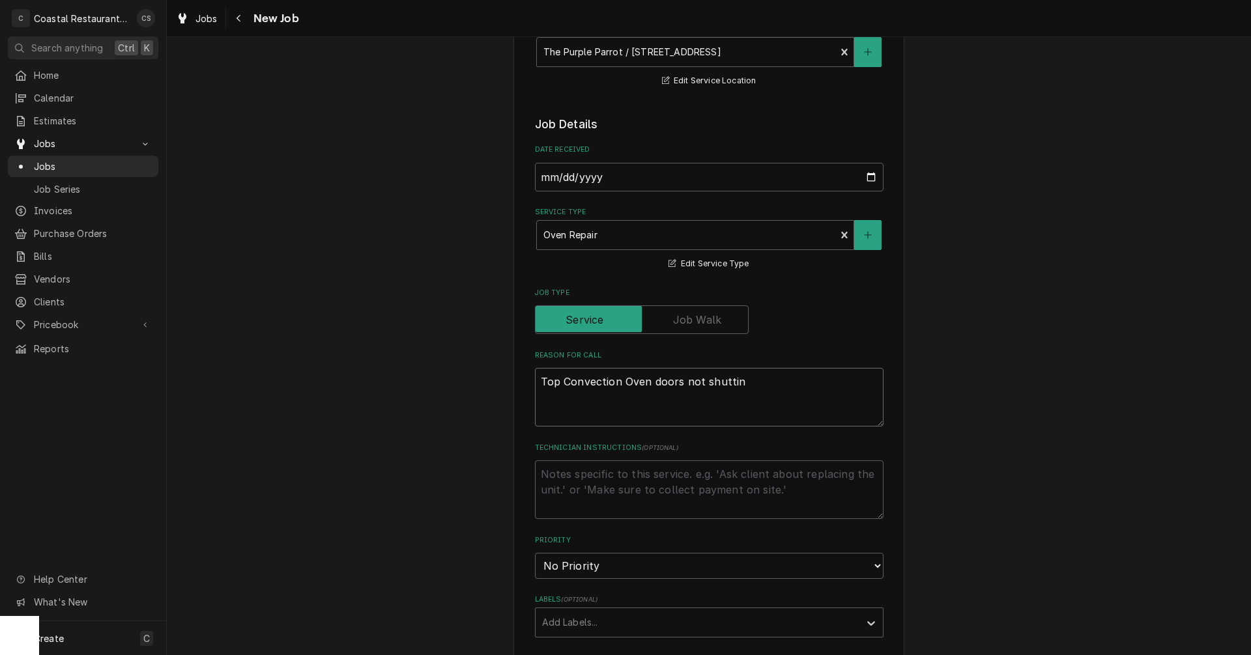
type textarea "Top Convection Oven doors not shutting"
type textarea "x"
type textarea "Top Convection Oven doors not shutting"
type textarea "x"
type textarea "Top Convection Oven doors not shutting p"
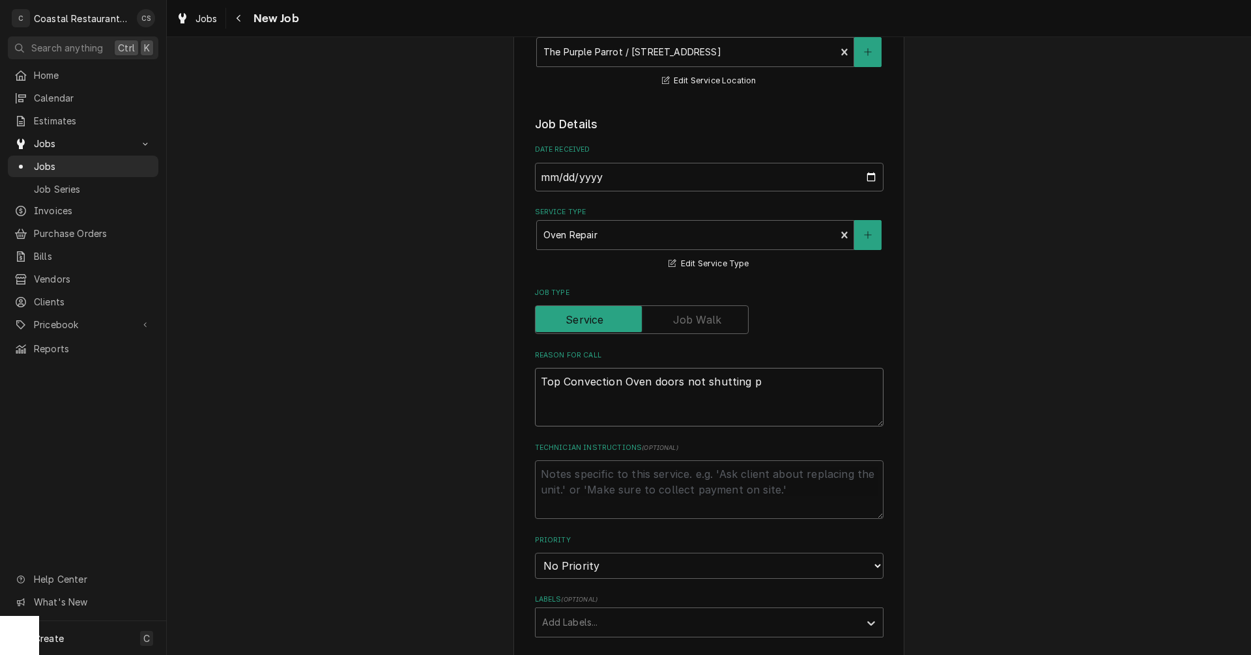
type textarea "x"
type textarea "Top Convection Oven doors not shutting pr"
type textarea "x"
type textarea "Top Convection Oven doors not shutting pro"
type textarea "x"
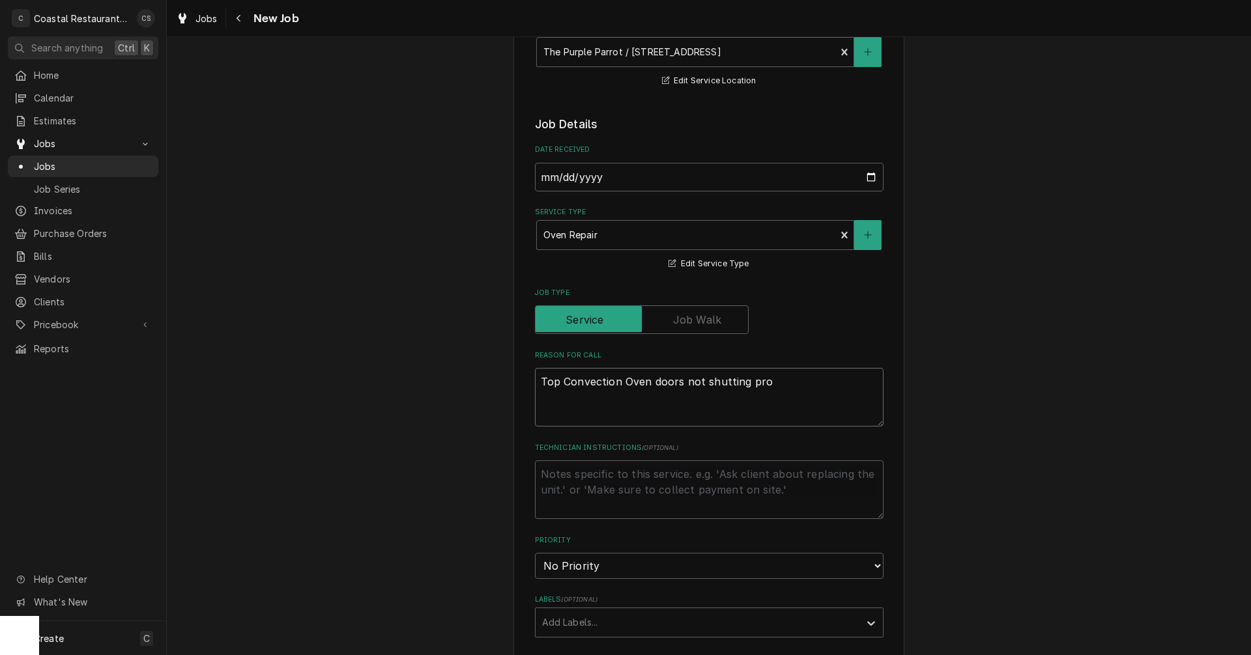
type textarea "Top Convection Oven doors not shutting prop"
type textarea "x"
type textarea "Top Convection Oven doors not shutting prope"
type textarea "x"
type textarea "Top Convection Oven doors not shutting proper"
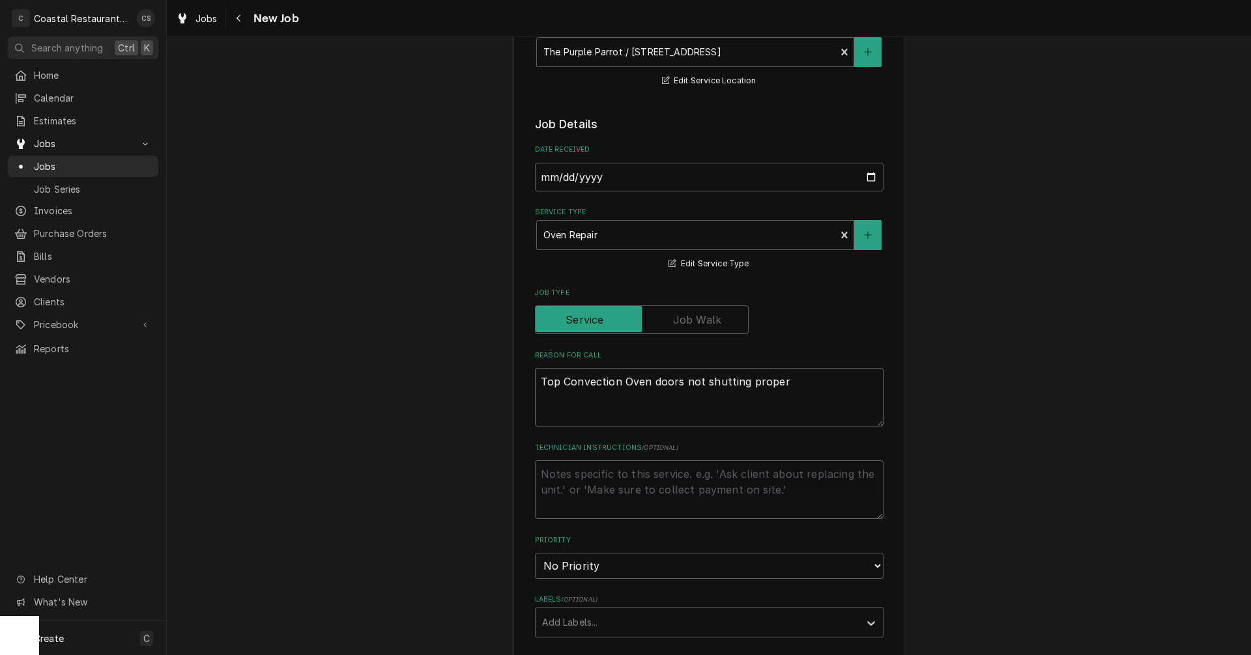
type textarea "x"
type textarea "Top Convection Oven doors not shutting properl"
type textarea "x"
type textarea "Top Convection Oven doors not shutting properly"
type textarea "x"
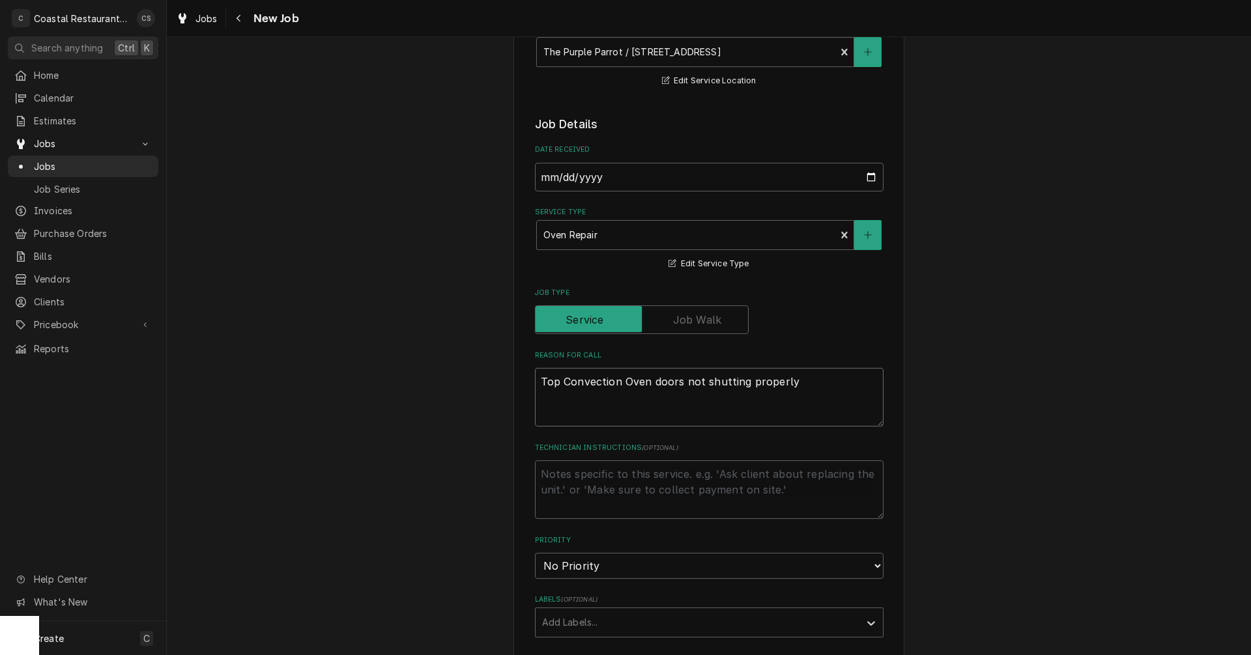
type textarea "Top Convection Oven doors not shutting properly"
type textarea "x"
type textarea "Top Convection Oven doors not shutting properly a"
type textarea "x"
type textarea "Top Convection Oven doors not shutting properly an"
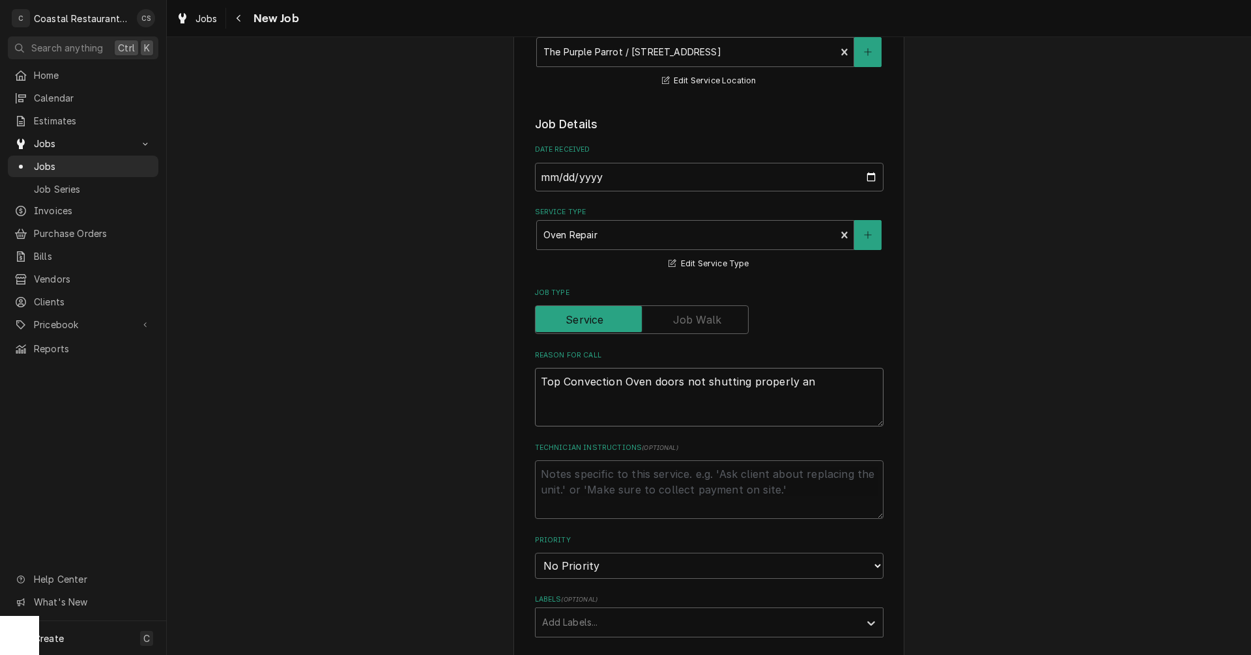
type textarea "x"
type textarea "Top Convection Oven doors not shutting properly and"
type textarea "x"
type textarea "Top Convection Oven doors not shutting properly and"
type textarea "x"
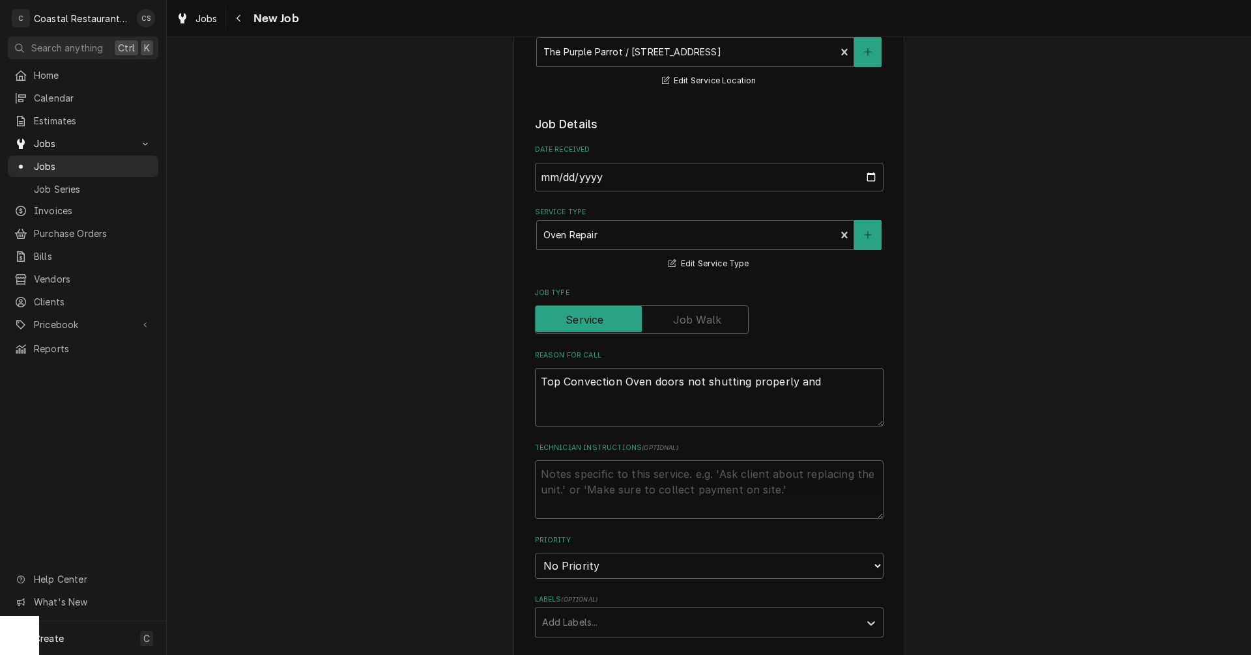
type textarea "Top Convection Oven doors not shutting properly and u"
type textarea "x"
type textarea "Top Convection Oven doors not shutting properly and un"
type textarea "x"
type textarea "Top Convection Oven doors not shutting properly and uni"
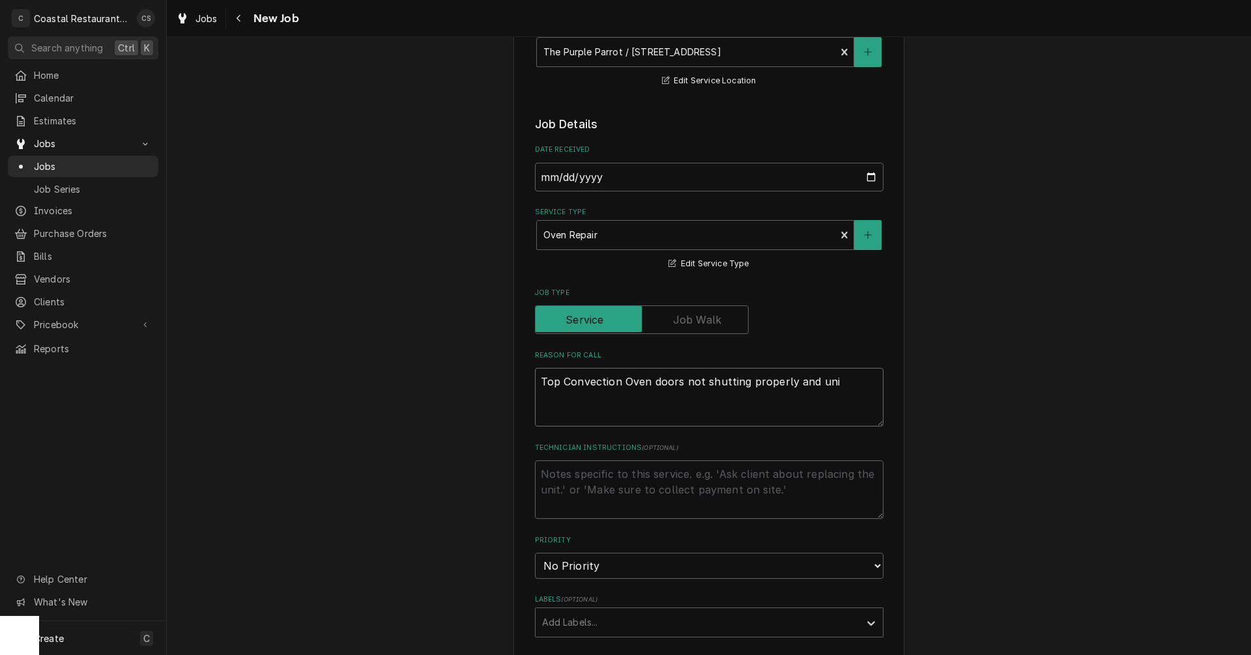
type textarea "x"
type textarea "Top Convection Oven doors not shutting properly and unit"
type textarea "x"
type textarea "Top Convection Oven doors not shutting properly and unit"
type textarea "x"
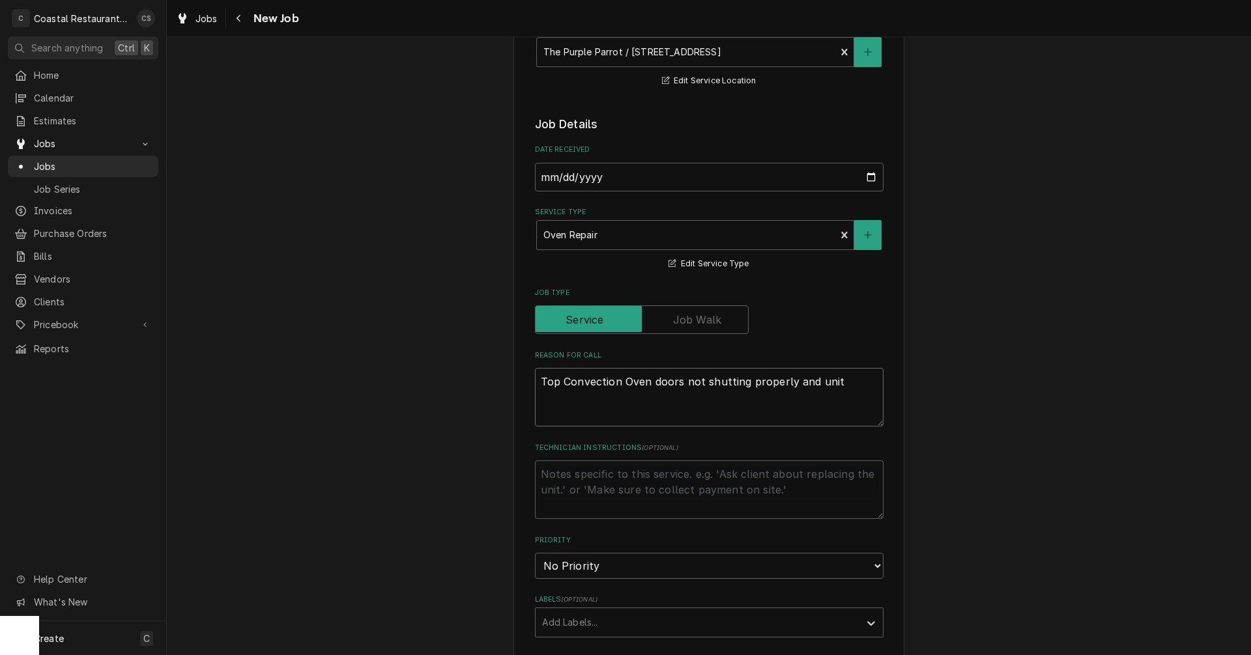
type textarea "Top Convection Oven doors not shutting properly and unit l"
type textarea "x"
type textarea "Top Convection Oven doors not shutting properly and unit"
type textarea "x"
type textarea "Top Convection Oven doors not shutting properly and unit n"
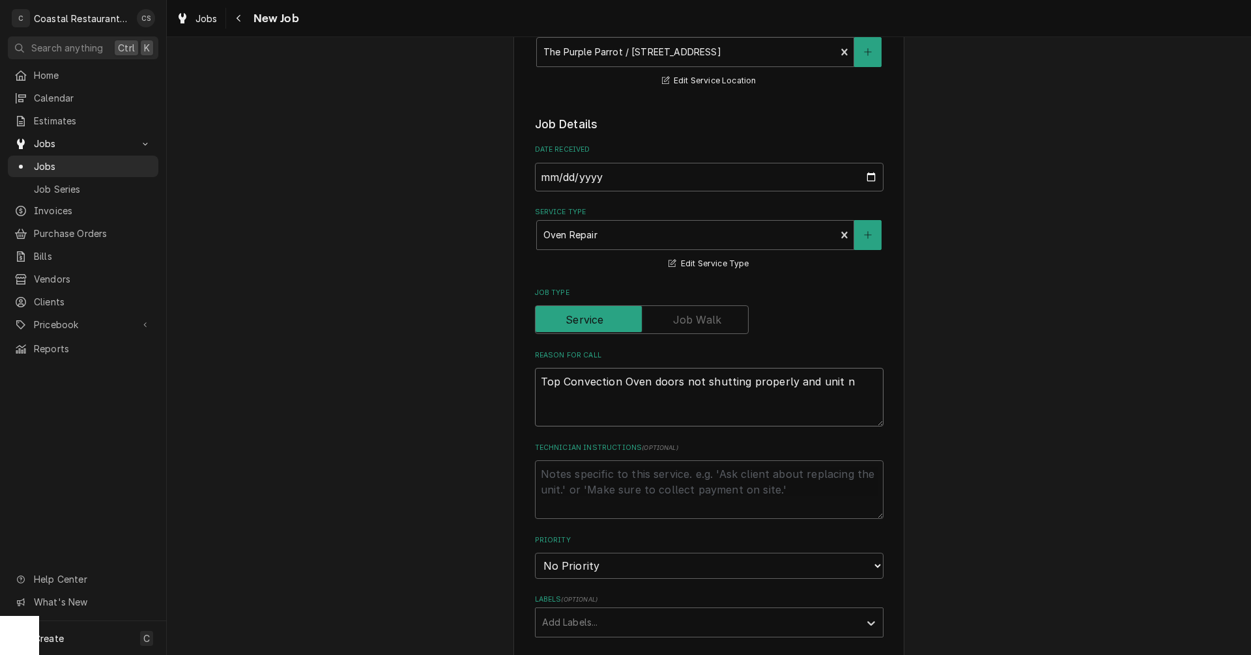
type textarea "x"
type textarea "Top Convection Oven doors not shutting properly and unit no"
type textarea "x"
type textarea "Top Convection Oven doors not shutting properly and unit not"
type textarea "x"
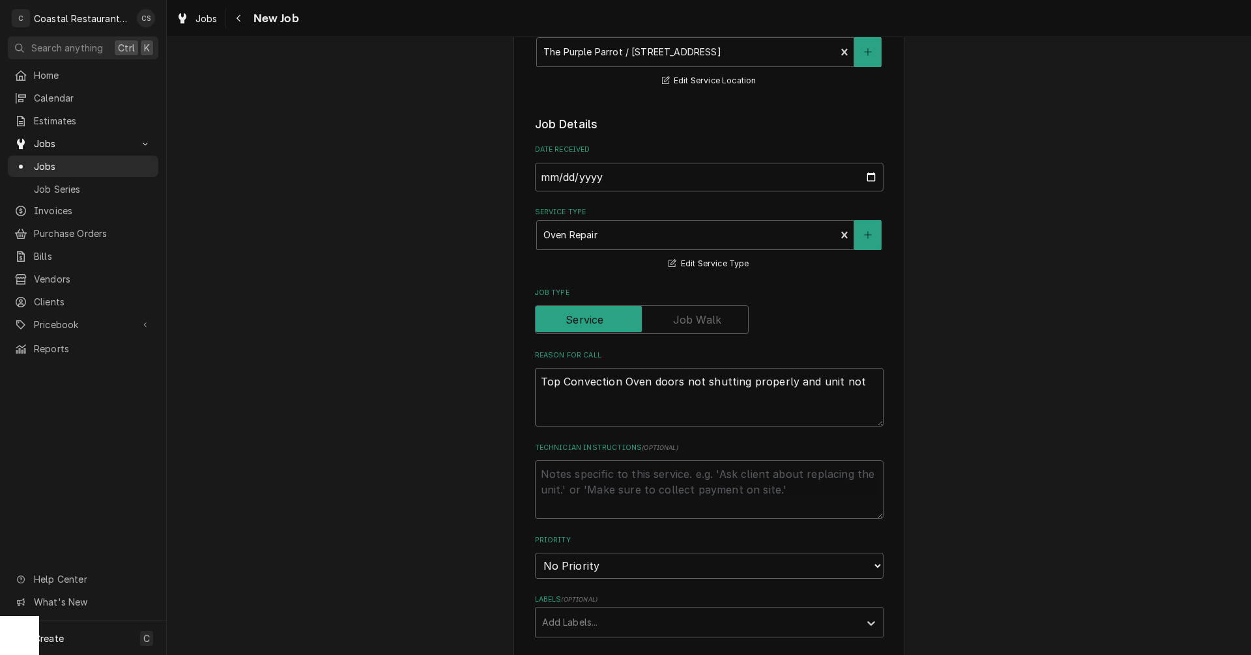
type textarea "Top Convection Oven doors not shutting properly and unit not"
type textarea "x"
type textarea "Top Convection Oven doors not shutting properly and unit not l"
type textarea "x"
type textarea "Top Convection Oven doors not shutting properly and unit not"
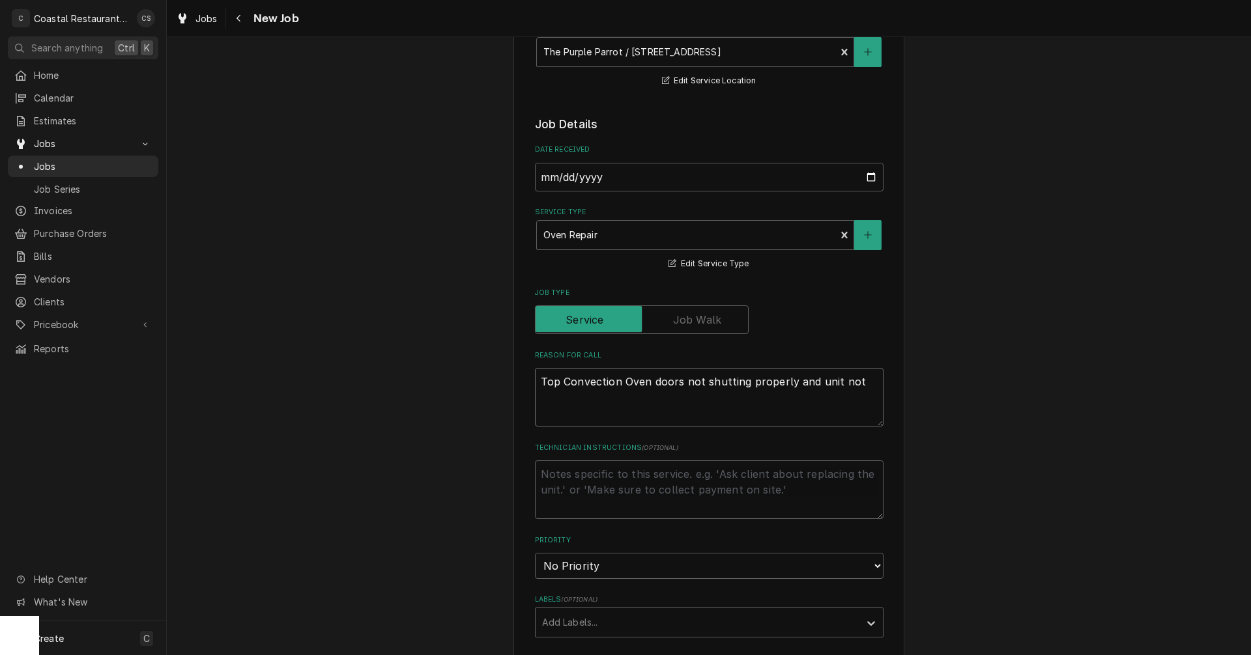
type textarea "x"
type textarea "Top Convection Oven doors not shutting properly and unit not h"
type textarea "x"
type textarea "Top Convection Oven doors not shutting properly and unit not ho"
type textarea "x"
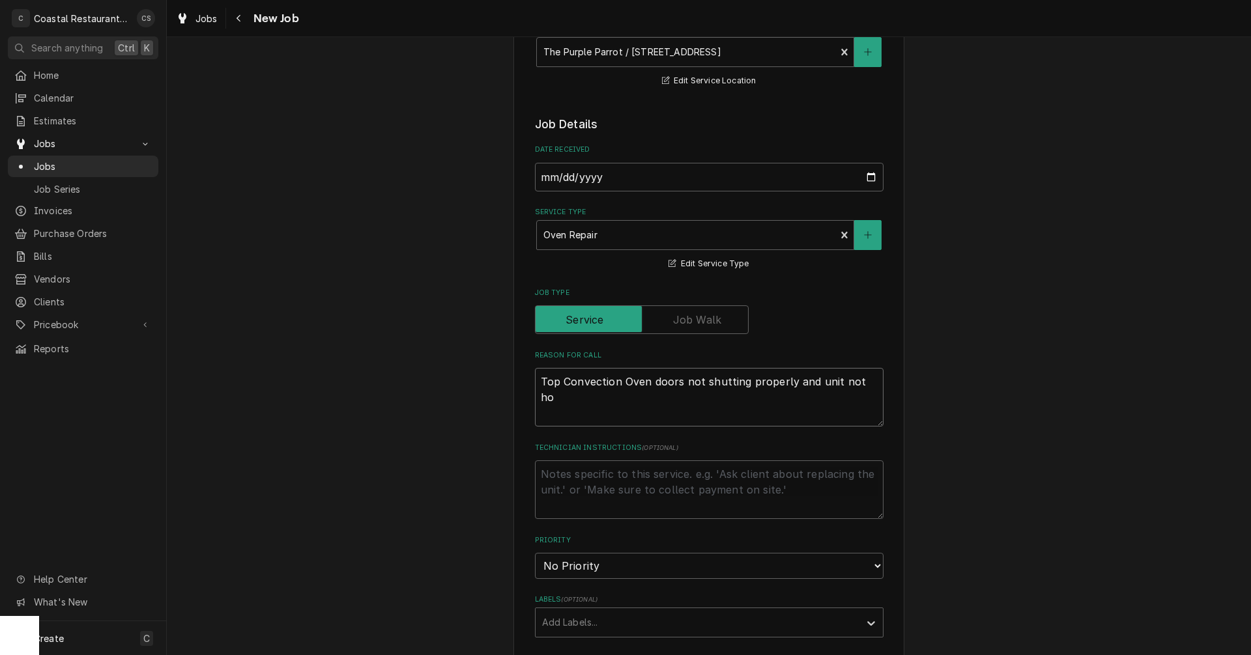
type textarea "Top Convection Oven doors not shutting properly and unit not hol"
type textarea "x"
type textarea "Top Convection Oven doors not shutting properly and unit not hold"
type textarea "x"
type textarea "Top Convection Oven doors not shutting properly and unit not holdi"
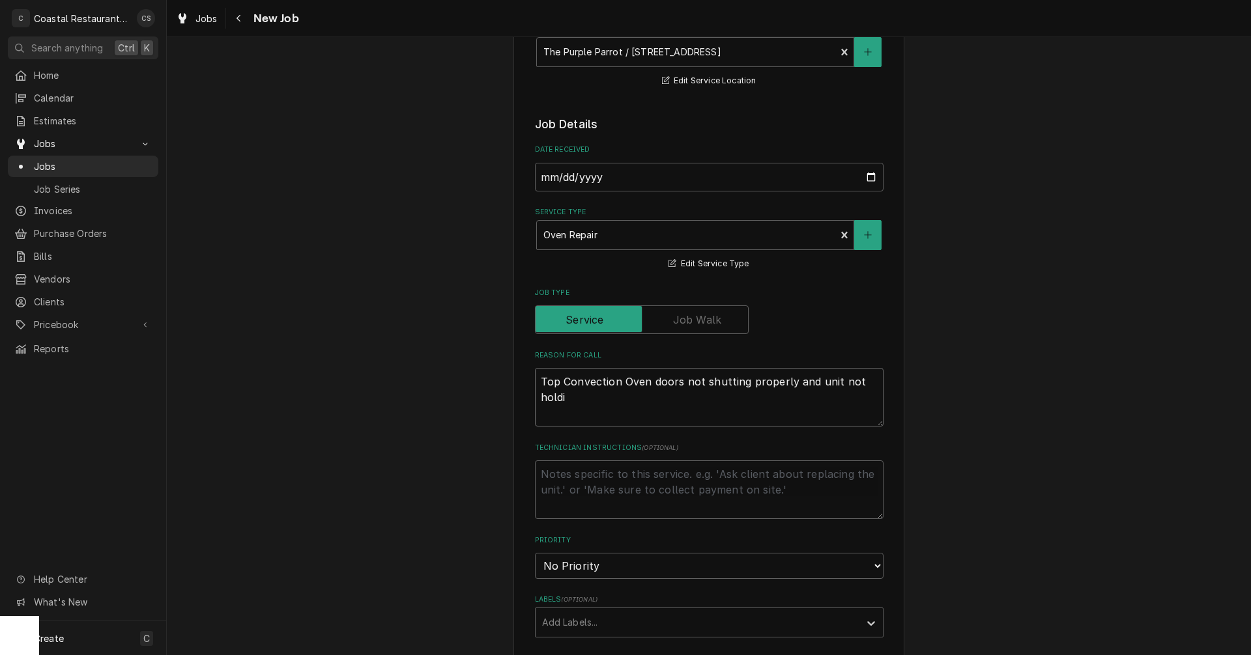
type textarea "x"
type textarea "Top Convection Oven doors not shutting properly and unit not holdin"
type textarea "x"
type textarea "Top Convection Oven doors not shutting properly and unit not holding"
type textarea "x"
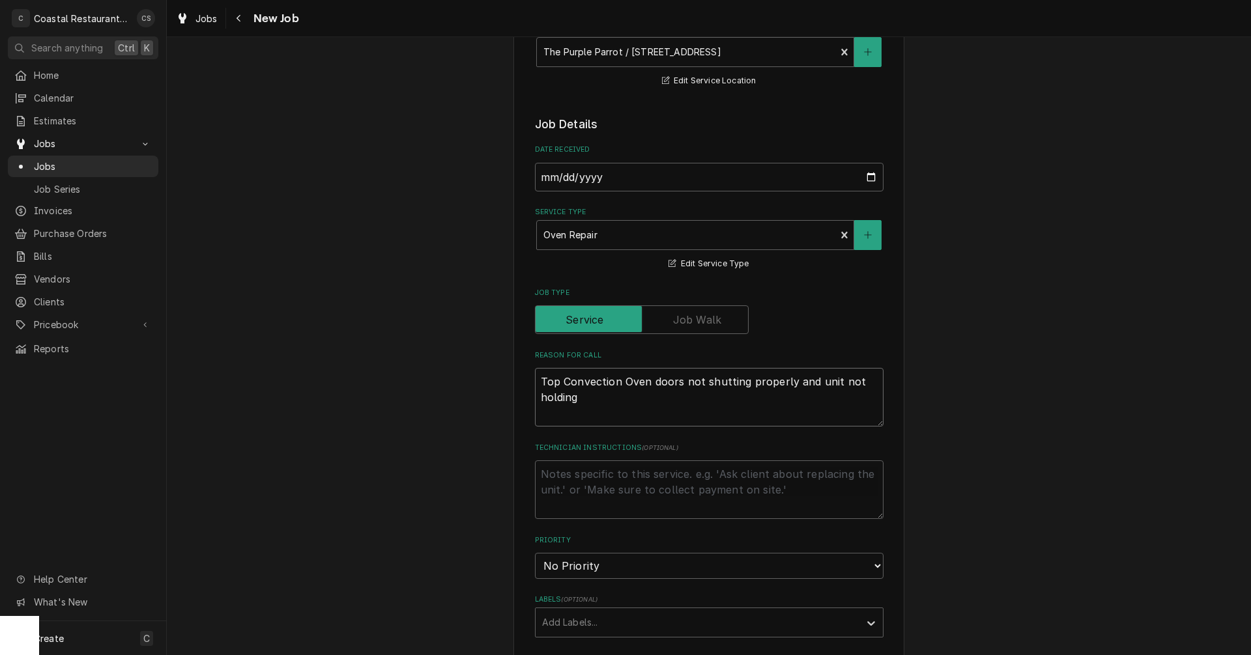
type textarea "Top Convection Oven doors not shutting properly and unit not holding"
type textarea "x"
type textarea "Top Convection Oven doors not shutting properly and unit not holding t"
type textarea "x"
type textarea "Top Convection Oven doors not shutting properly and unit not holding te"
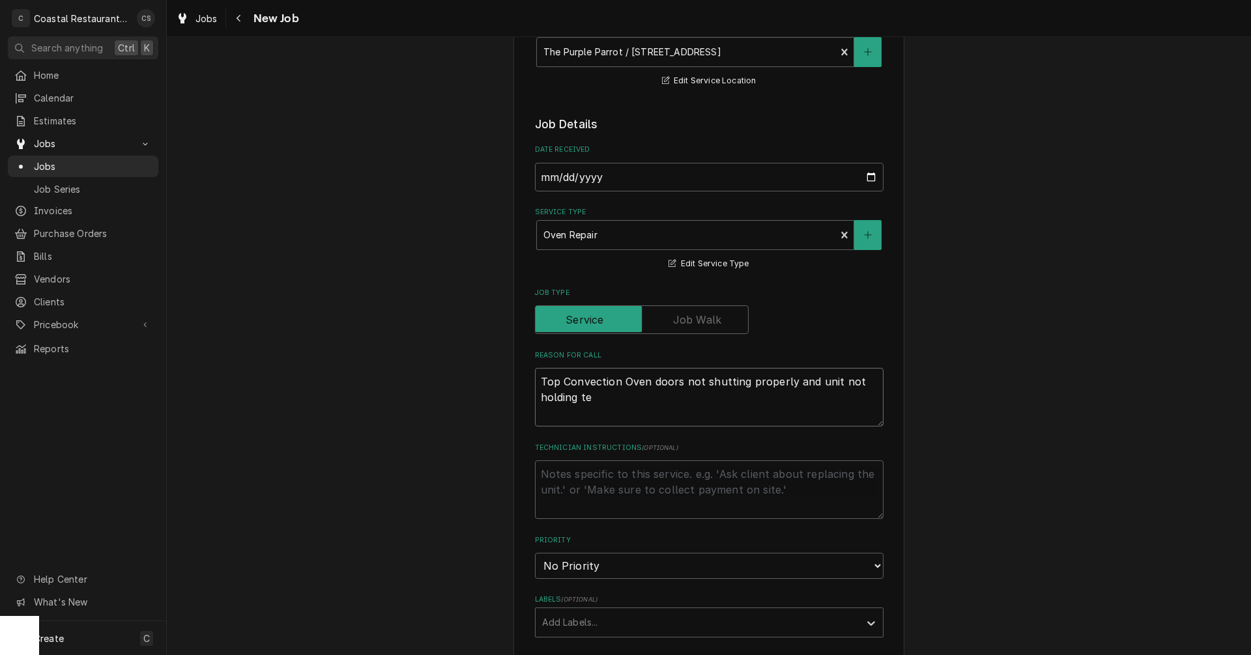
type textarea "x"
type textarea "Top Convection Oven doors not shutting properly and unit not holding tem"
type textarea "x"
type textarea "Top Convection Oven doors not shutting properly and unit not holding temp"
type textarea "x"
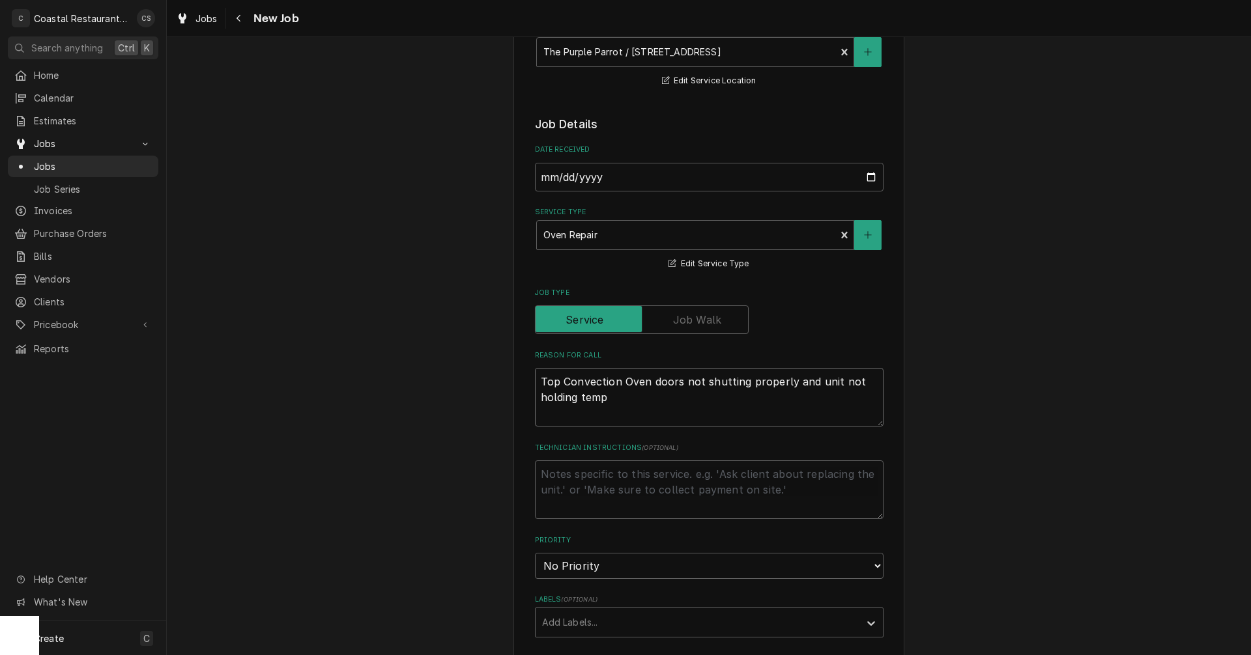
type textarea "Top Convection Oven doors not shutting properly and unit not holding temp"
type textarea "x"
type textarea "Top Convection Oven doors not shutting properly and unit not holding temp"
type textarea "x"
type textarea "Top Convection Oven doors not shutting properly and unit not holding temp,"
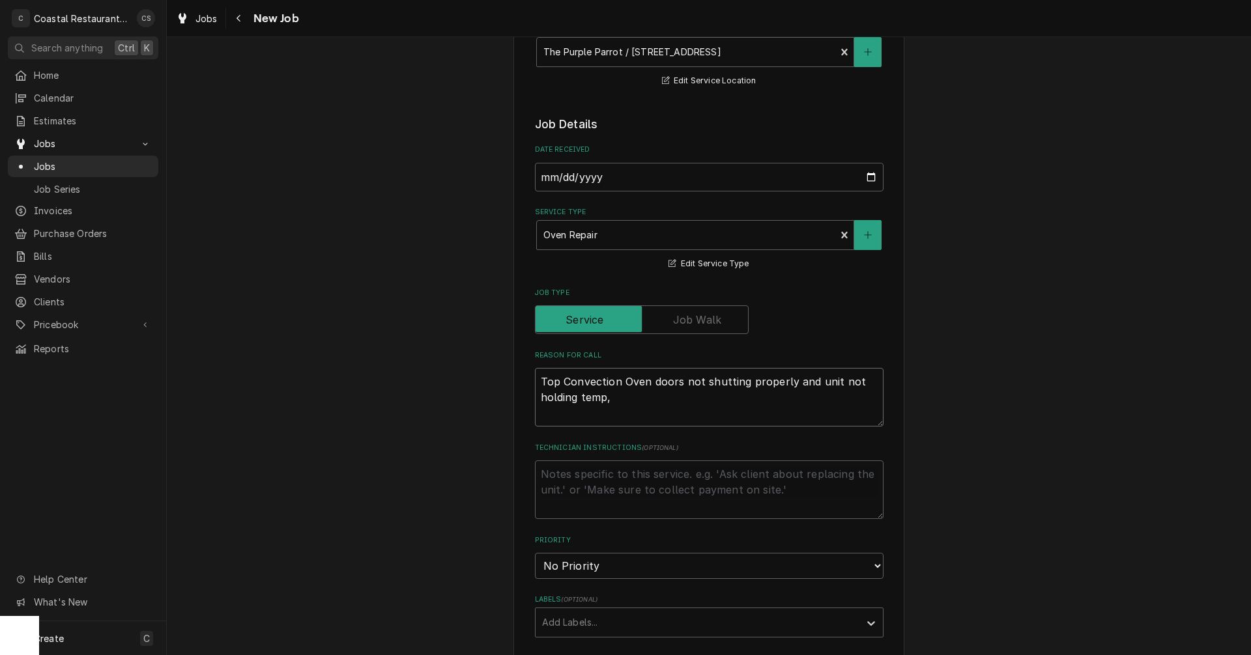
type textarea "x"
type textarea "Top Convection Oven doors not shutting properly and unit not holding temp,"
type textarea "x"
type textarea "Top Convection Oven doors not shutting properly and unit not holding temp,"
type textarea "x"
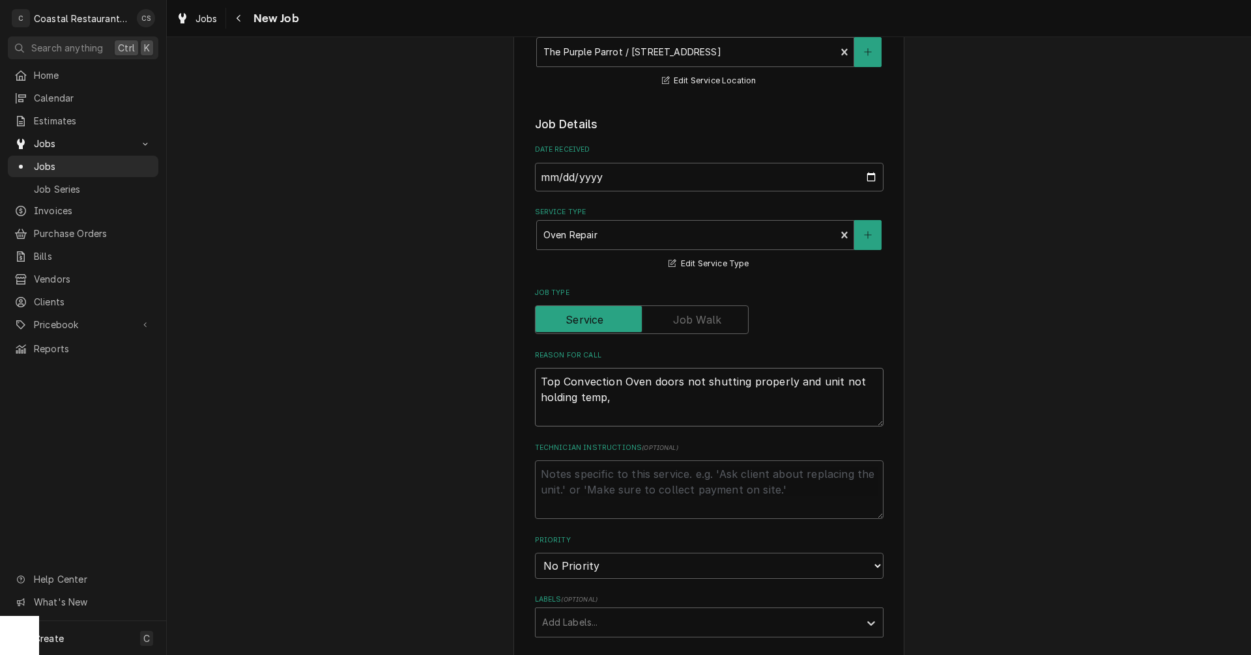
type textarea "Top Convection Oven doors not shutting properly and unit not holding temp"
type textarea "x"
type textarea "Top Convection Oven doors not shutting properly and unit not holding temp."
type textarea "x"
type textarea "Top Convection Oven doors not shutting properly and unit not holding temp."
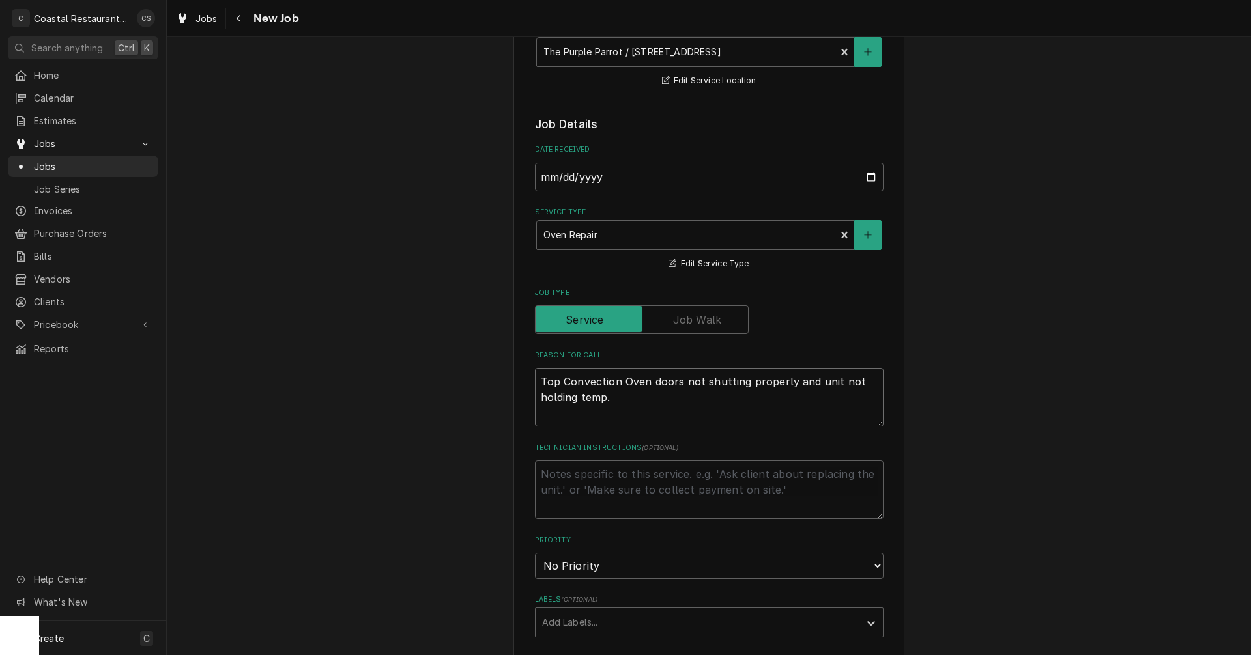
type textarea "x"
type textarea "Top Convection Oven doors not shutting properly and unit not holding temp. n"
type textarea "x"
type textarea "Top Convection Oven doors not shutting properly and unit not holding temp. ne"
type textarea "x"
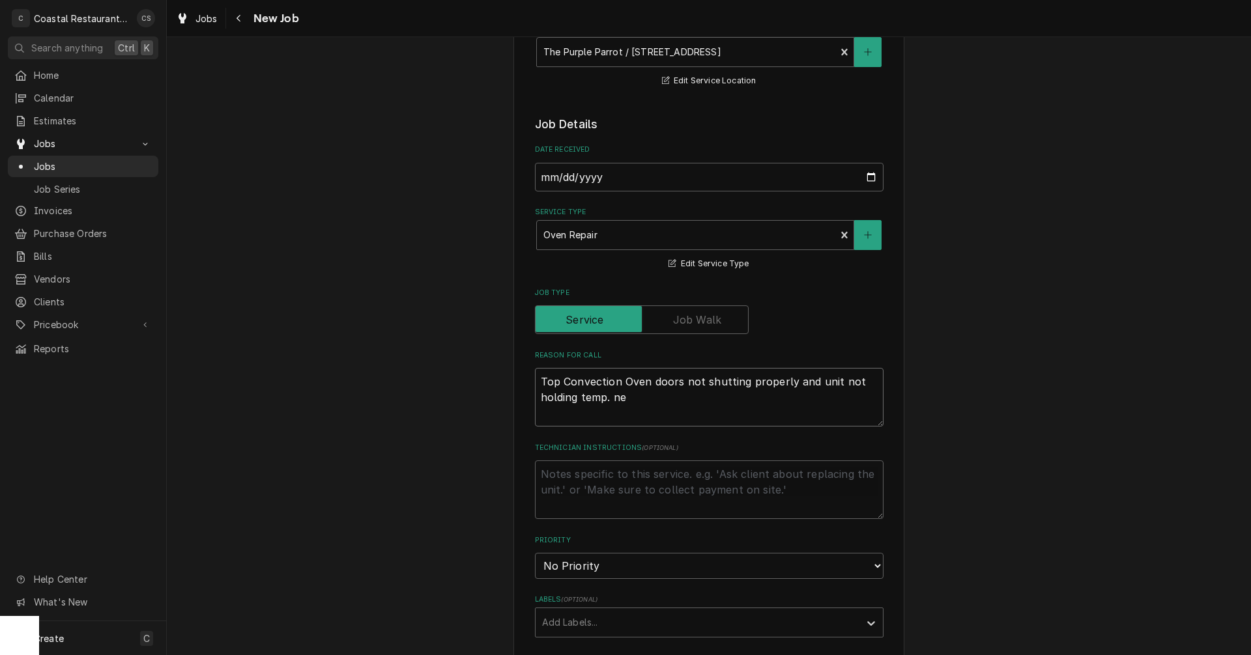
type textarea "Top Convection Oven doors not shutting properly and unit not holding temp. nee"
type textarea "x"
type textarea "Top Convection Oven doors not shutting properly and unit not holding temp. need"
type textarea "x"
type textarea "Top Convection Oven doors not shutting properly and unit not holding temp. need"
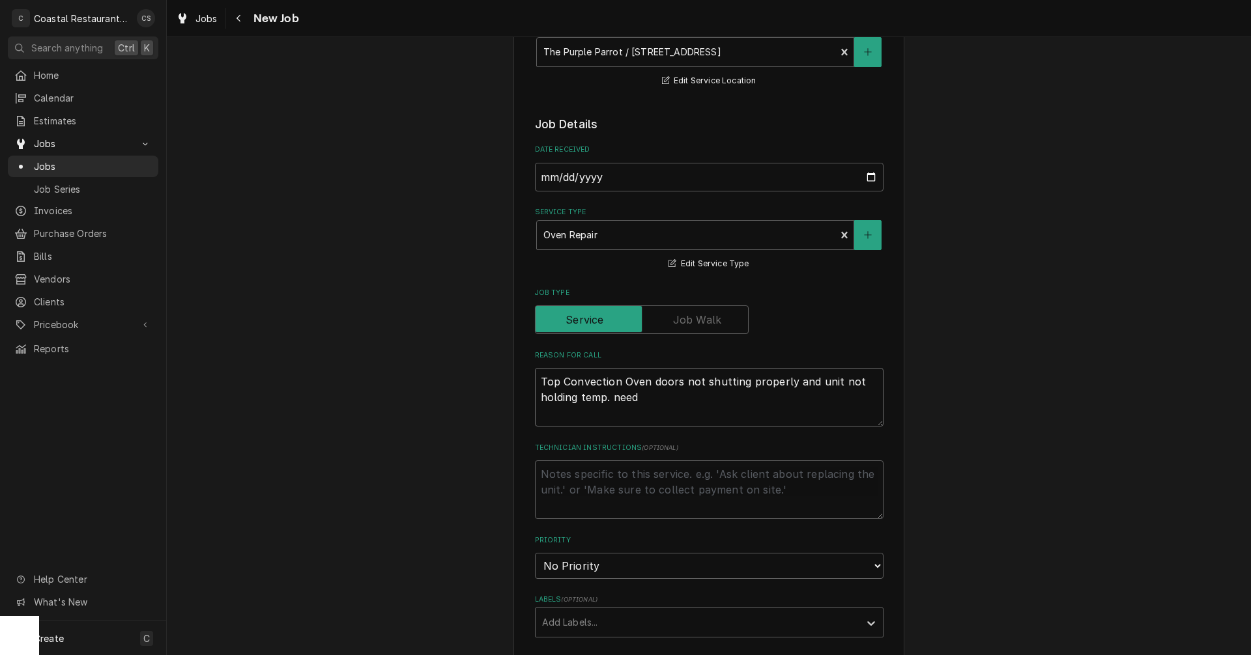
type textarea "x"
type textarea "Top Convection Oven doors not shutting properly and unit not holding temp. need"
type textarea "x"
type textarea "Top Convection Oven doors not shutting properly and unit not holding temp. nee"
type textarea "x"
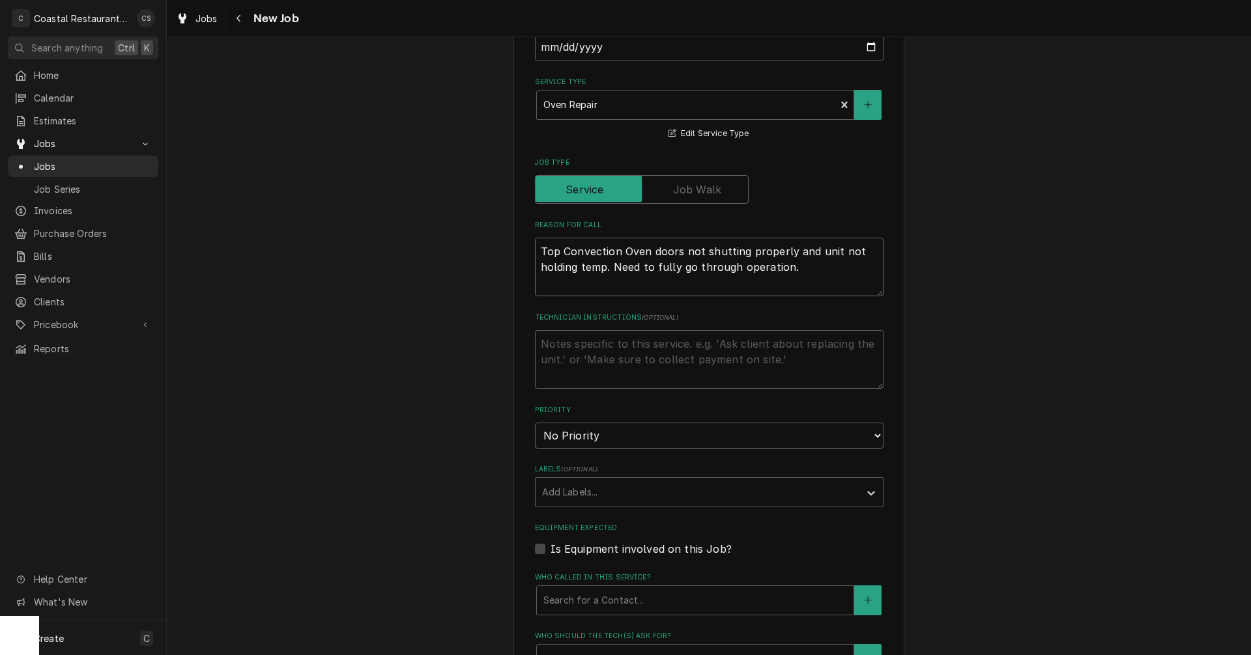
scroll to position [521, 0]
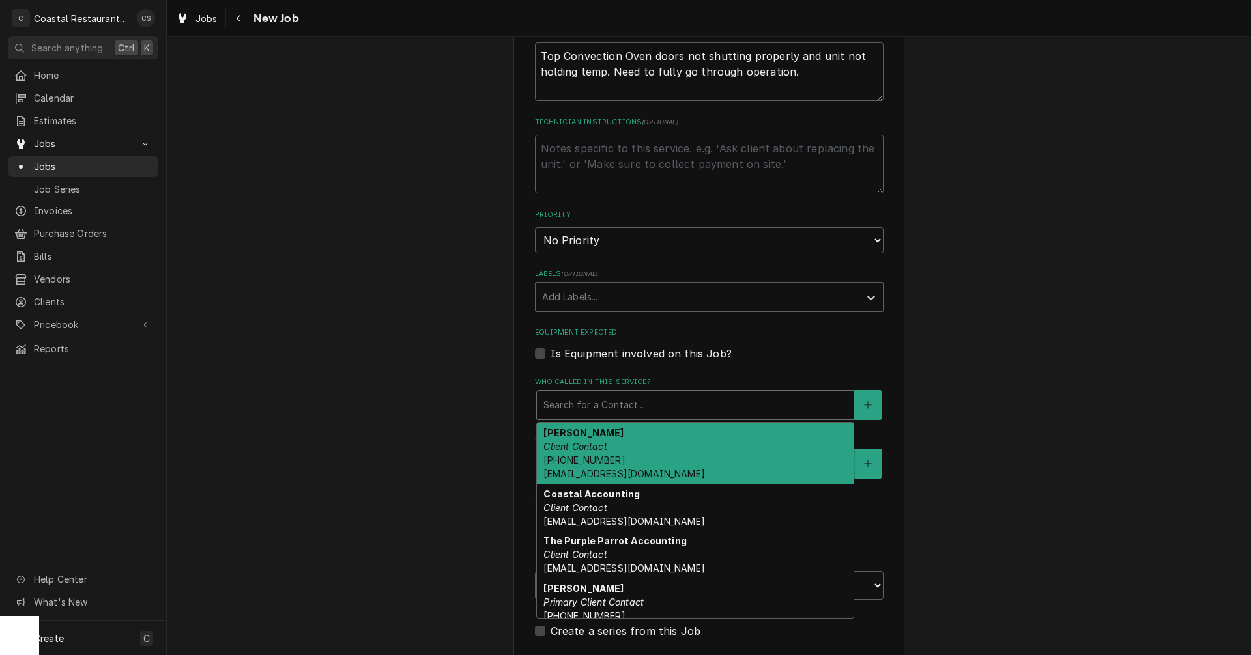
click at [616, 404] on div "Who called in this service?" at bounding box center [695, 404] width 304 height 23
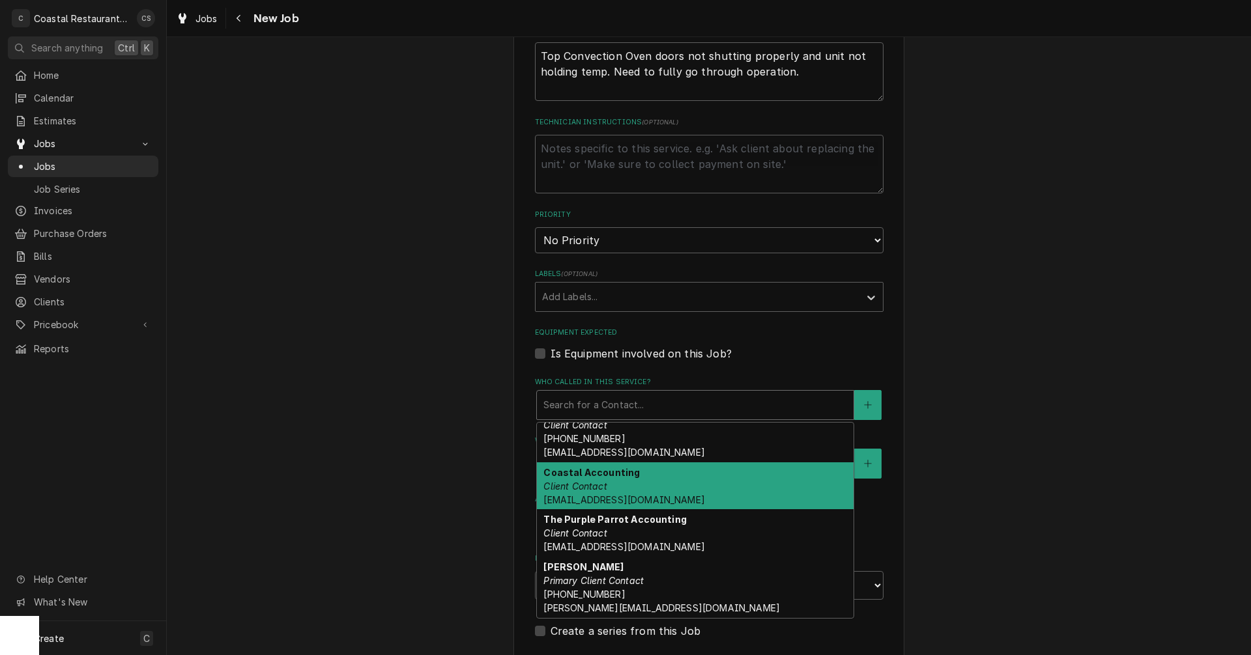
scroll to position [0, 0]
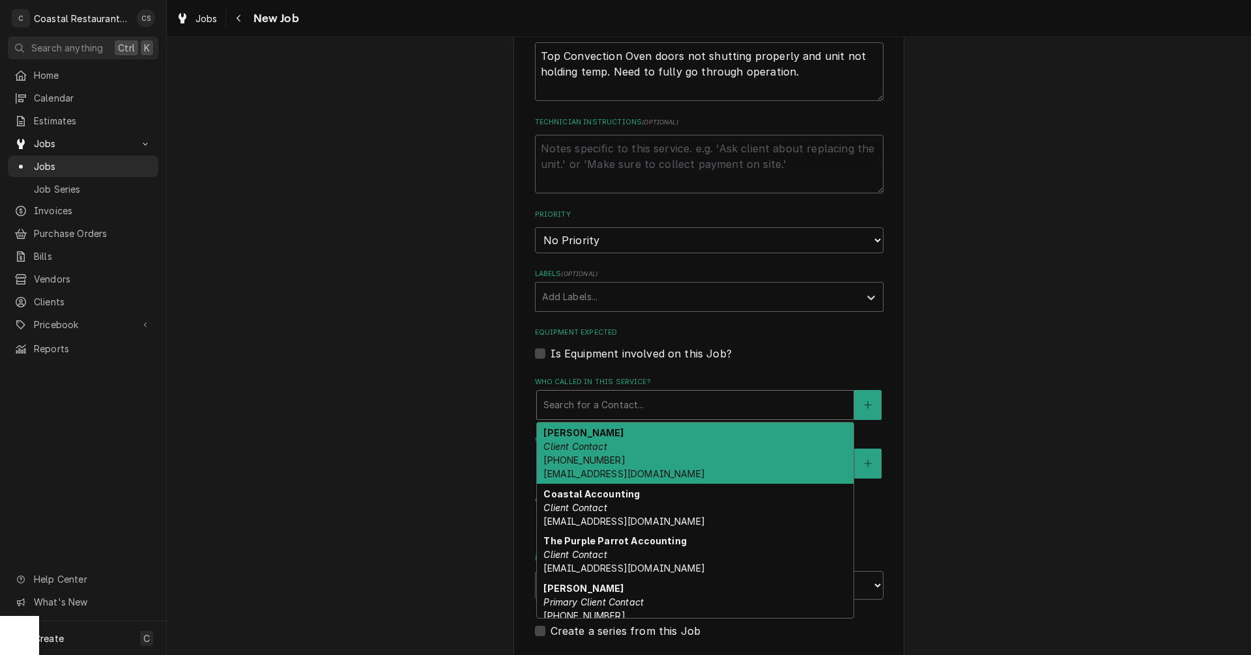
click at [586, 458] on span "(302) 430-8481 Brentwarrington23@yahoo.com" at bounding box center [623, 467] width 161 height 25
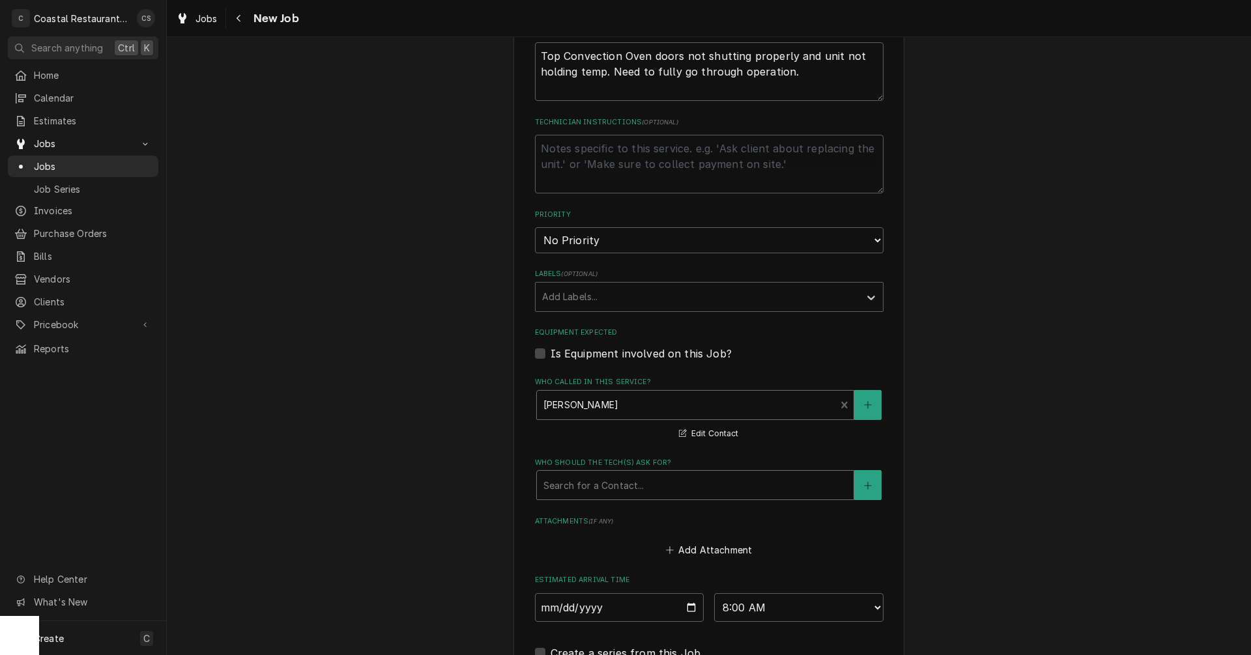
click at [580, 487] on div "Who should the tech(s) ask for?" at bounding box center [695, 485] width 304 height 23
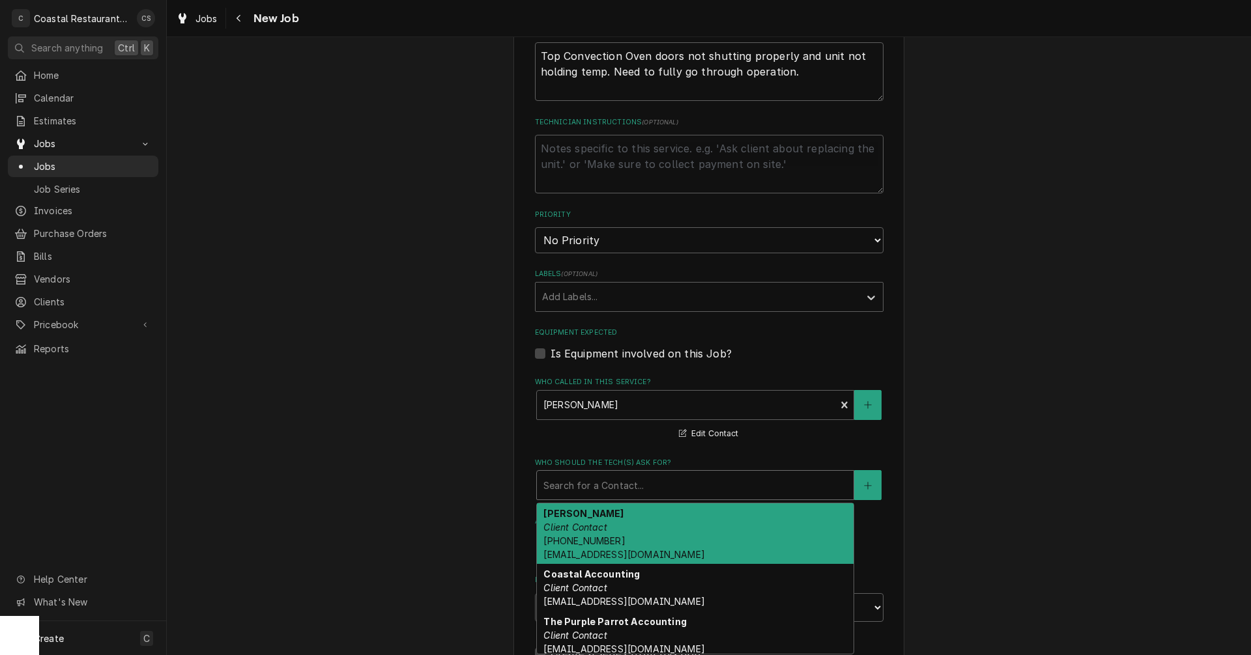
click at [575, 530] on em "Client Contact" at bounding box center [574, 527] width 63 height 11
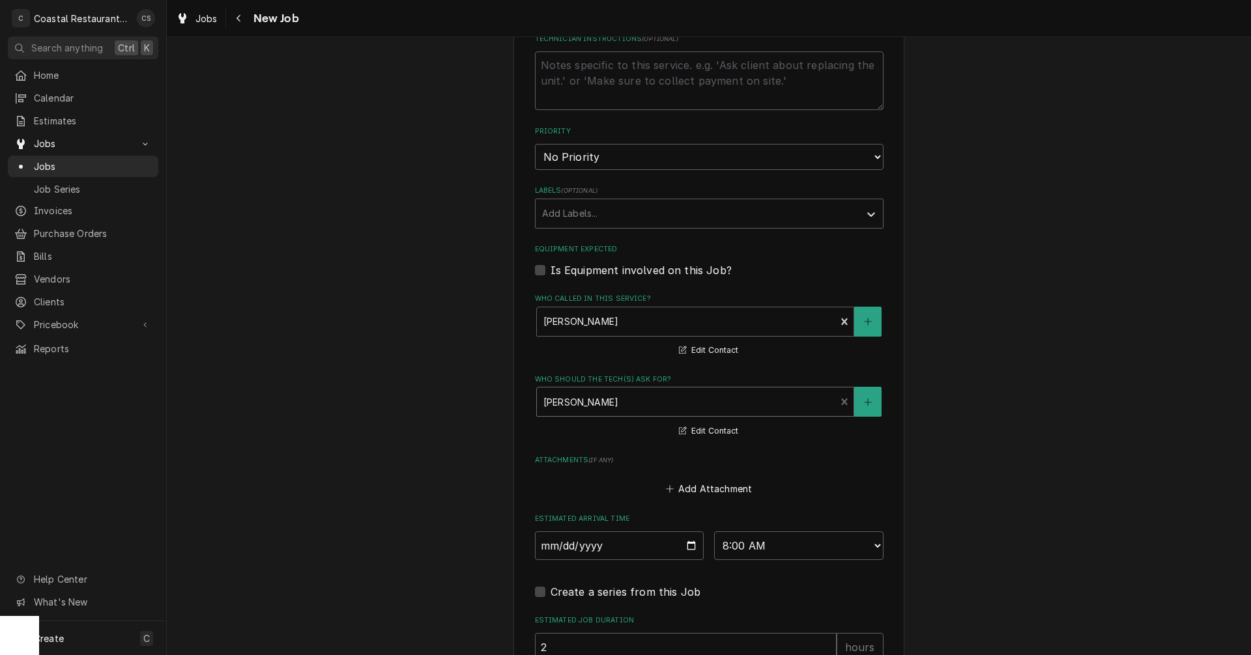
scroll to position [782, 0]
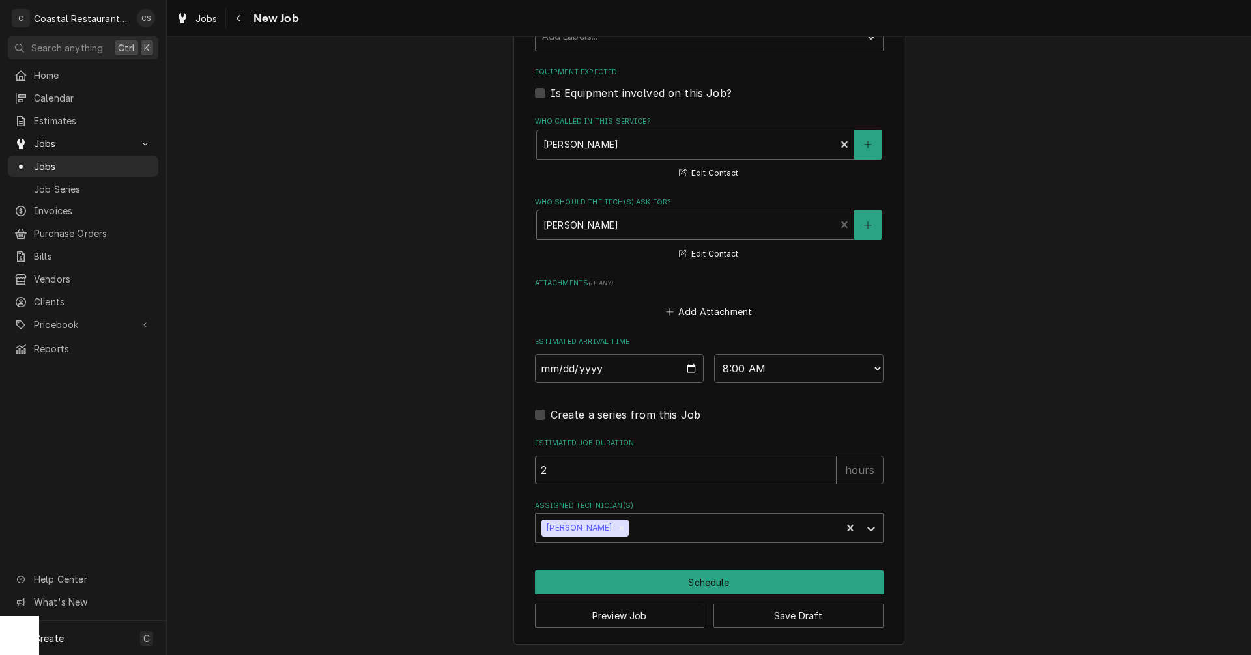
click at [580, 472] on input "2" at bounding box center [686, 470] width 302 height 29
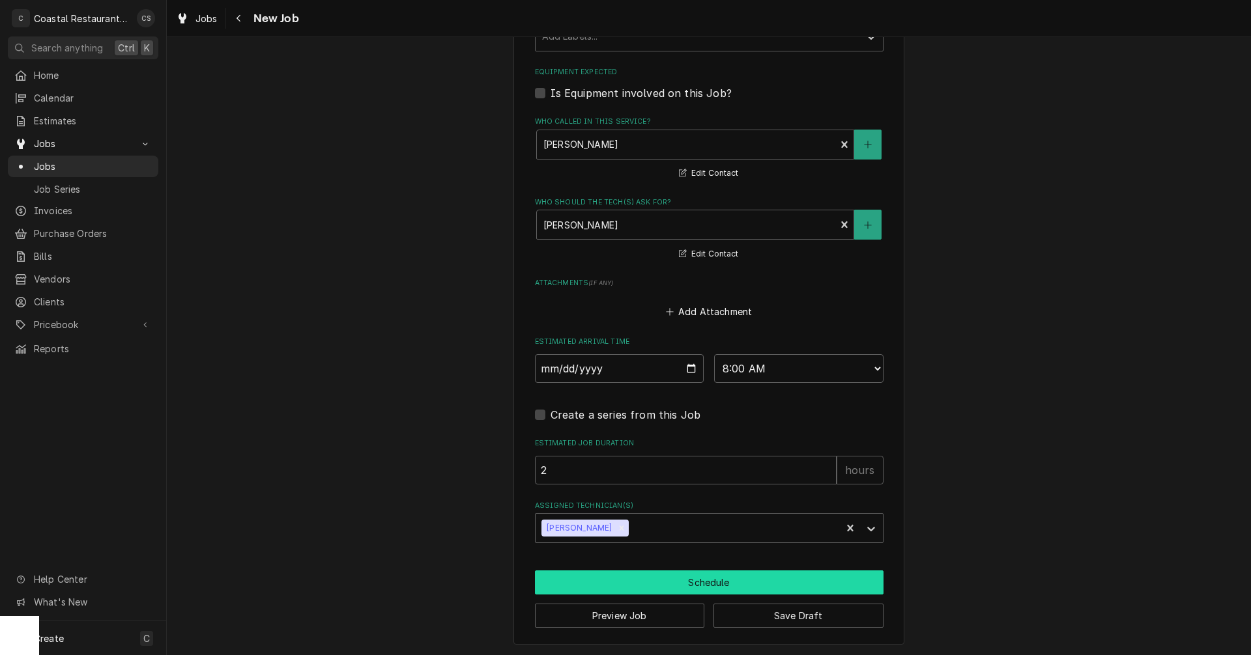
click at [682, 578] on button "Schedule" at bounding box center [709, 583] width 348 height 24
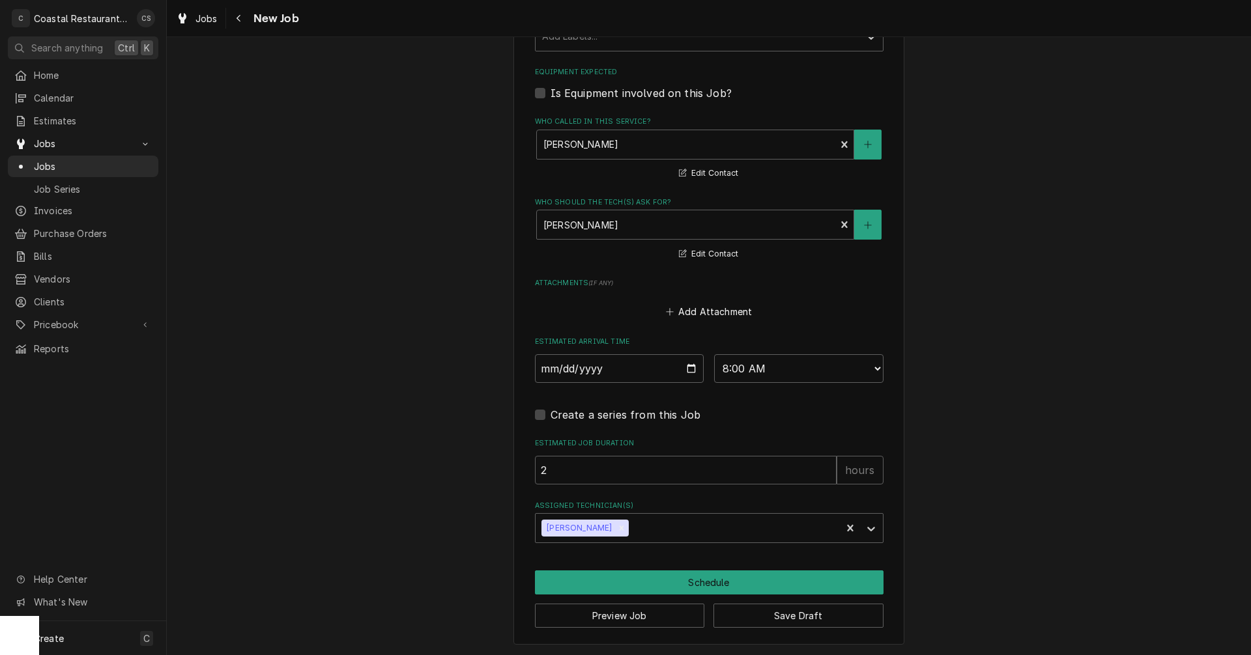
scroll to position [771, 0]
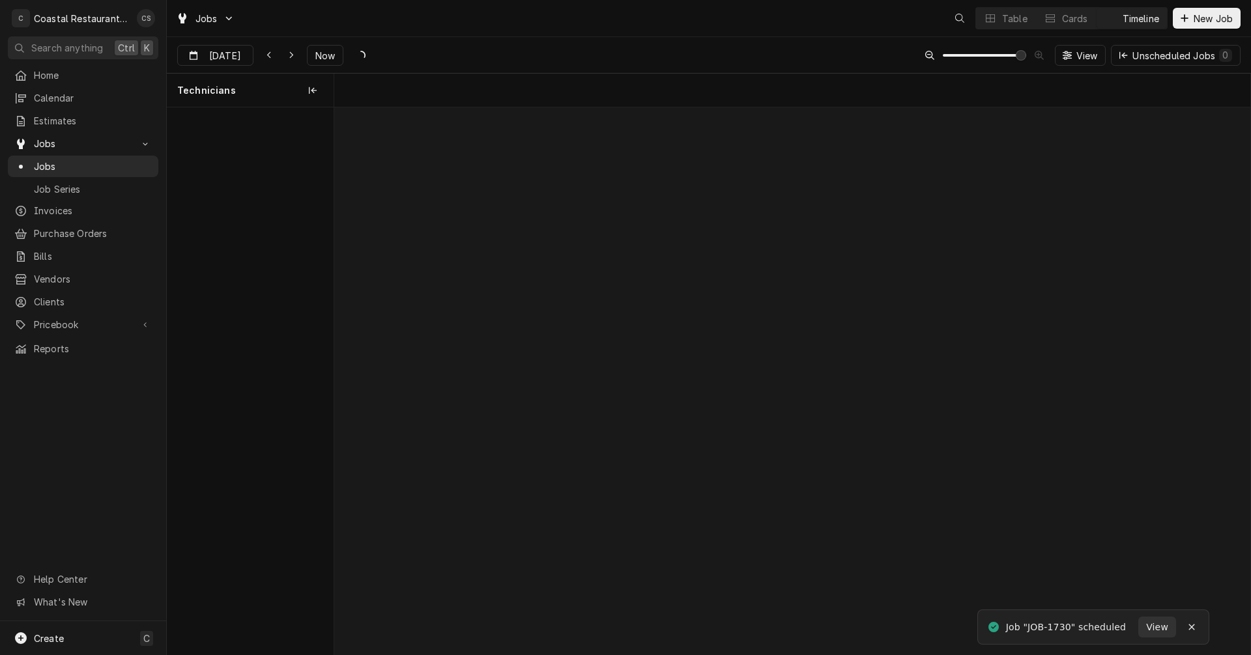
scroll to position [0, 18140]
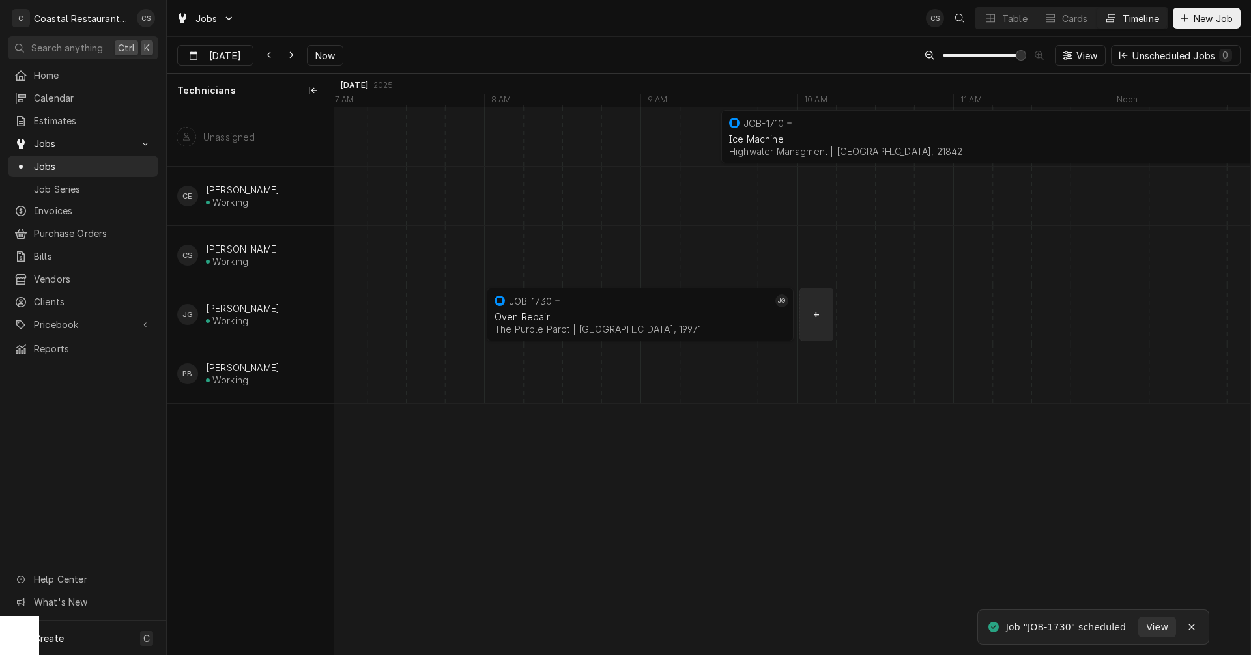
click at [821, 320] on div "normal" at bounding box center [1011, 314] width 37634 height 59
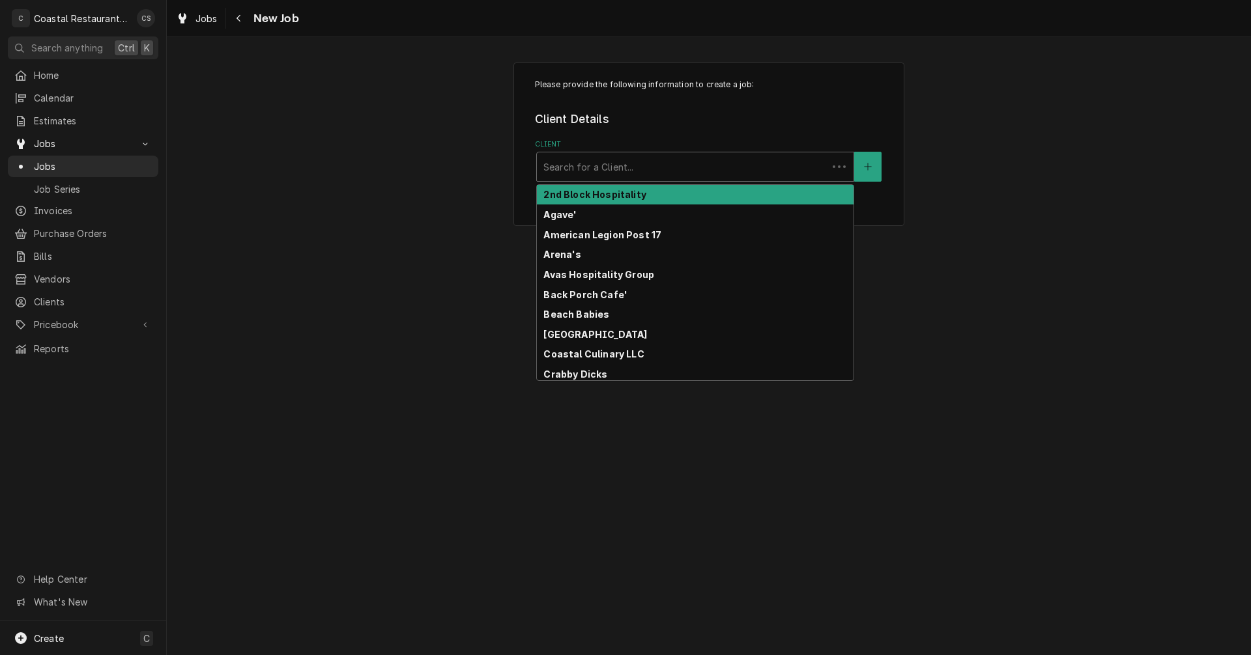
click at [565, 173] on div "Client" at bounding box center [681, 166] width 277 height 23
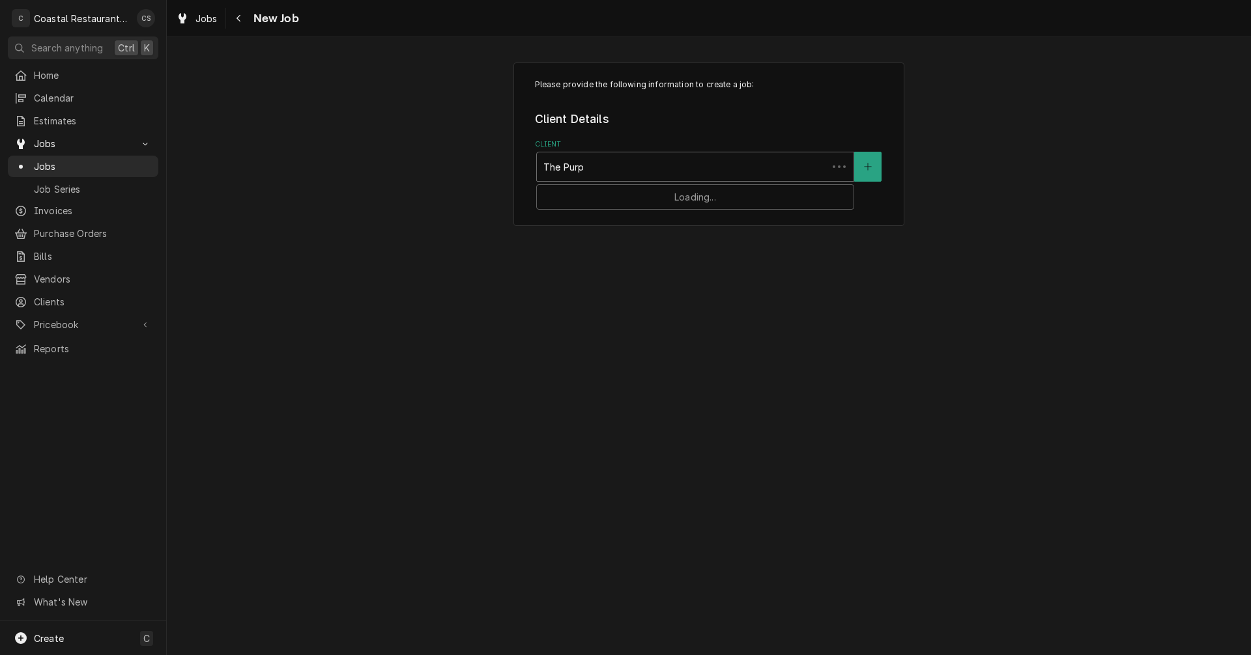
type input "The Purpl"
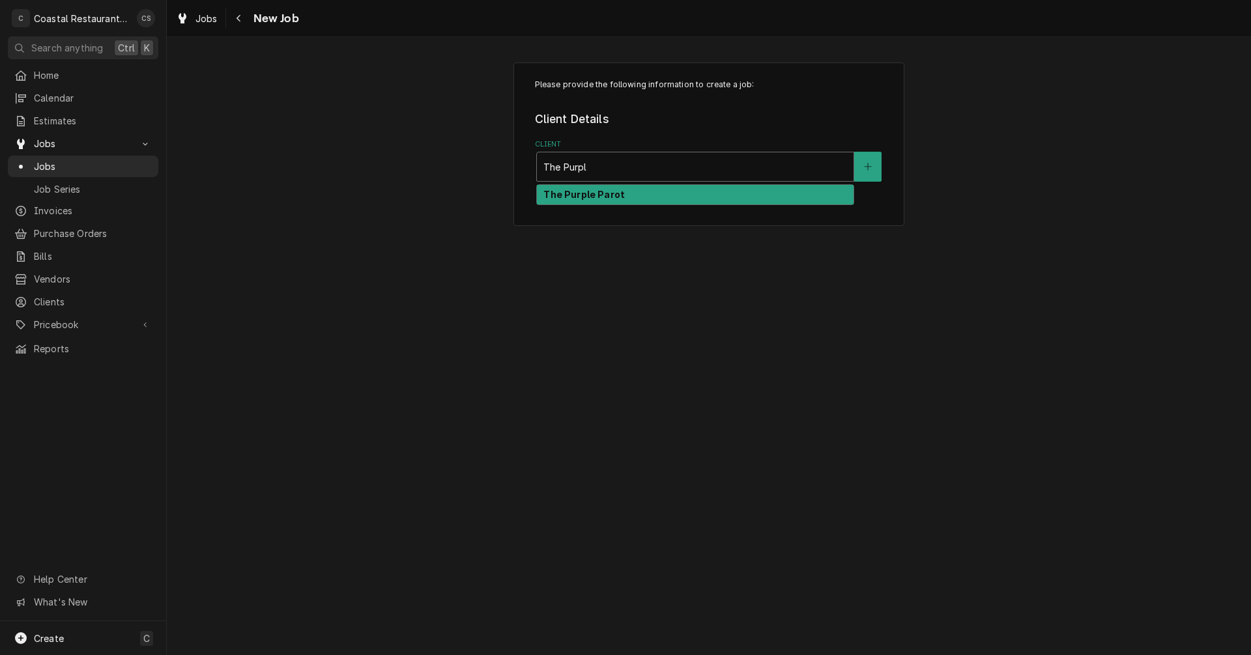
click at [580, 195] on strong "The Purple Parot" at bounding box center [583, 194] width 81 height 11
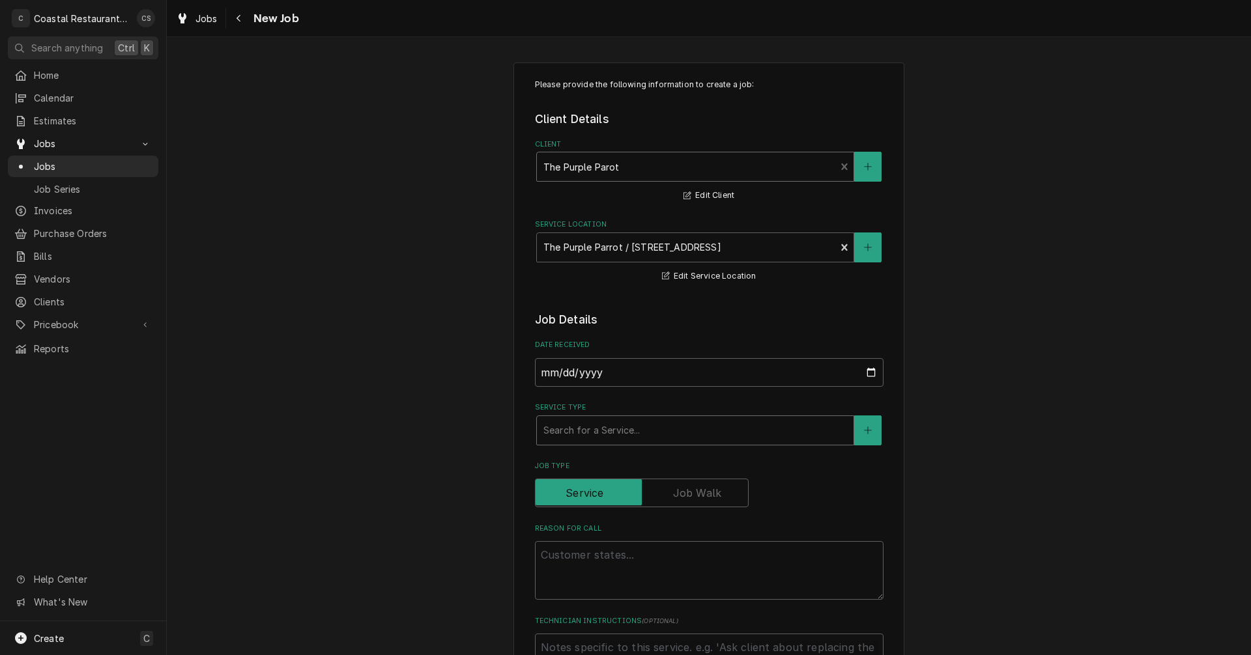
click at [580, 433] on div "Service Type" at bounding box center [695, 430] width 304 height 23
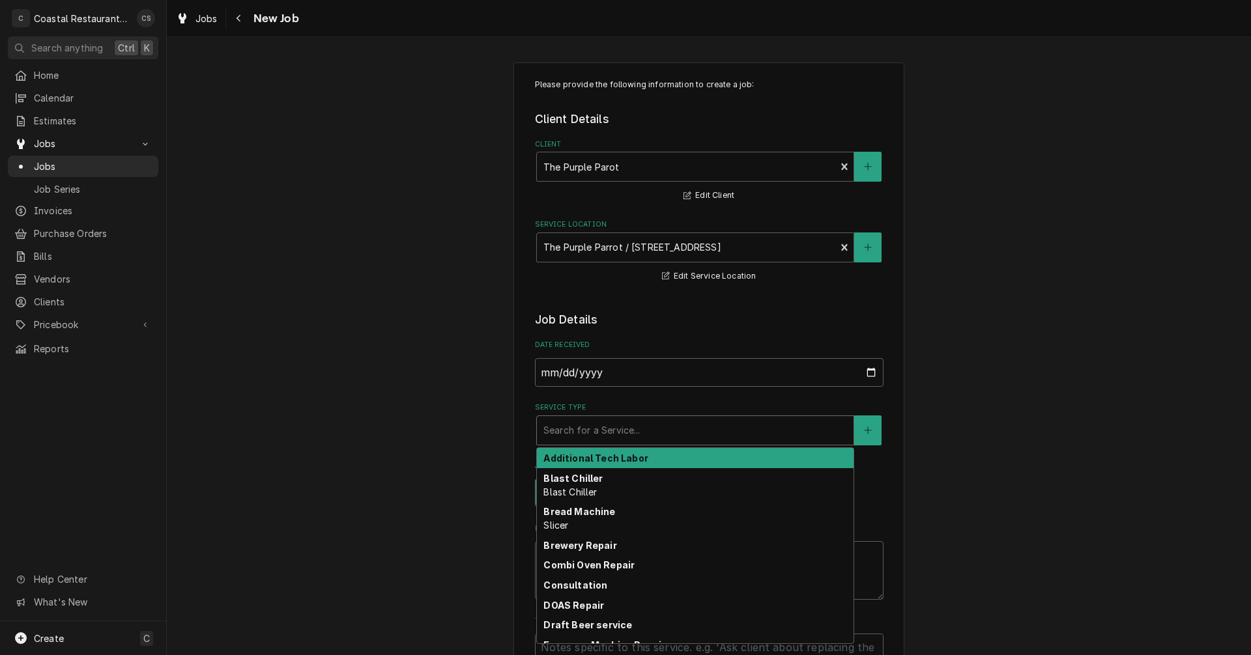
type textarea "x"
type input "G"
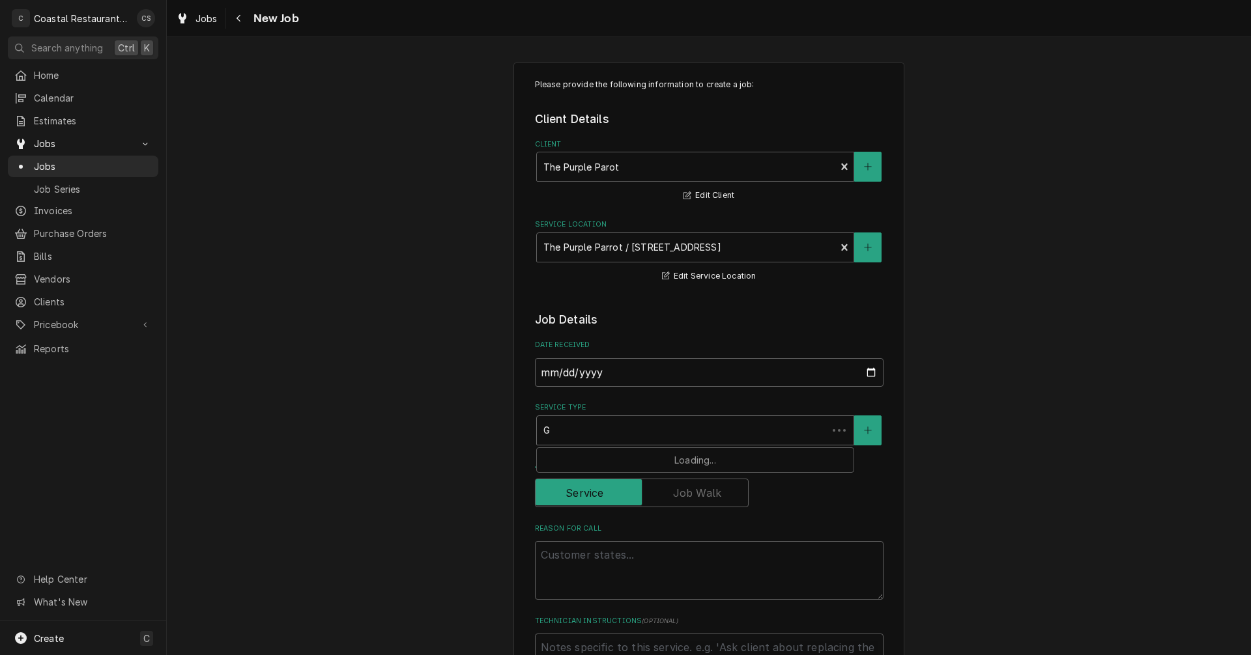
type textarea "x"
type input "Gr"
type textarea "x"
type input "Gri"
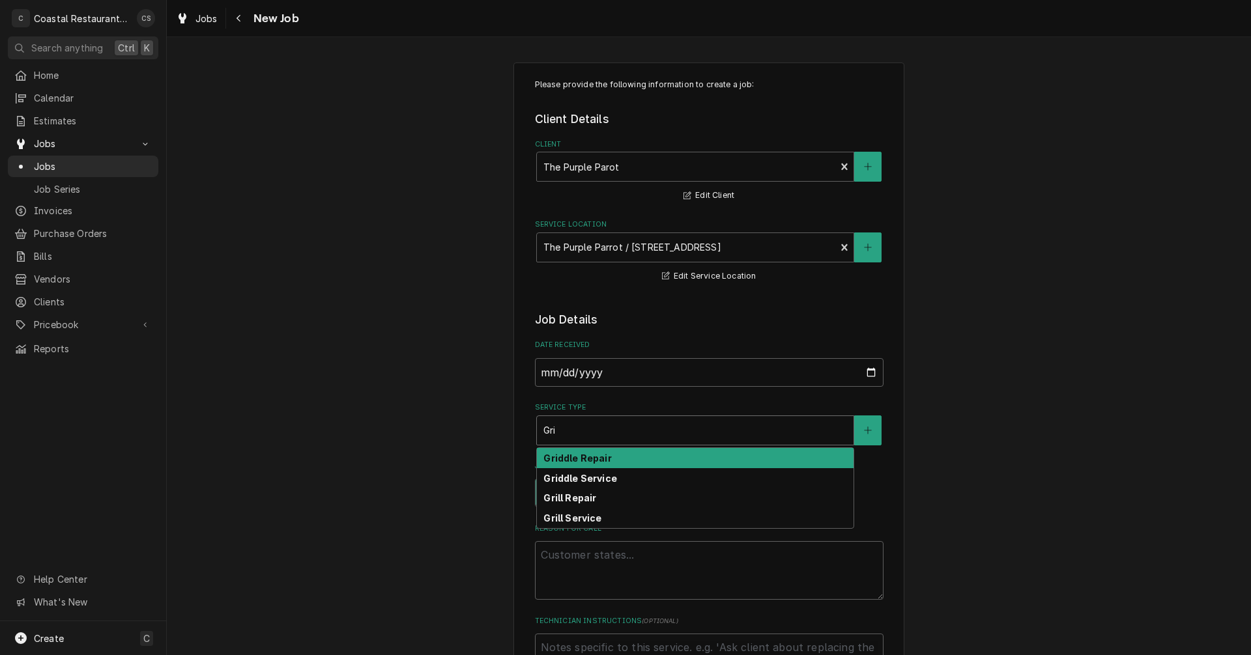
click at [576, 460] on strong "Griddle Repair" at bounding box center [577, 458] width 68 height 11
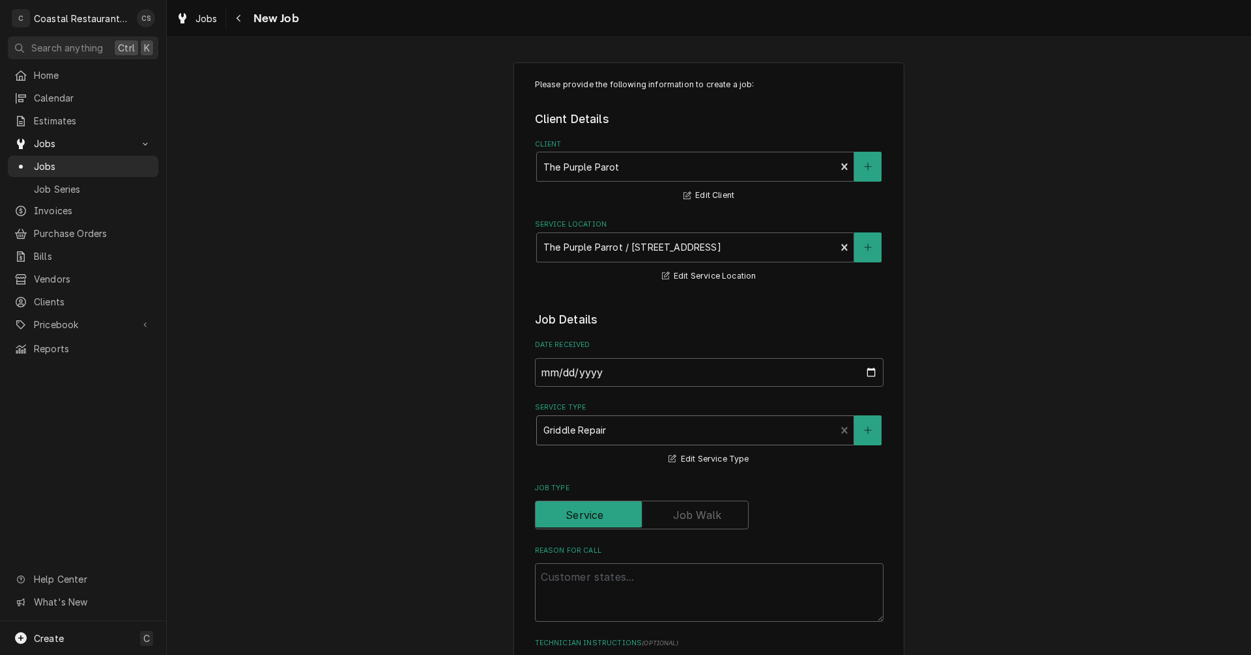
click at [580, 557] on div "Reason For Call" at bounding box center [709, 584] width 348 height 76
click at [586, 579] on textarea "Reason For Call" at bounding box center [709, 592] width 348 height 59
type textarea "x"
type textarea "B"
type textarea "x"
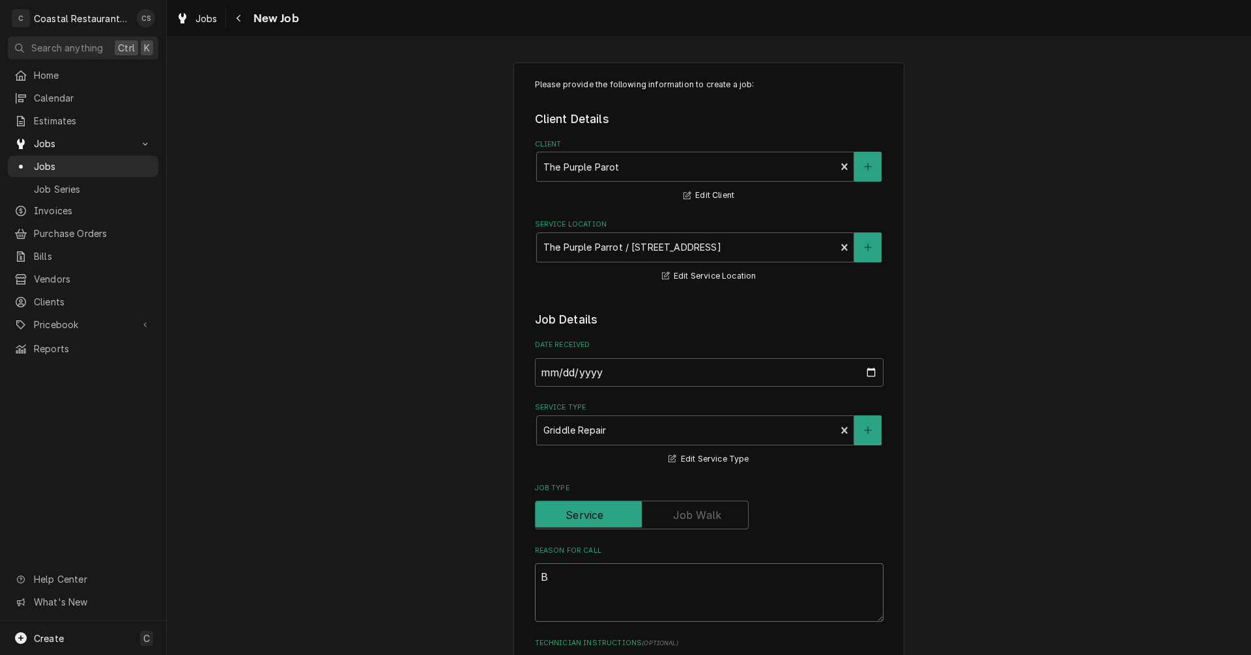
type textarea "Bu"
type textarea "x"
type textarea "Bur"
type textarea "x"
type textarea "Burn"
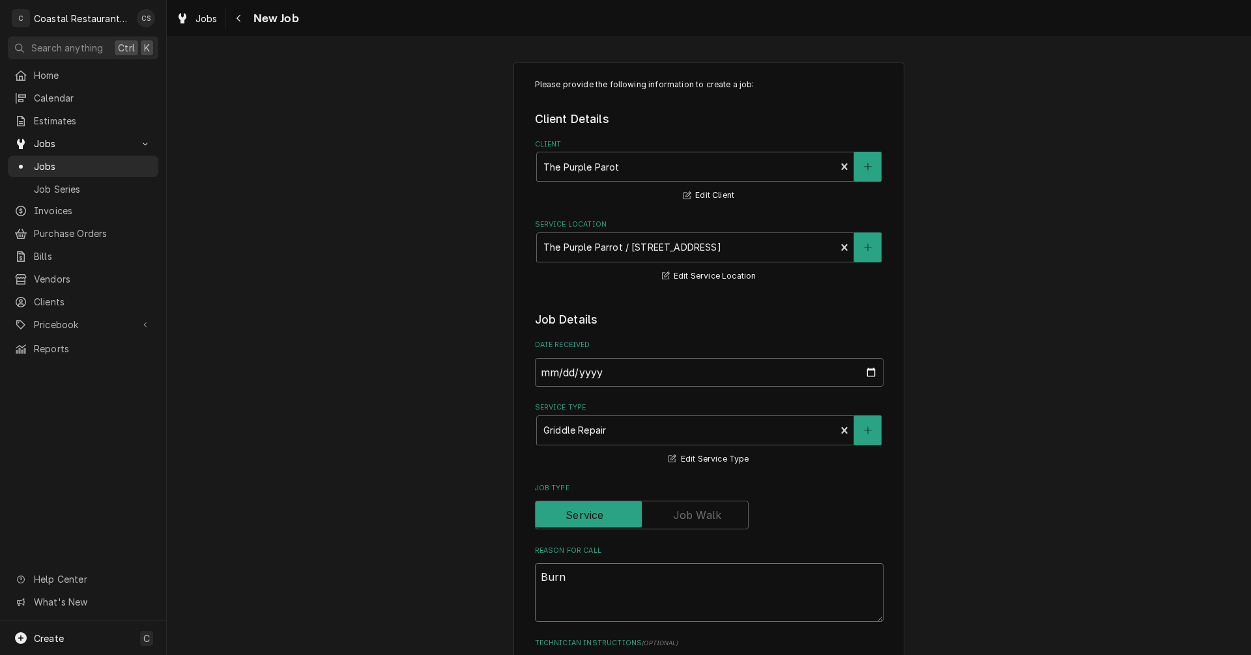
type textarea "x"
type textarea "Burne"
type textarea "x"
type textarea "Burner"
type textarea "x"
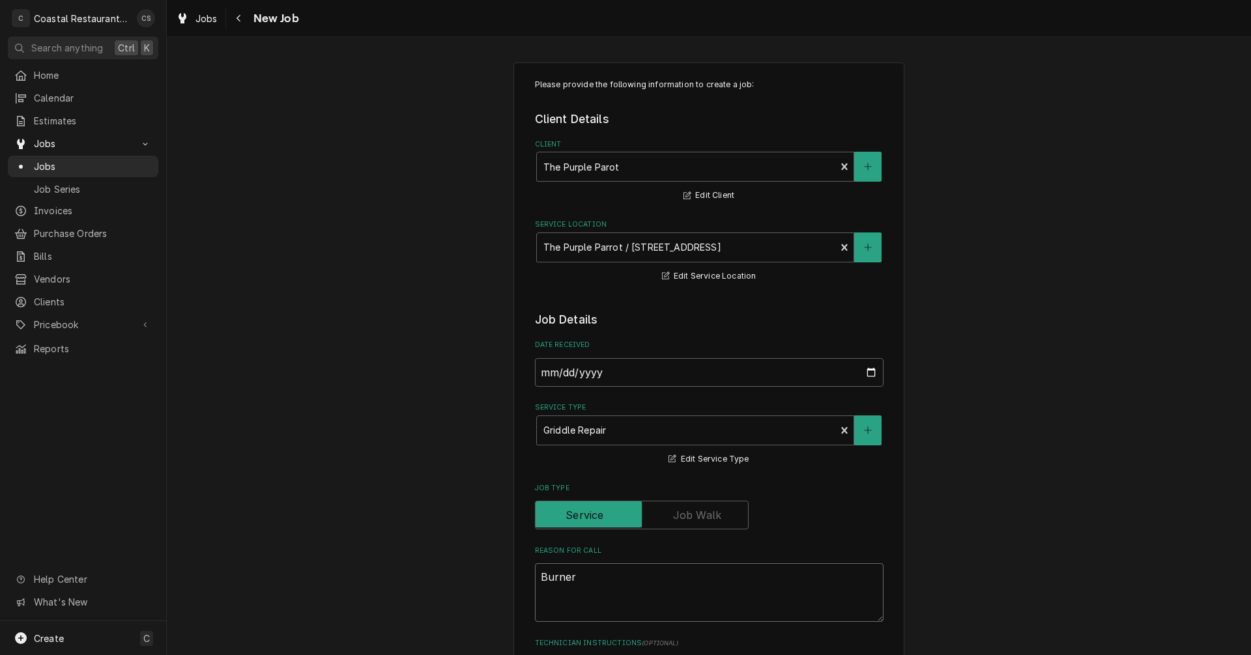
type textarea "Burner"
type textarea "x"
type textarea "Burner o"
type textarea "x"
type textarea "Burner on"
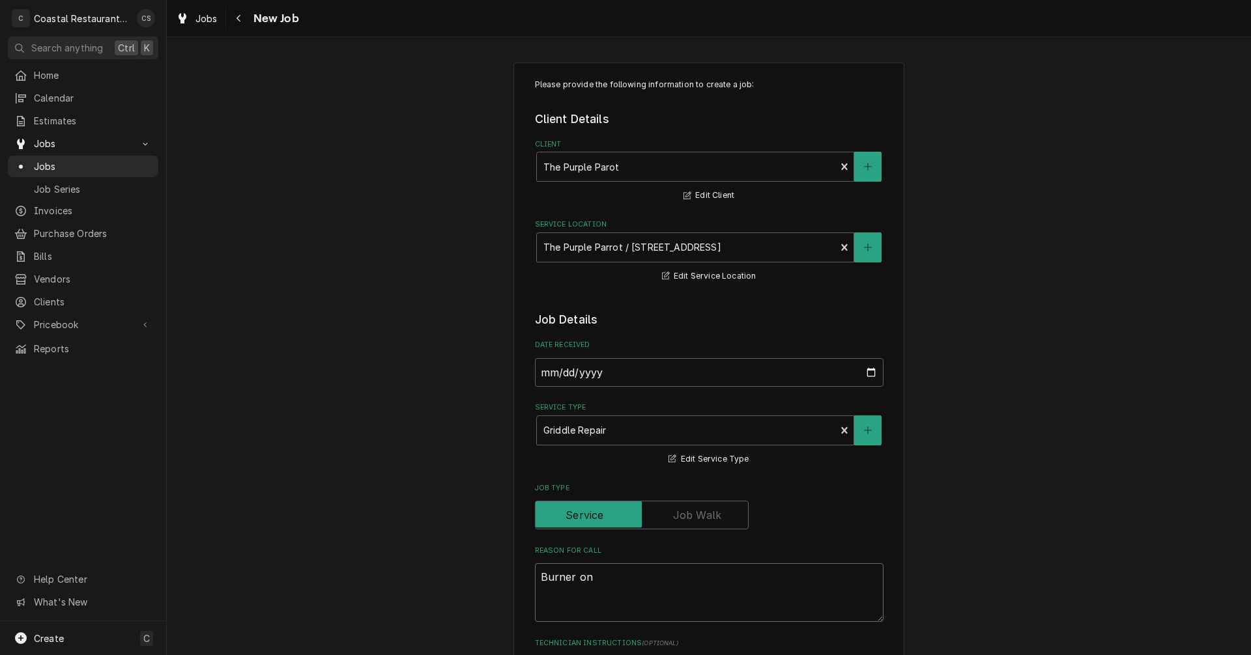
type textarea "x"
type textarea "Burner on"
type textarea "x"
type textarea "Burner on g"
type textarea "x"
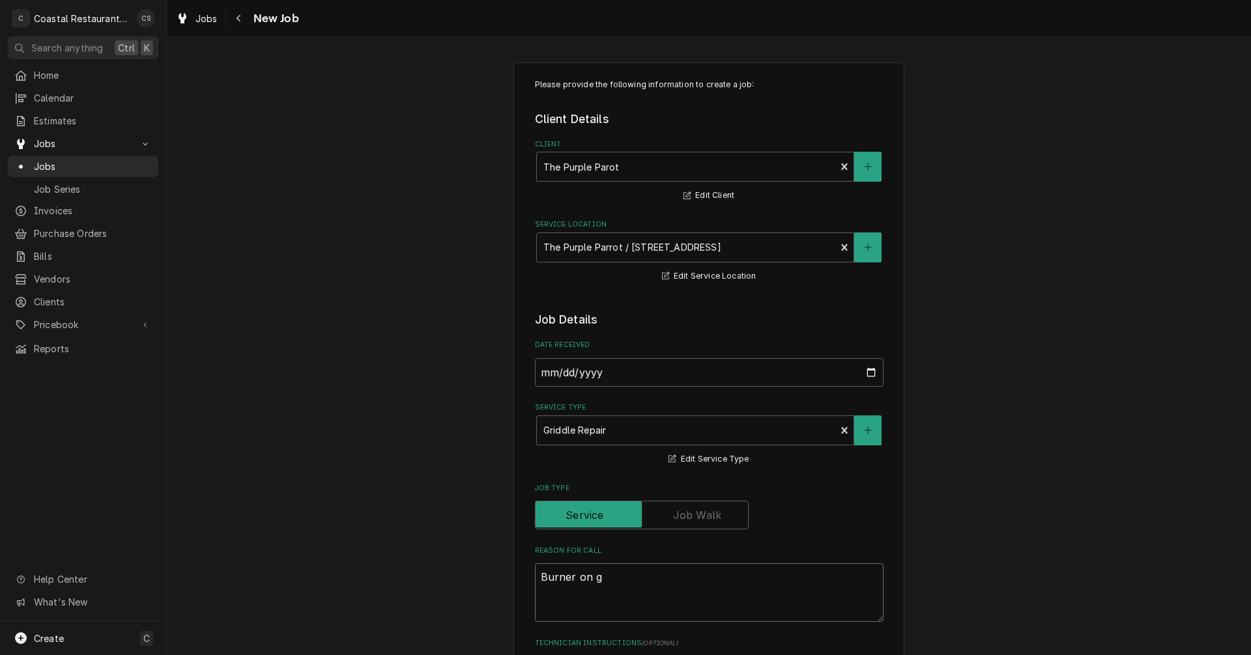
type textarea "Burner on gr"
type textarea "x"
type textarea "Burner on gri"
type textarea "x"
type textarea "Burner on grid"
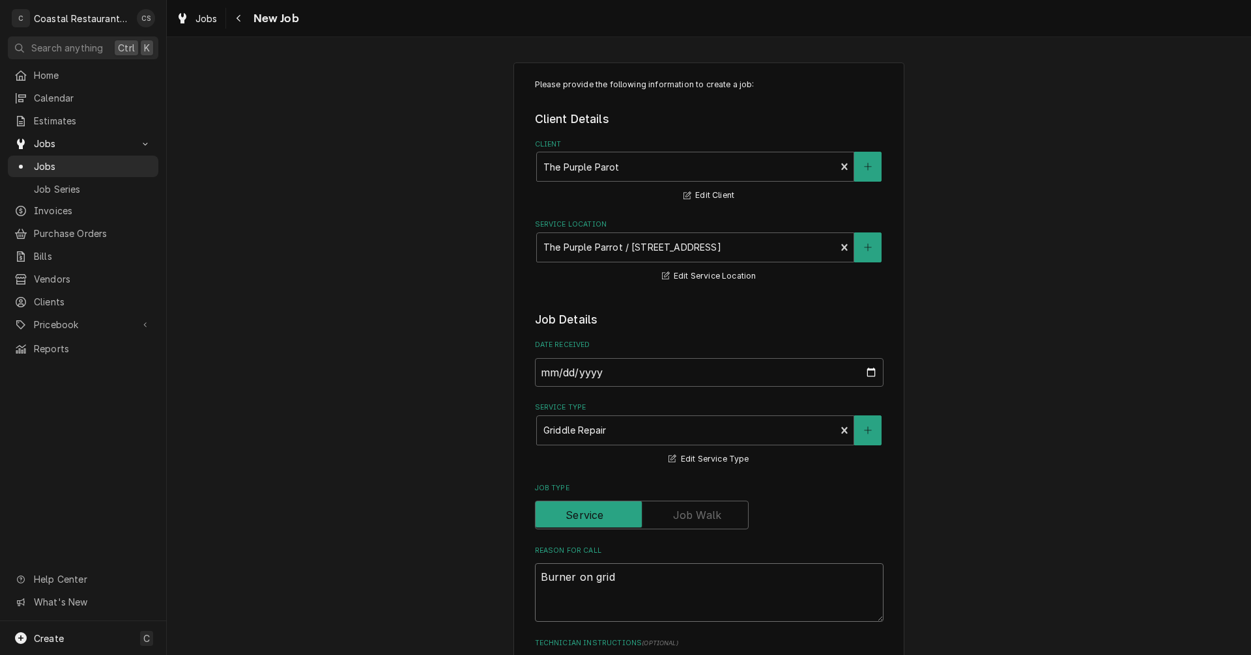
type textarea "x"
type textarea "Burner on gridd"
type textarea "x"
type textarea "Burner on griddl"
type textarea "x"
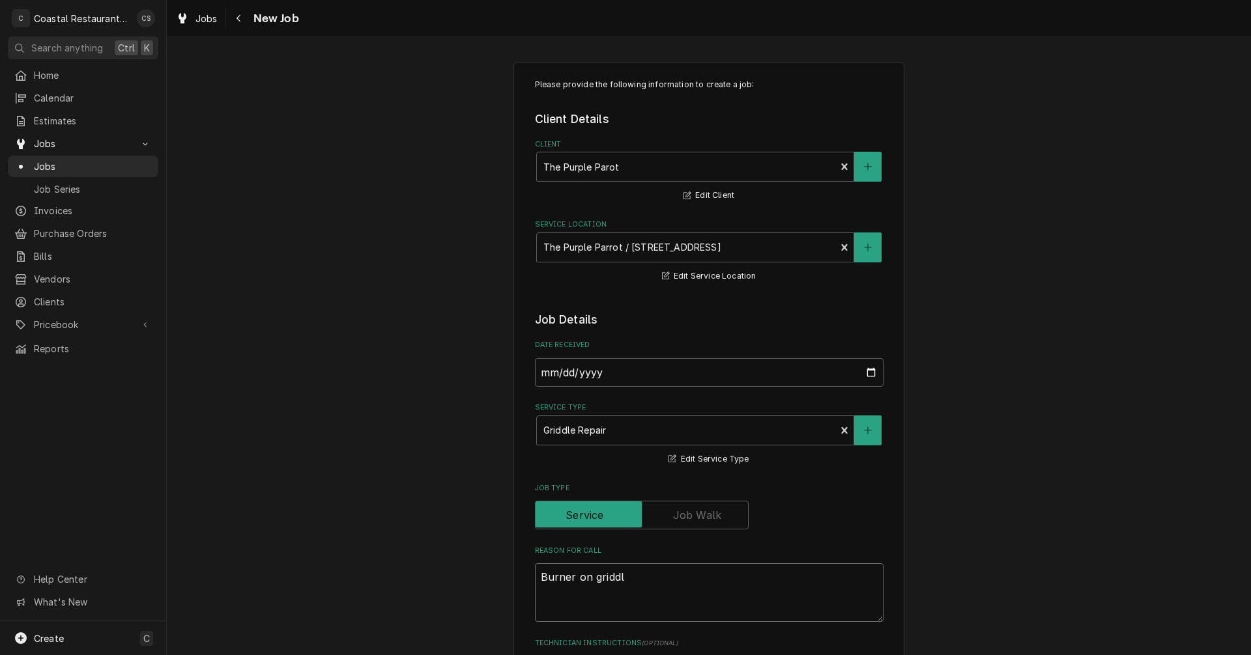
type textarea "Burner on griddle"
type textarea "x"
type textarea "Burner on griddle"
type textarea "x"
type textarea "Burner on griddle"
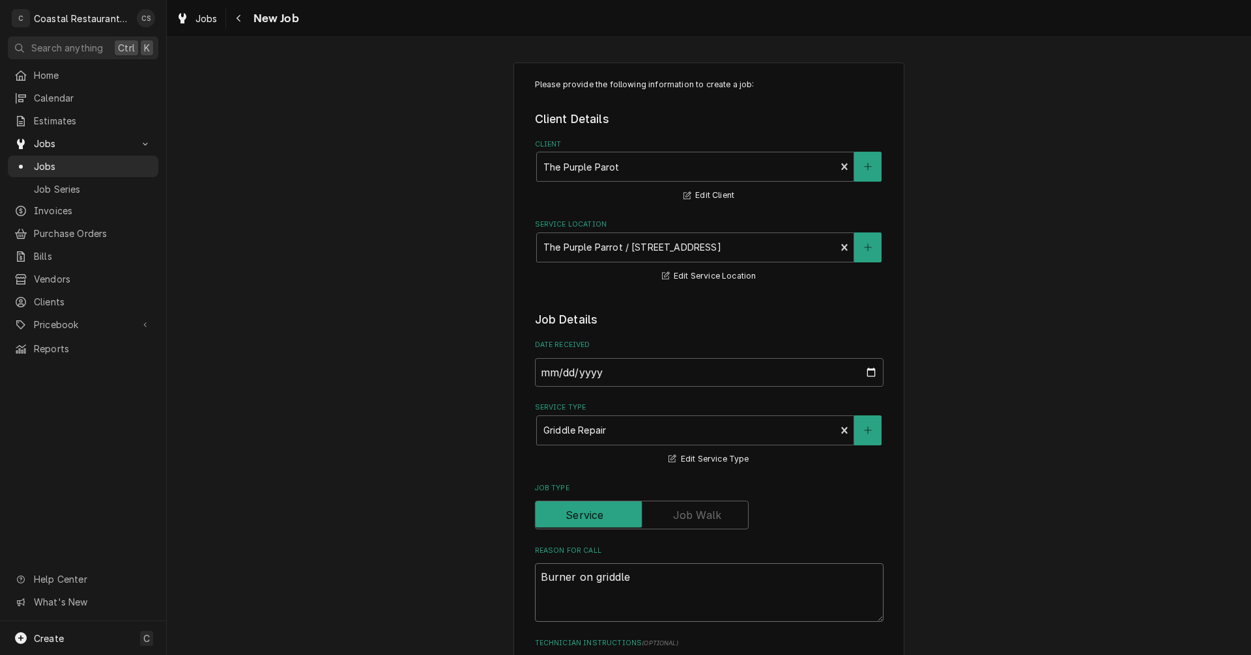
type textarea "x"
type textarea "Burner on griddl"
type textarea "x"
type textarea "Burner on gridd"
type textarea "x"
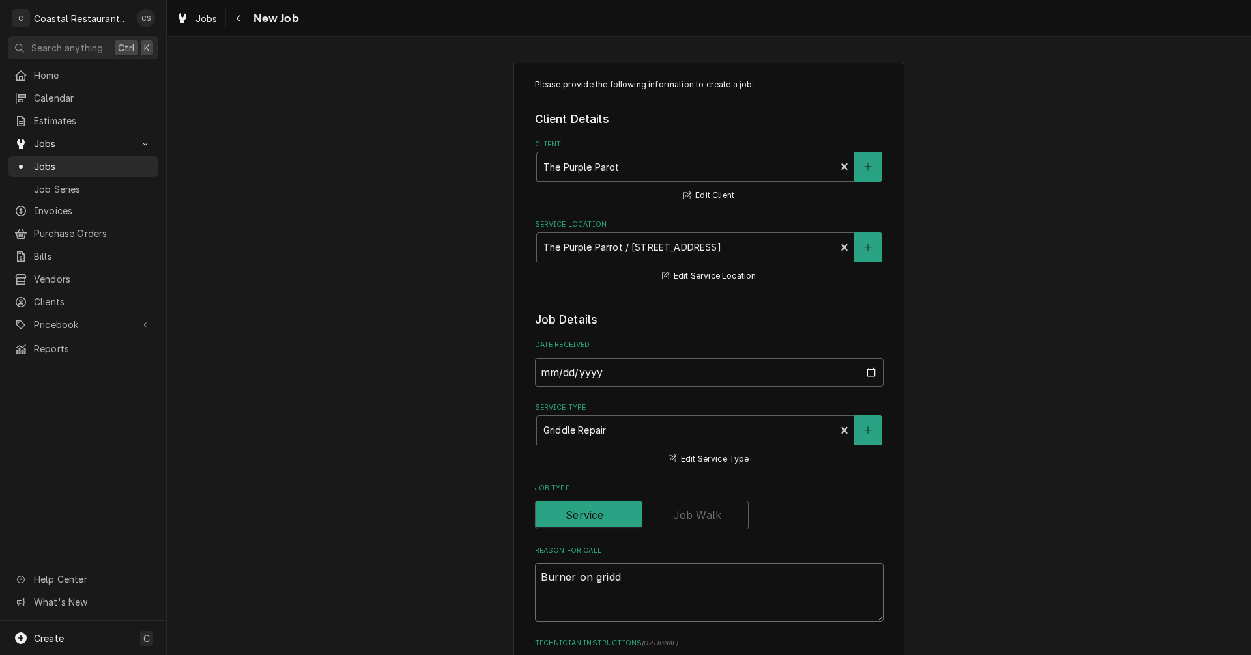
type textarea "Burner on grid"
type textarea "x"
type textarea "Burner on gri"
type textarea "x"
type textarea "Burner on gr"
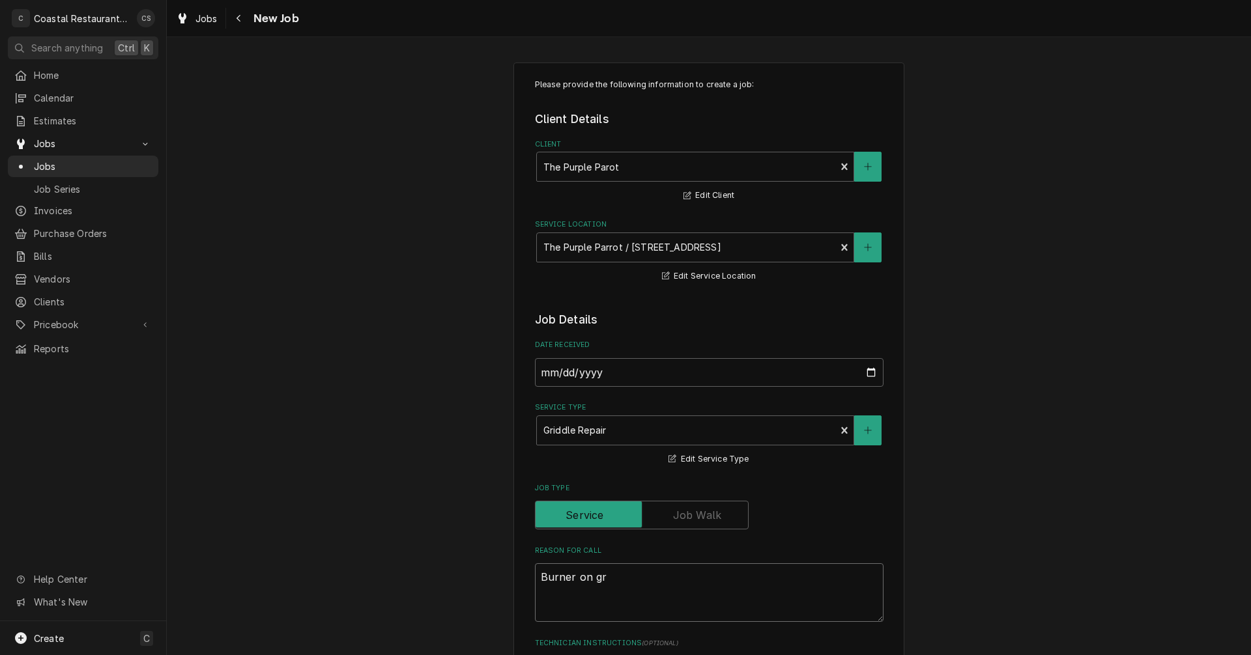
type textarea "x"
type textarea "Burner on g"
type textarea "x"
type textarea "Burner on"
type textarea "x"
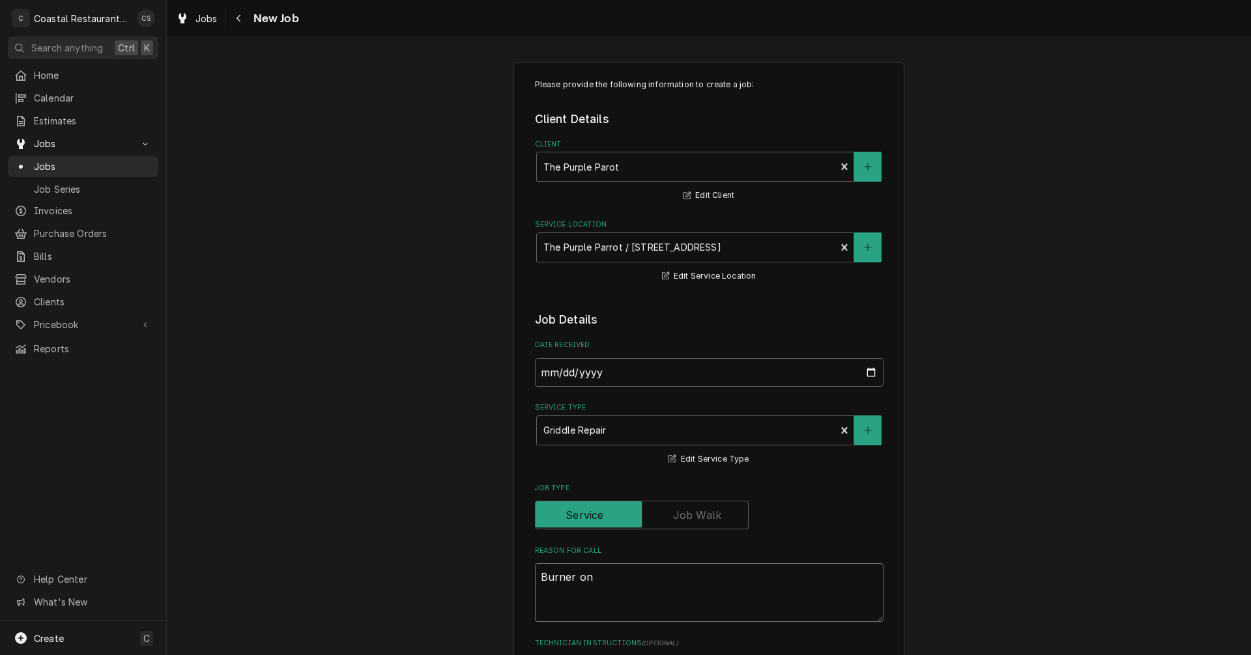
type textarea "Burner on F"
type textarea "x"
type textarea "Burner on Fl"
type textarea "x"
type textarea "Burner on Flt"
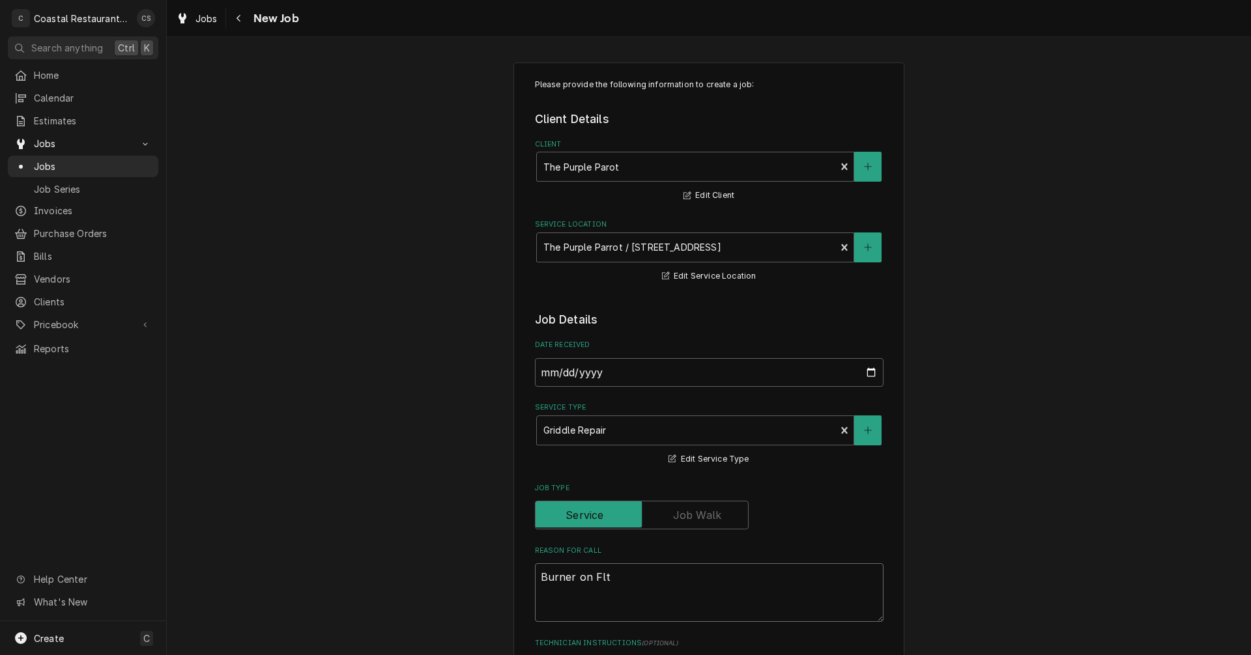
type textarea "x"
type textarea "Burner on Flta"
type textarea "x"
type textarea "Burner on Fltat"
type textarea "x"
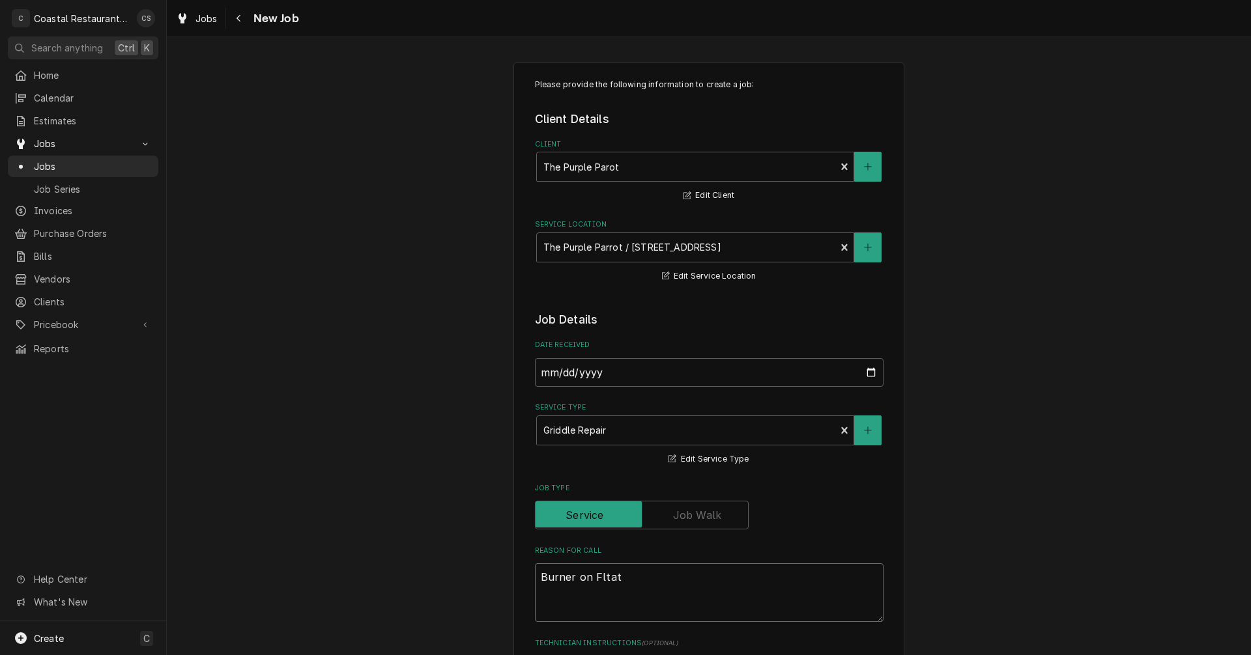
type textarea "Burner on Fltat"
type textarea "x"
type textarea "Burner on Fltat"
type textarea "x"
type textarea "Burner on Flta"
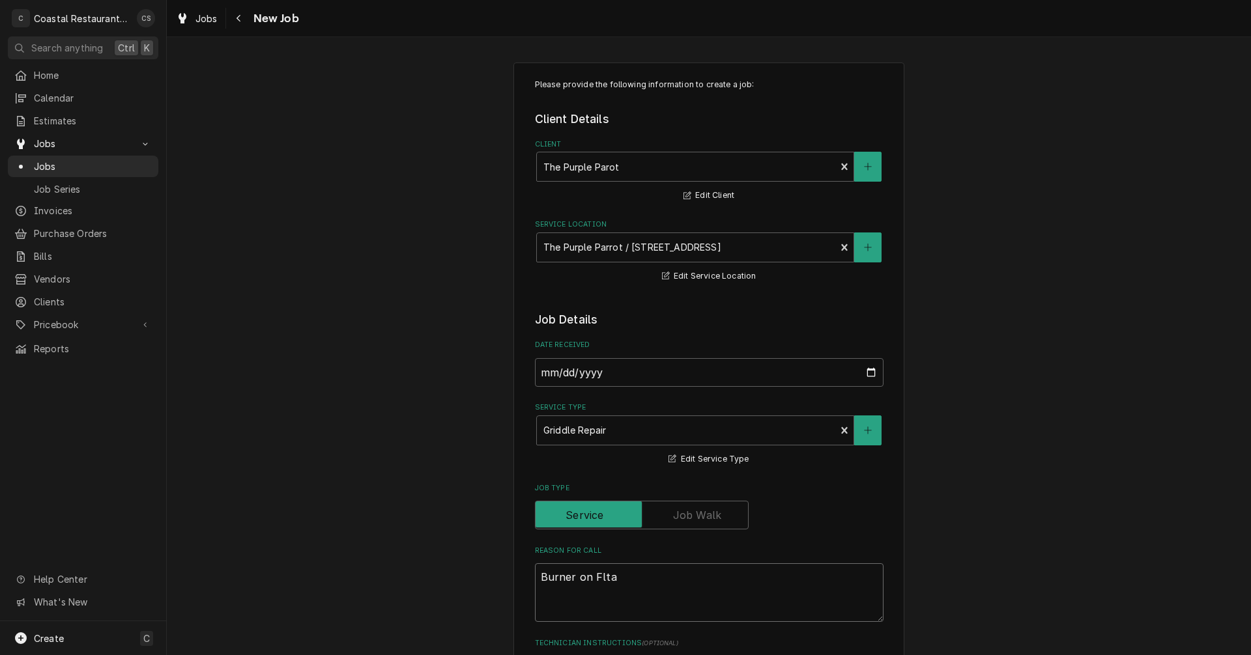
type textarea "x"
type textarea "Burner on Flt"
type textarea "x"
type textarea "Burner on Fl"
type textarea "x"
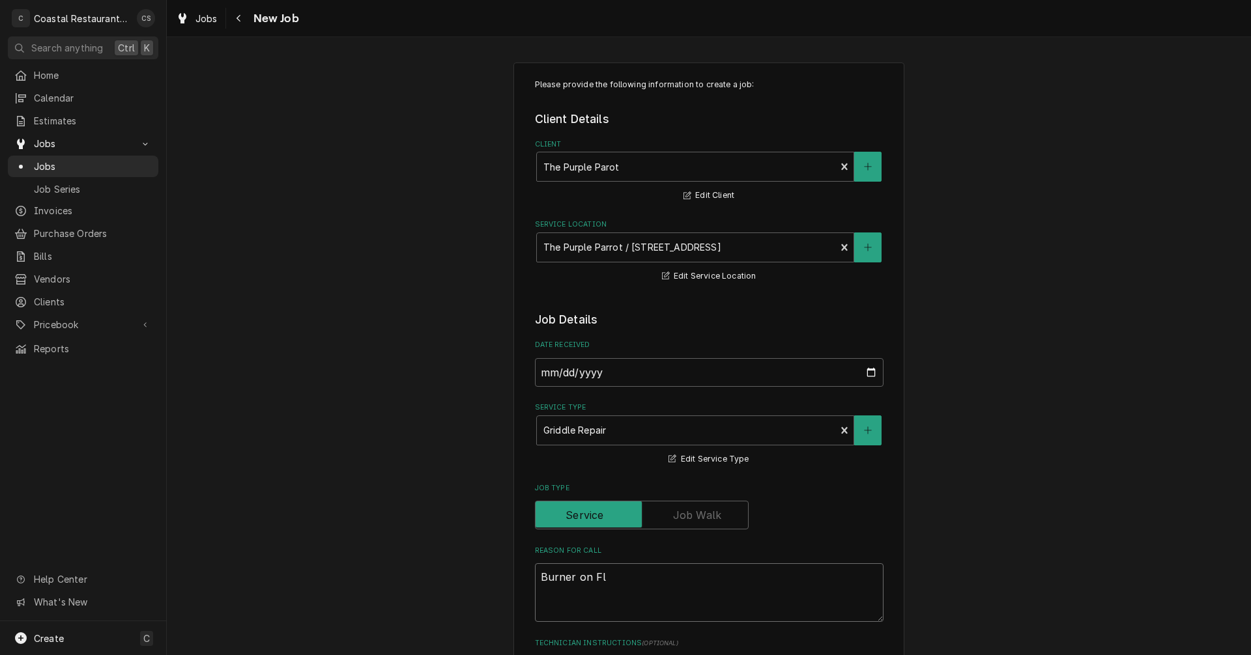
type textarea "Burner on F"
type textarea "x"
type textarea "Burner on"
type textarea "x"
type textarea "Burner on f"
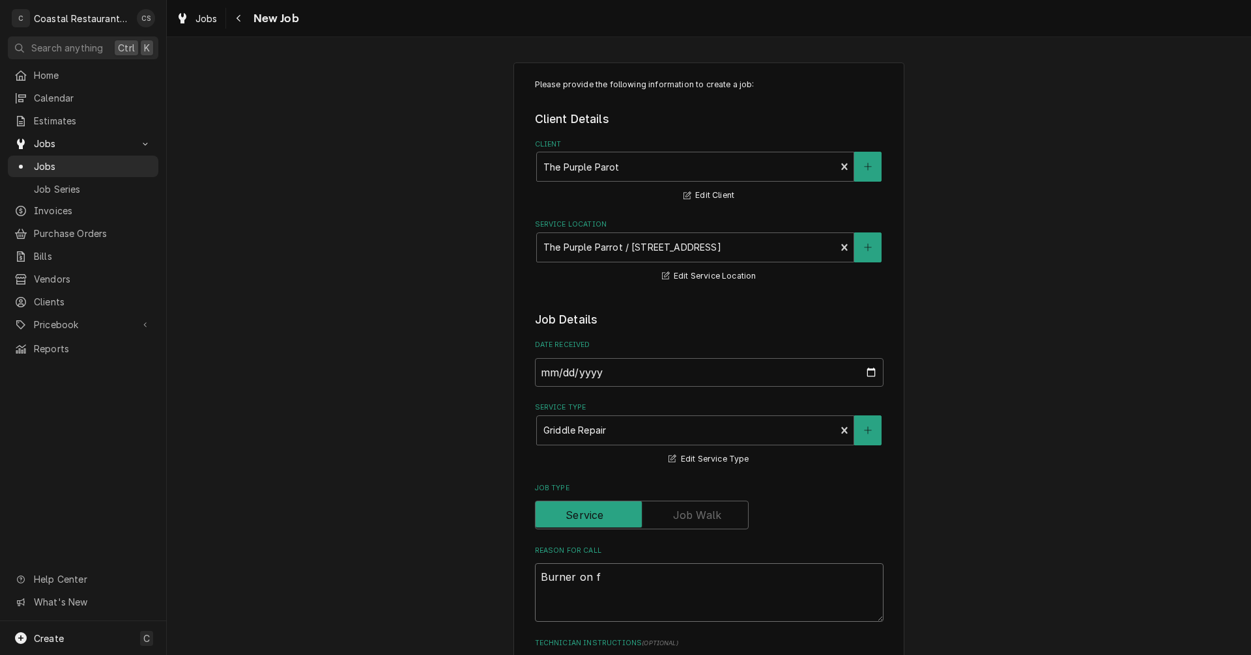
type textarea "x"
type textarea "Burner on fl"
type textarea "x"
type textarea "Burner on fla"
type textarea "x"
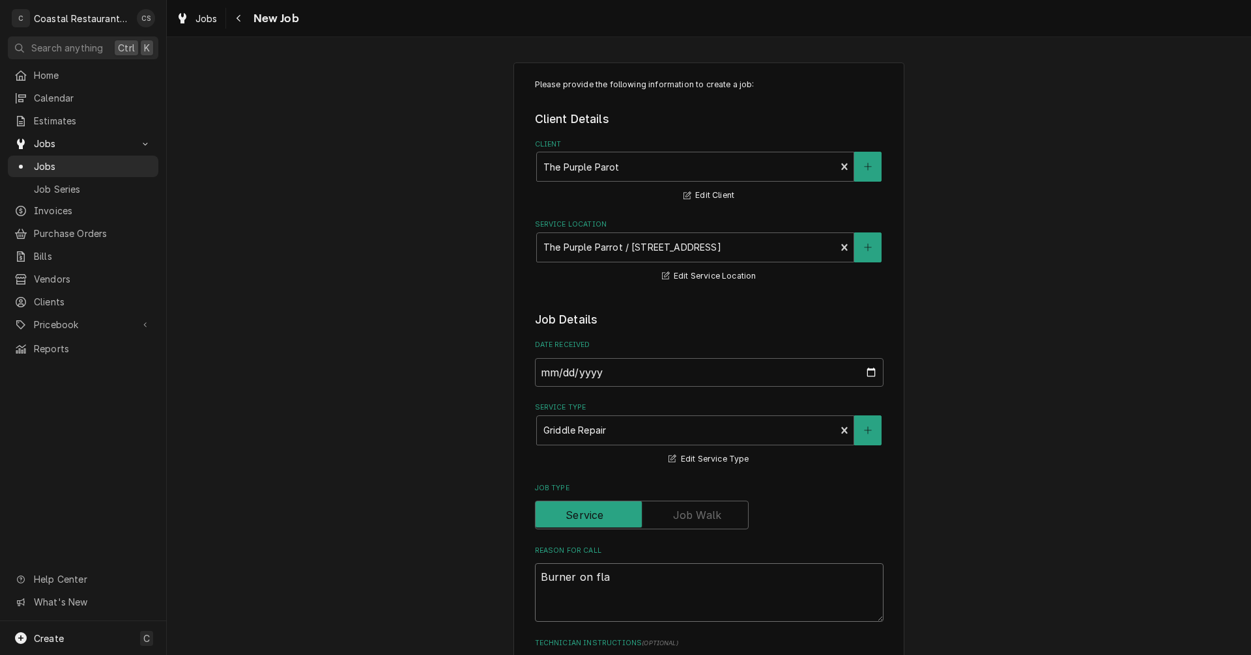
type textarea "Burner on flat"
type textarea "x"
type textarea "Burner on flat"
type textarea "x"
type textarea "Burner on flat t"
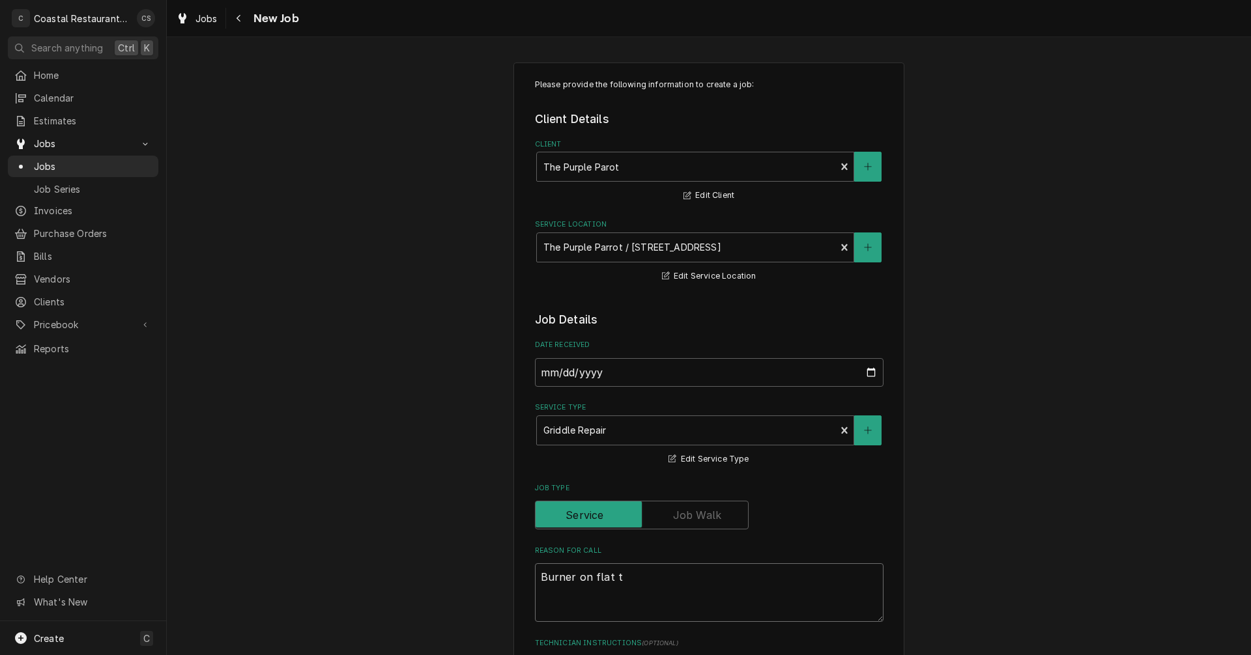
type textarea "x"
type textarea "Burner on flat to"
type textarea "x"
type textarea "Burner on flat top"
type textarea "x"
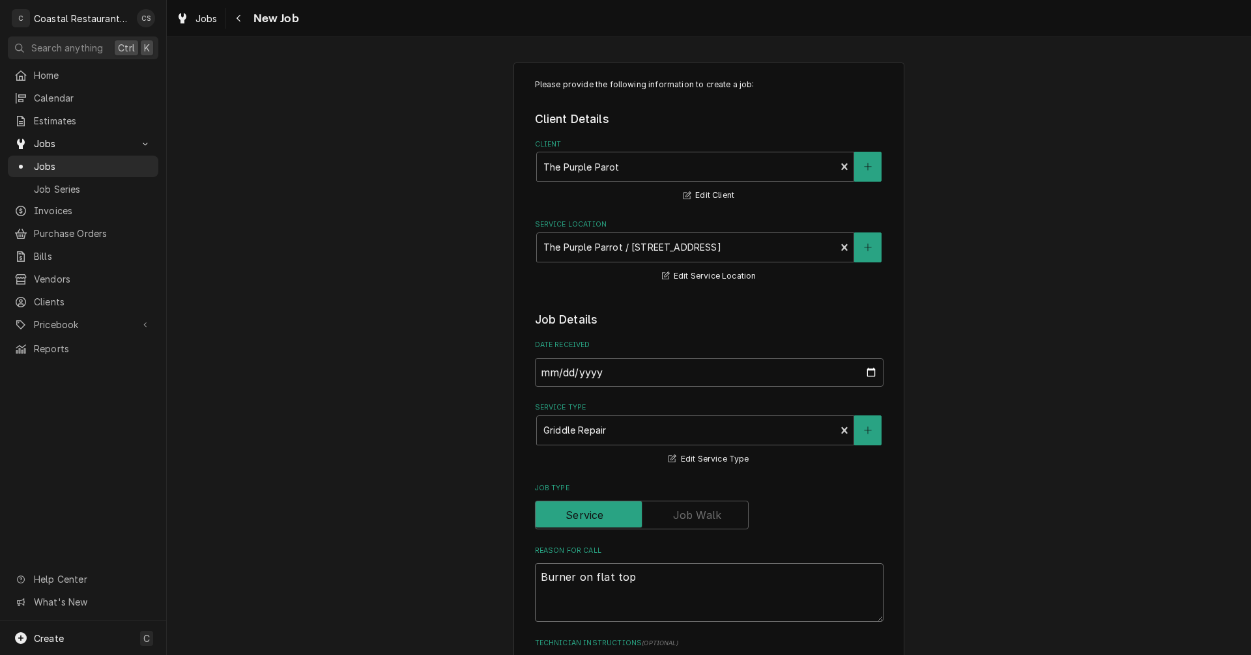
type textarea "Burner on flat top"
type textarea "x"
type textarea "Burner on flat top n"
type textarea "x"
type textarea "Burner on flat top no"
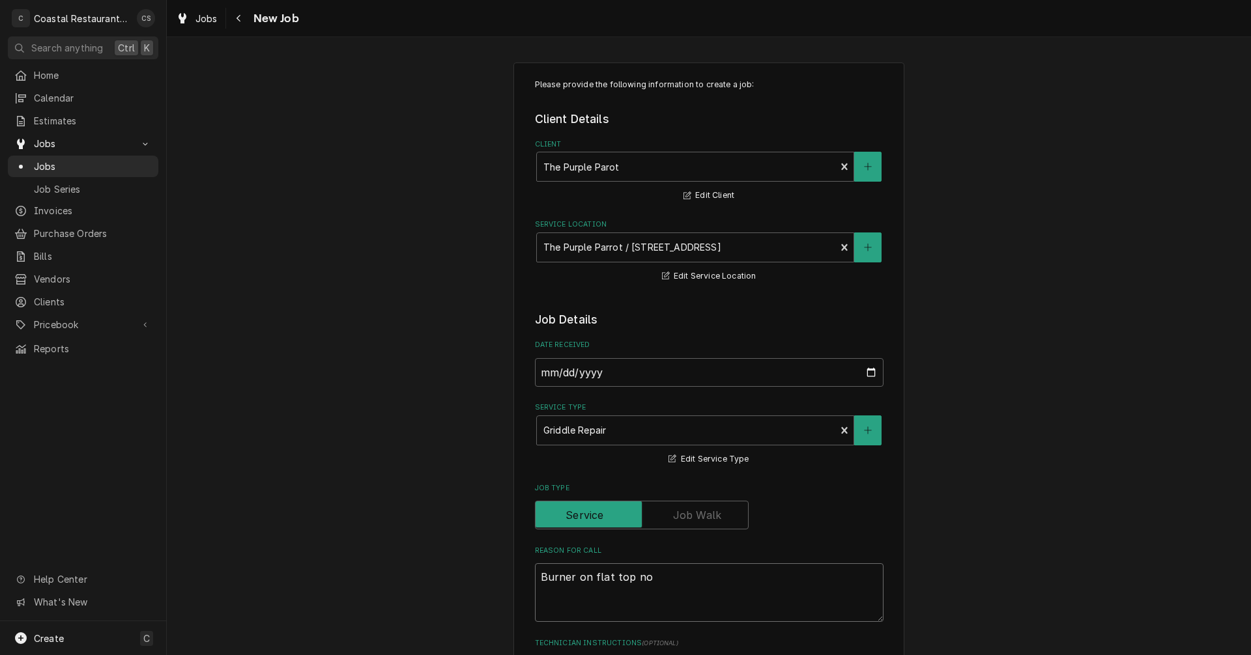
type textarea "x"
type textarea "Burner on flat top not"
type textarea "x"
type textarea "Burner on flat top not"
type textarea "x"
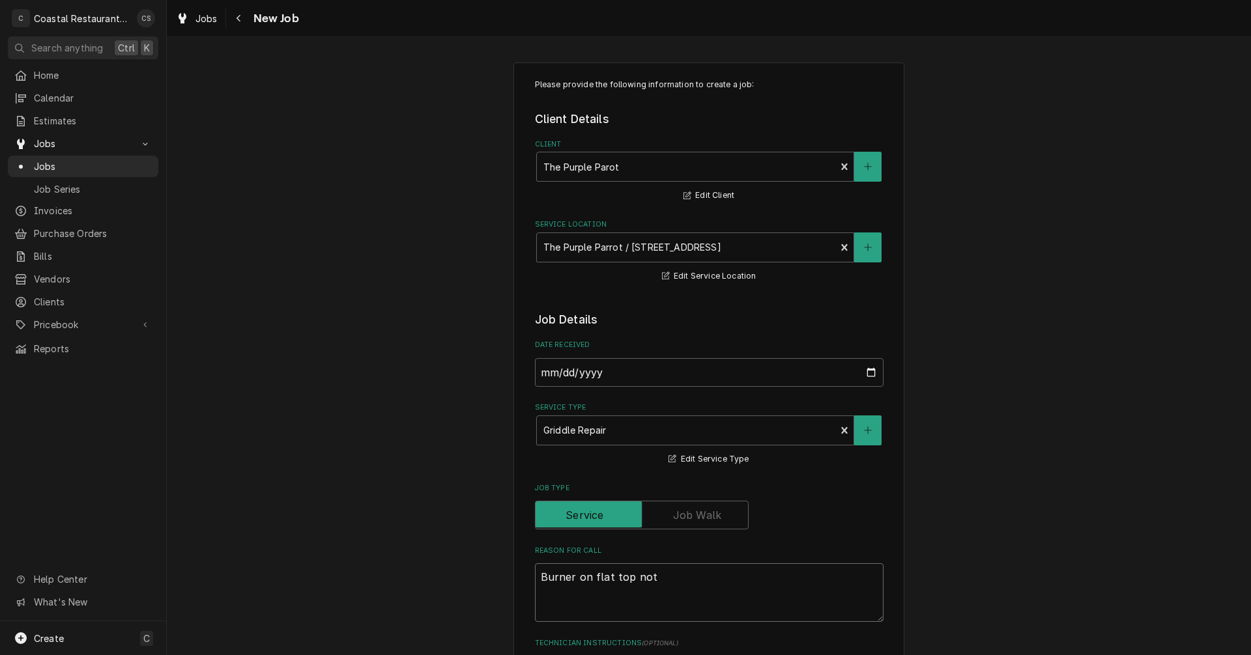
type textarea "Burner on flat top not b"
type textarea "x"
type textarea "Burner on flat top not bu"
type textarea "x"
type textarea "Burner on flat top not bur"
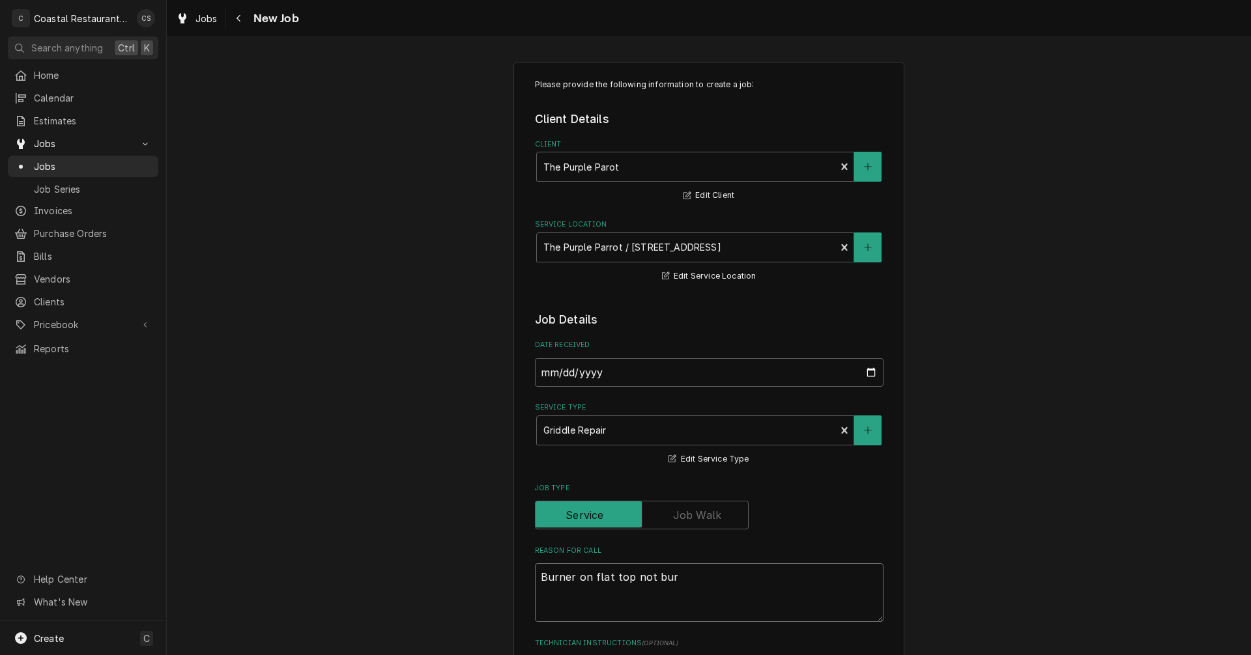
type textarea "x"
type textarea "Burner on flat top not buri"
type textarea "x"
type textarea "Burner on flat top not burin"
type textarea "x"
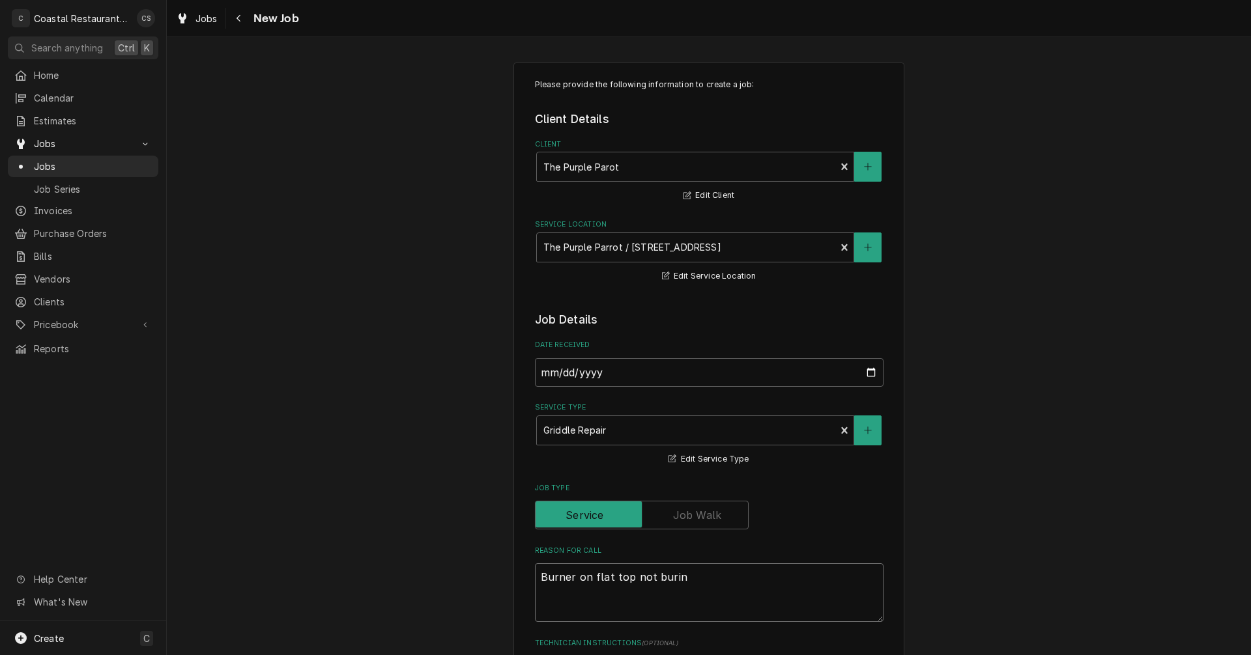
type textarea "Burner on flat top not buring"
type textarea "x"
type textarea "Burner on flat top not buringi"
type textarea "x"
type textarea "Burner on flat top not buringin"
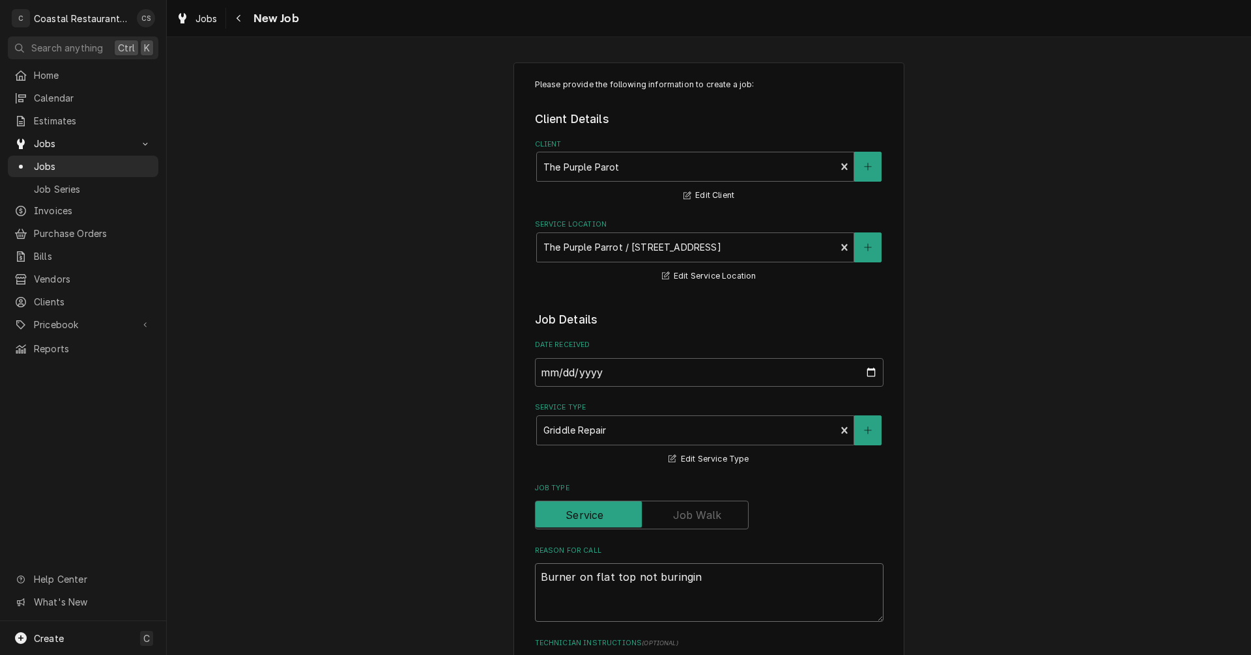
type textarea "x"
type textarea "Burner on flat top not buringin"
type textarea "x"
type textarea "Burner on flat top not buringin"
type textarea "x"
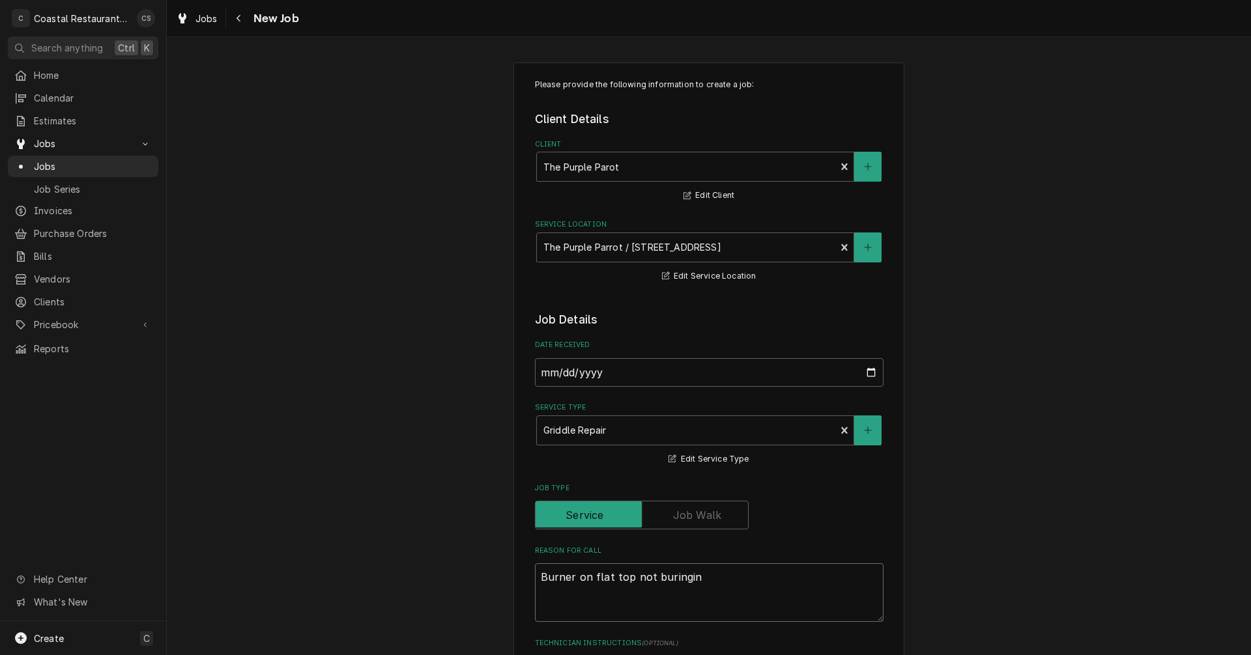
type textarea "Burner on flat top not buringi"
type textarea "x"
type textarea "Burner on flat top not buring"
type textarea "x"
type textarea "Burner on flat top not burin"
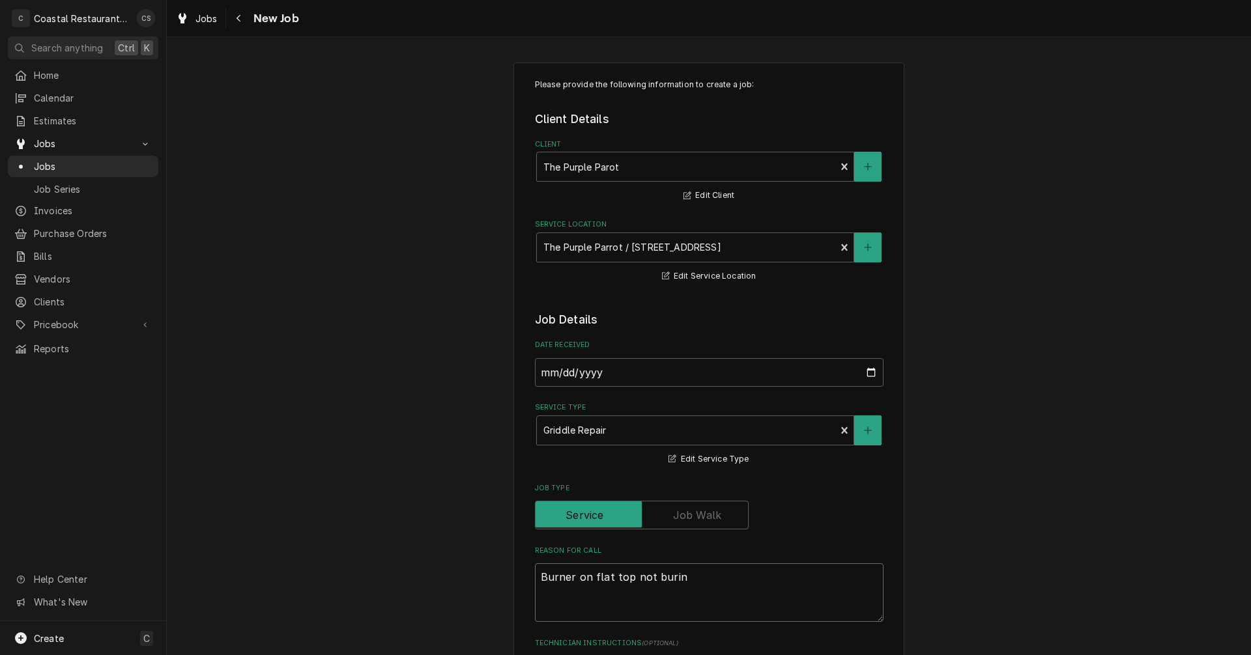
type textarea "x"
type textarea "Burner on flat top not burini"
type textarea "x"
type textarea "Burner on flat top not burinin"
type textarea "x"
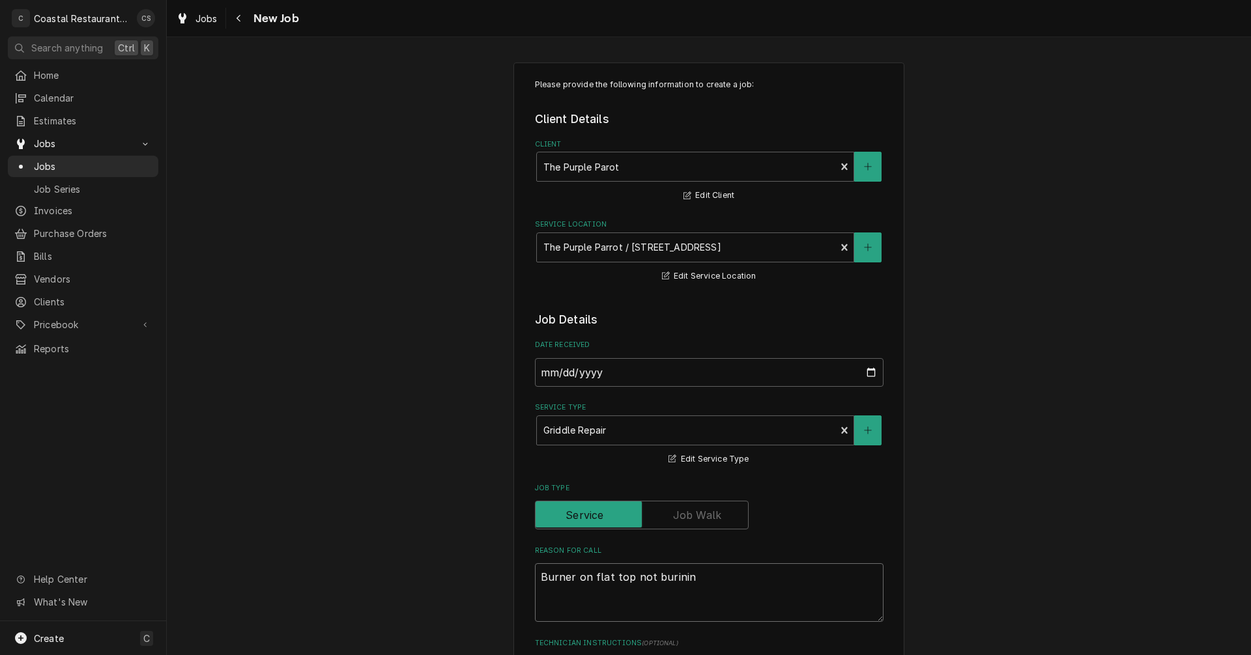
type textarea "Burner on flat top not burining"
type textarea "x"
type textarea "Burner on flat top not burining"
type textarea "x"
type textarea "Burner on flat top not burining c"
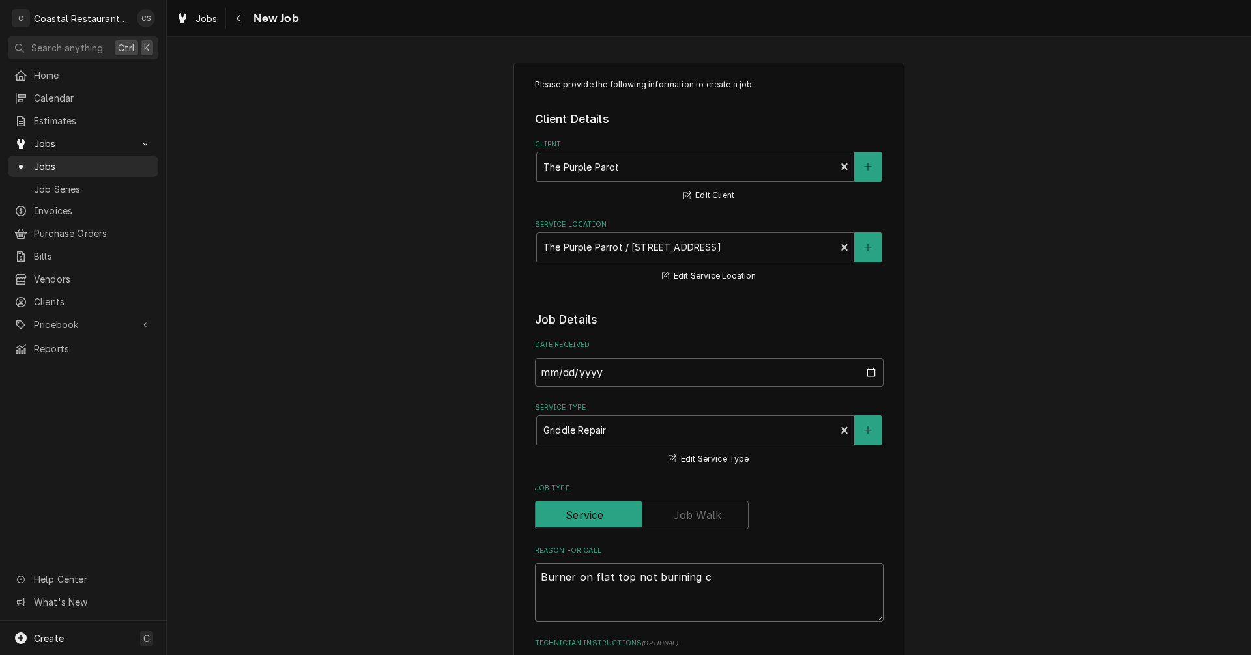
type textarea "x"
type textarea "Burner on flat top not burining co"
type textarea "x"
type textarea "Burner on flat top not burining cou"
type textarea "x"
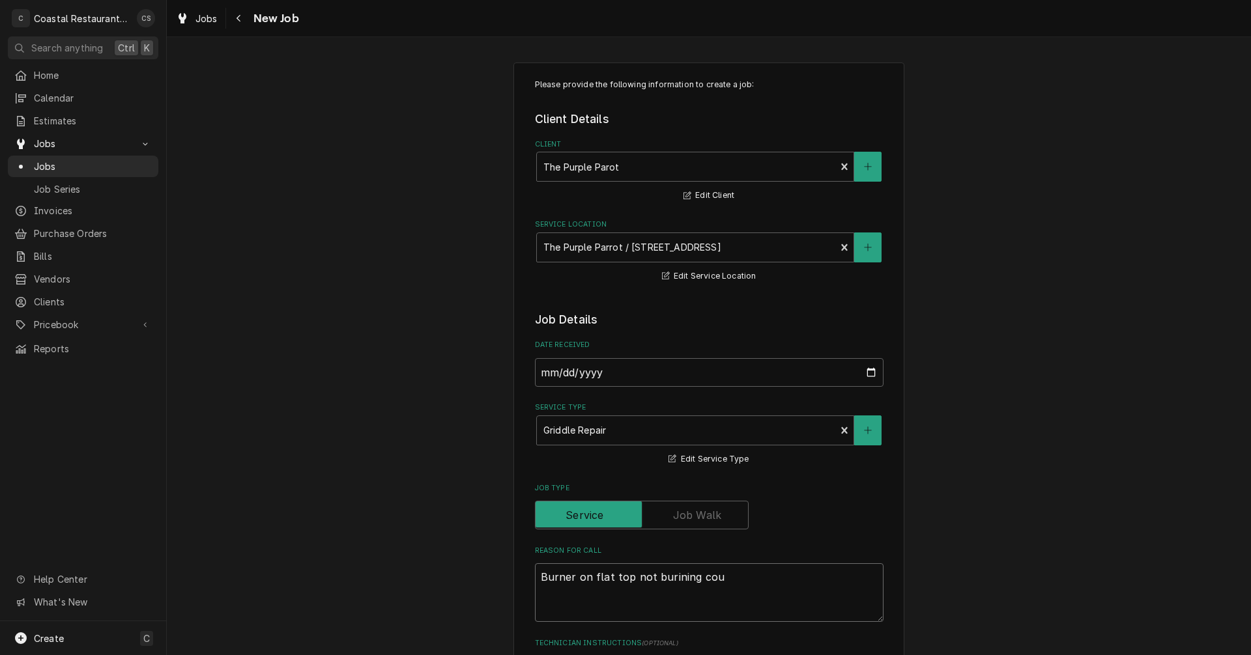
type textarea "Burner on flat top not burining cour"
type textarea "x"
type textarea "Burner on flat top not burining courr"
type textarea "x"
type textarea "Burner on flat top not burining cour"
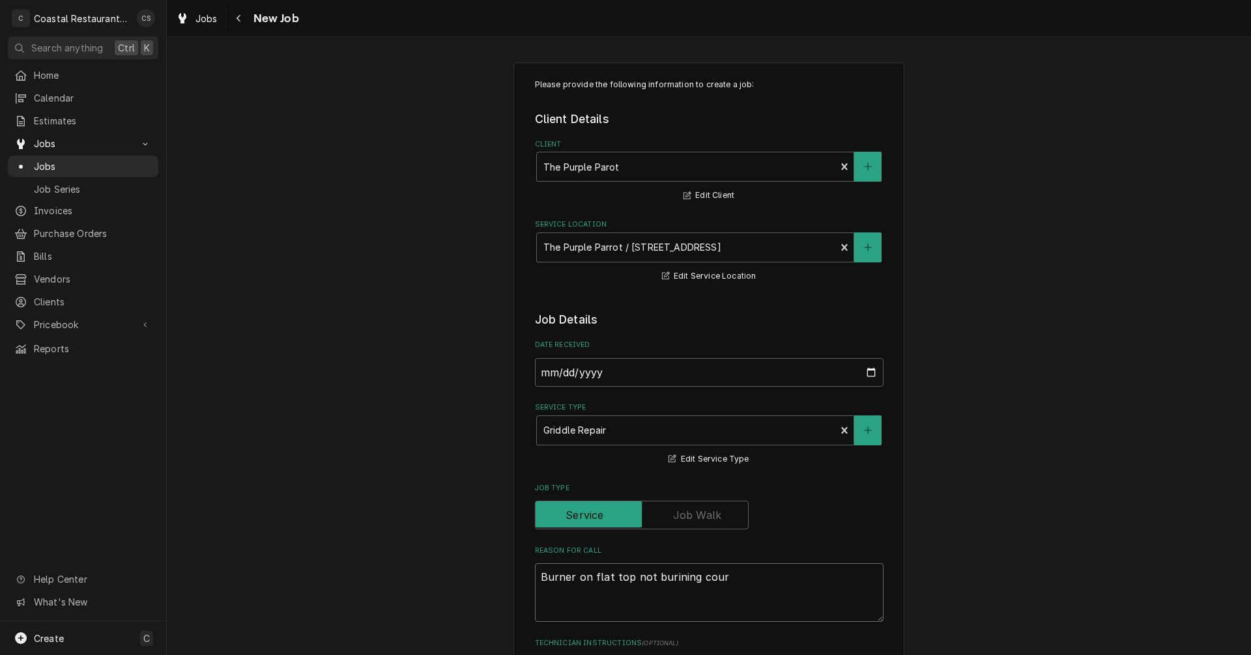
type textarea "x"
type textarea "Burner on flat top not burining cou"
type textarea "x"
type textarea "Burner on flat top not burining co"
type textarea "x"
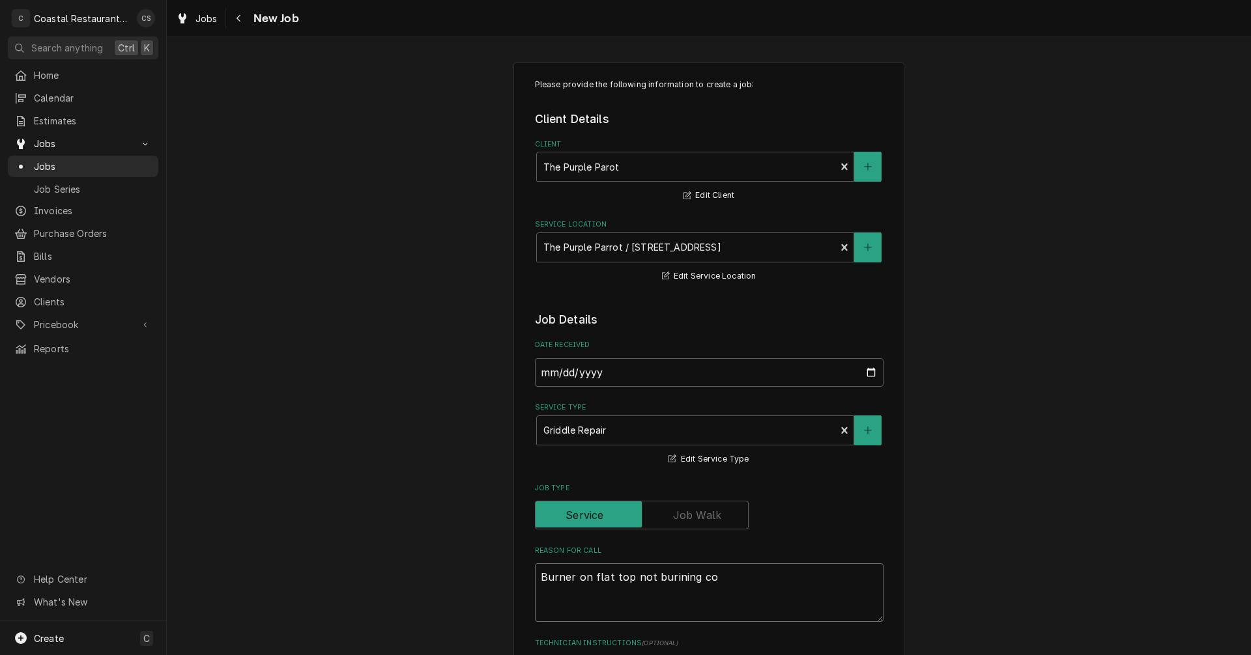
type textarea "Burner on flat top not burining cor"
type textarea "x"
type textarea "Burner on flat top not burining corr"
type textarea "x"
type textarea "Burner on flat top not burining corre"
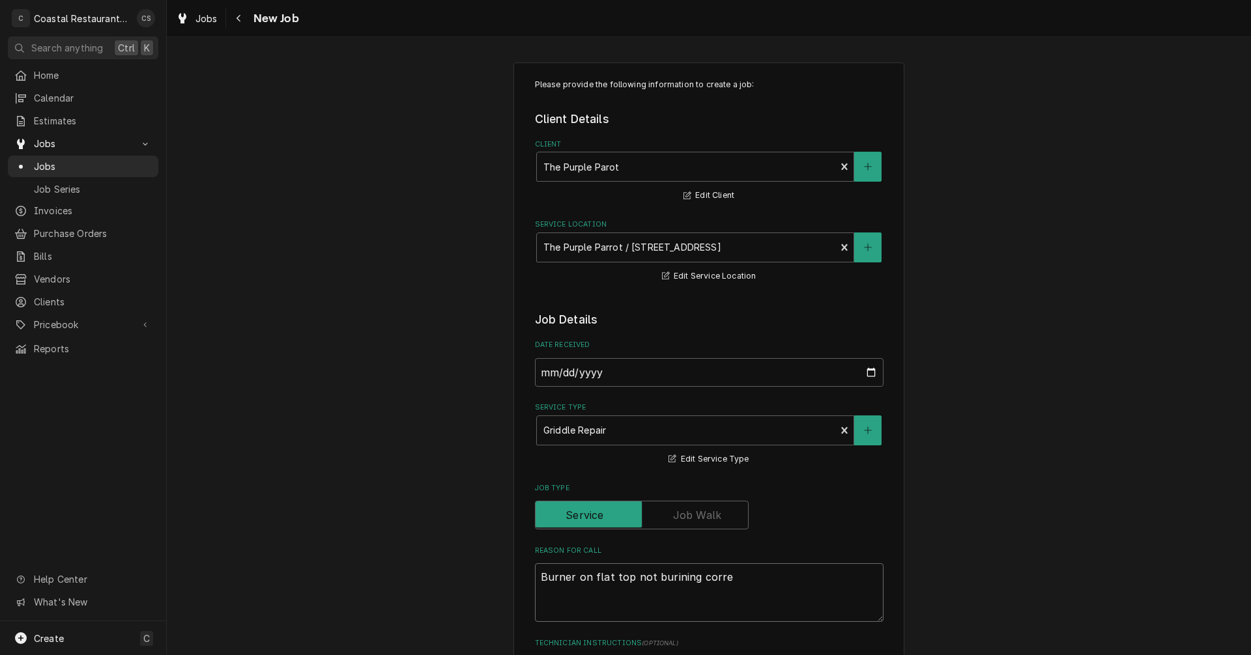
type textarea "x"
type textarea "Burner on flat top not burining correc"
type textarea "x"
type textarea "Burner on flat top not burining correct"
type textarea "x"
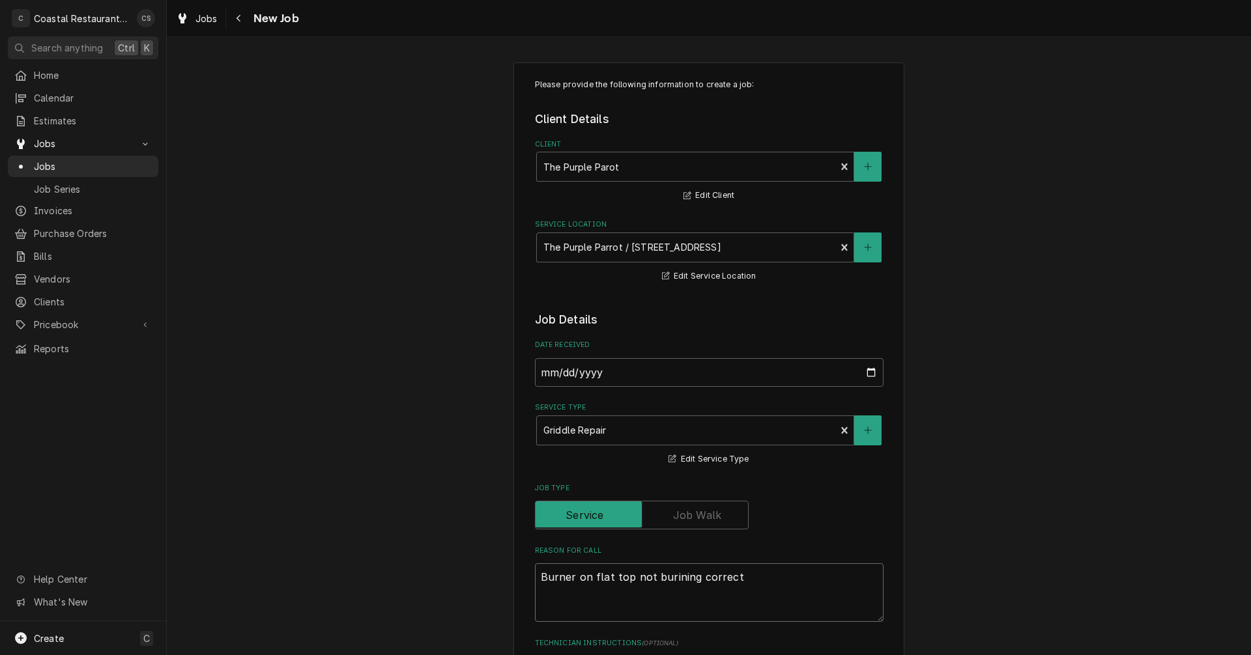
type textarea "Burner on flat top not burining correctl"
type textarea "x"
type textarea "Burner on flat top not burining correctly"
type textarea "x"
type textarea "Burner on flat top not burining correctly"
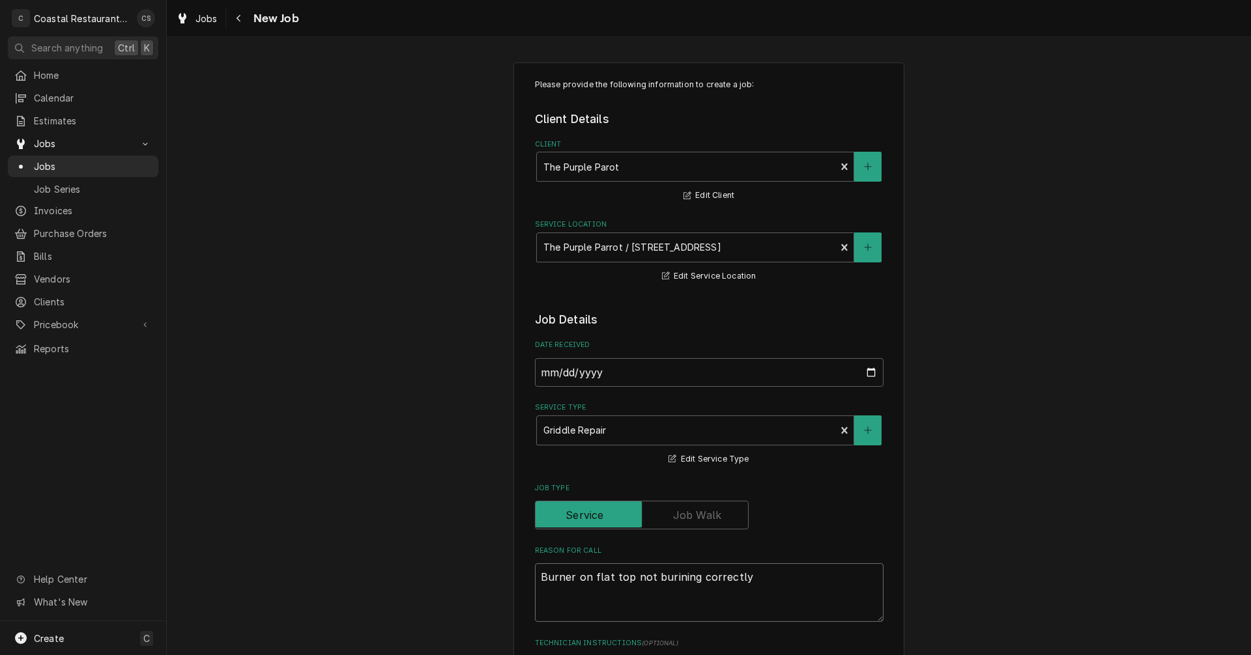
click at [668, 580] on textarea "Burner on flat top not burining correctly" at bounding box center [709, 592] width 348 height 59
type textarea "x"
type textarea "Burner on flat top not burning correctly"
click at [744, 579] on textarea "Burner on flat top not burning correctly" at bounding box center [709, 592] width 348 height 59
type textarea "x"
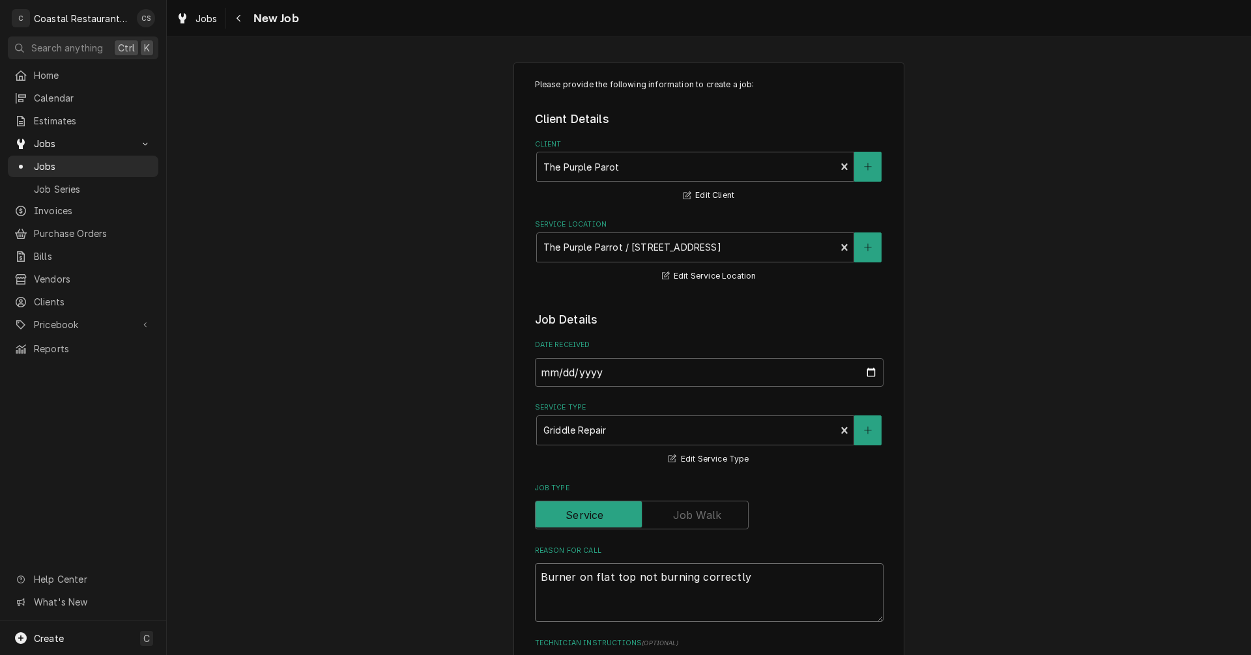
type textarea "Burner on flat top not burning correctly"
type textarea "x"
type textarea "Burner on flat top not burning correctly."
type textarea "x"
type textarea "Burner on flat top not burning correctly."
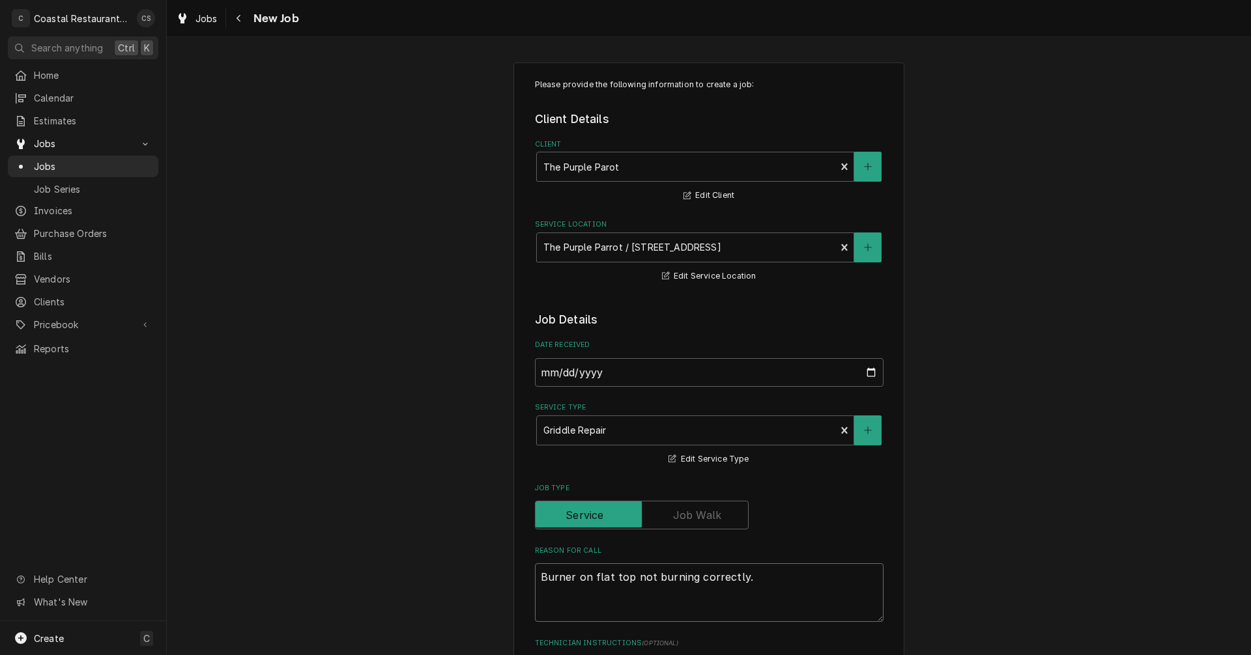
type textarea "x"
type textarea "Burner on flat top not burning correctly. C"
type textarea "x"
type textarea "Burner on flat top not burning correctly. Cu"
type textarea "x"
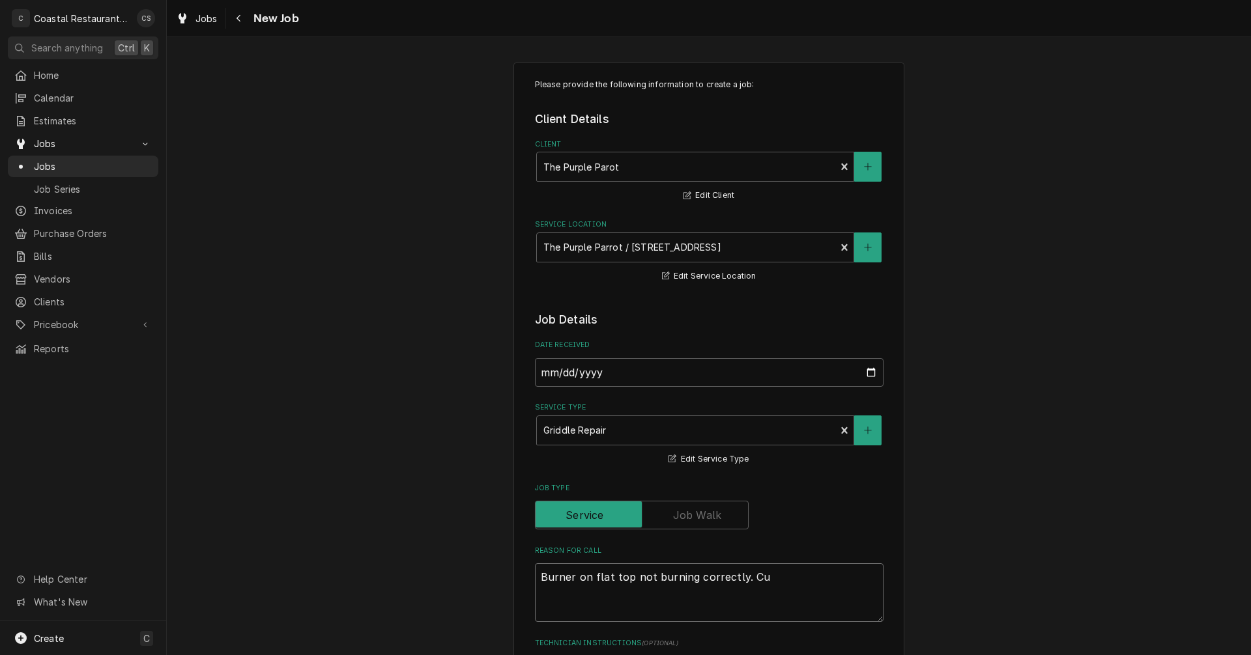
type textarea "Burner on flat top not burning correctly. Cus"
type textarea "x"
type textarea "Burner on flat top not burning correctly. Cust"
type textarea "x"
type textarea "Burner on flat top not burning correctly. Custo"
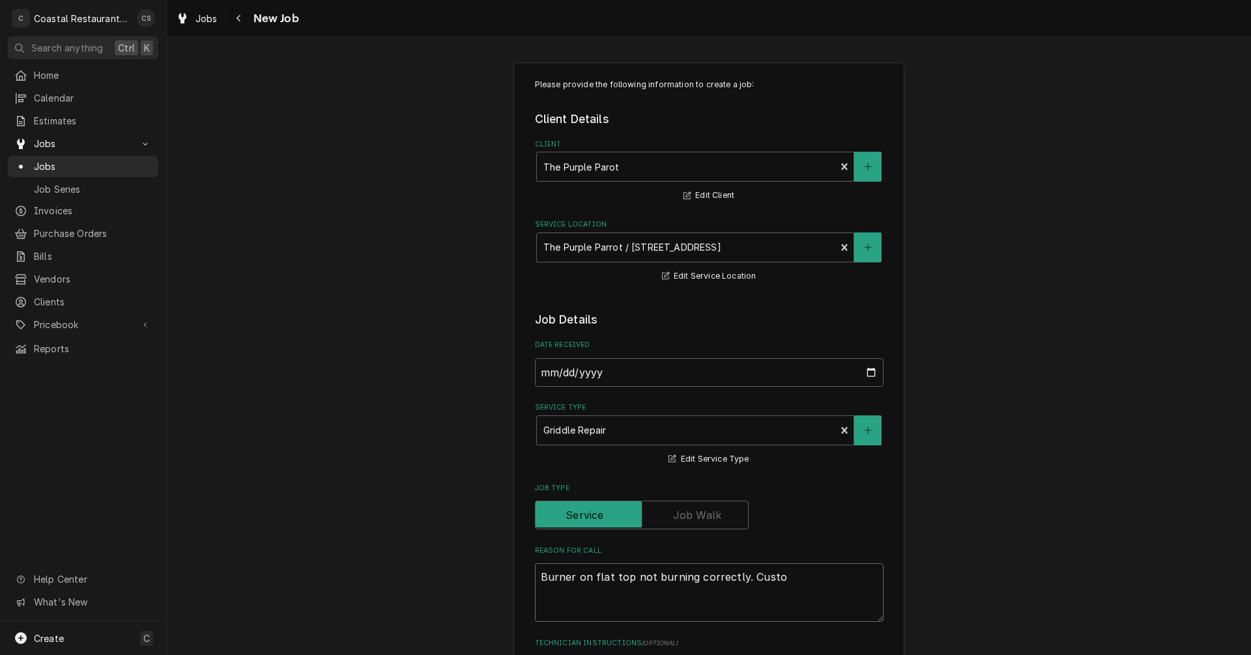
type textarea "x"
type textarea "Burner on flat top not burning correctly. Custom"
type textarea "x"
type textarea "Burner on flat top not burning correctly. Custome"
type textarea "x"
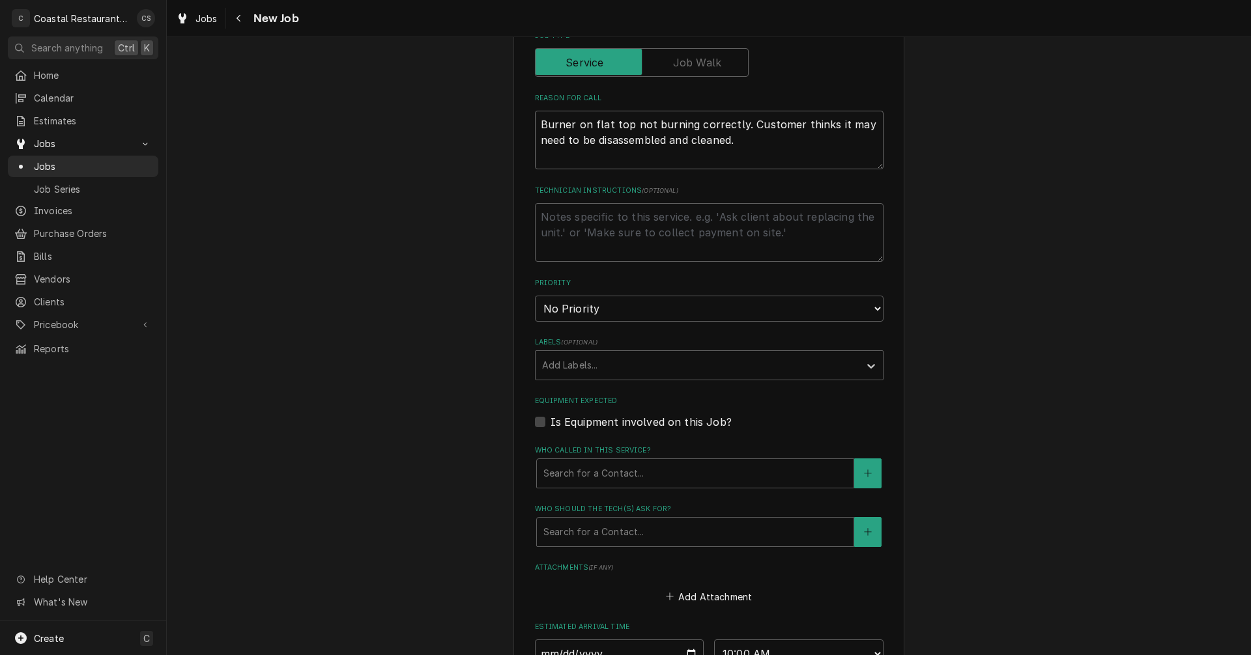
scroll to position [456, 0]
click at [570, 468] on div "Who called in this service?" at bounding box center [695, 470] width 304 height 23
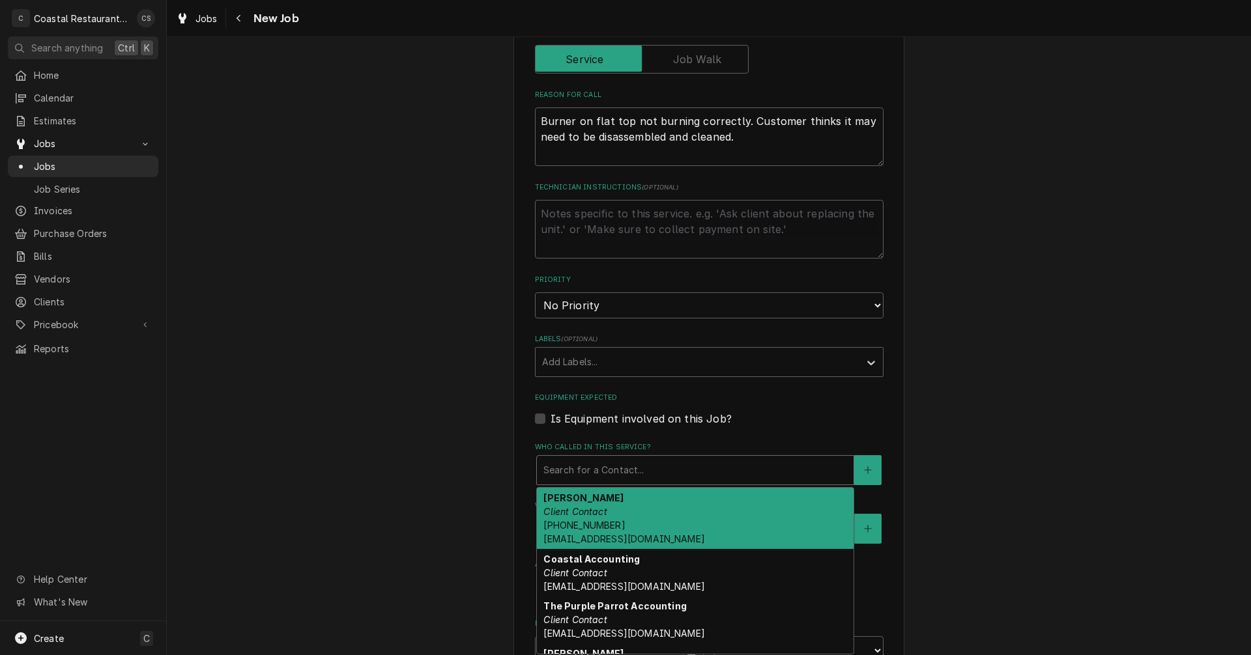
click at [569, 501] on strong "Brent Warrington" at bounding box center [583, 497] width 80 height 11
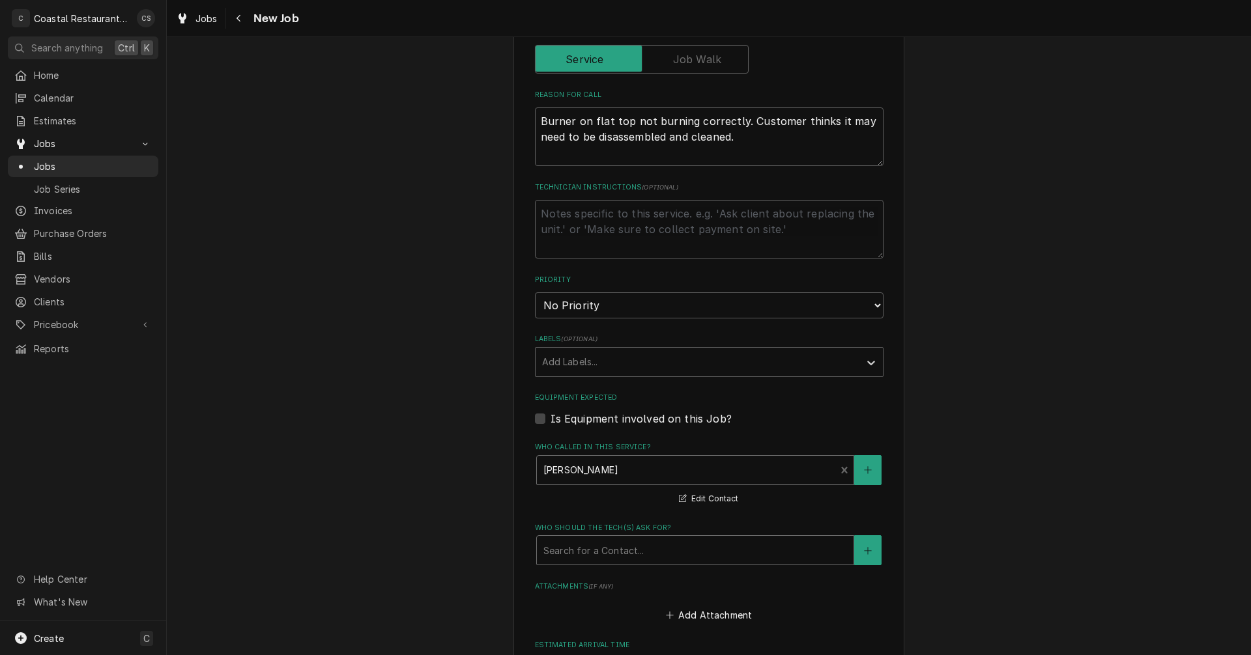
click at [573, 551] on div "Who should the tech(s) ask for?" at bounding box center [695, 550] width 304 height 23
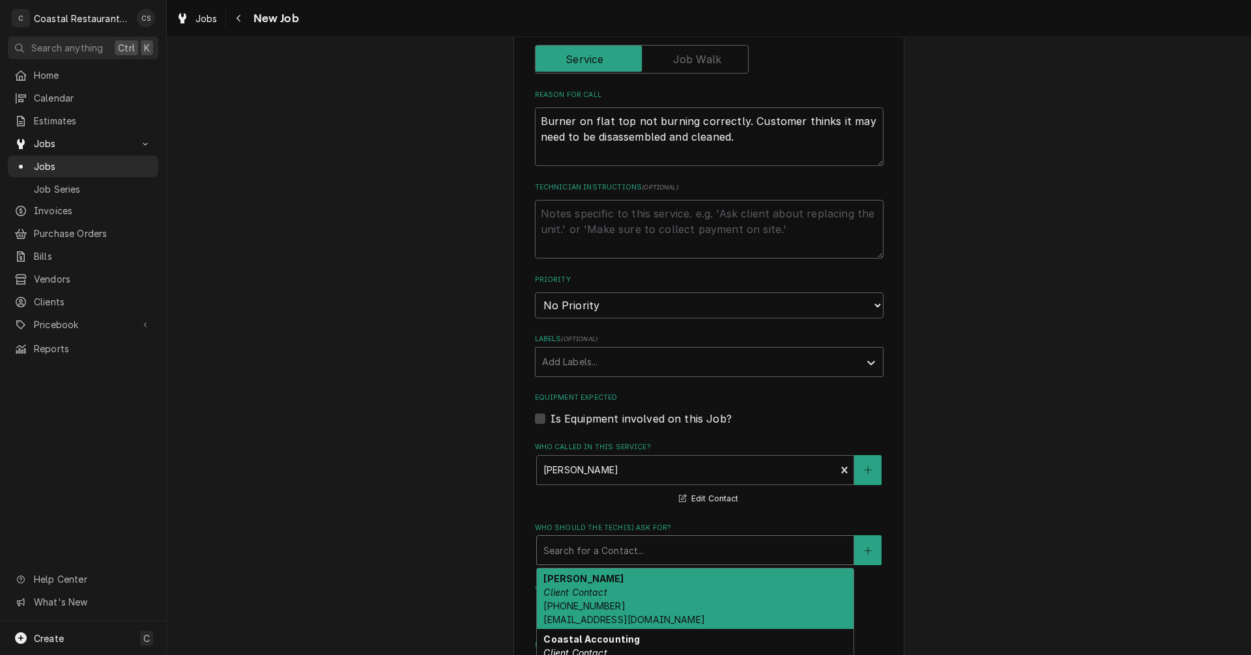
click at [585, 594] on em "Client Contact" at bounding box center [574, 592] width 63 height 11
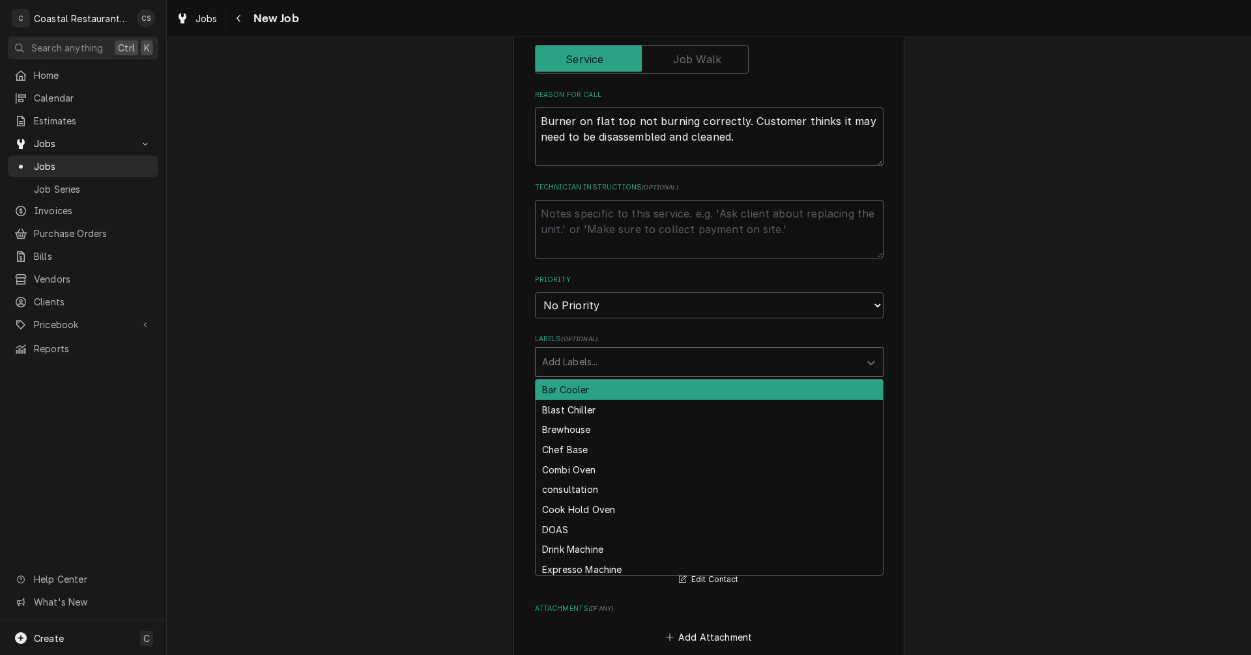
click at [582, 366] on div "Labels" at bounding box center [697, 361] width 311 height 23
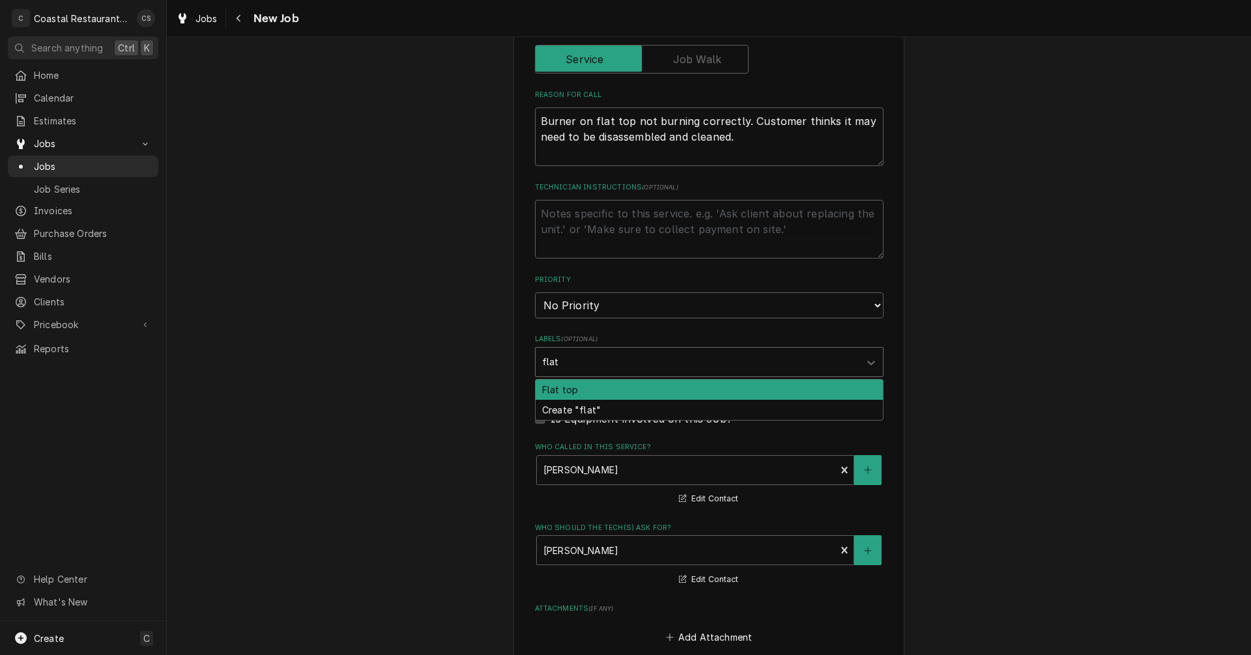
click at [559, 386] on div "Flat top" at bounding box center [708, 390] width 347 height 20
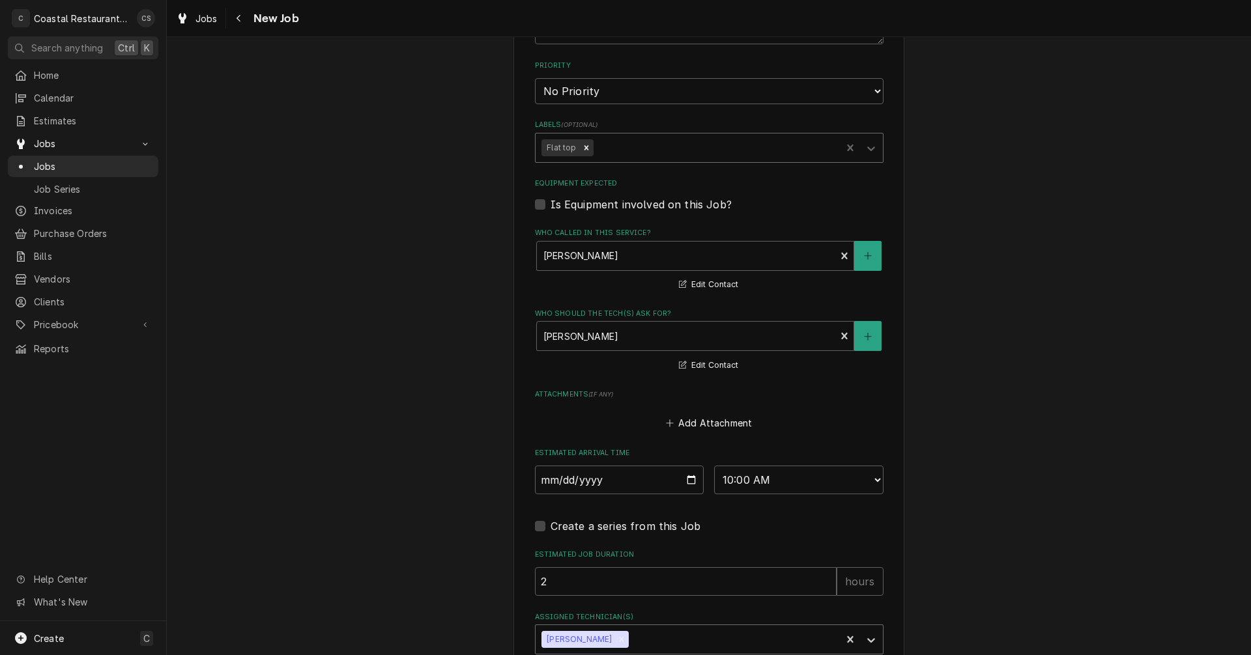
scroll to position [782, 0]
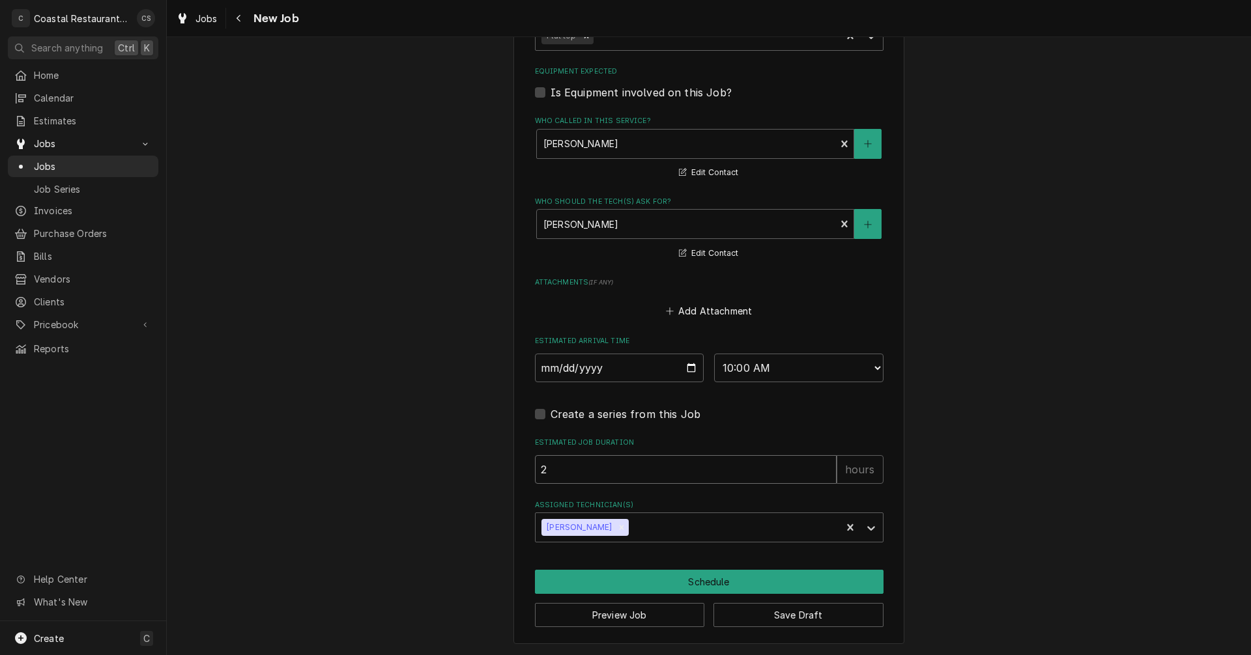
click at [564, 468] on input "2" at bounding box center [686, 469] width 302 height 29
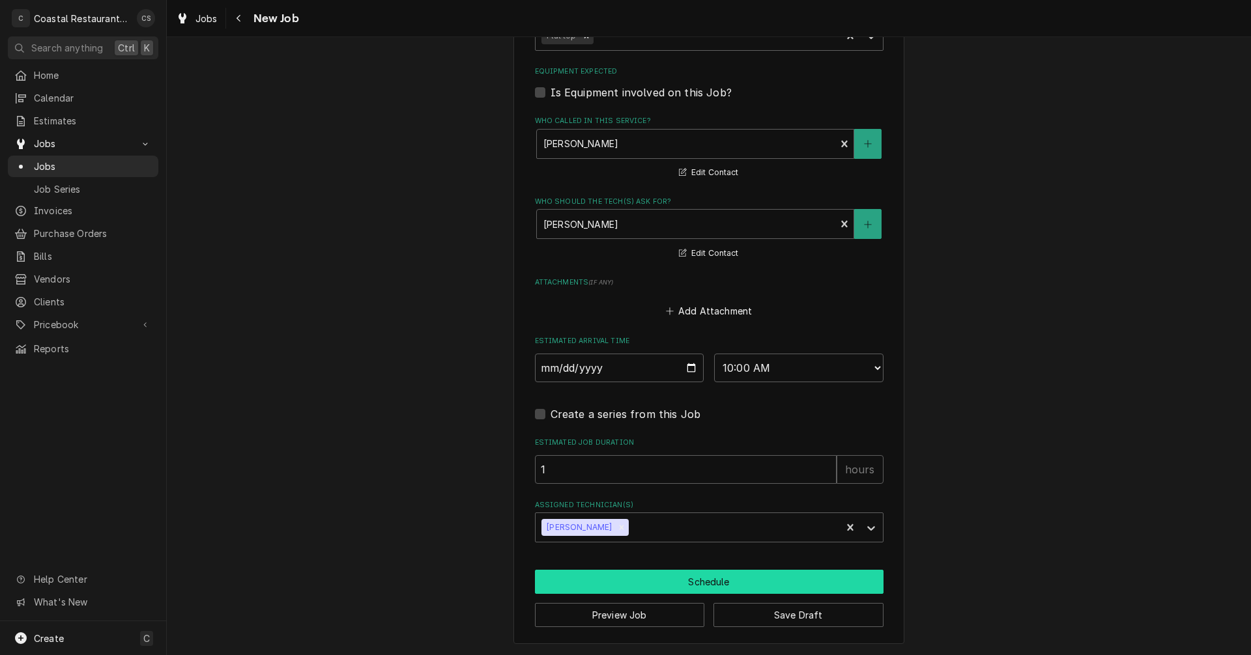
click at [676, 582] on button "Schedule" at bounding box center [709, 582] width 348 height 24
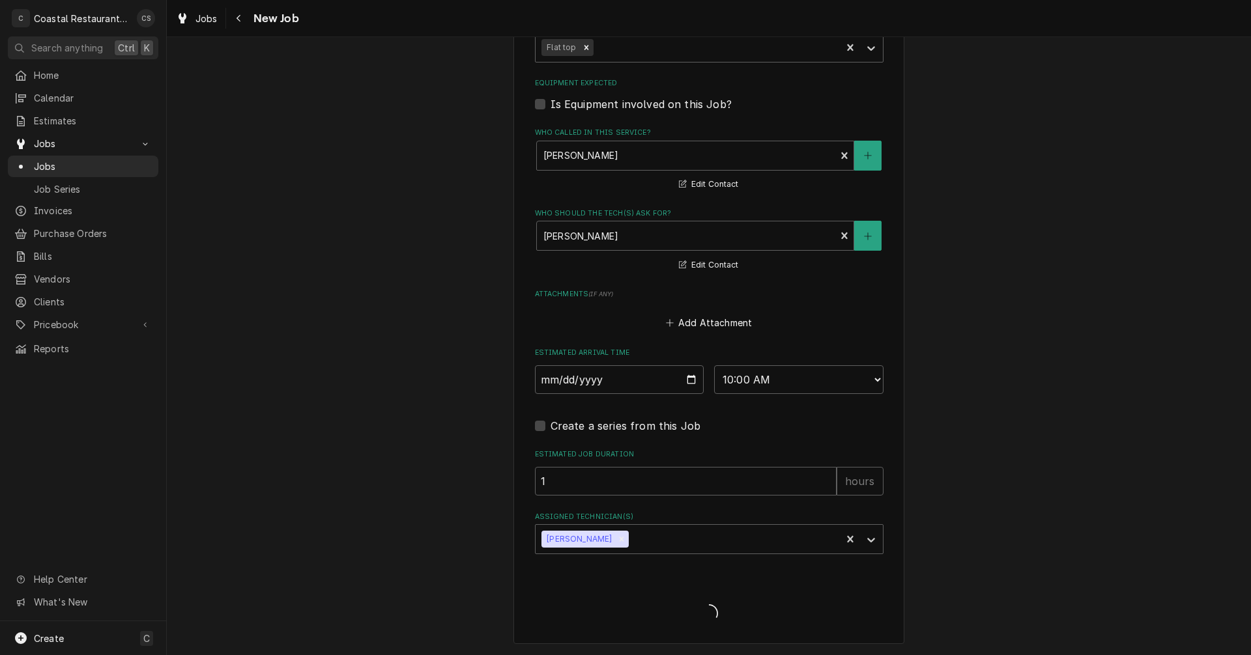
scroll to position [771, 0]
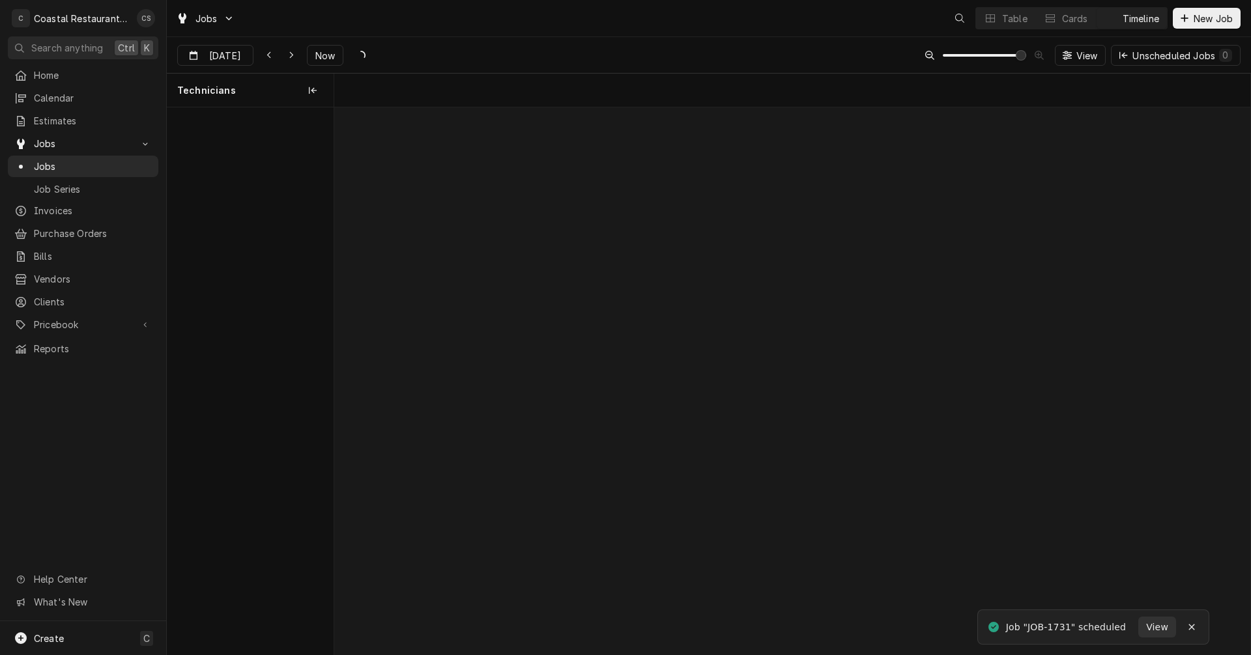
scroll to position [0, 18179]
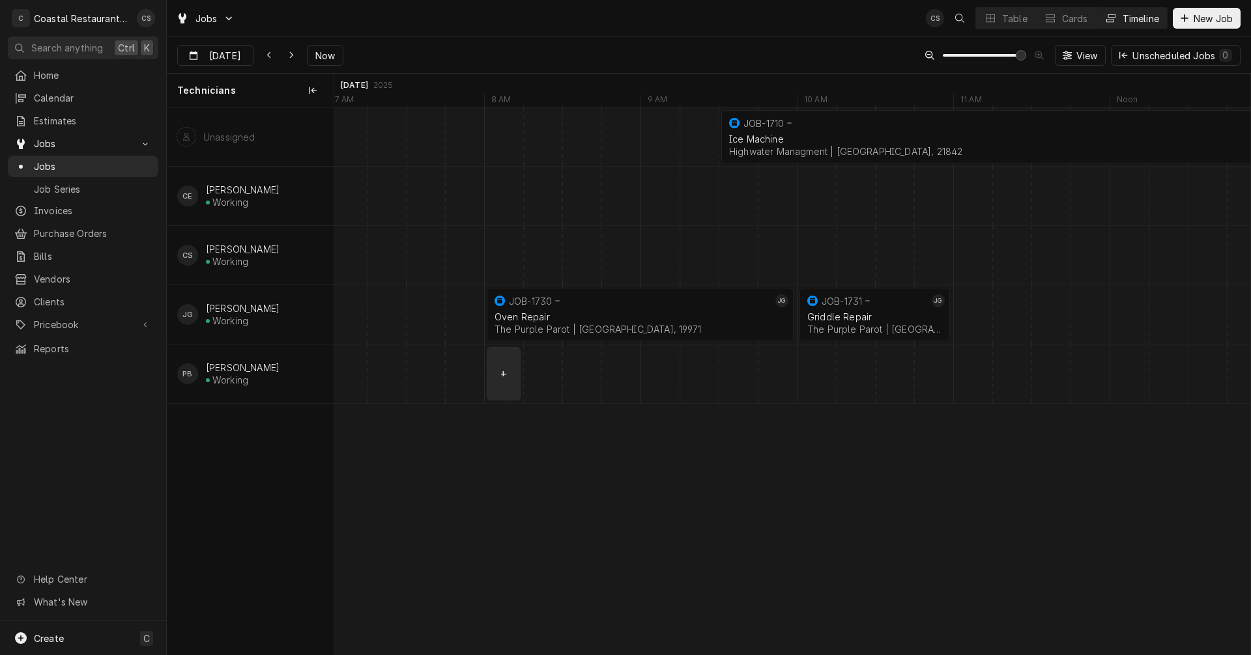
click at [502, 374] on div "normal" at bounding box center [991, 374] width 37673 height 59
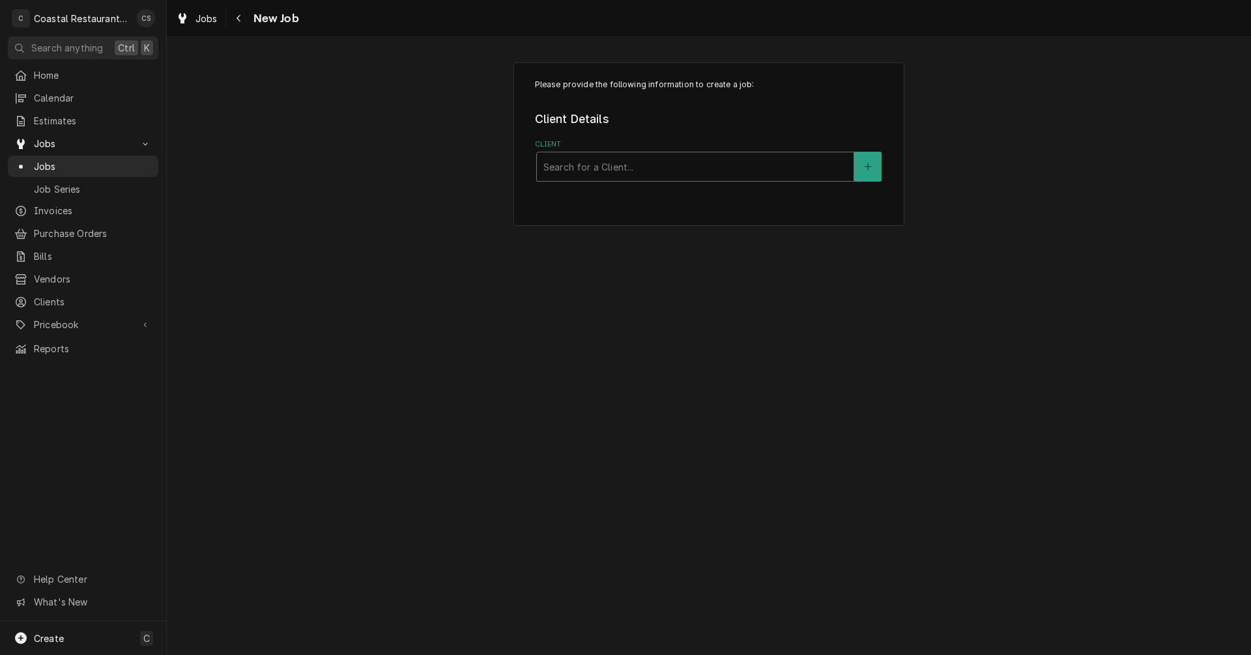
click at [575, 177] on div "Client" at bounding box center [695, 166] width 304 height 23
type input "Matts"
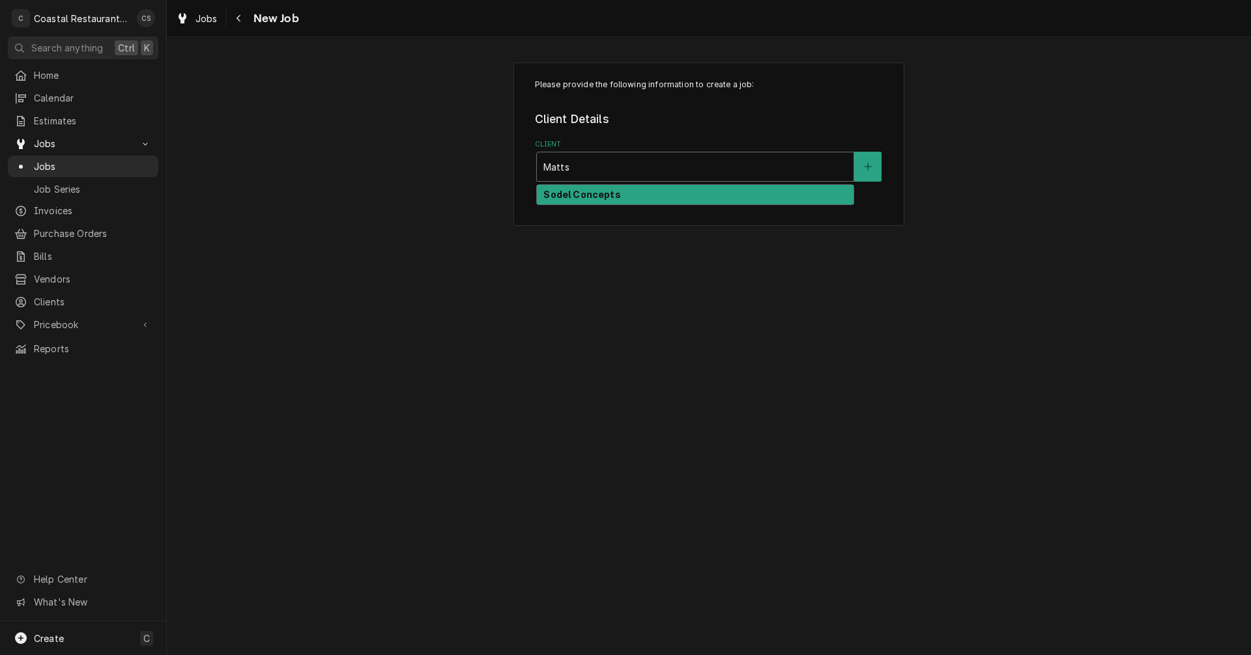
click at [573, 197] on strong "Sodel Concepts" at bounding box center [581, 194] width 77 height 11
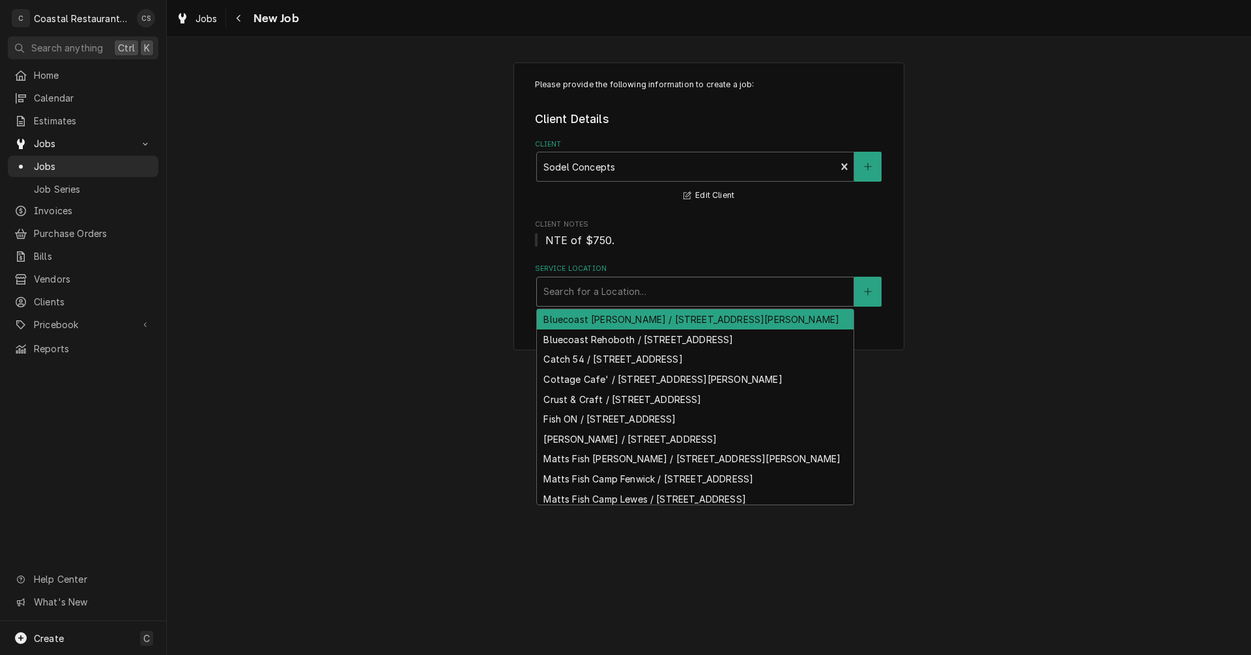
click at [591, 292] on div "Service Location" at bounding box center [695, 291] width 304 height 23
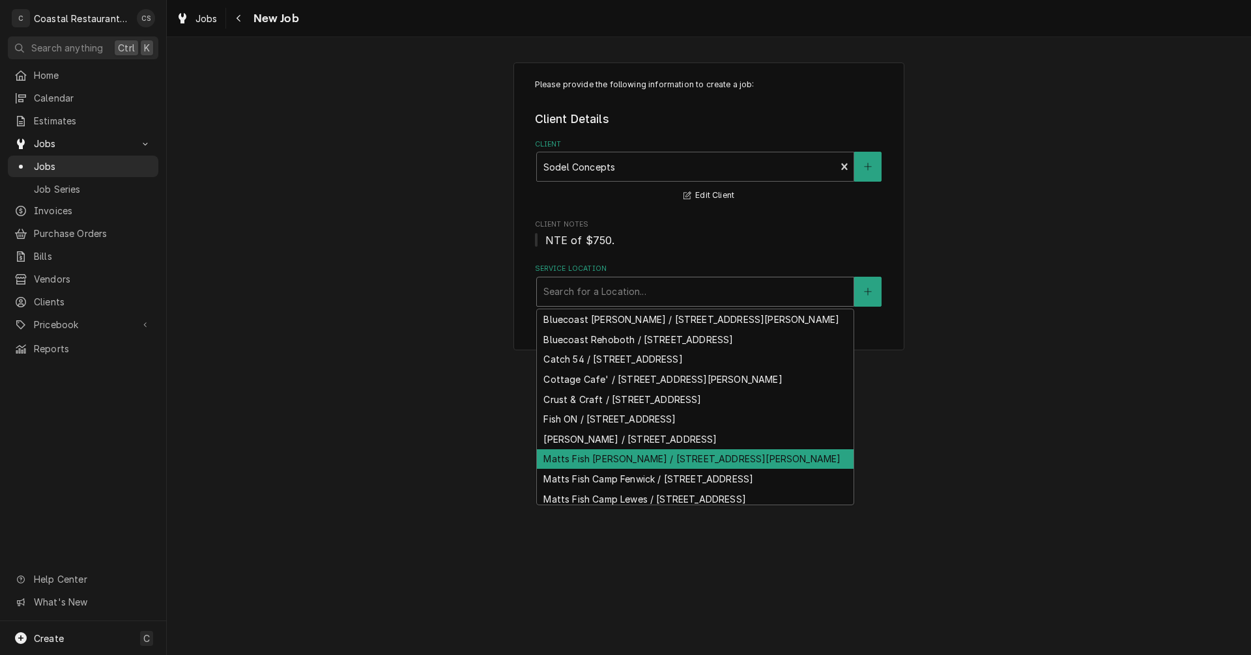
scroll to position [59, 0]
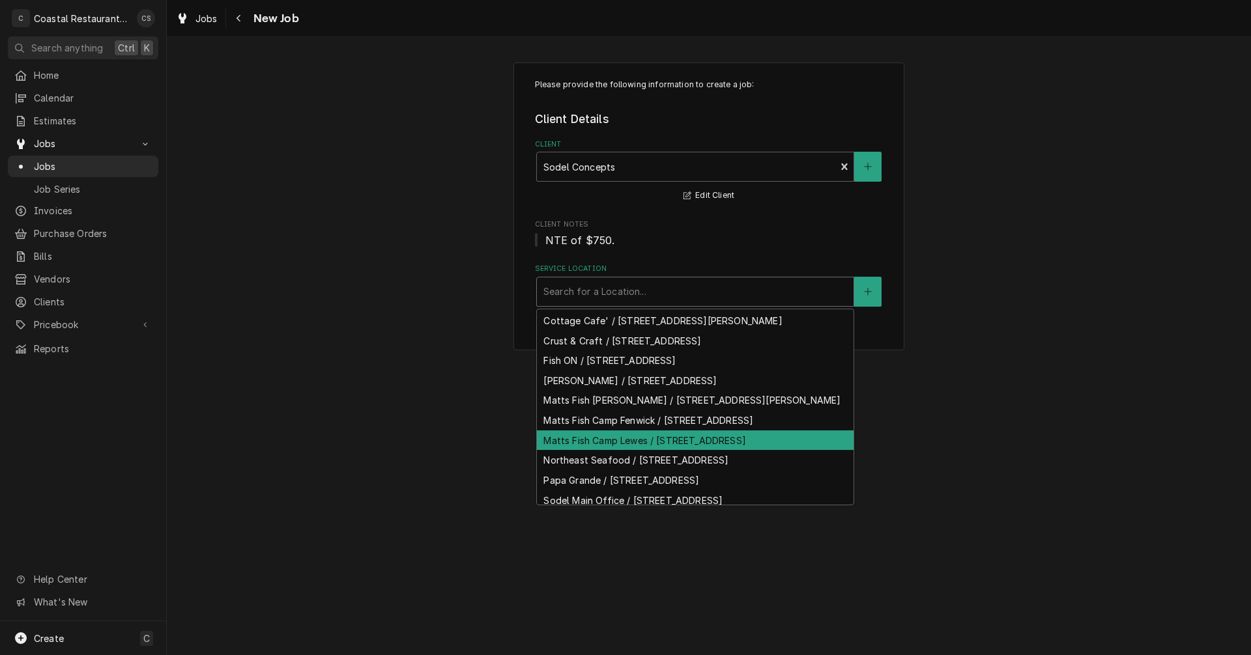
click at [584, 451] on div "Matts Fish Camp Lewes / [STREET_ADDRESS]" at bounding box center [695, 441] width 317 height 20
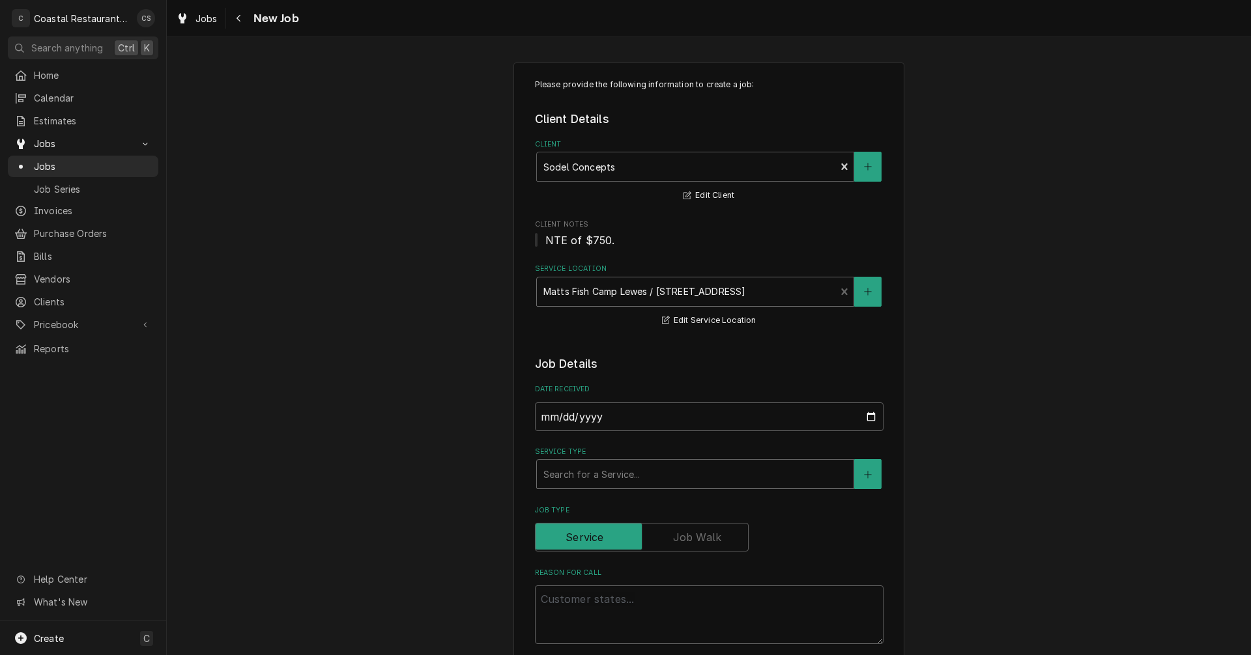
click at [569, 470] on div "Service Type" at bounding box center [695, 473] width 304 height 23
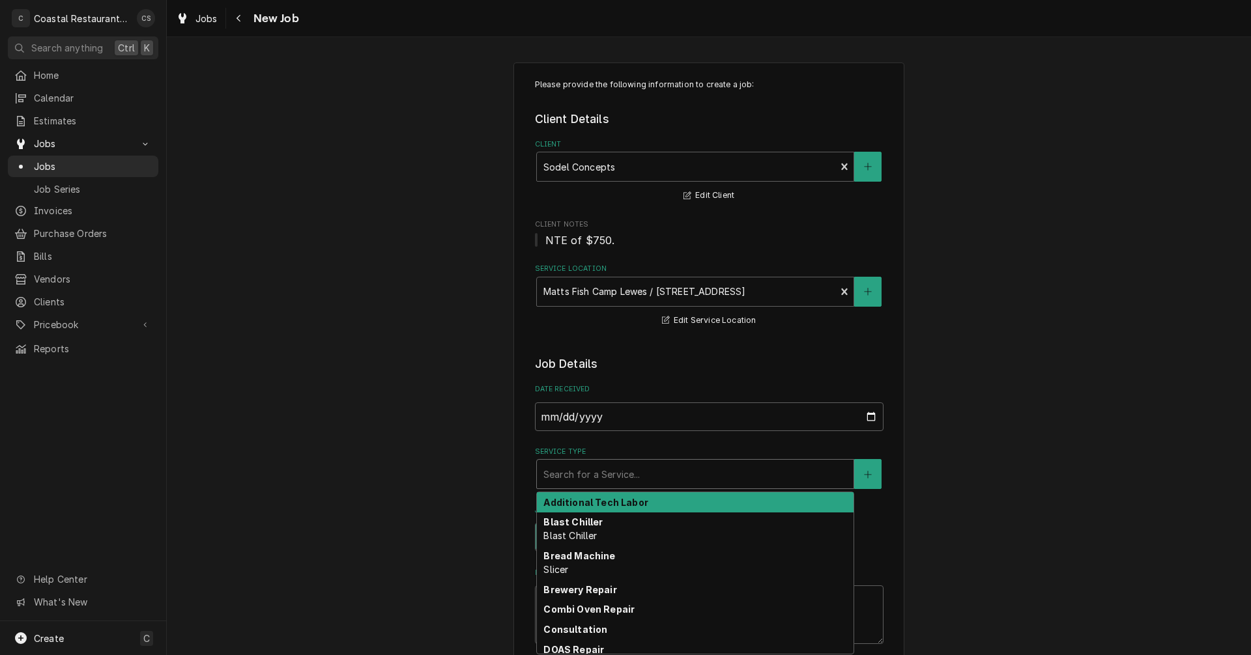
type textarea "x"
type input "O"
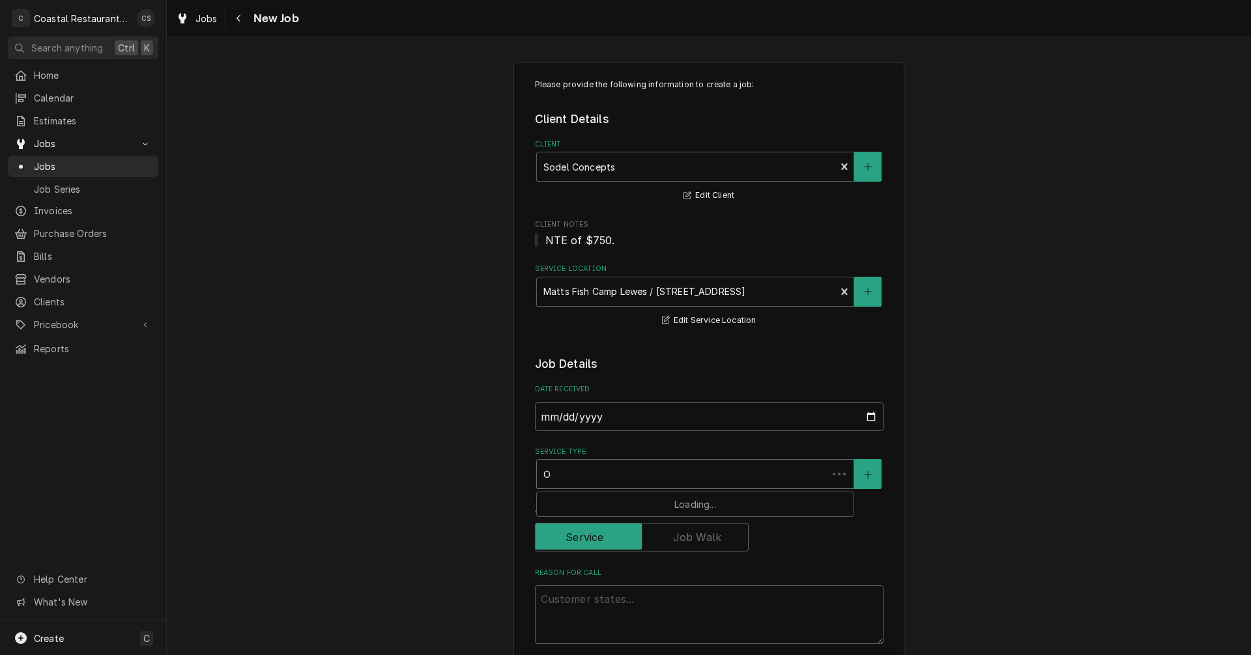
type textarea "x"
type input "Ov"
type textarea "x"
type input "Ove"
type textarea "x"
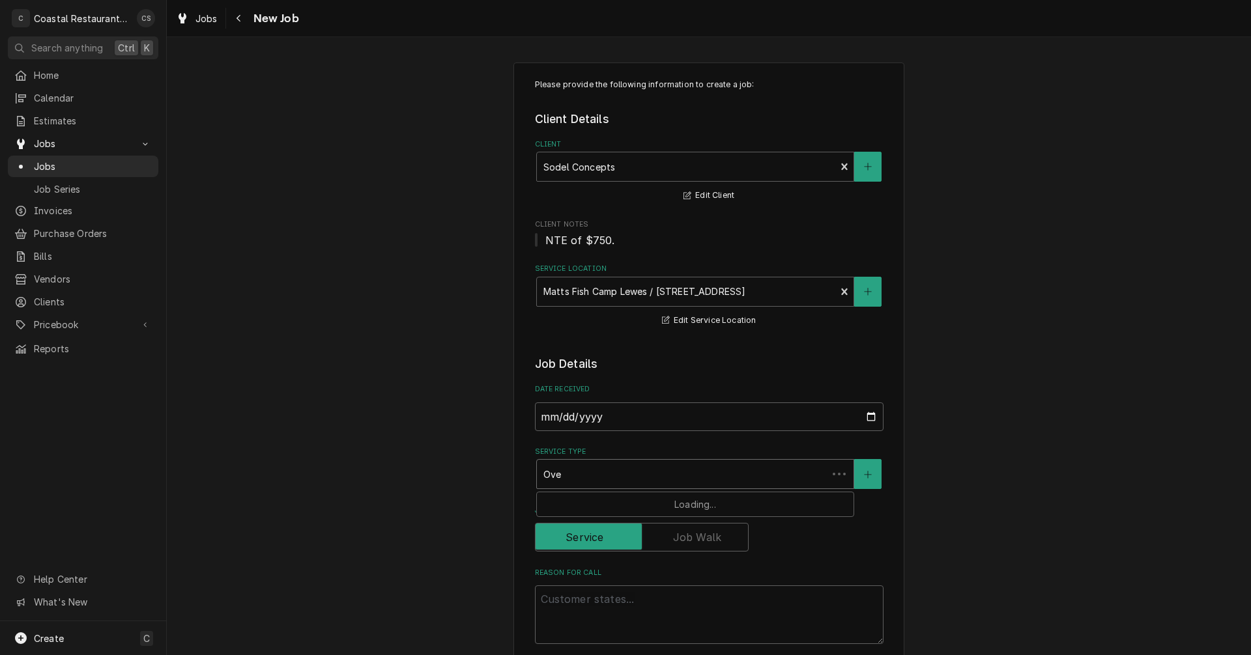
type input "Oven"
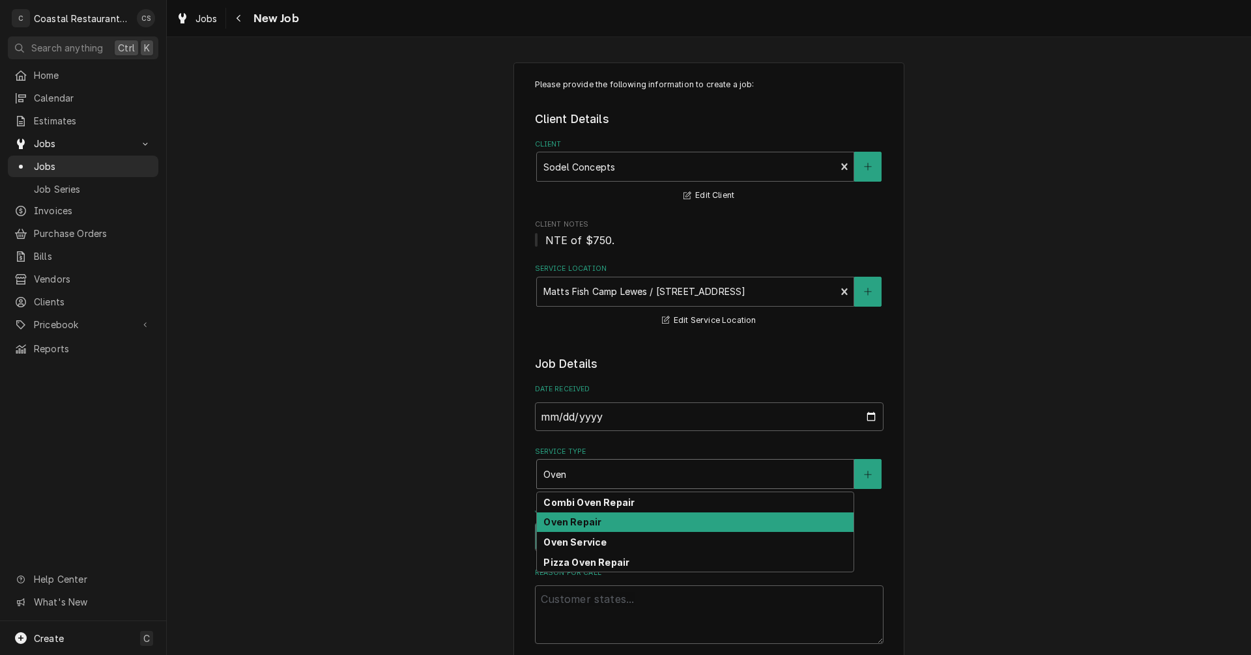
click at [576, 519] on strong "Oven Repair" at bounding box center [572, 522] width 58 height 11
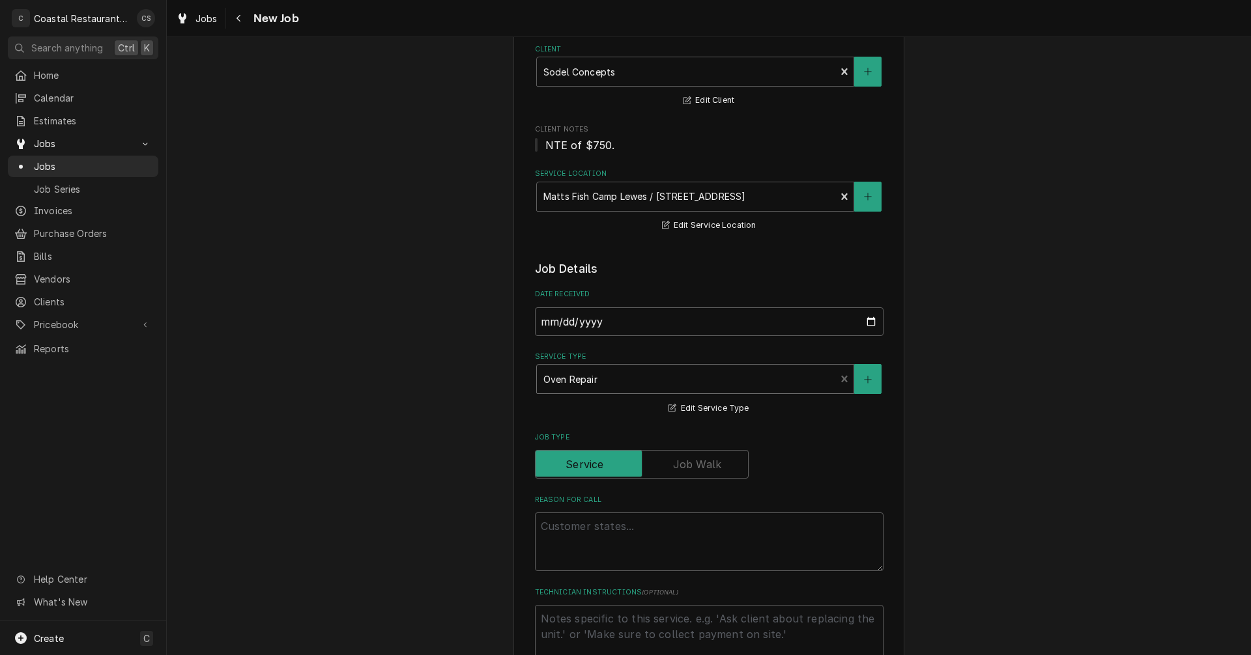
scroll to position [195, 0]
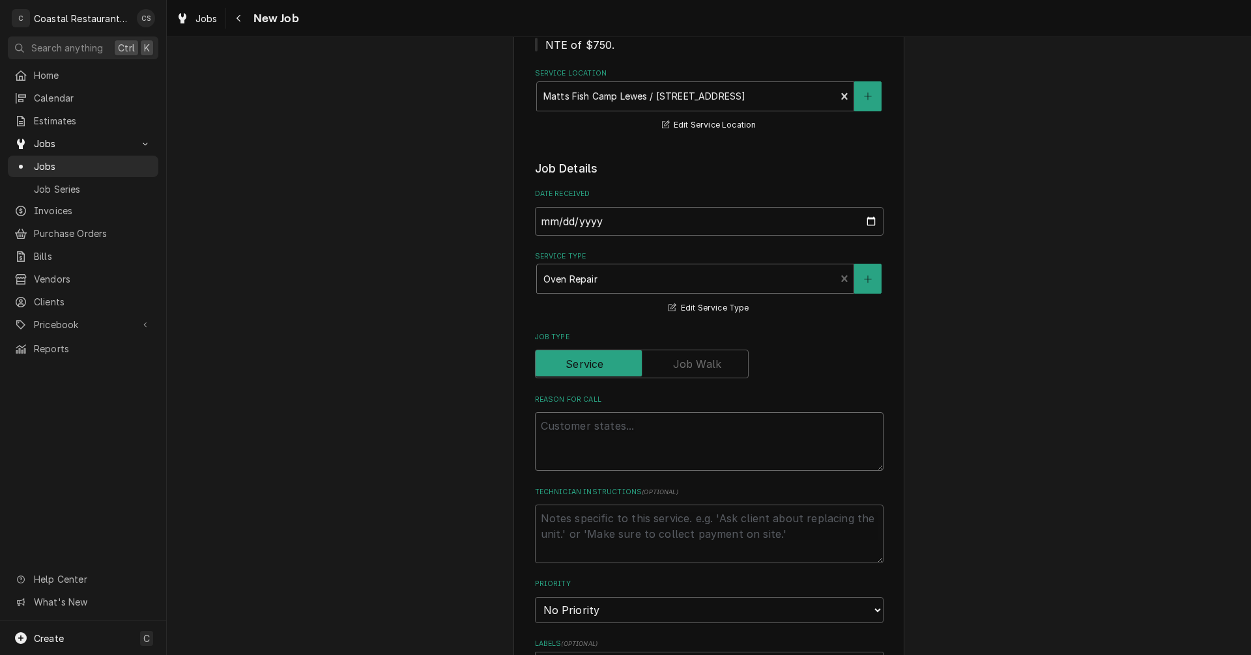
click at [567, 431] on textarea "Reason For Call" at bounding box center [709, 441] width 348 height 59
click at [582, 428] on textarea "Reason For Call" at bounding box center [709, 441] width 348 height 59
paste textarea "Work Order ID: 14298"
type textarea "x"
type textarea "Work Order ID: 14298"
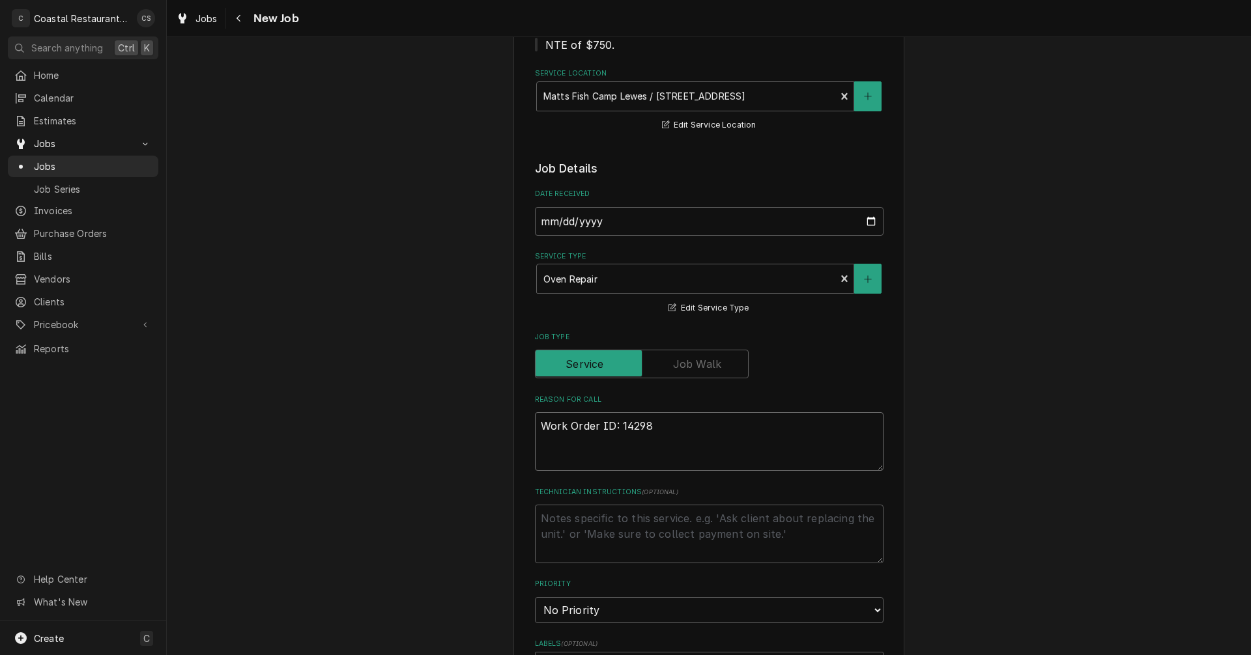
type textarea "x"
type textarea "Work Order ID: 14298"
type textarea "x"
type textarea "Work Order ID: 14298"
click at [672, 426] on textarea "Work Order ID: 14298" at bounding box center [709, 441] width 348 height 59
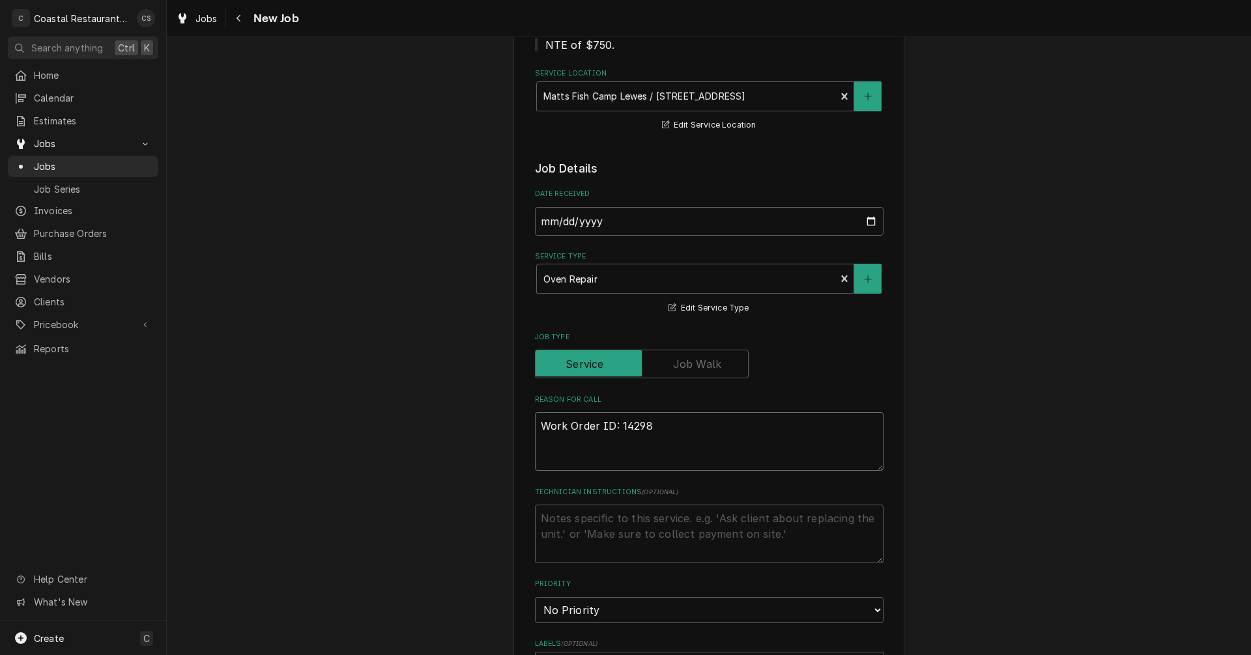
paste textarea "Left oven not getting up to temp again after James left on Friday."
type textarea "x"
type textarea "Work Order ID: 14298 Left oven not getting up to temp again after [PERSON_NAME]…"
type textarea "x"
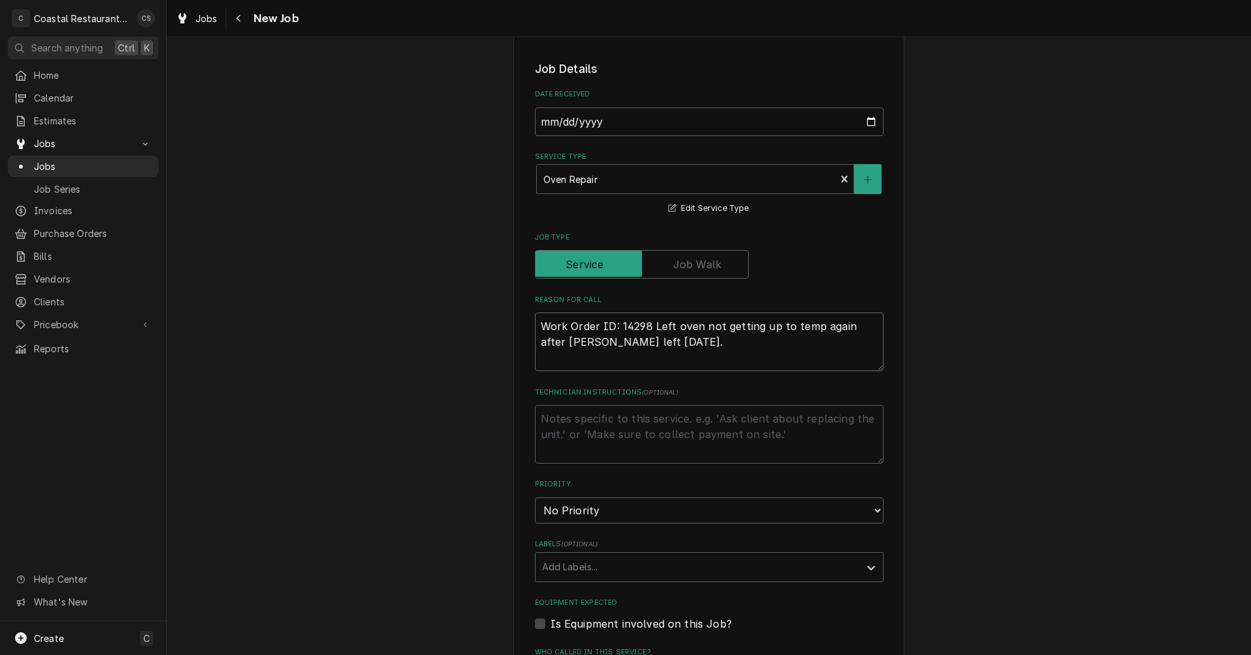
scroll to position [456, 0]
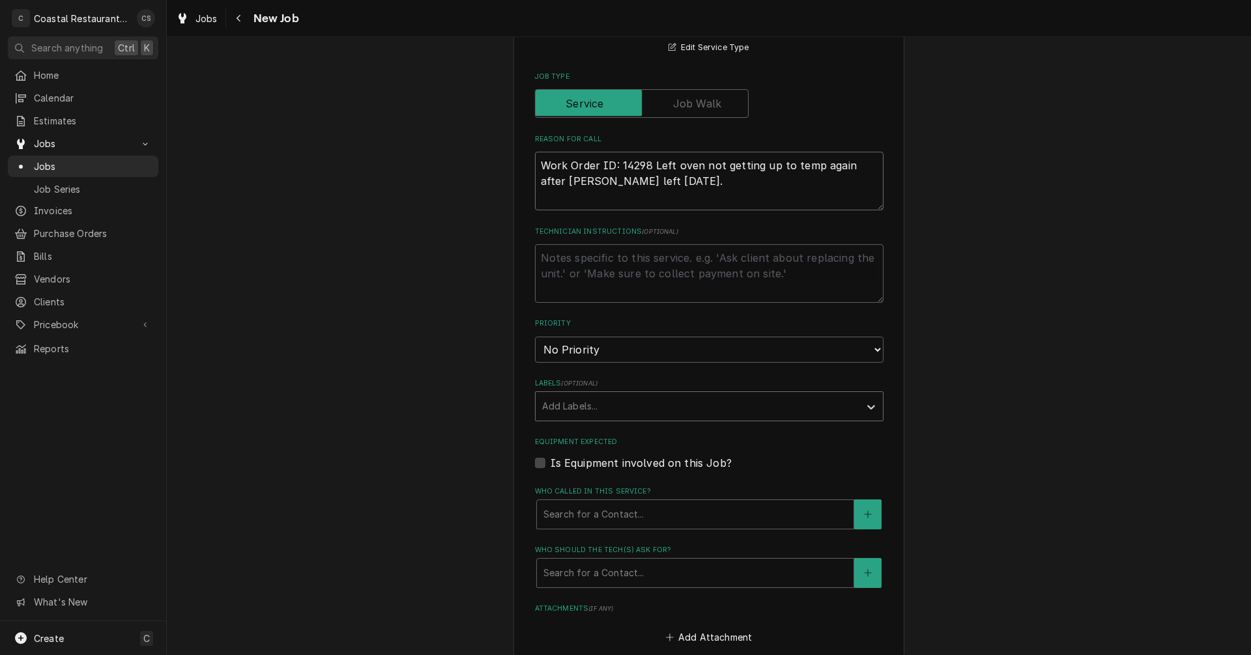
type textarea "Work Order ID: 14298 Left oven not getting up to temp again after [PERSON_NAME]…"
click at [585, 409] on div "Labels" at bounding box center [697, 406] width 311 height 23
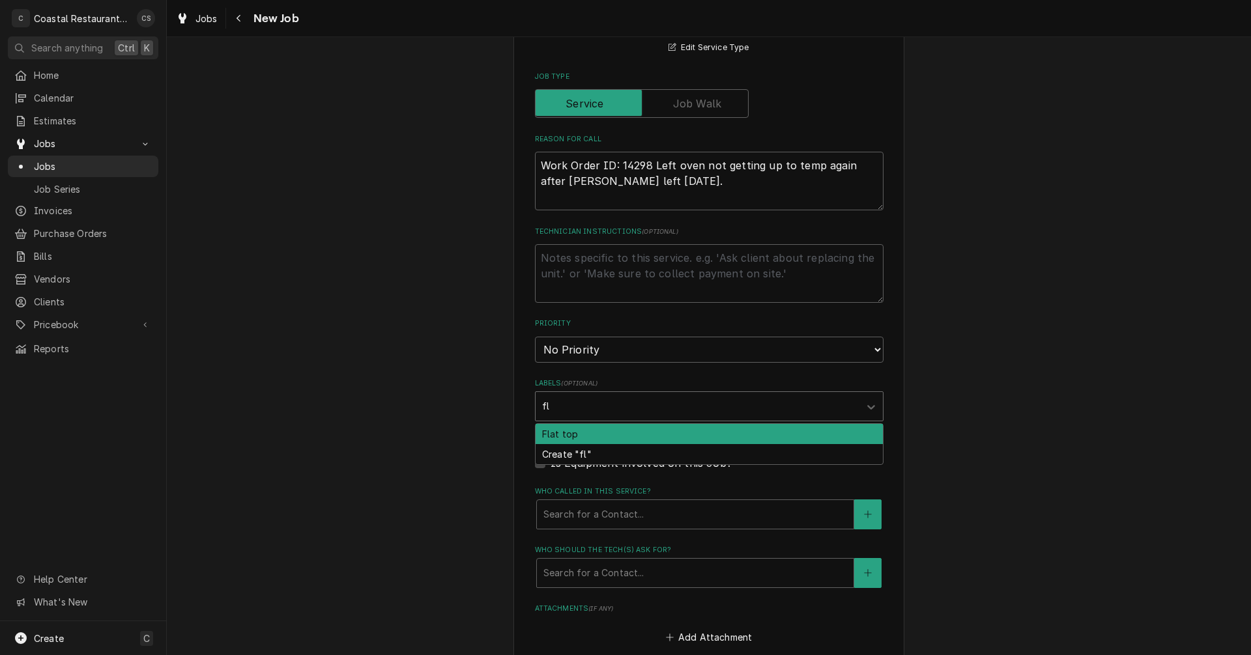
type input "f"
type input "Oven"
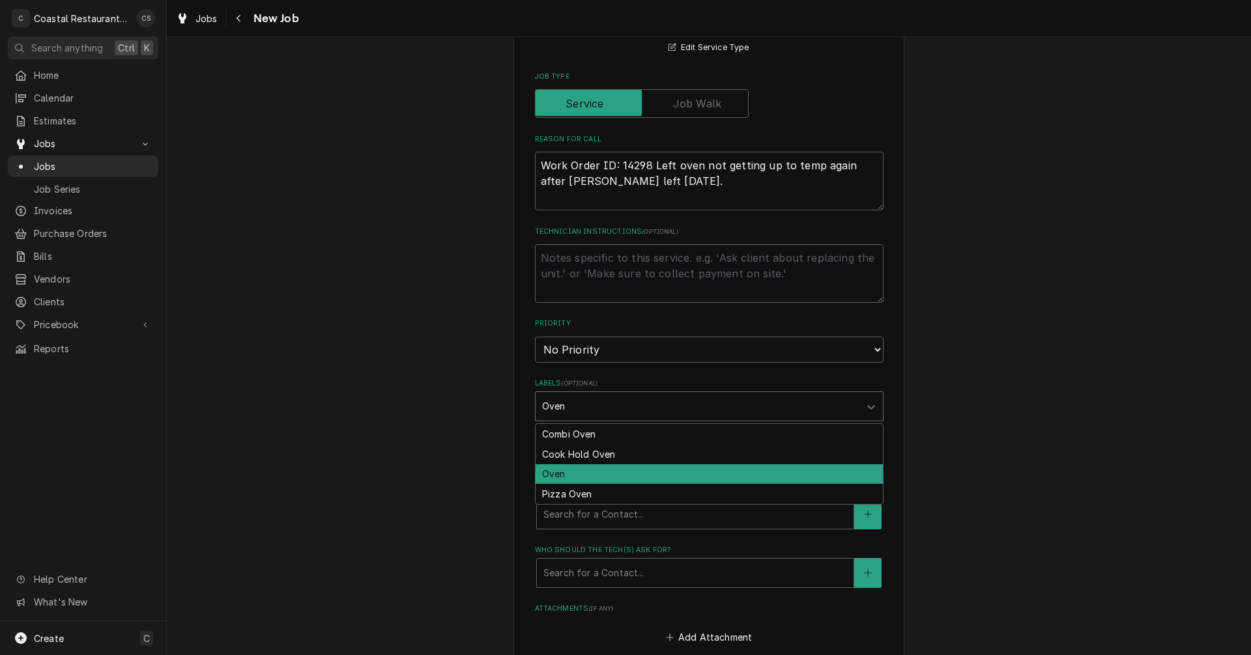
click at [554, 471] on div "Oven" at bounding box center [708, 474] width 347 height 20
type textarea "x"
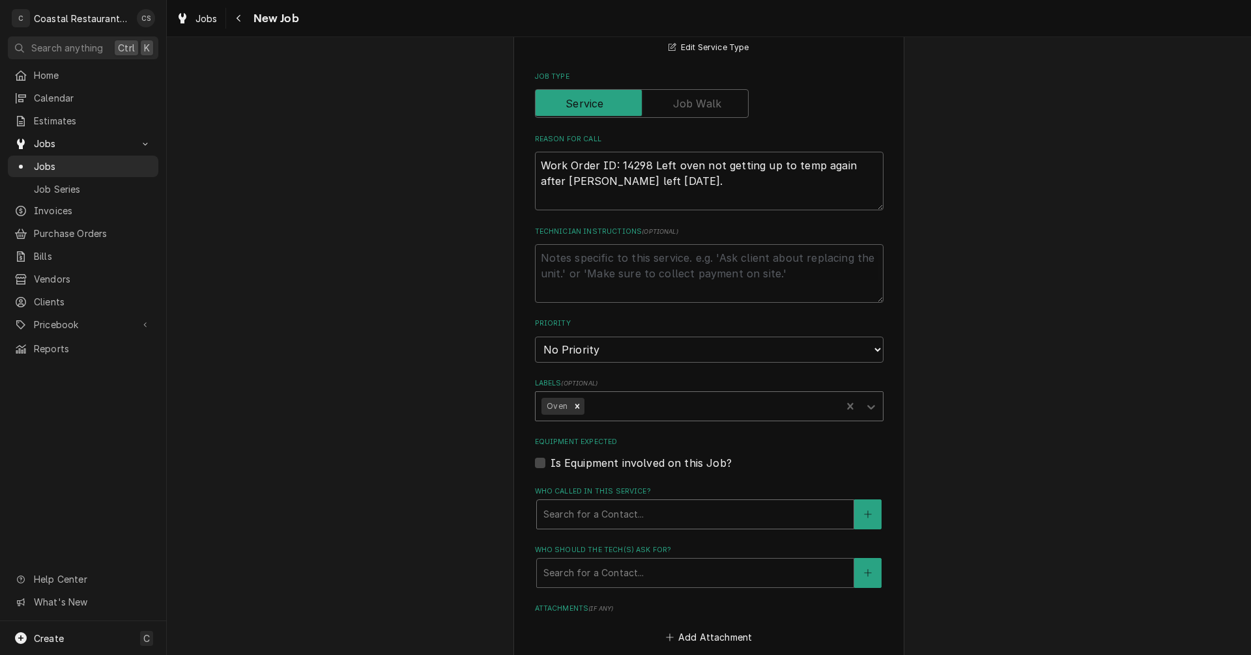
click at [577, 513] on div "Who called in this service?" at bounding box center [695, 514] width 304 height 23
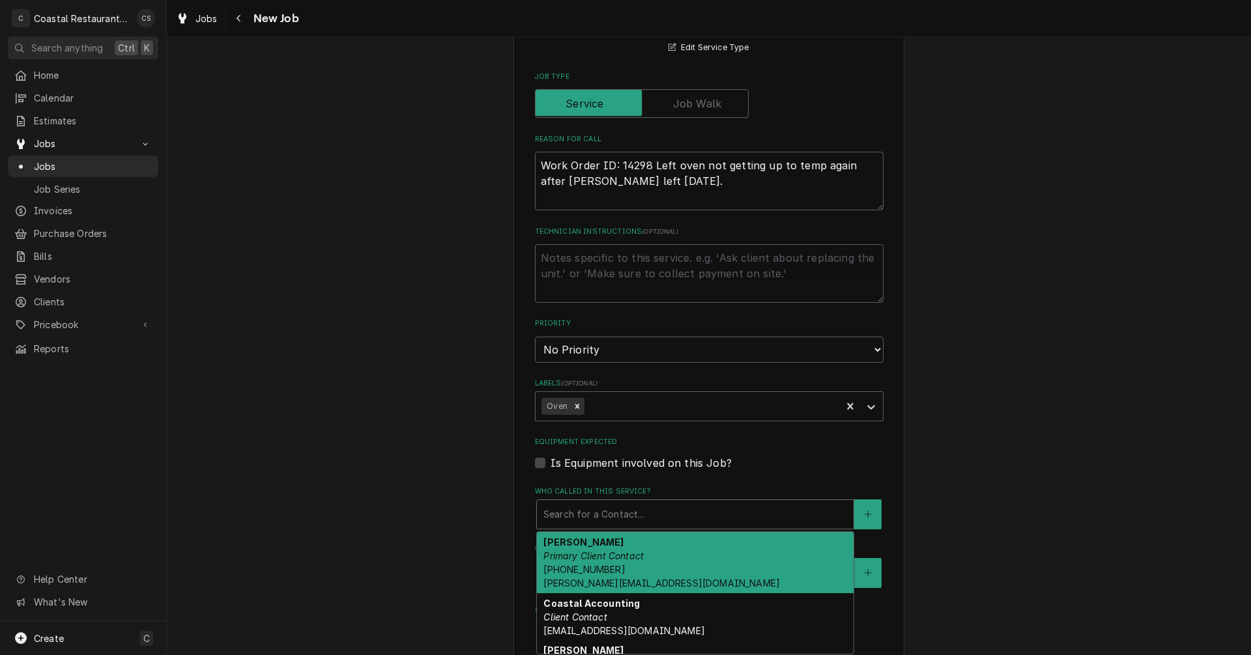
click at [580, 553] on em "Primary Client Contact" at bounding box center [593, 555] width 100 height 11
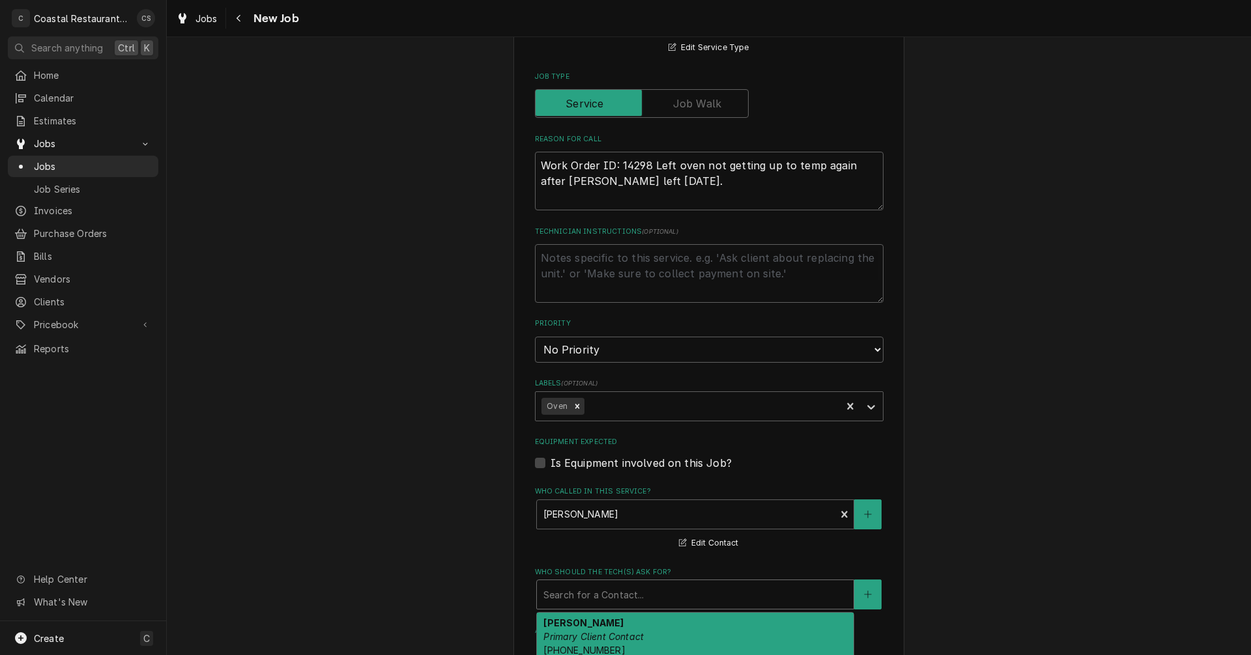
click at [586, 605] on div "Who should the tech(s) ask for?" at bounding box center [695, 594] width 304 height 23
drag, startPoint x: 585, startPoint y: 634, endPoint x: 630, endPoint y: 563, distance: 84.4
click at [586, 634] on em "Primary Client Contact" at bounding box center [593, 636] width 100 height 11
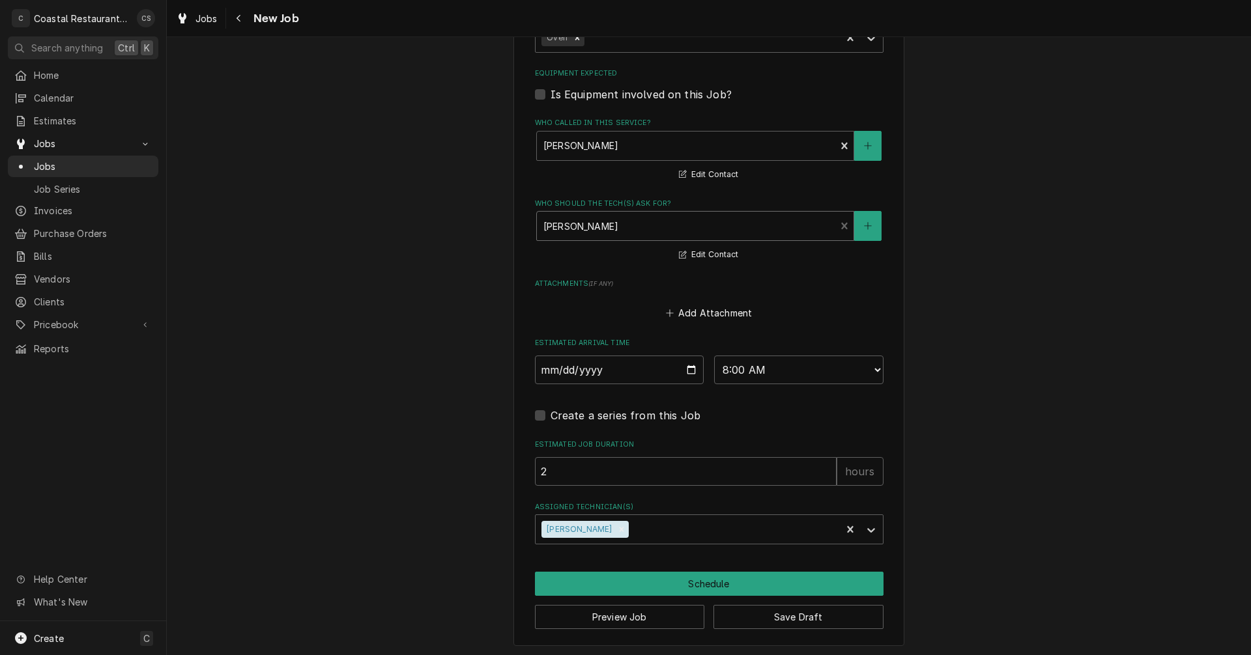
scroll to position [827, 0]
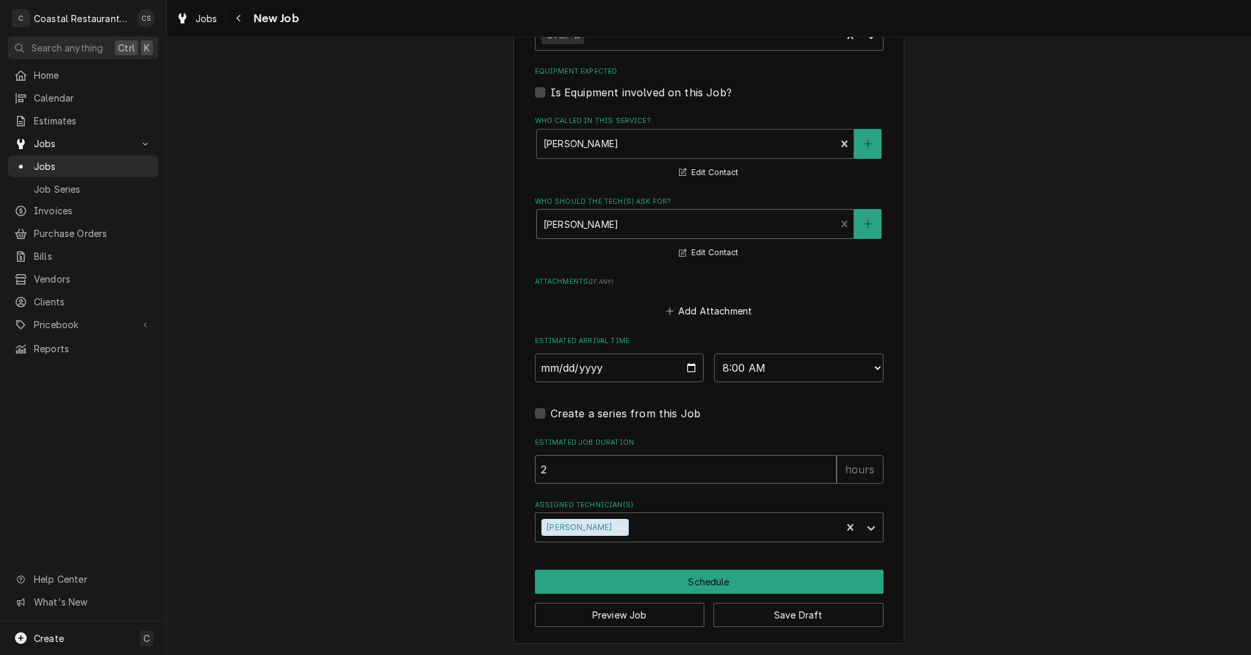
click at [552, 474] on input "2" at bounding box center [686, 469] width 302 height 29
type textarea "x"
type input "1"
type textarea "x"
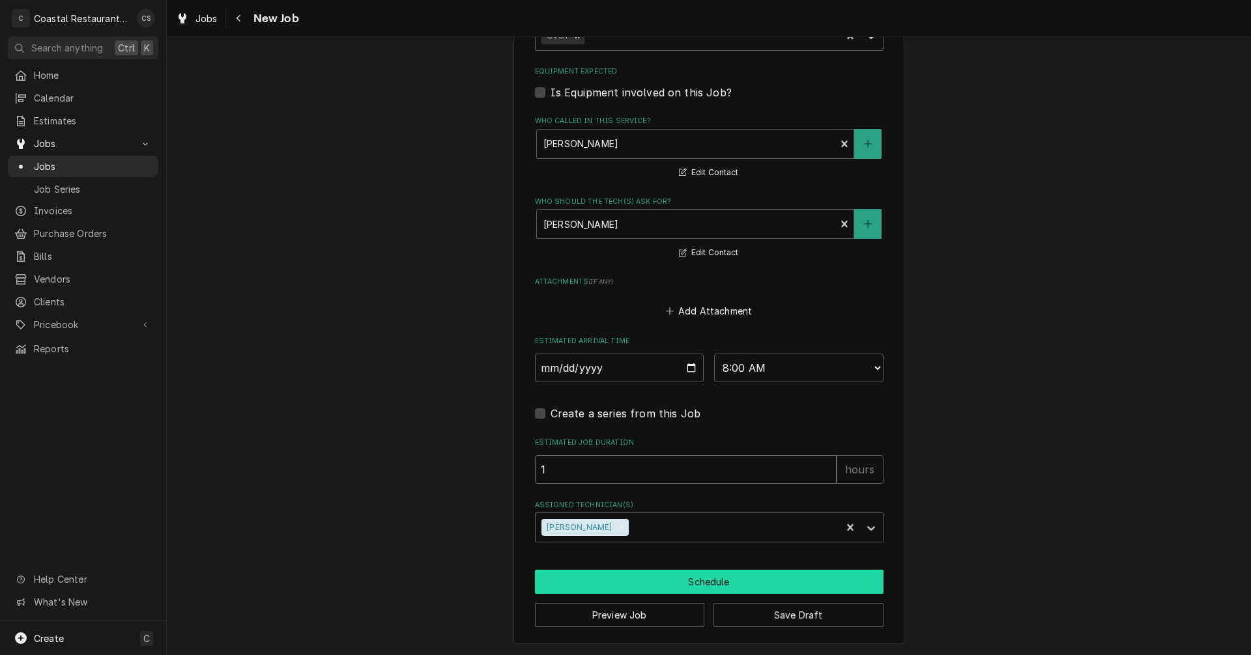
type input "1"
click at [694, 580] on button "Schedule" at bounding box center [709, 582] width 348 height 24
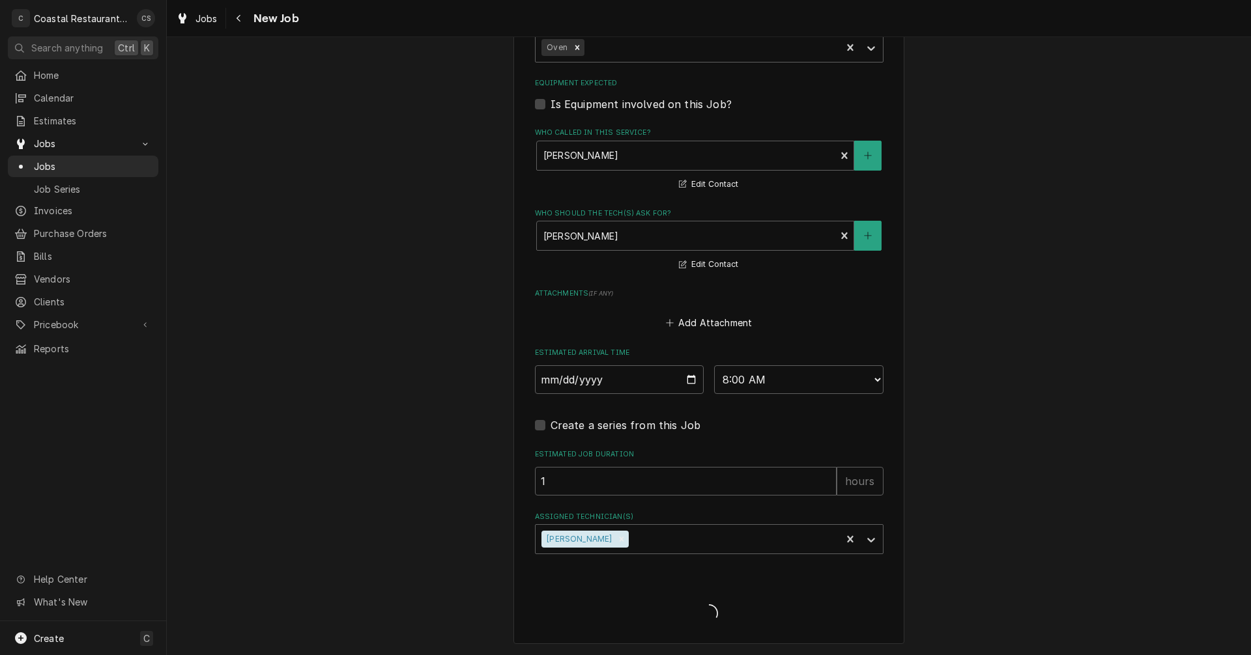
scroll to position [815, 0]
type textarea "x"
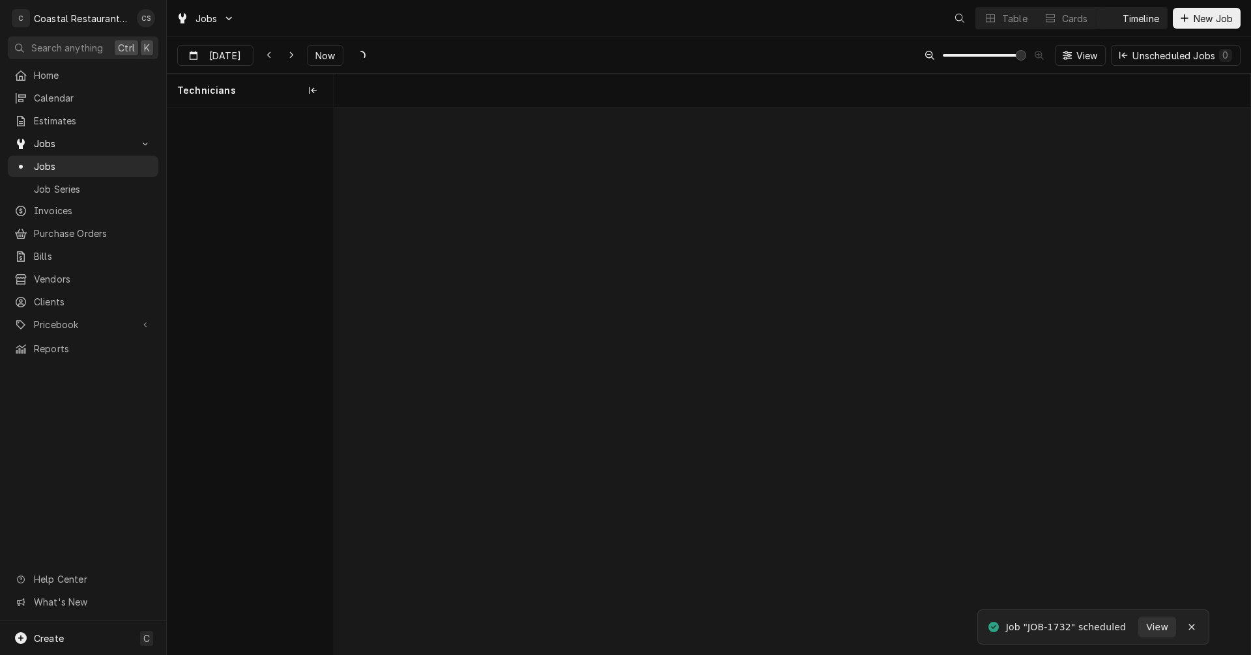
scroll to position [0, 18179]
